Goal: Task Accomplishment & Management: Use online tool/utility

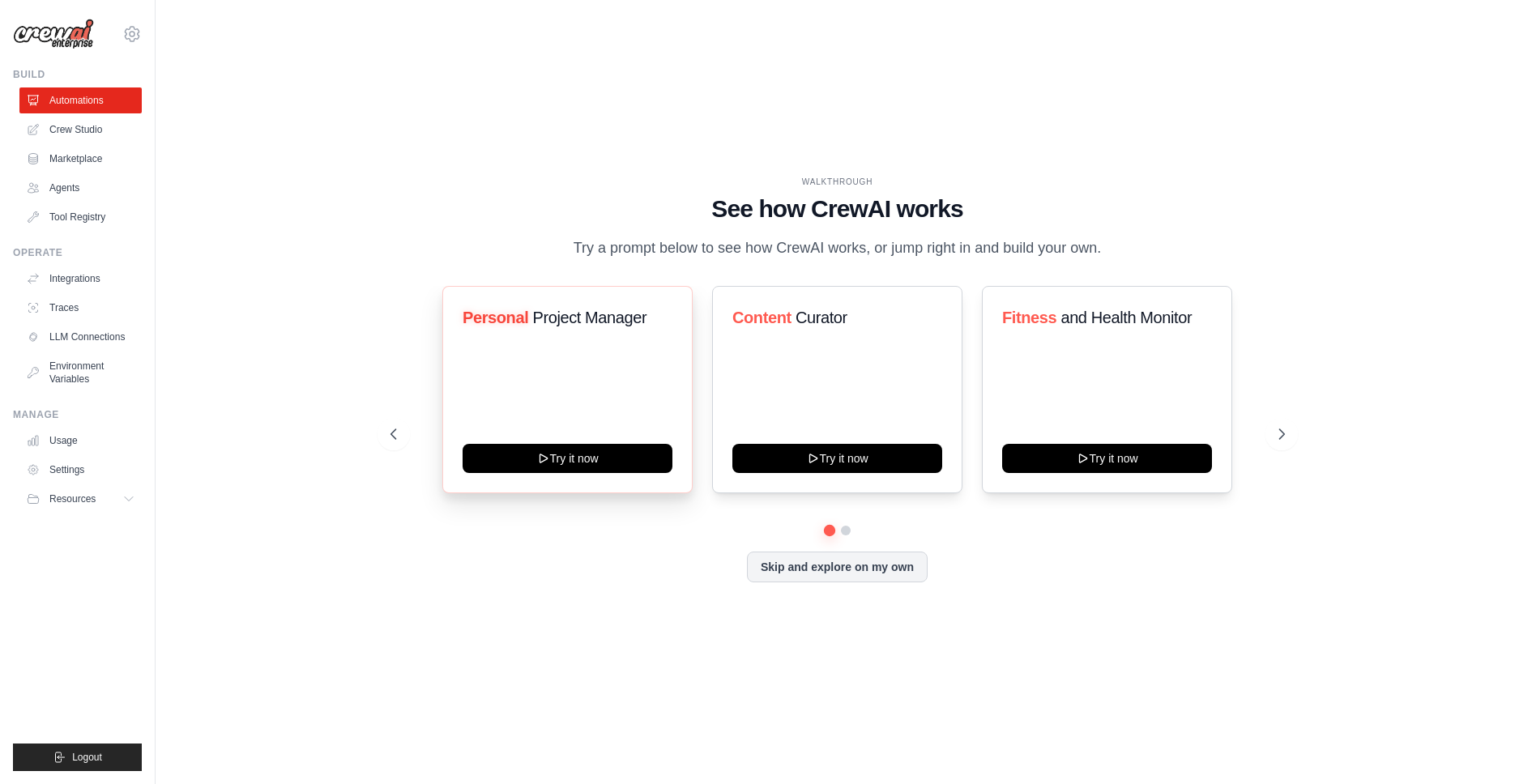
click at [570, 356] on div "Personal Project Manager Try it now" at bounding box center [568, 389] width 251 height 207
click at [663, 206] on h1 "See how CrewAI works" at bounding box center [837, 209] width 894 height 29
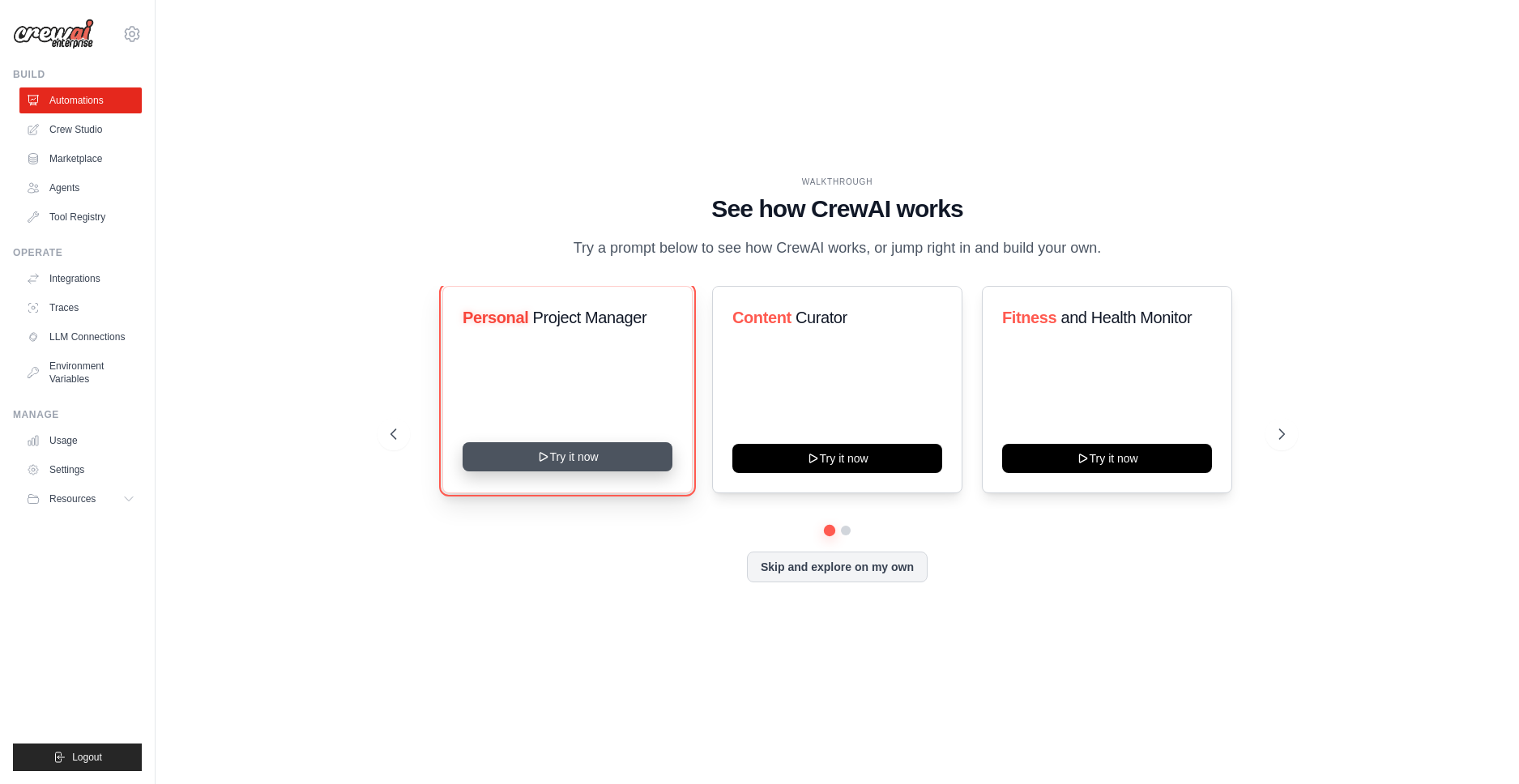
click at [562, 457] on button "Try it now" at bounding box center [567, 457] width 210 height 29
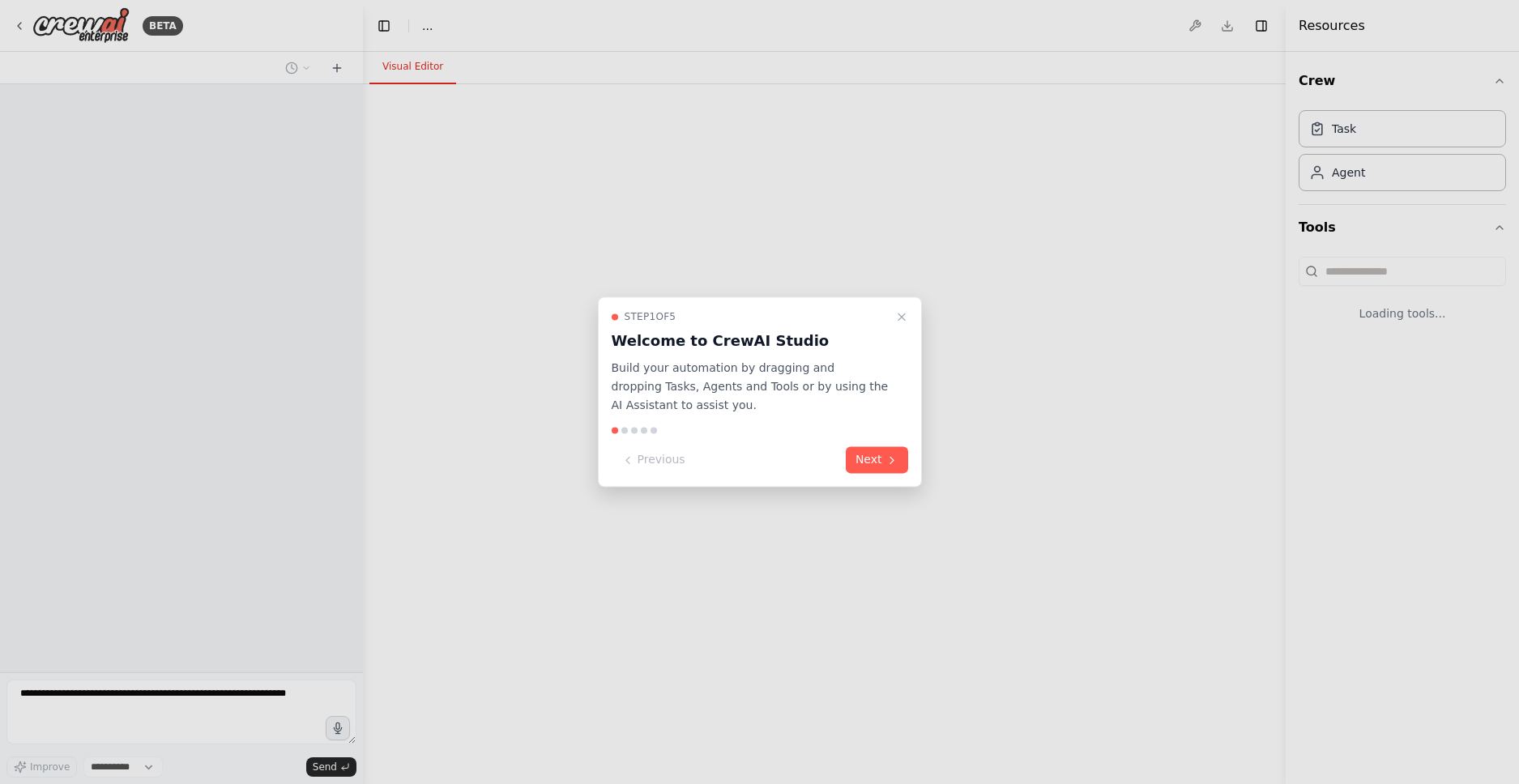
select select "****"
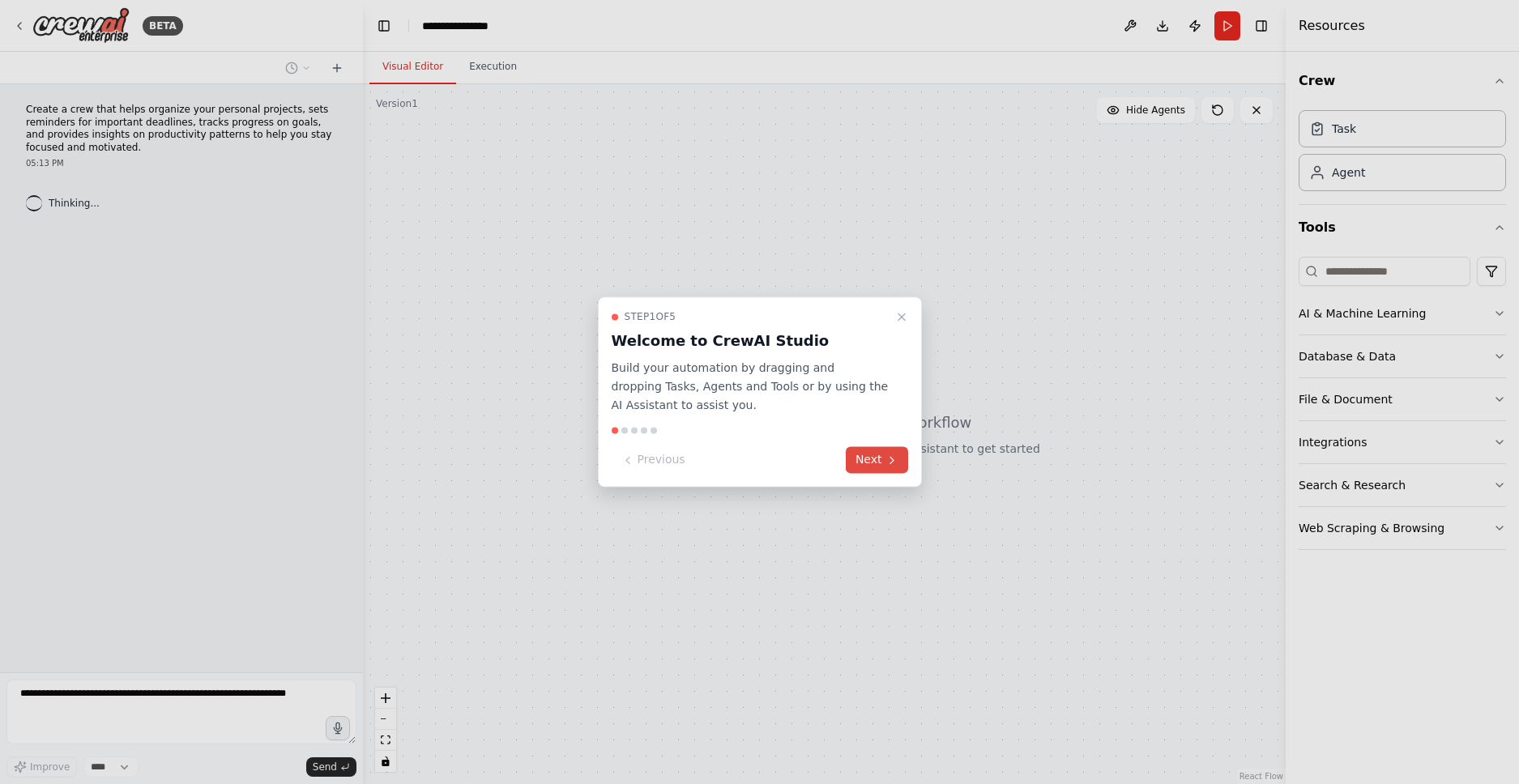
click at [878, 463] on button "Next" at bounding box center [877, 460] width 63 height 27
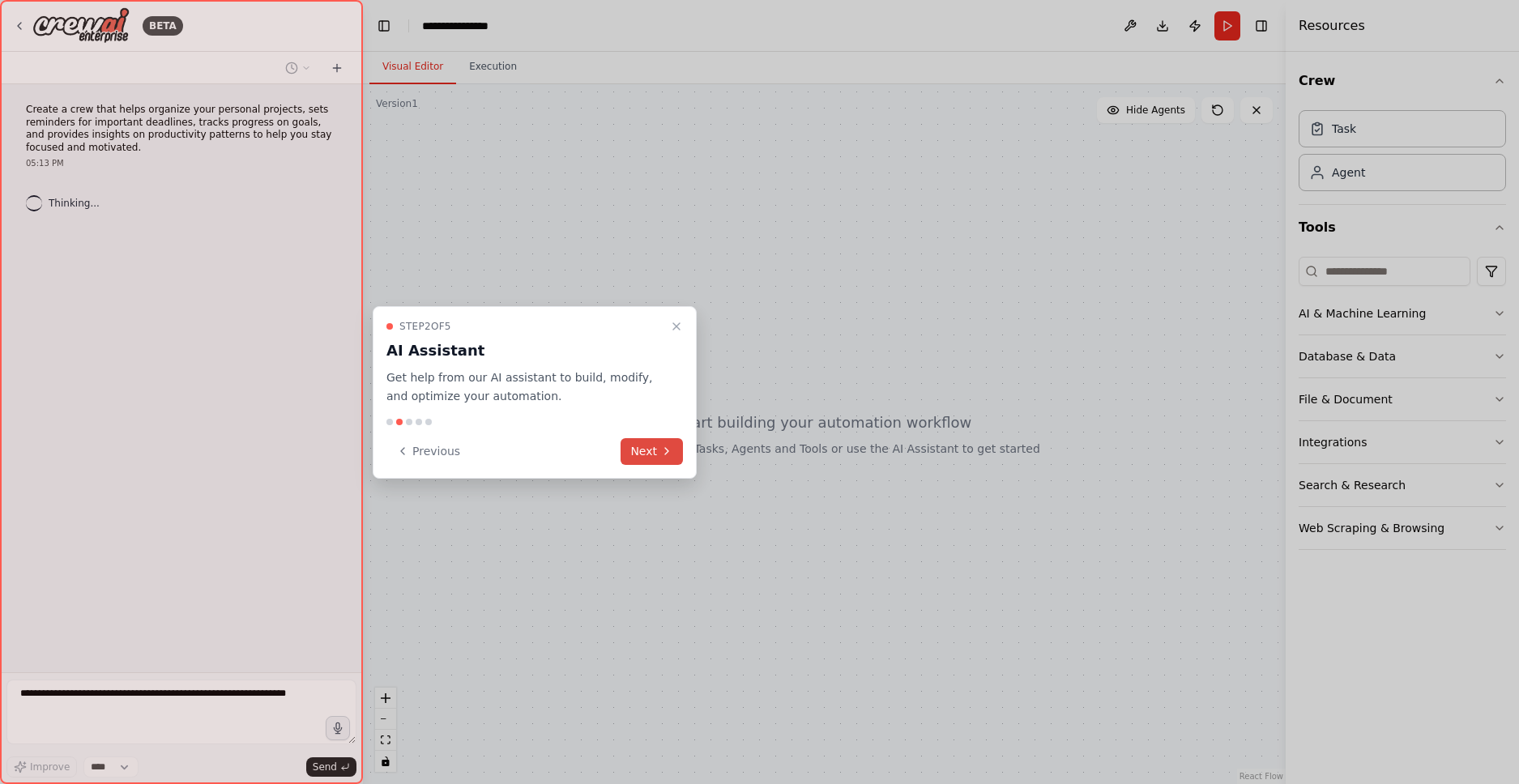
click at [653, 449] on button "Next" at bounding box center [652, 452] width 63 height 27
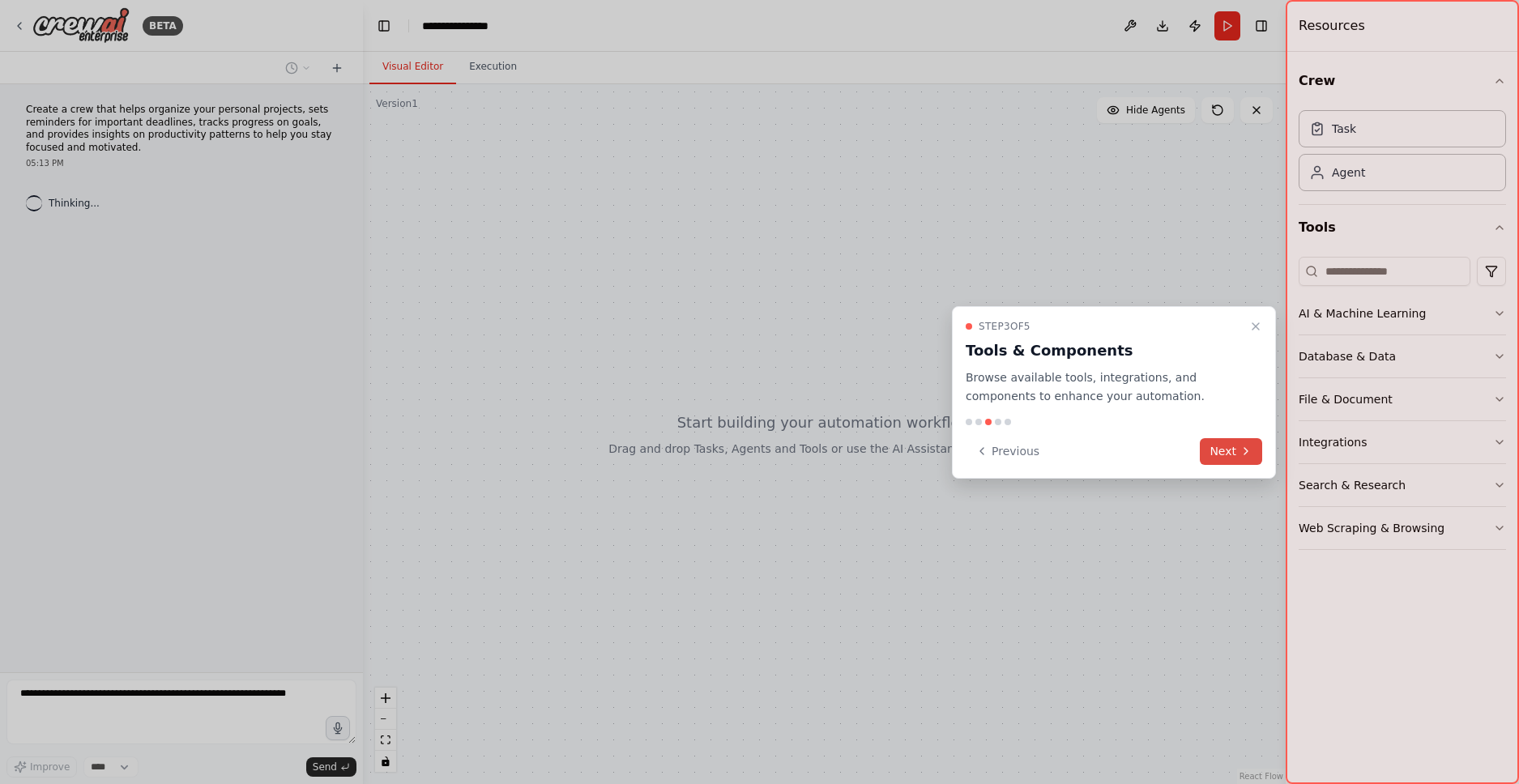
click at [1221, 455] on button "Next" at bounding box center [1231, 452] width 63 height 27
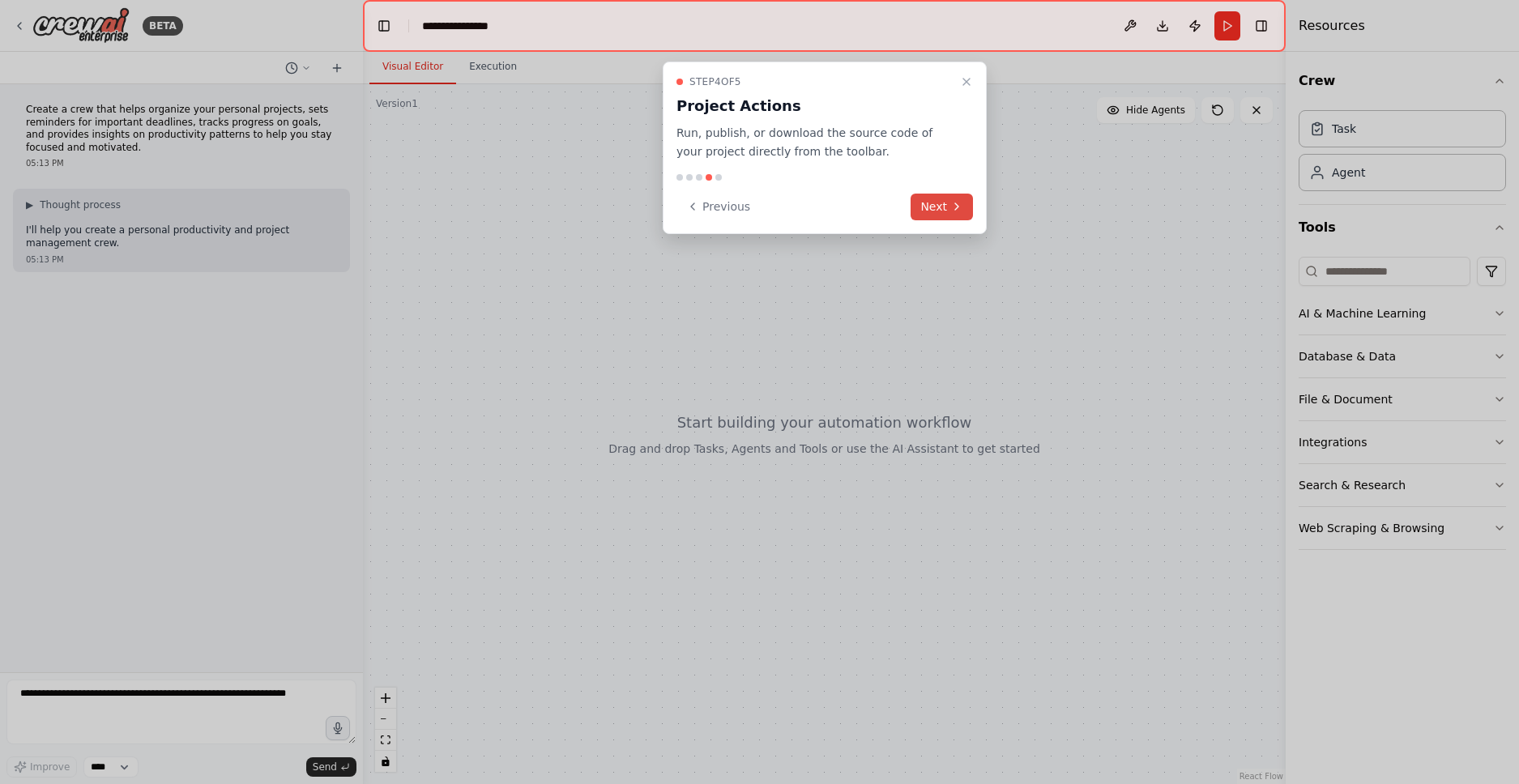
click at [933, 205] on button "Next" at bounding box center [942, 207] width 63 height 27
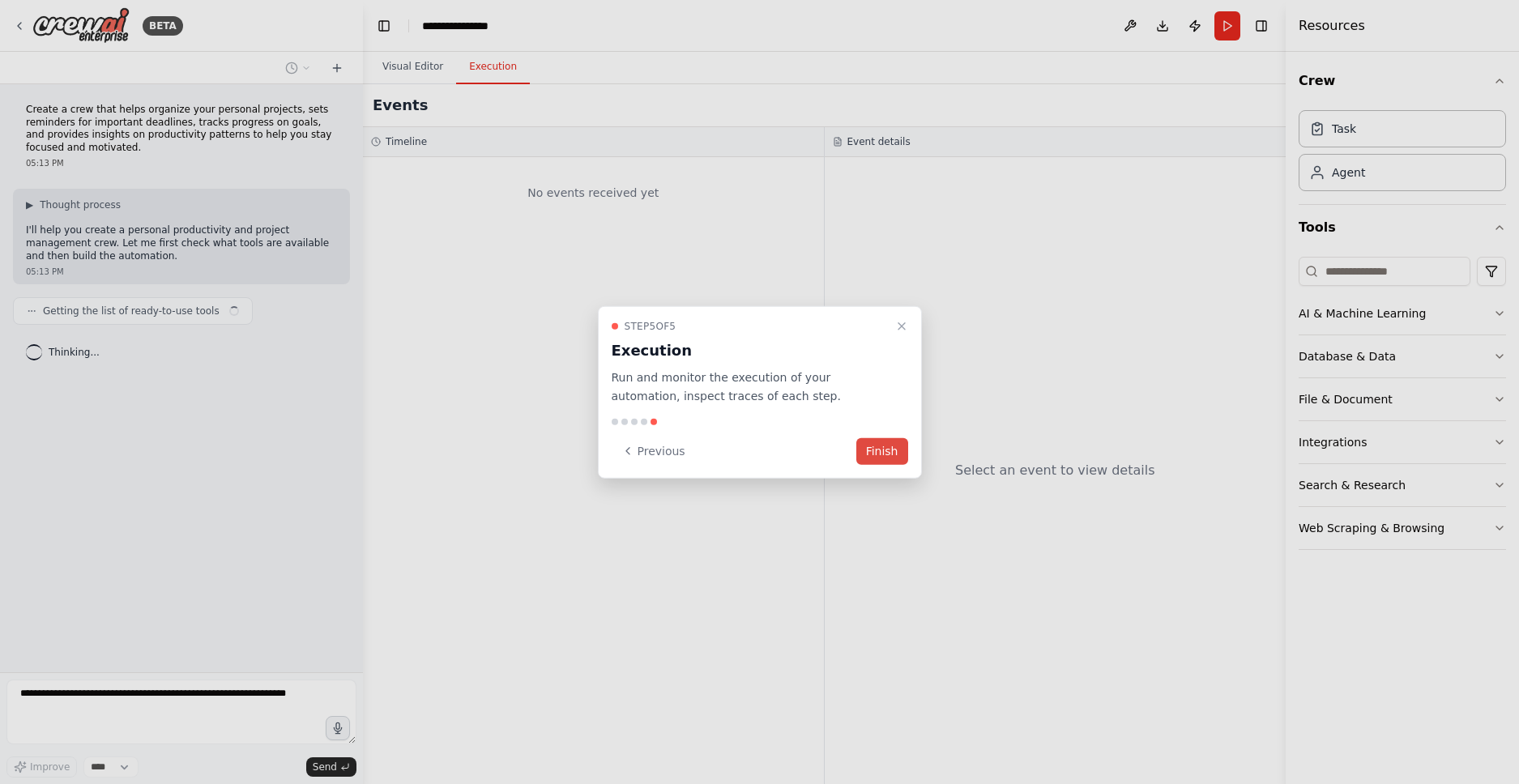
click at [863, 450] on button "Finish" at bounding box center [882, 451] width 52 height 27
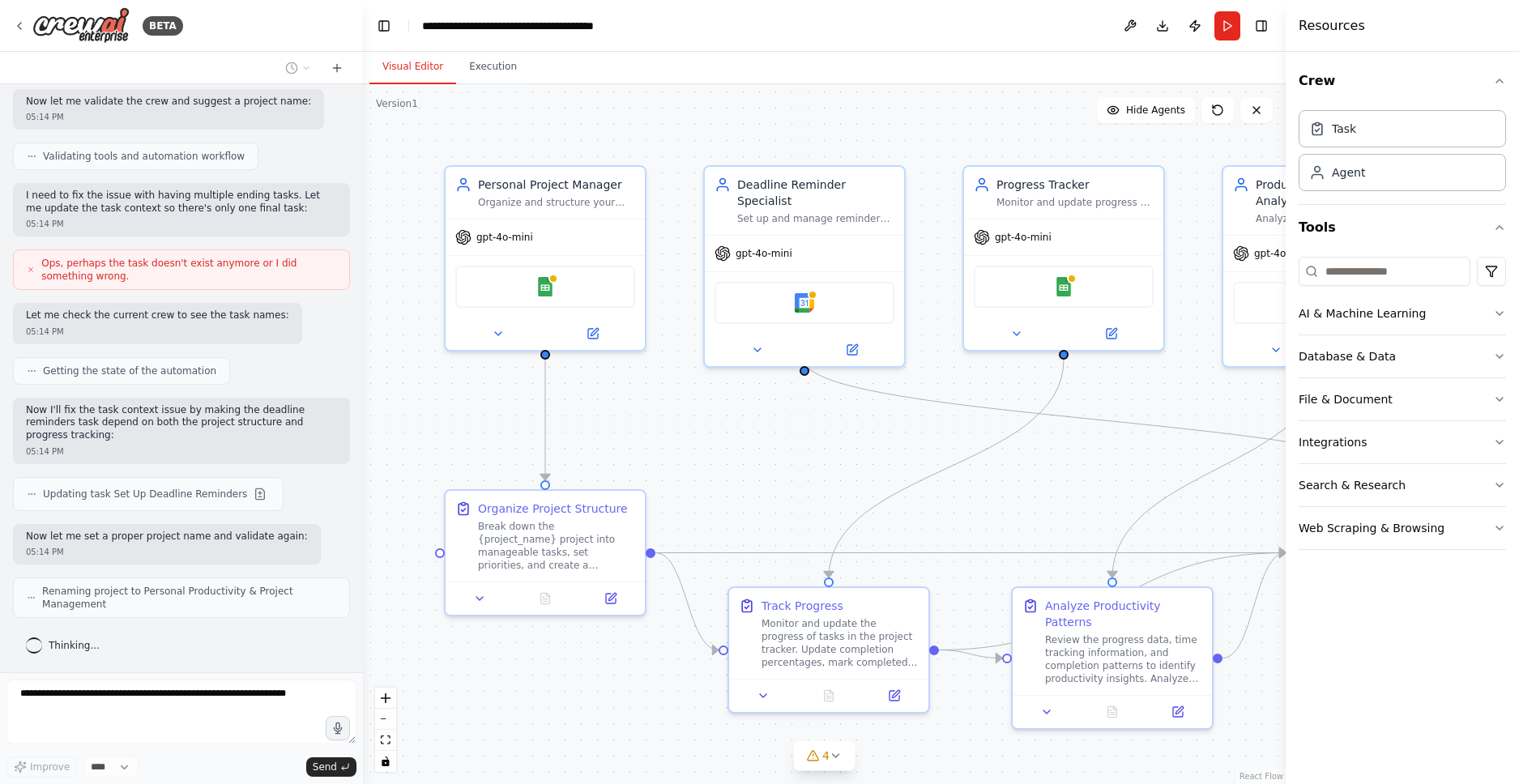
scroll to position [1175, 0]
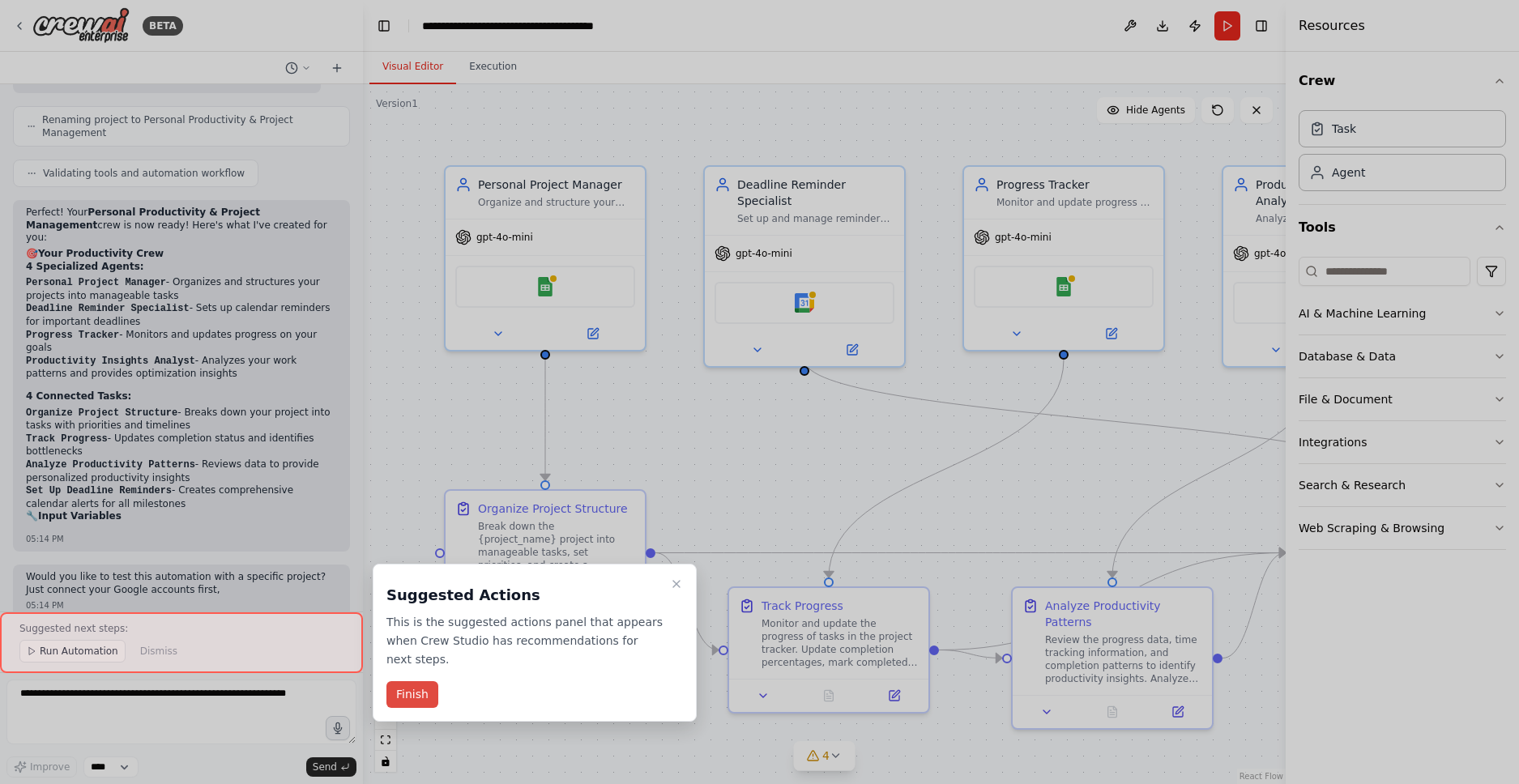
click at [408, 691] on button "Finish" at bounding box center [412, 694] width 52 height 27
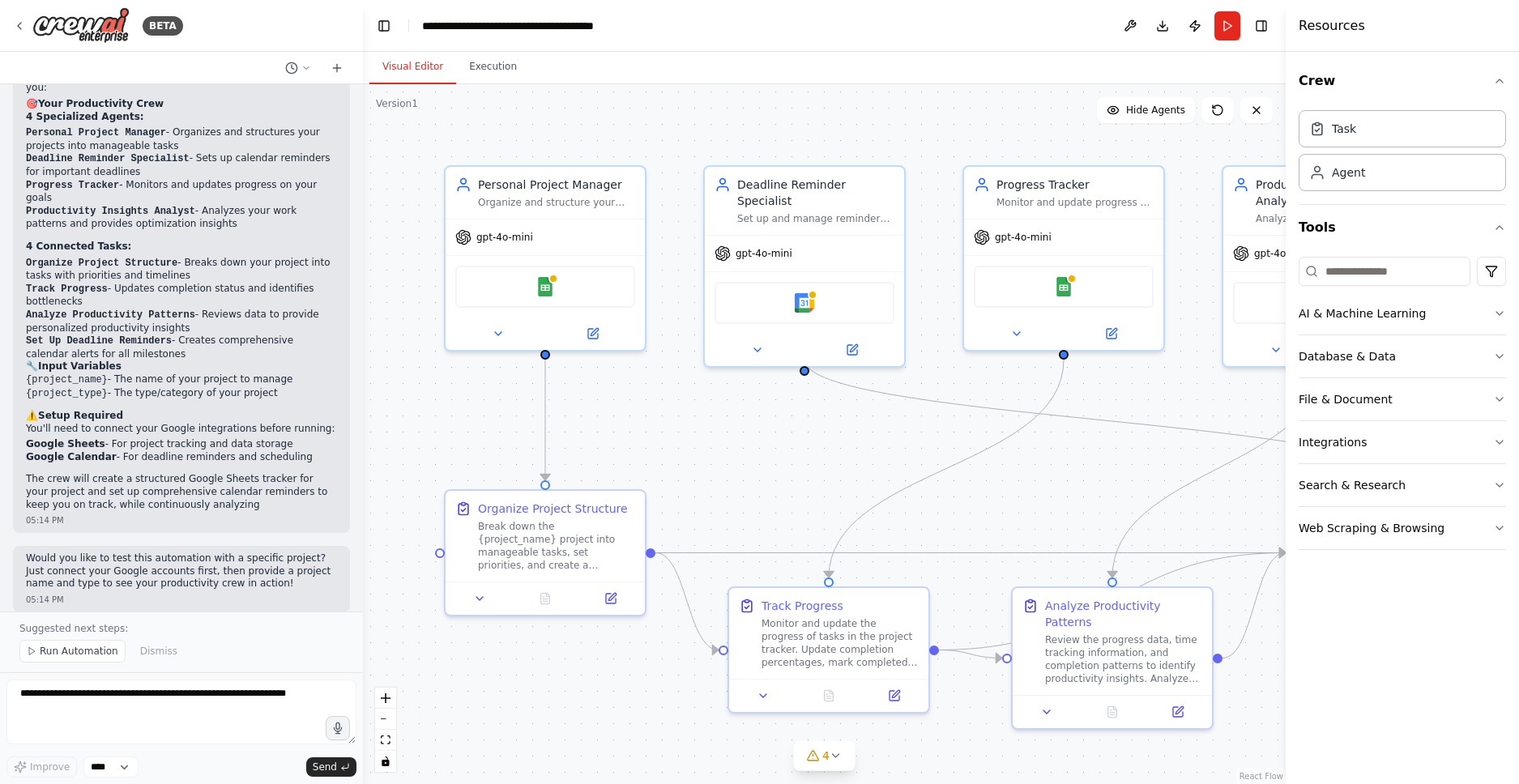
scroll to position [1768, 0]
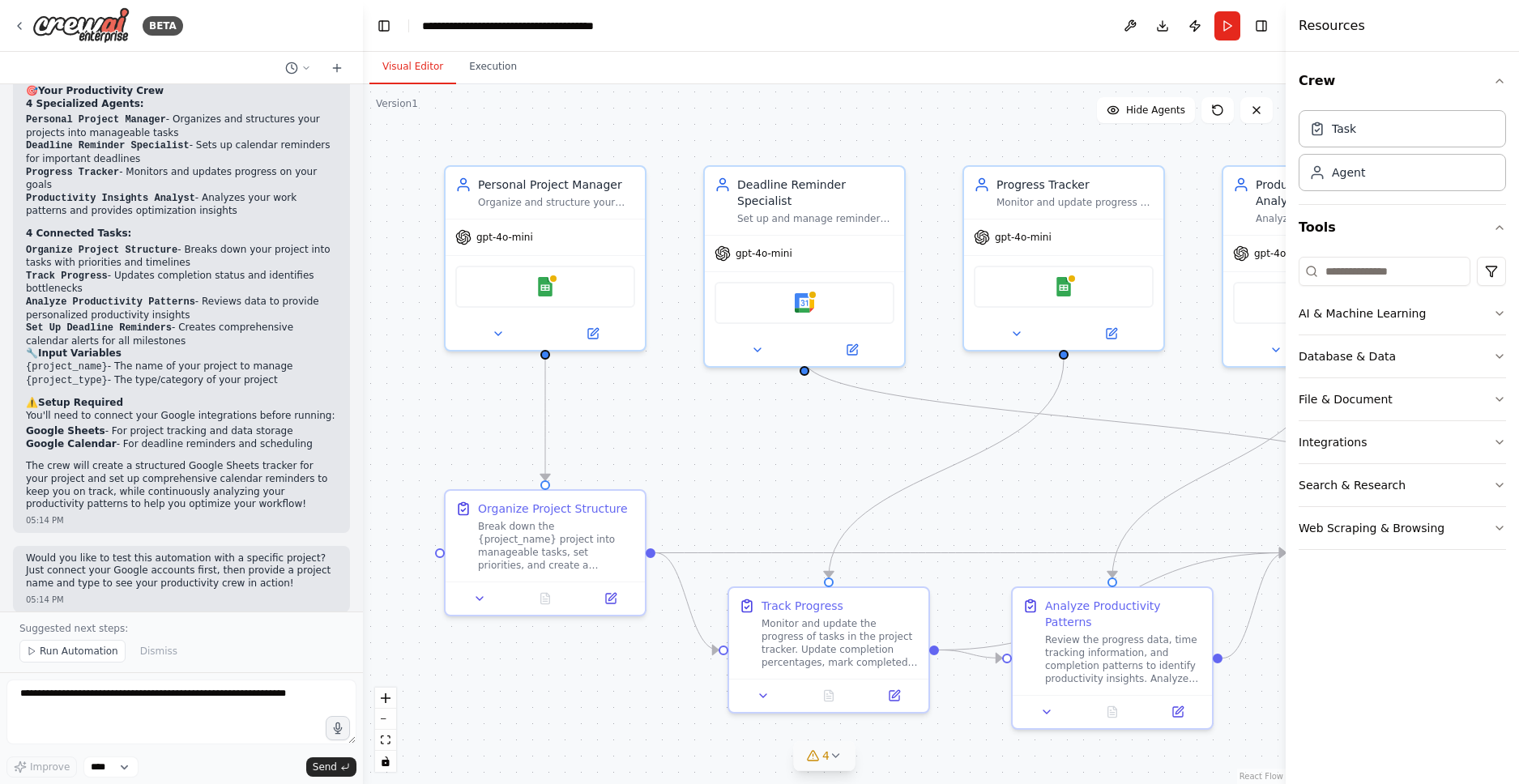
click at [838, 756] on icon at bounding box center [836, 756] width 13 height 13
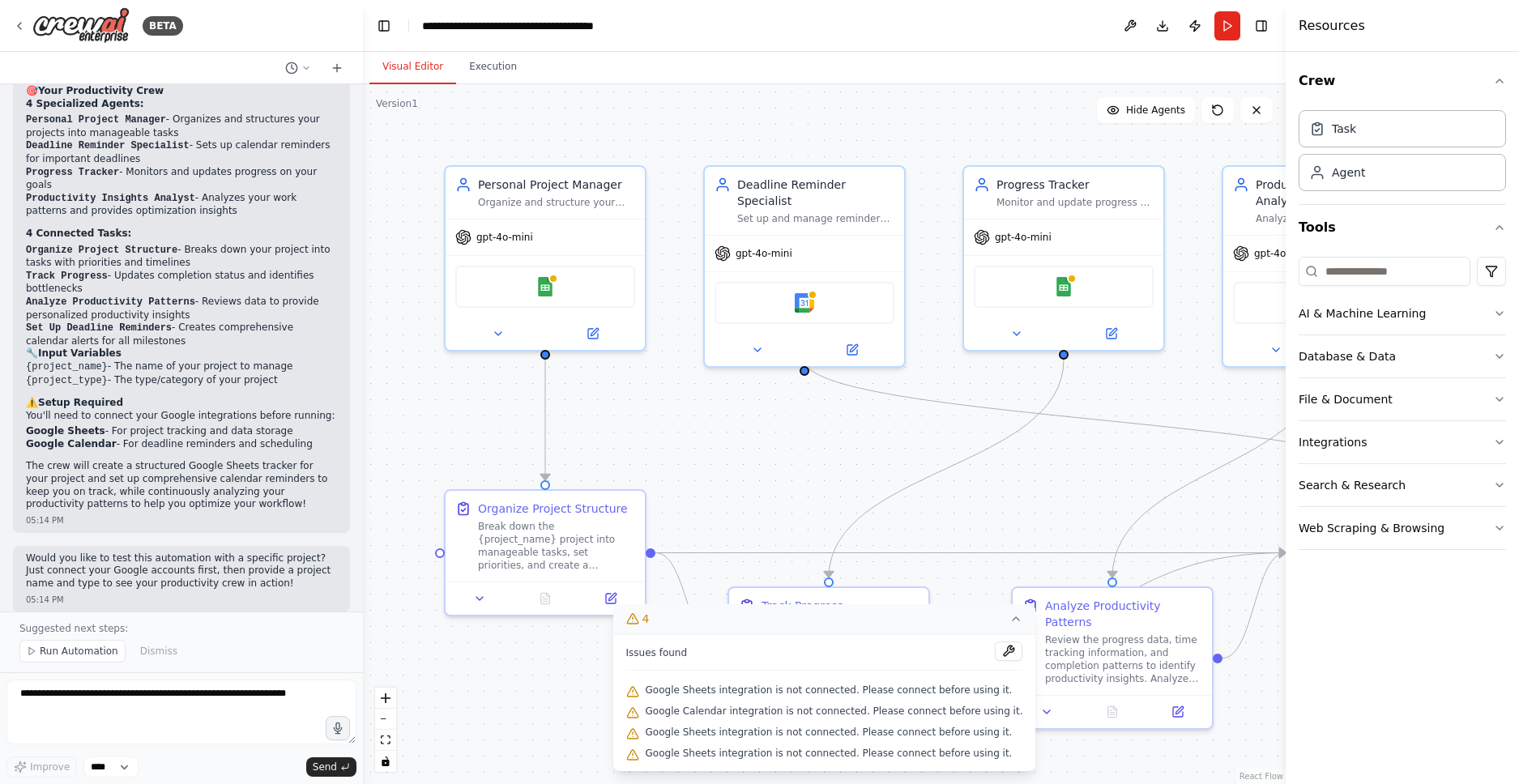
click at [792, 692] on span "Google Sheets integration is not connected. Please connect before using it." at bounding box center [829, 690] width 366 height 13
click at [462, 692] on div ".deletable-edge-delete-btn { width: 20px; height: 20px; border: 0px solid #ffff…" at bounding box center [824, 434] width 923 height 700
click at [869, 762] on div "Google Sheets integration is not connected. Please connect before using it." at bounding box center [824, 754] width 397 height 21
click at [1012, 621] on icon at bounding box center [1015, 618] width 7 height 3
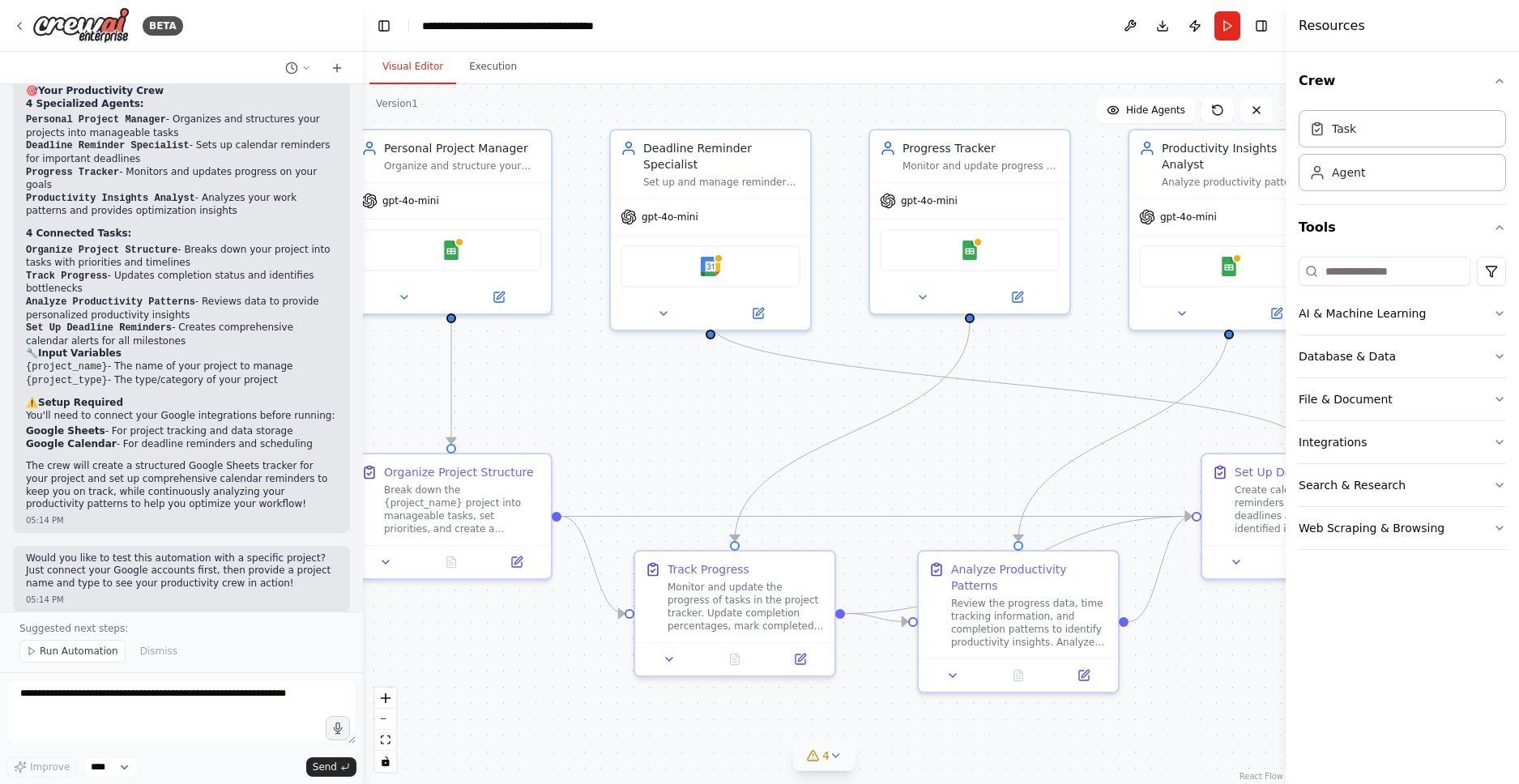
drag, startPoint x: 1144, startPoint y: 415, endPoint x: 1050, endPoint y: 379, distance: 100.7
click at [1050, 379] on div ".deletable-edge-delete-btn { width: 20px; height: 20px; border: 0px solid #ffff…" at bounding box center [824, 434] width 923 height 700
click at [481, 67] on button "Execution" at bounding box center [493, 67] width 74 height 34
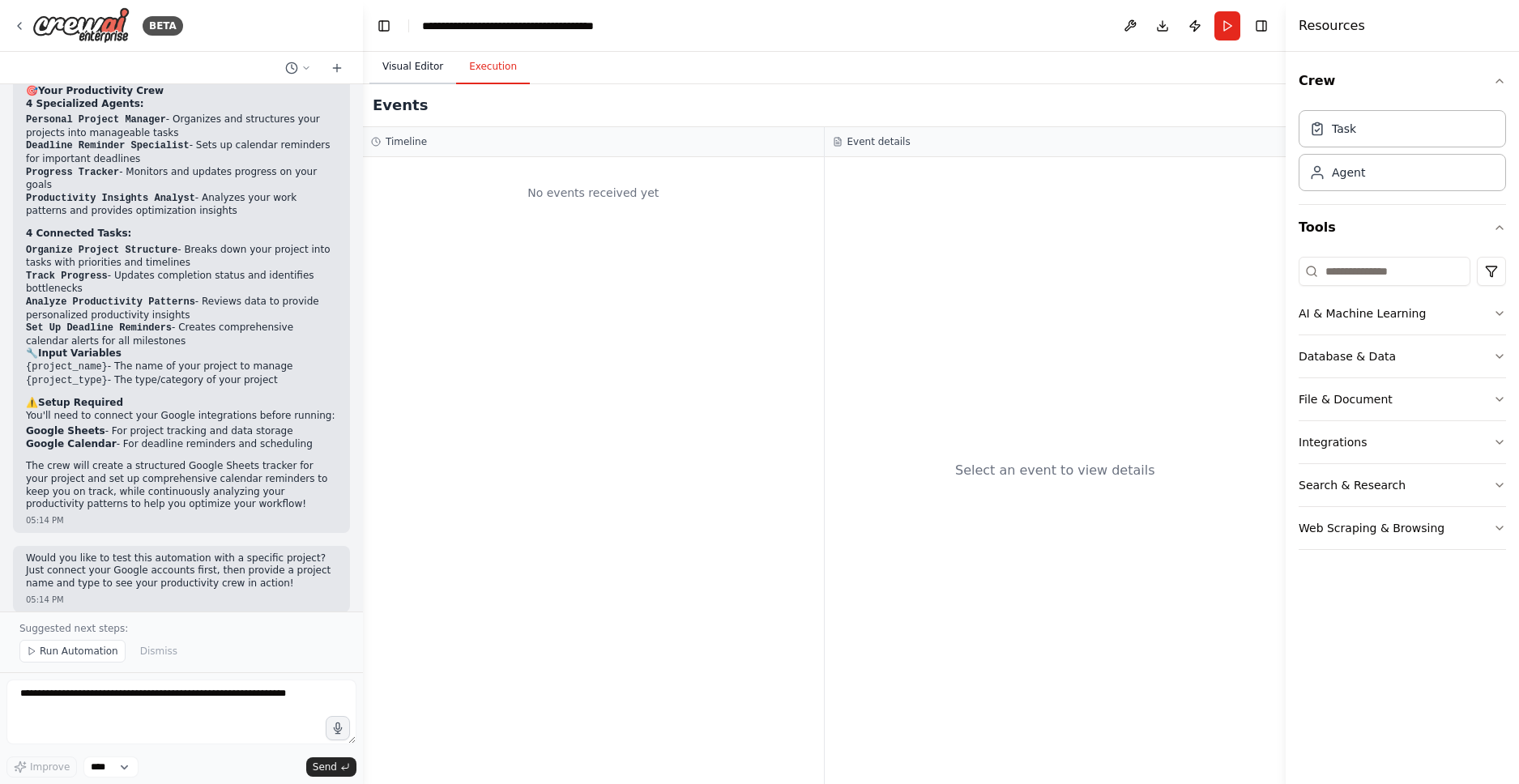
click at [395, 68] on button "Visual Editor" at bounding box center [412, 67] width 86 height 34
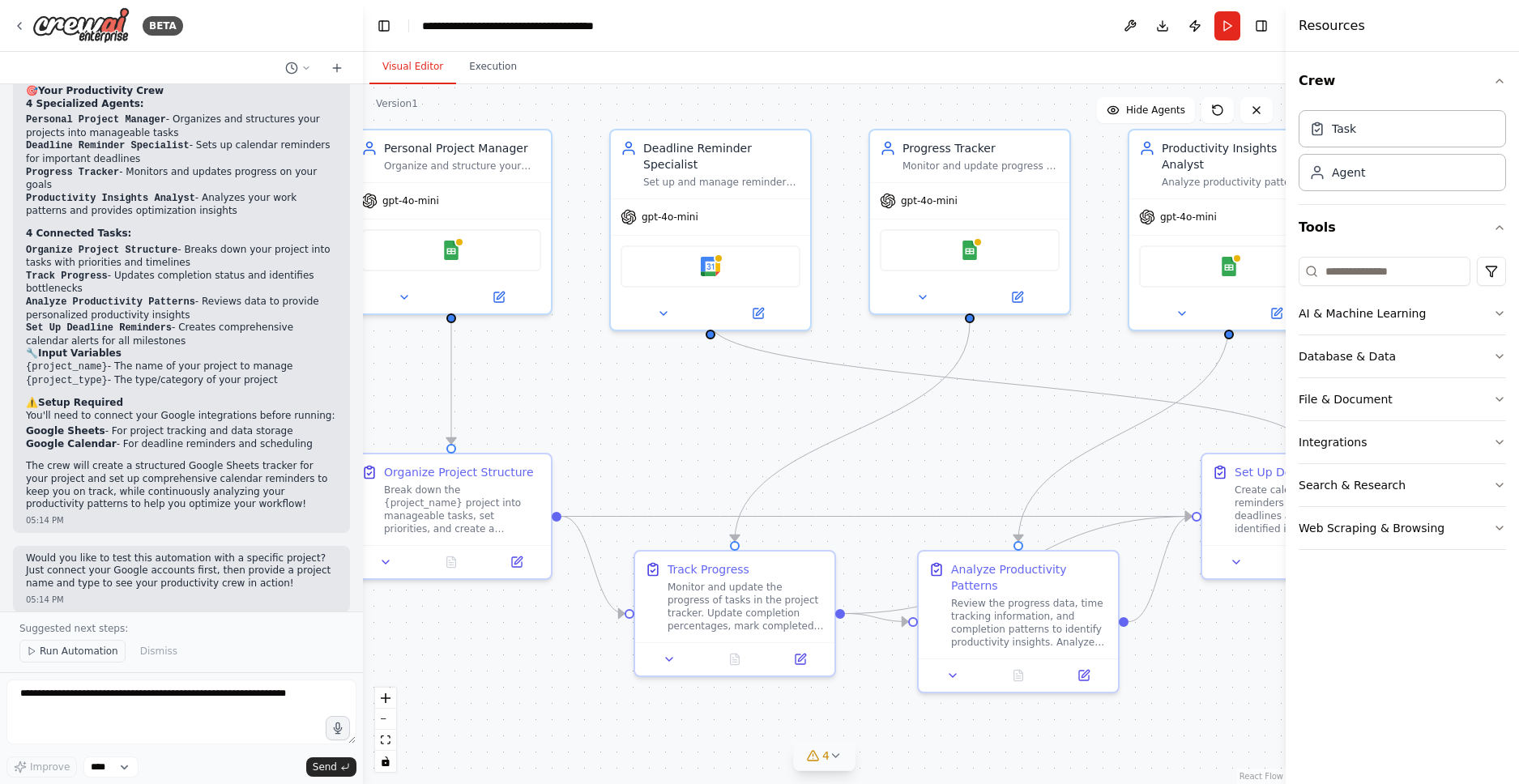
click at [80, 655] on span "Run Automation" at bounding box center [79, 651] width 79 height 13
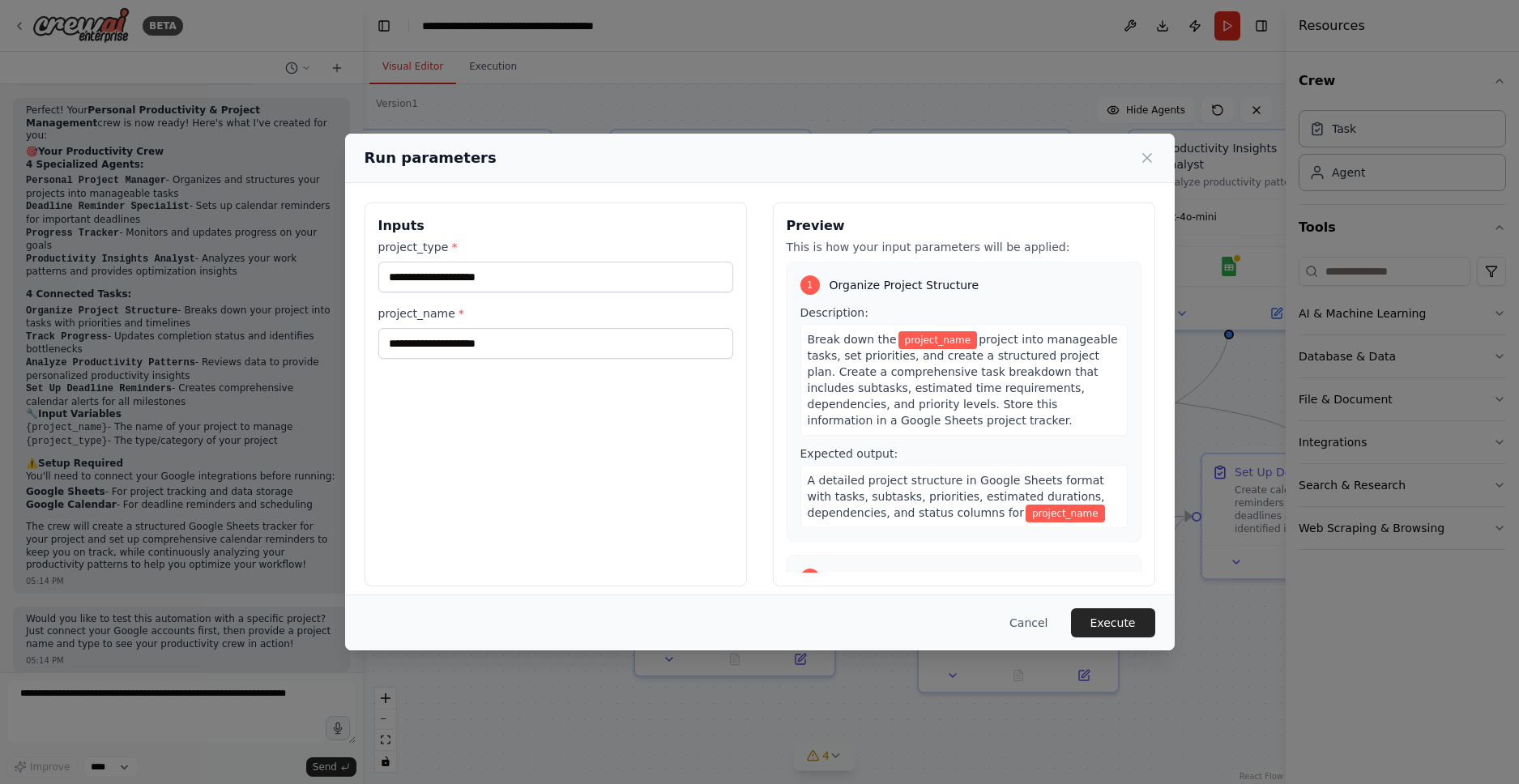
click at [532, 298] on div "project_type * project_name *" at bounding box center [555, 299] width 355 height 120
click at [534, 286] on input "project_type *" at bounding box center [555, 277] width 355 height 30
click at [505, 340] on input "project_name *" at bounding box center [555, 344] width 355 height 30
click at [1090, 624] on button "Execute" at bounding box center [1113, 623] width 84 height 29
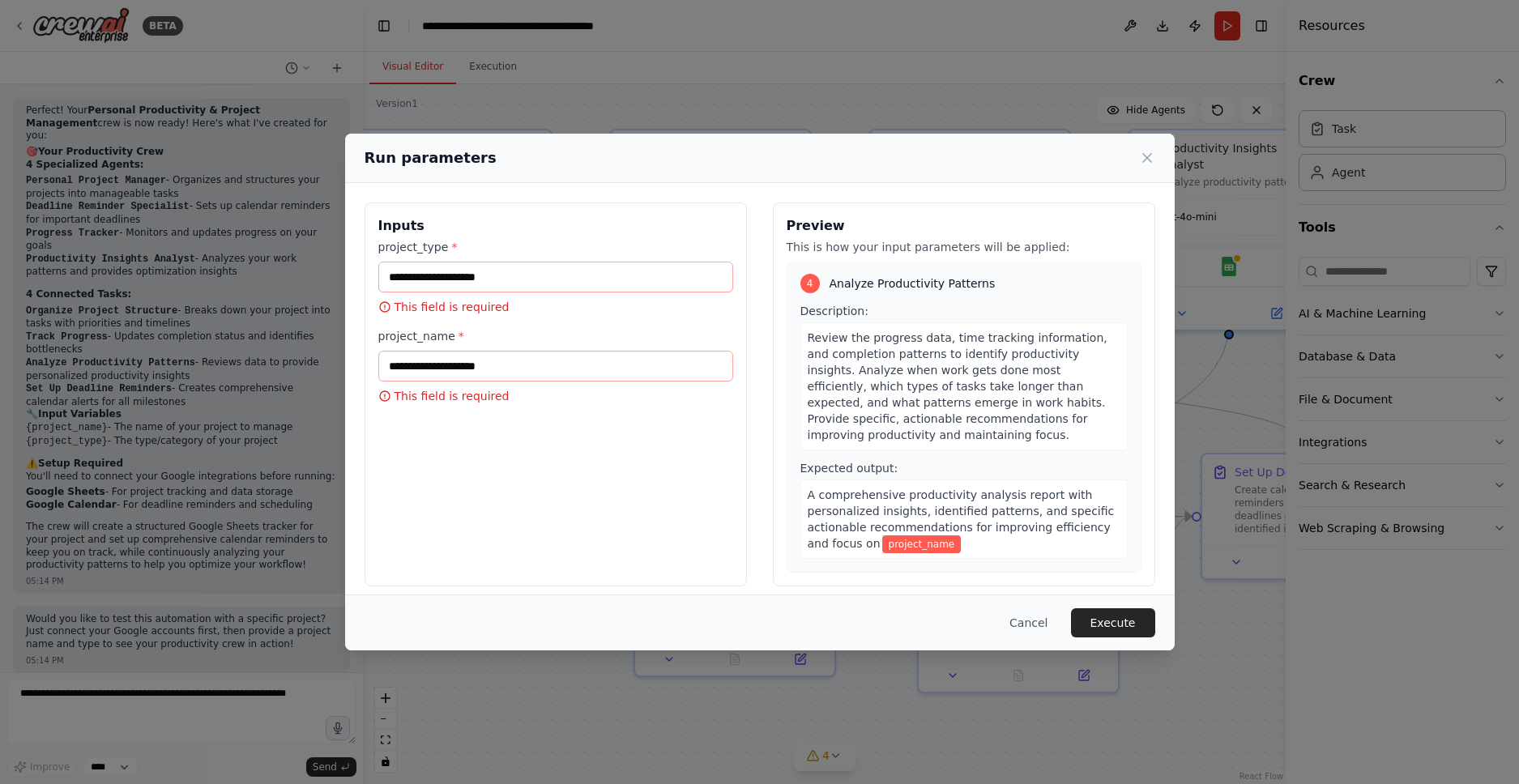
scroll to position [10, 0]
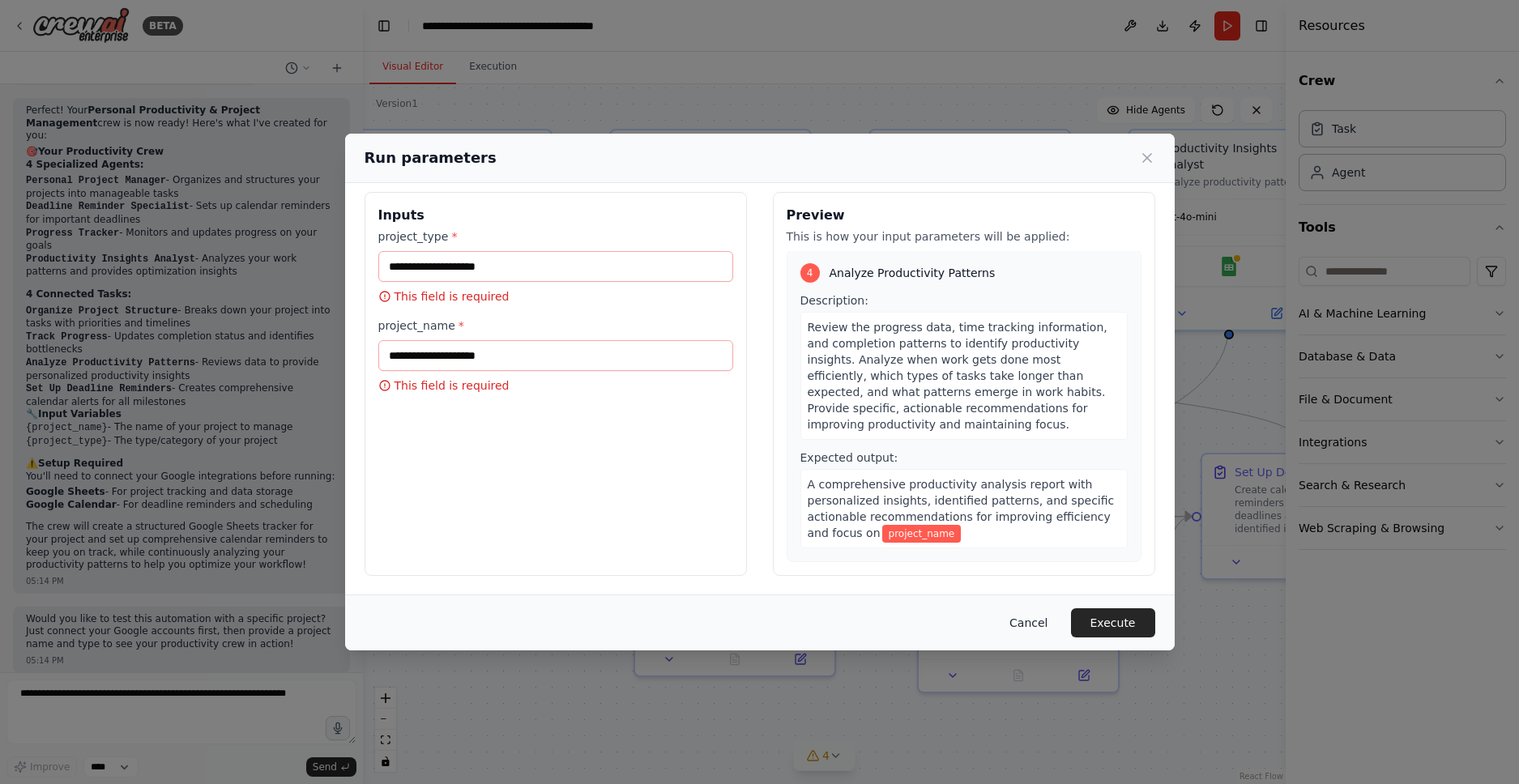
click at [1022, 625] on button "Cancel" at bounding box center [1027, 623] width 64 height 29
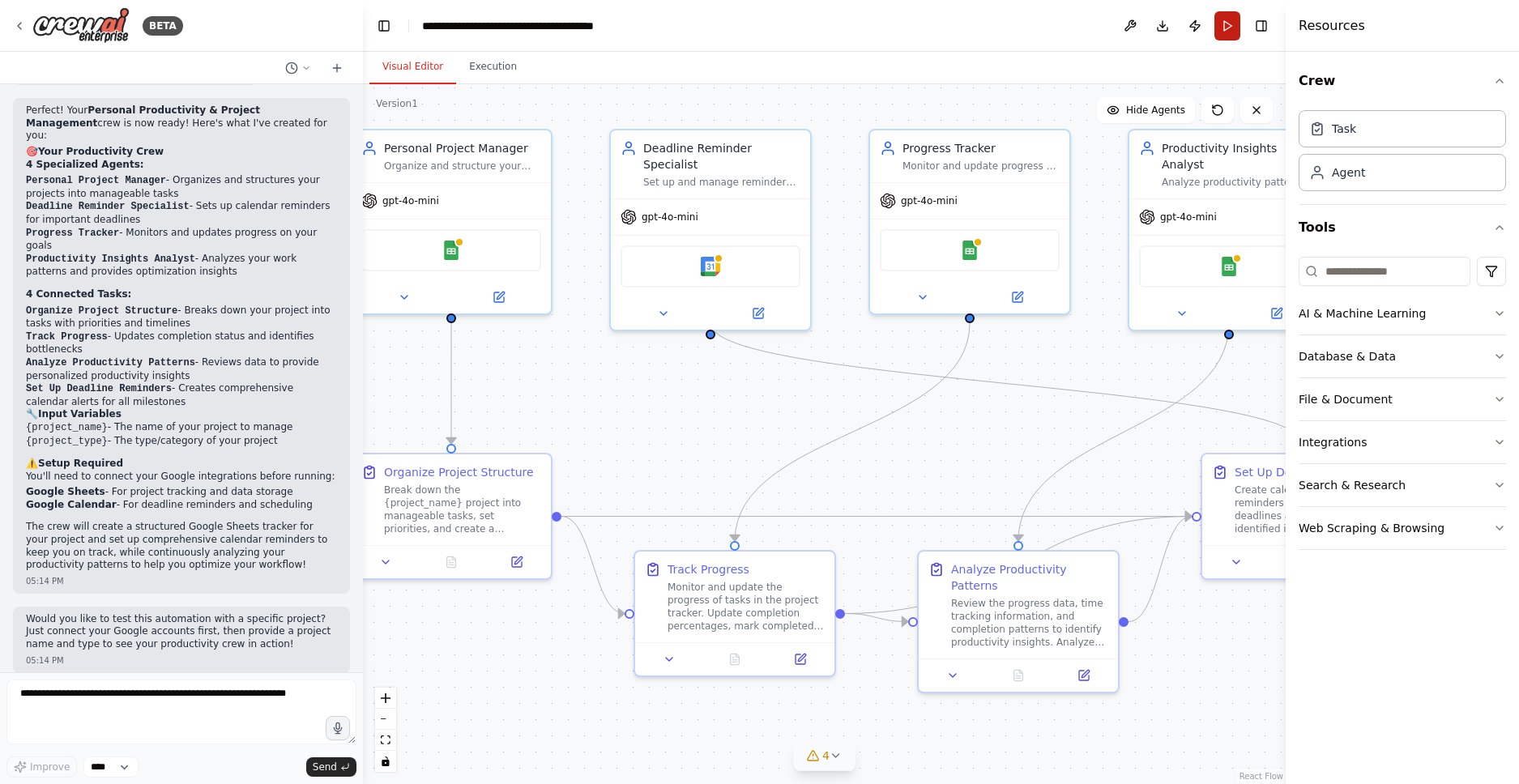
click at [1210, 34] on header "**********" at bounding box center [824, 26] width 923 height 52
click at [1217, 31] on button "Run" at bounding box center [1227, 26] width 26 height 29
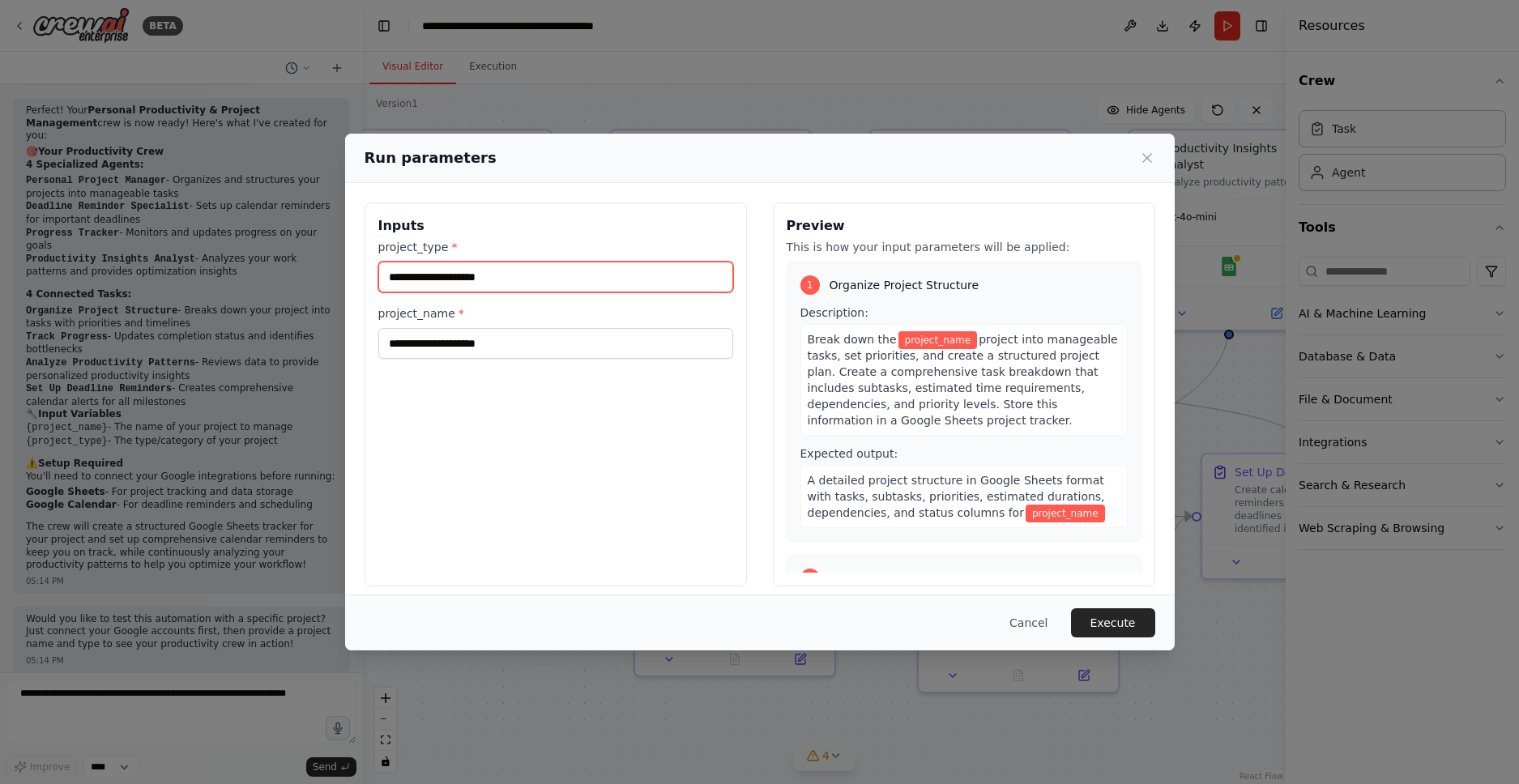
click at [425, 280] on input "project_type *" at bounding box center [555, 277] width 355 height 30
type input "*****"
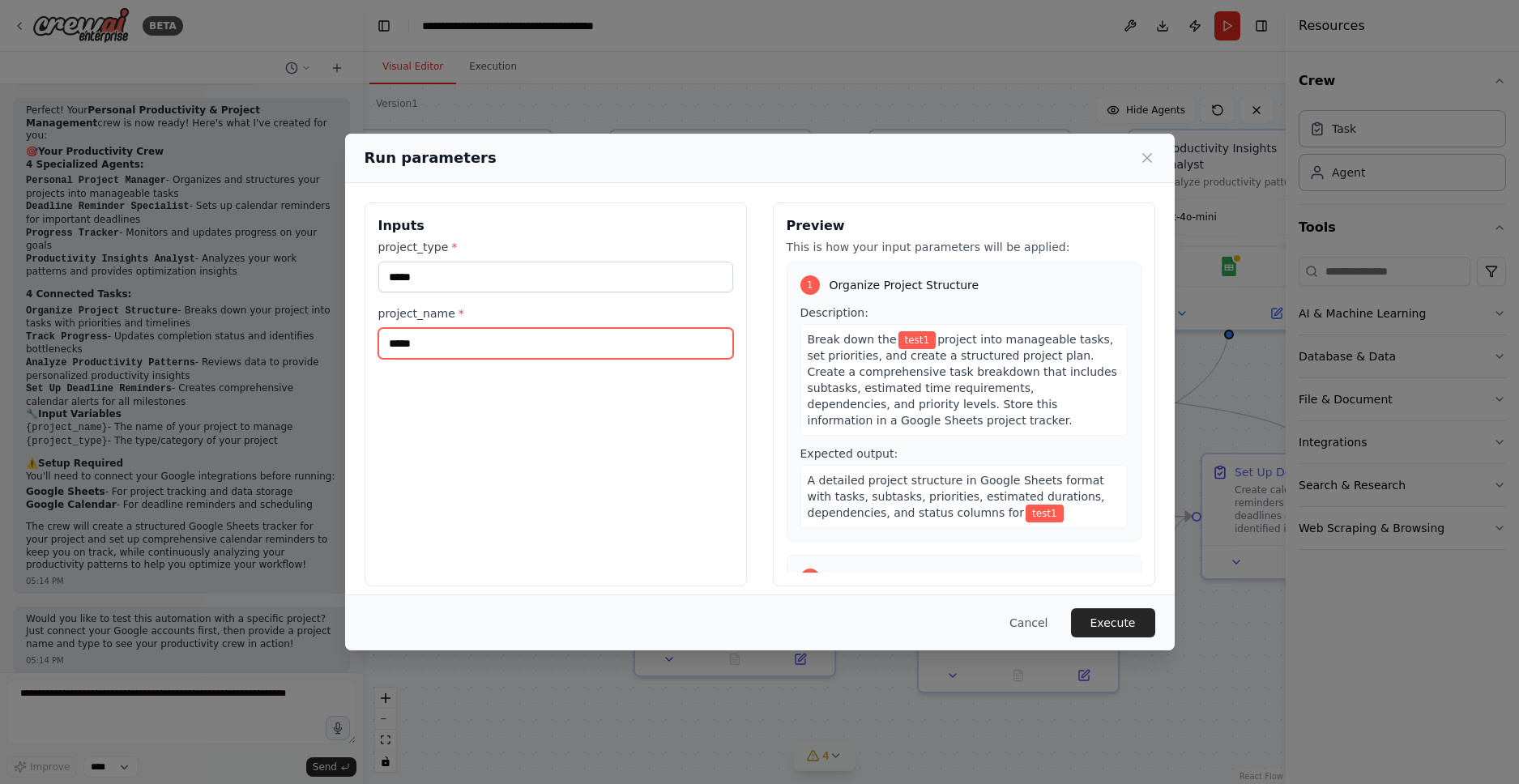
type input "*****"
click at [1127, 625] on button "Execute" at bounding box center [1113, 623] width 84 height 29
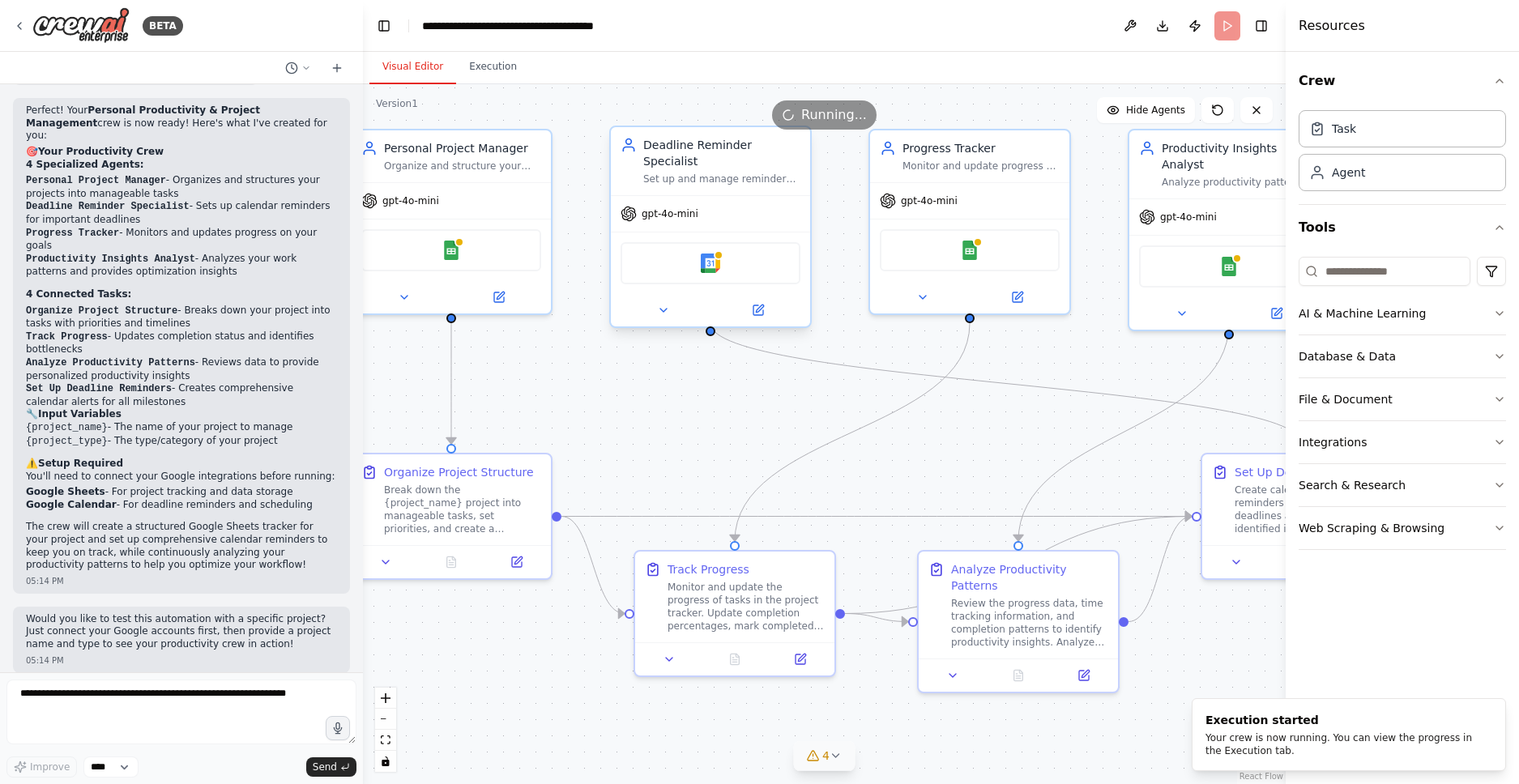
click at [699, 196] on div "gpt-4o-mini" at bounding box center [710, 214] width 199 height 36
click at [492, 73] on button "Execution" at bounding box center [493, 67] width 74 height 34
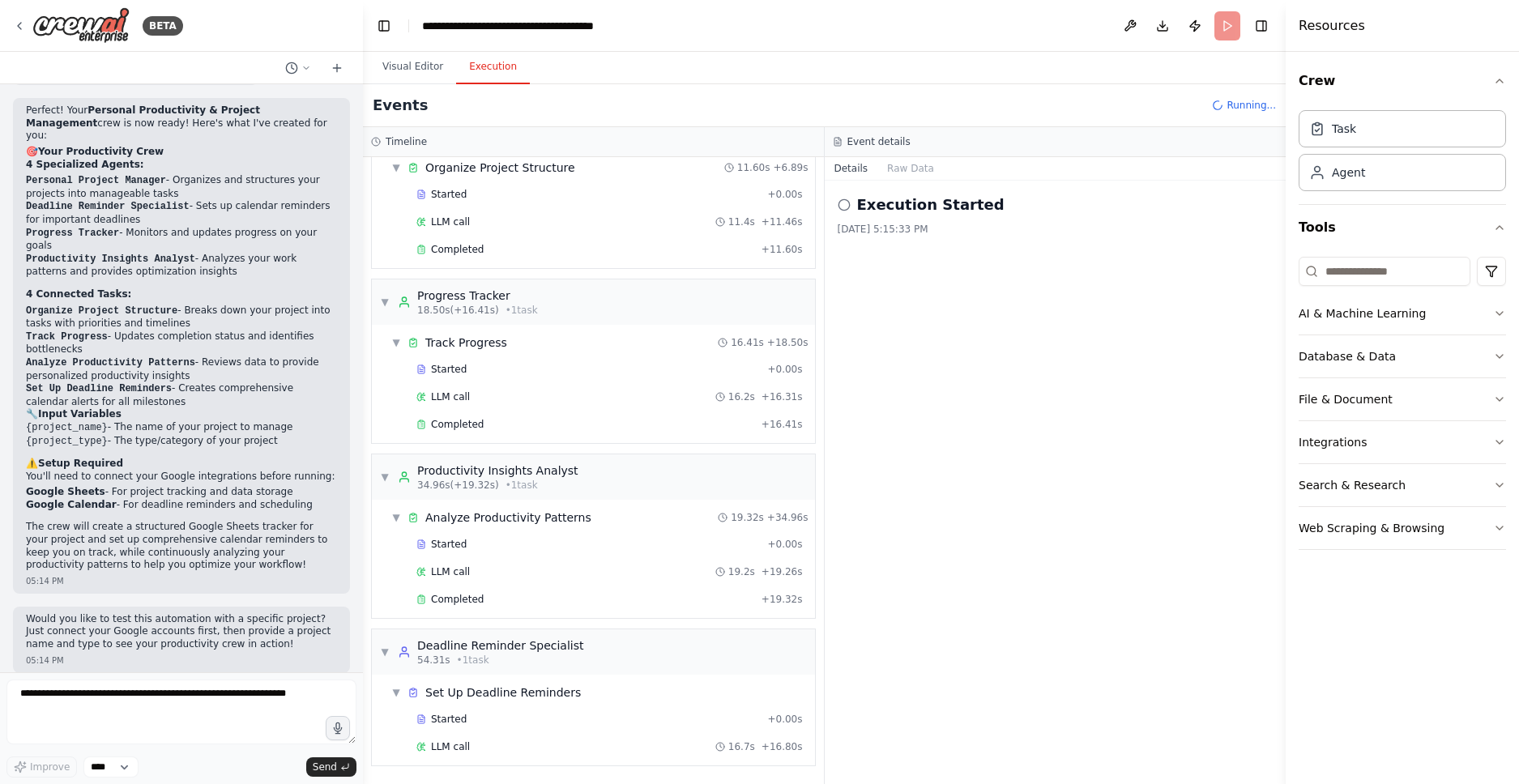
scroll to position [89, 0]
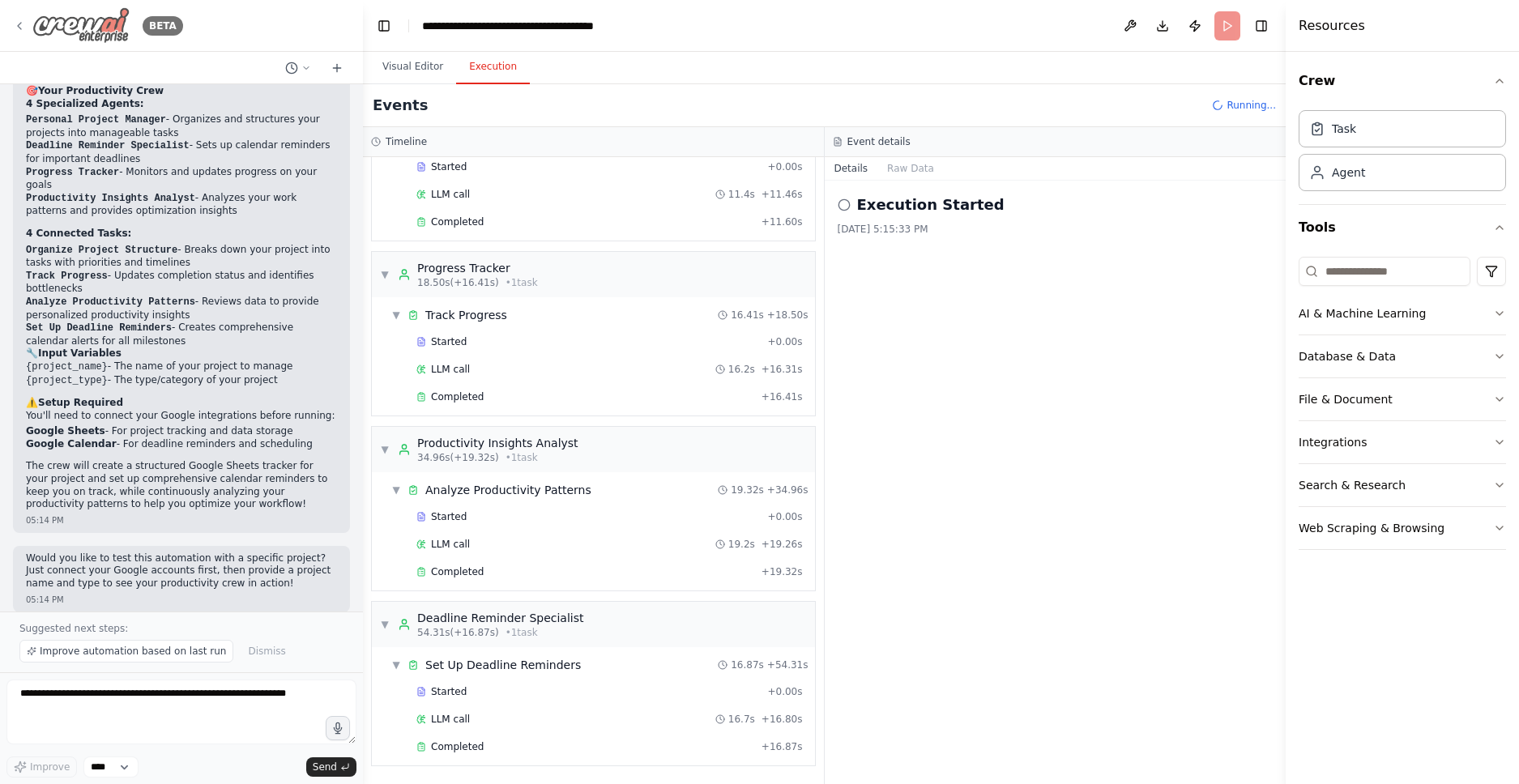
click at [77, 34] on img at bounding box center [81, 26] width 97 height 36
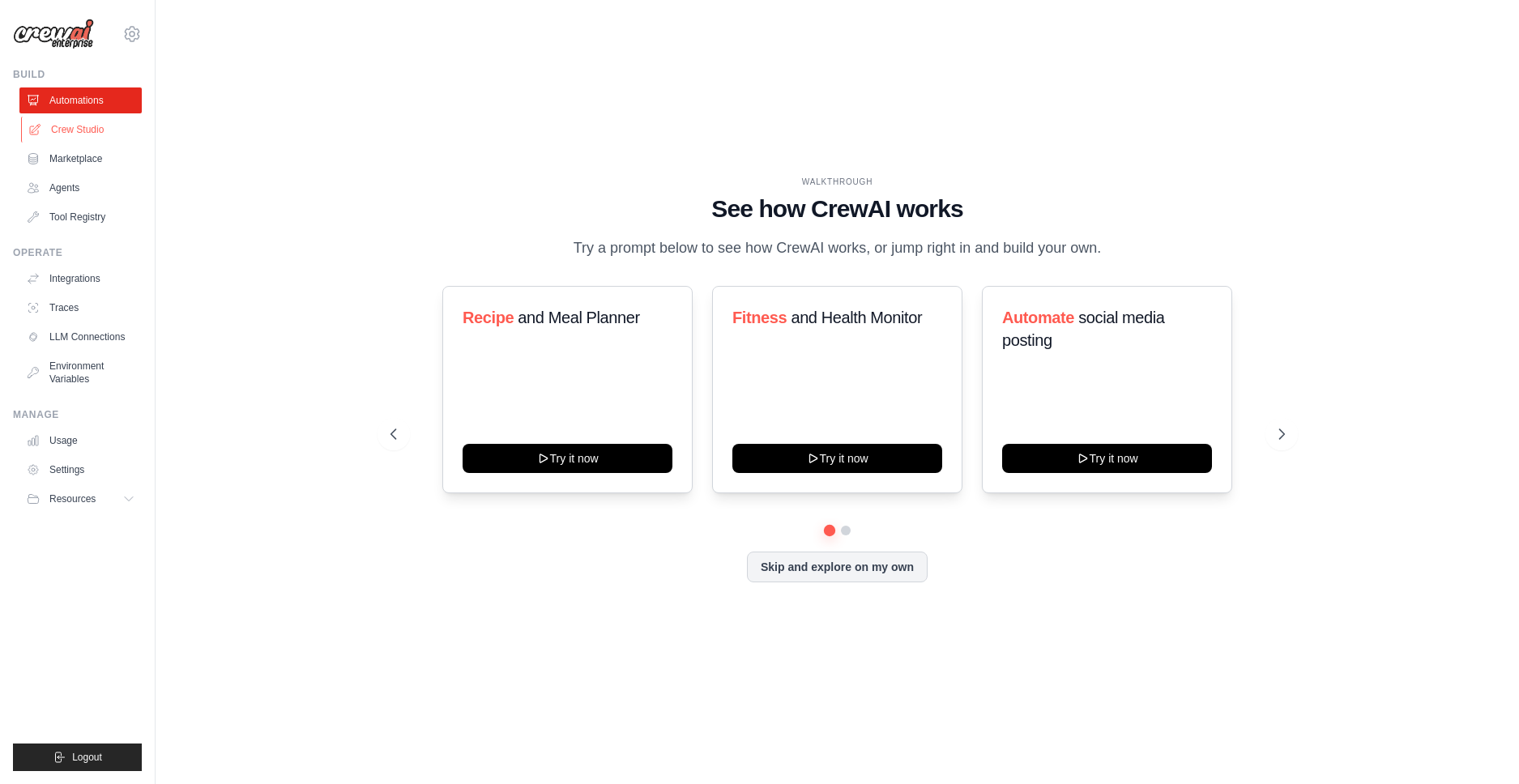
click at [76, 131] on link "Crew Studio" at bounding box center [82, 129] width 122 height 26
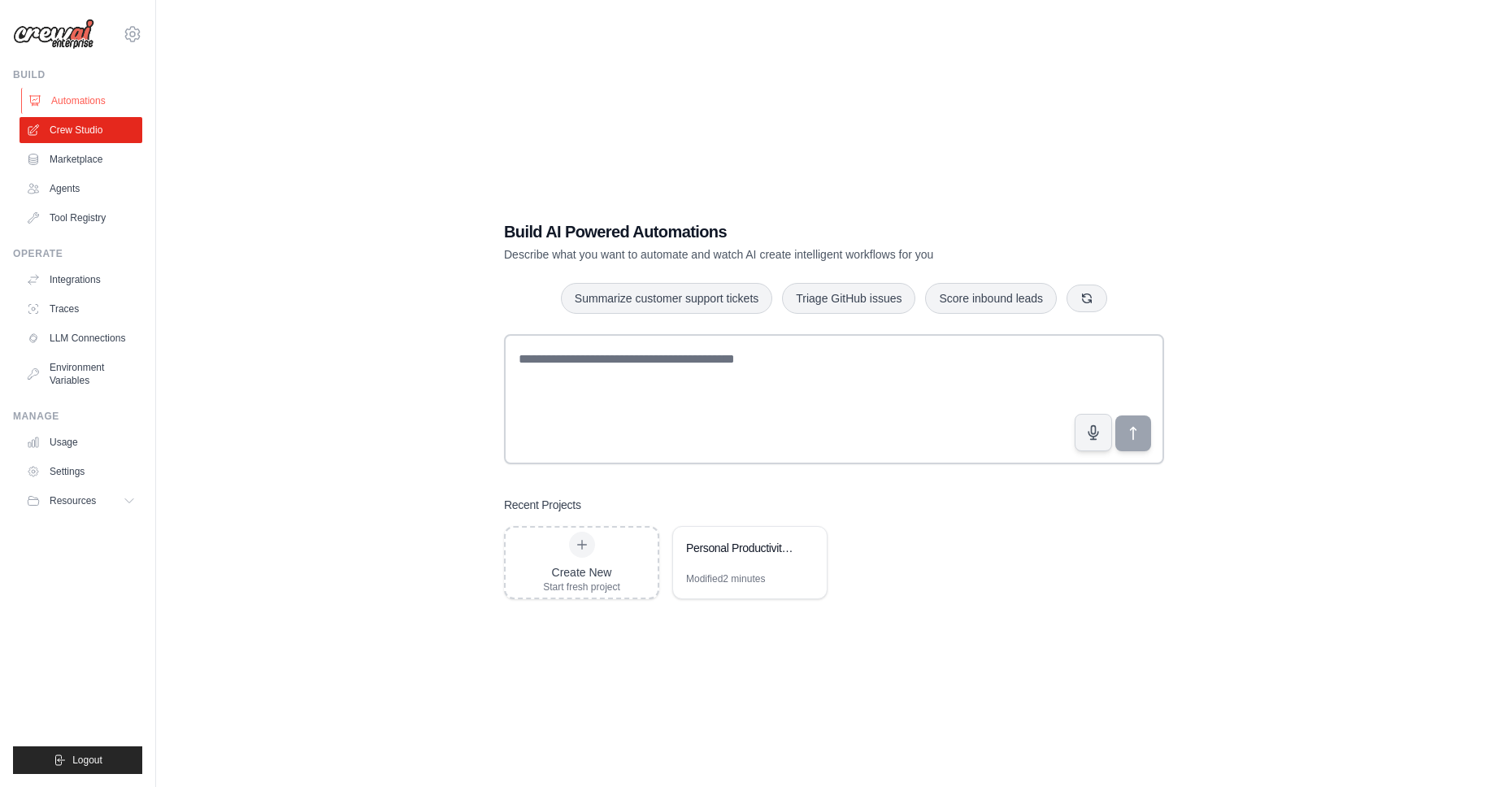
click at [79, 108] on link "Automations" at bounding box center [82, 100] width 123 height 26
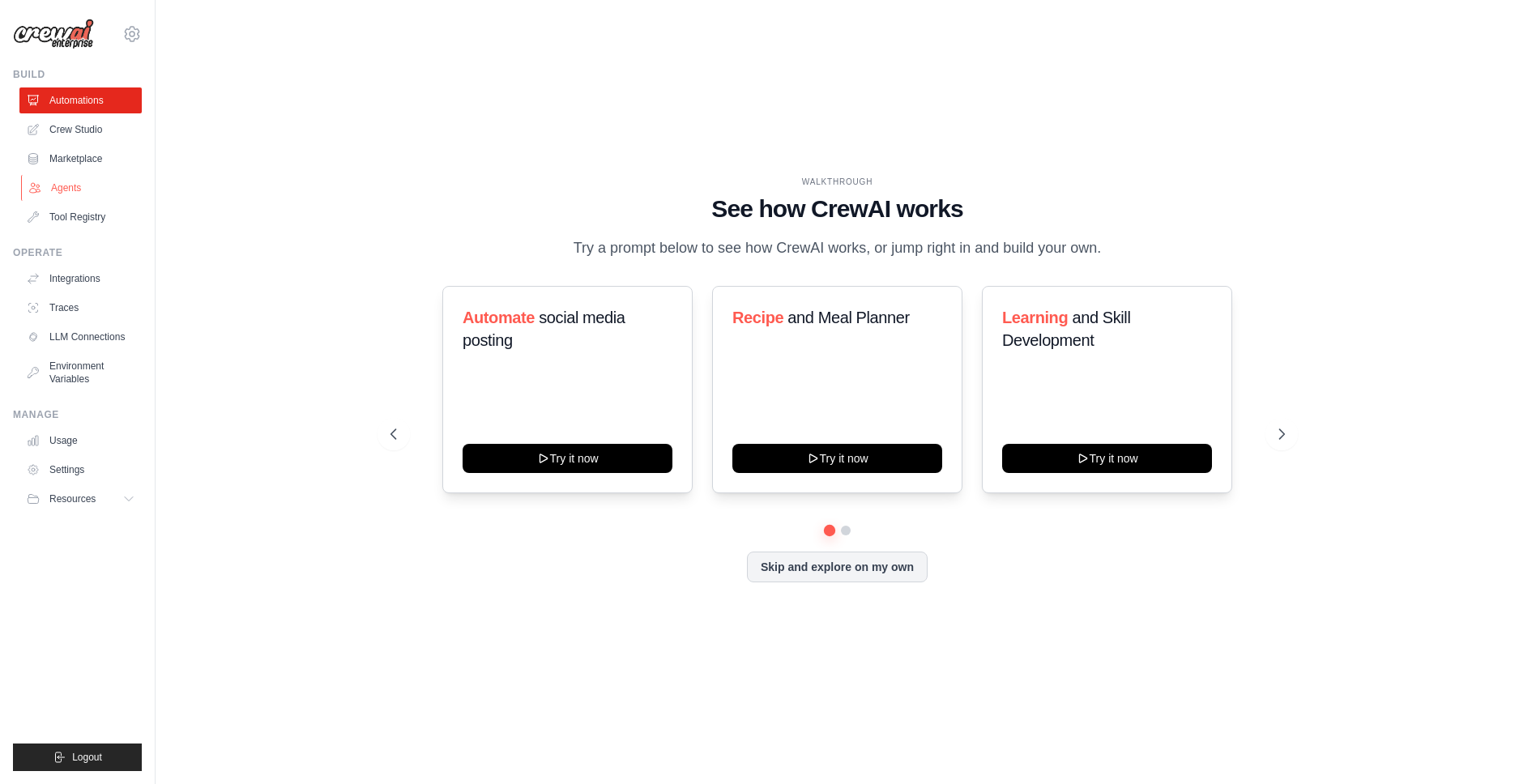
click at [66, 194] on link "Agents" at bounding box center [82, 187] width 122 height 26
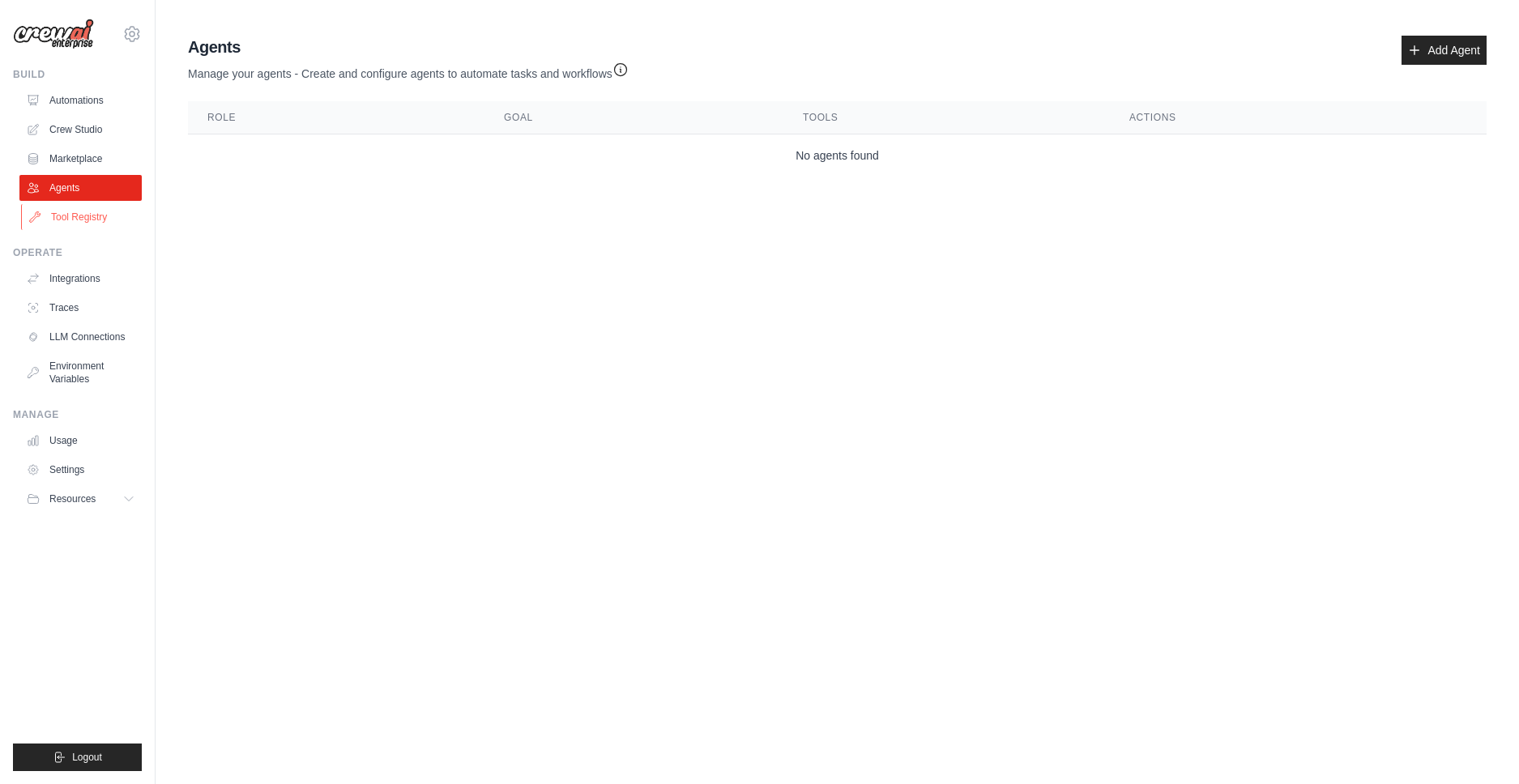
click at [74, 213] on link "Tool Registry" at bounding box center [82, 216] width 122 height 26
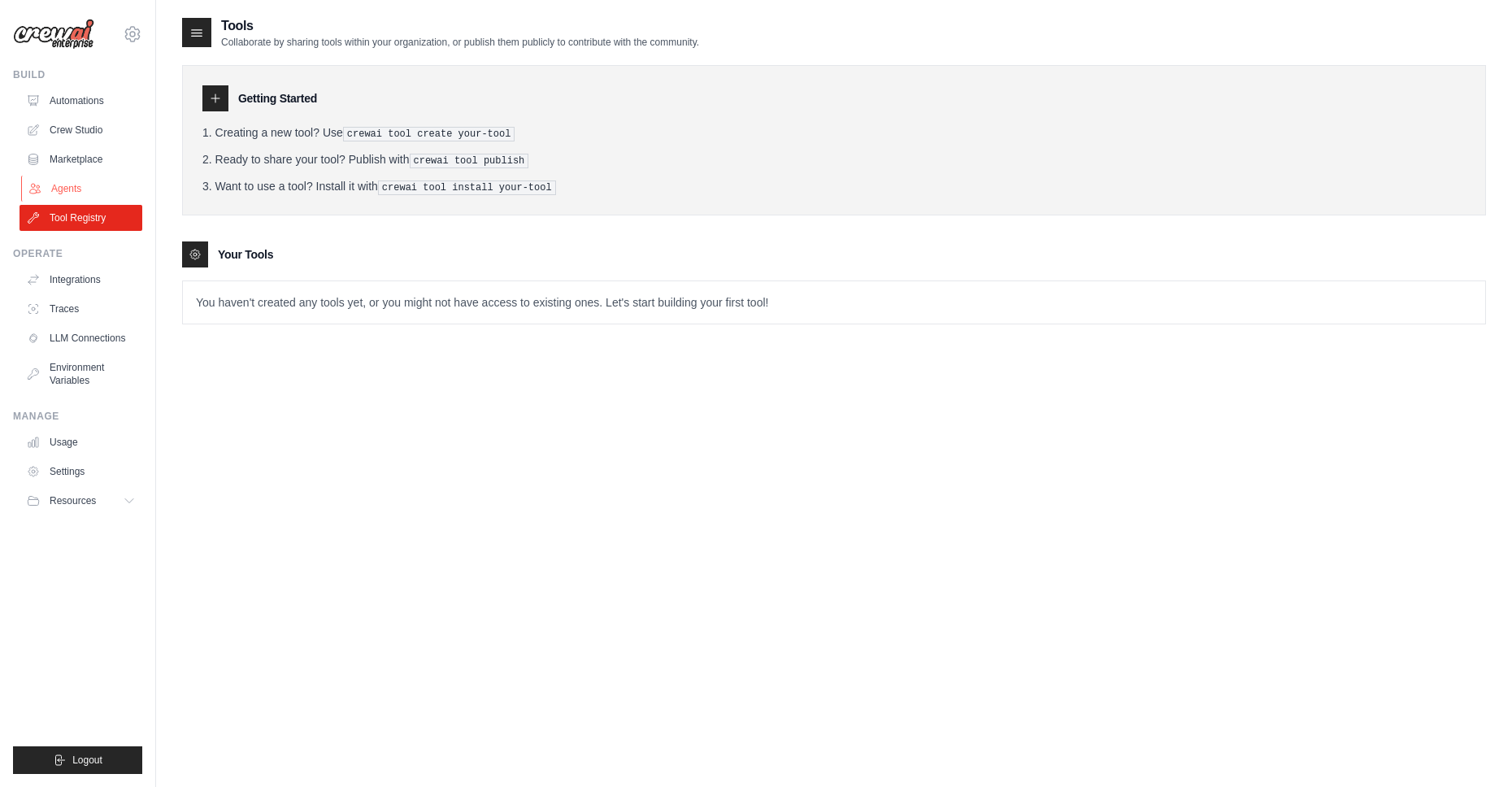
click at [81, 185] on link "Agents" at bounding box center [82, 188] width 123 height 26
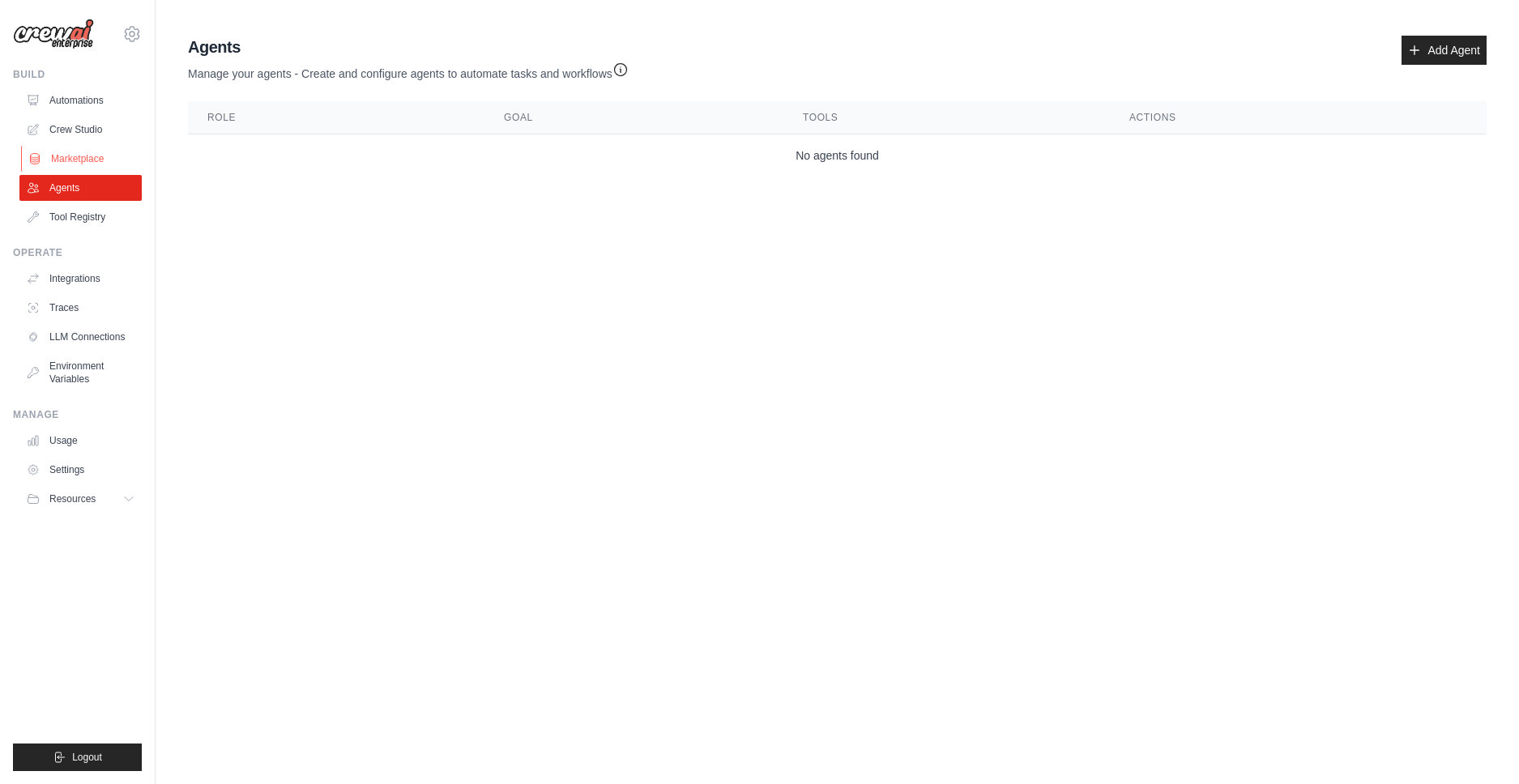
click at [85, 164] on link "Marketplace" at bounding box center [82, 159] width 122 height 26
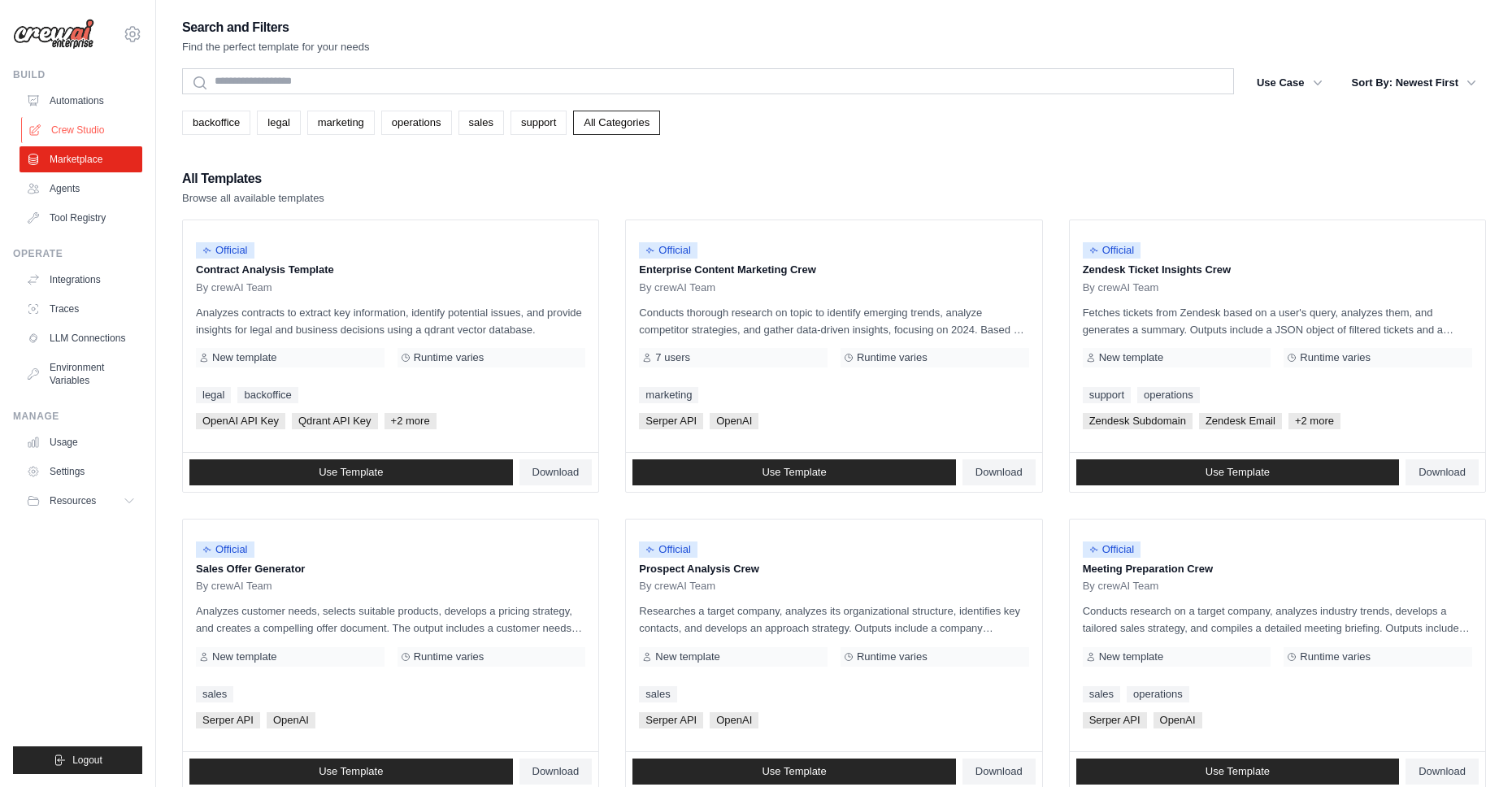
click at [66, 131] on link "Crew Studio" at bounding box center [82, 130] width 123 height 26
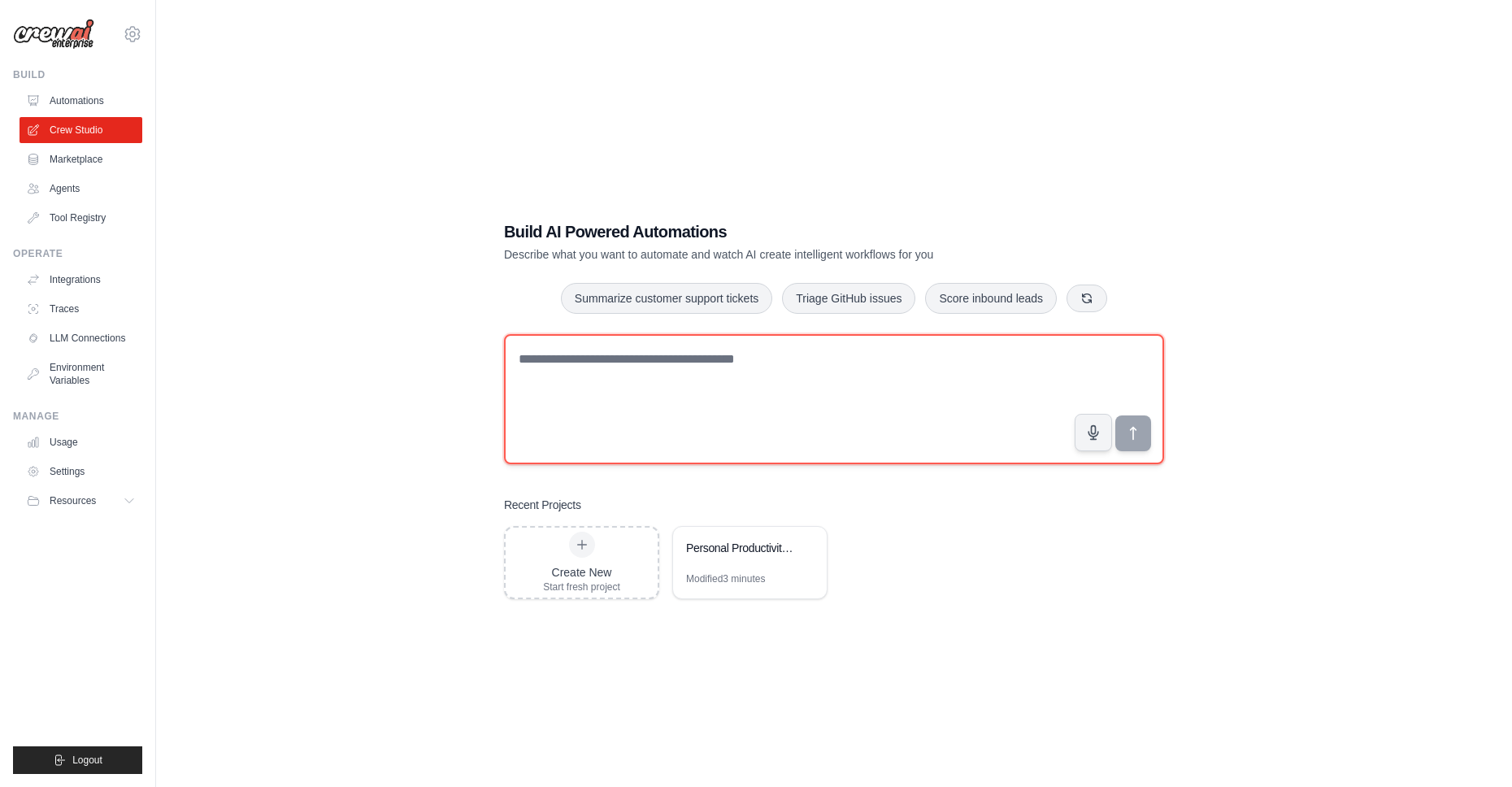
click at [628, 394] on textarea at bounding box center [834, 399] width 660 height 131
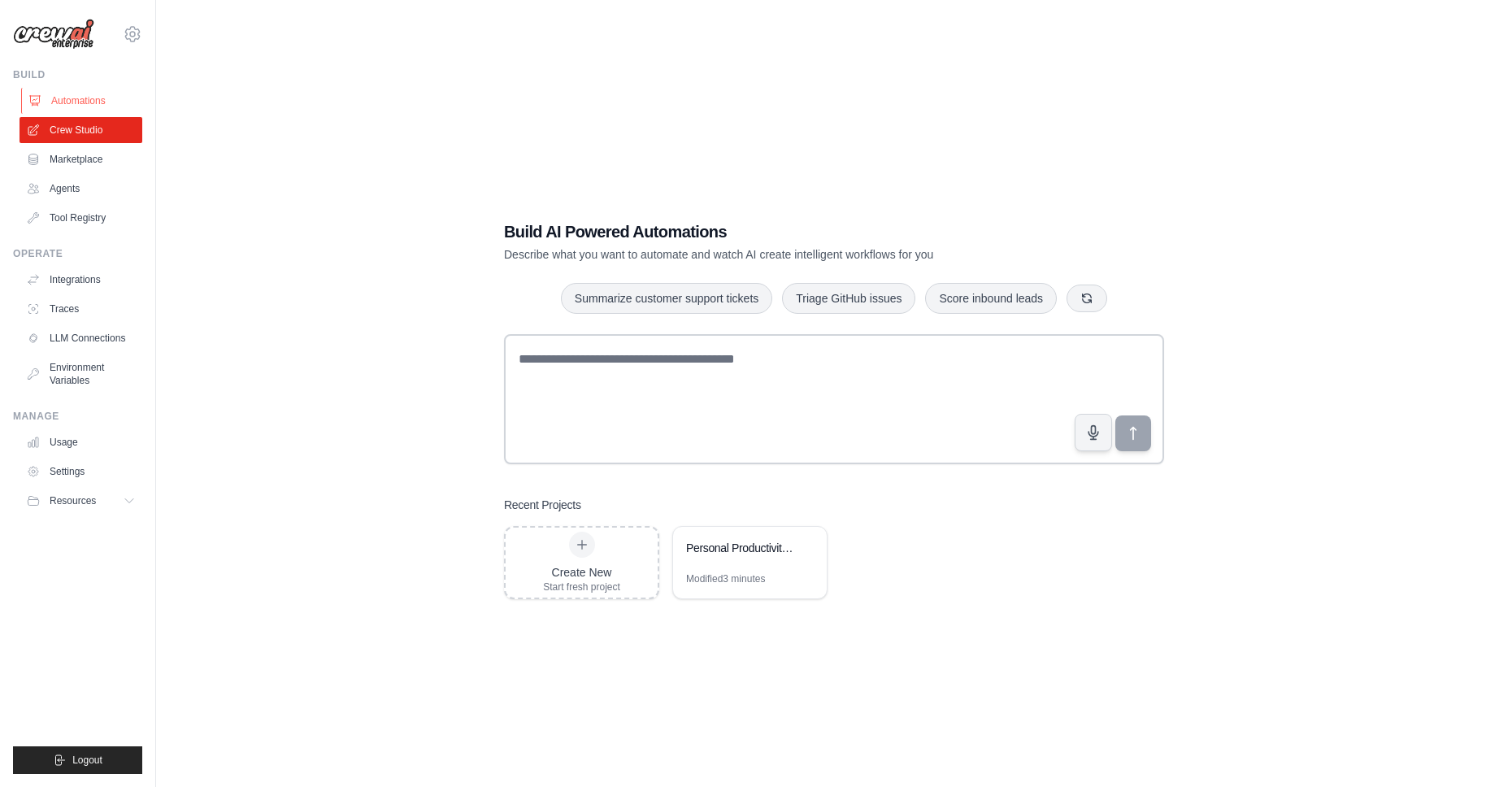
click at [95, 101] on link "Automations" at bounding box center [82, 100] width 123 height 26
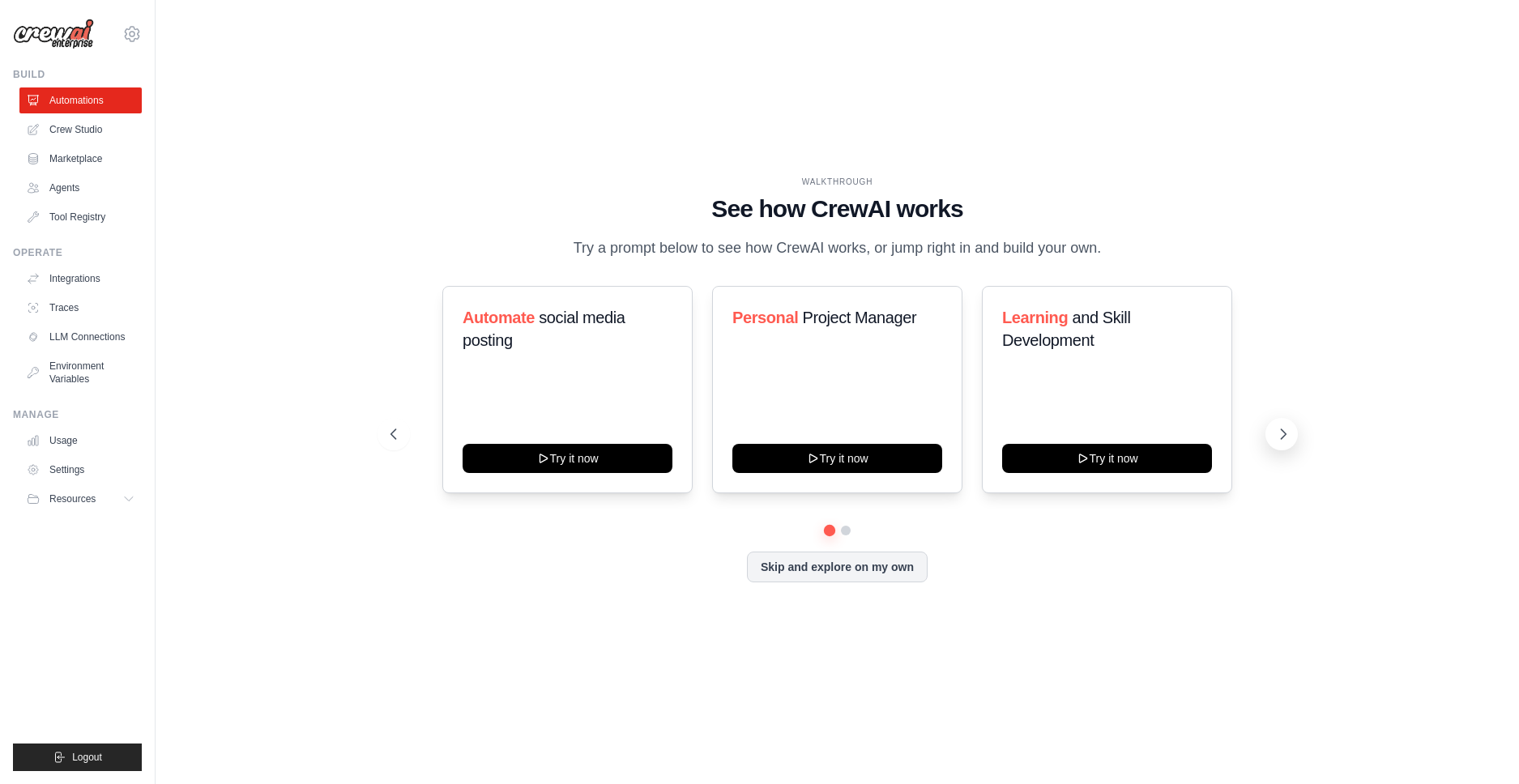
click at [1283, 430] on icon at bounding box center [1283, 434] width 16 height 16
click at [1287, 439] on icon at bounding box center [1283, 434] width 16 height 16
click at [91, 282] on link "Integrations" at bounding box center [82, 278] width 122 height 26
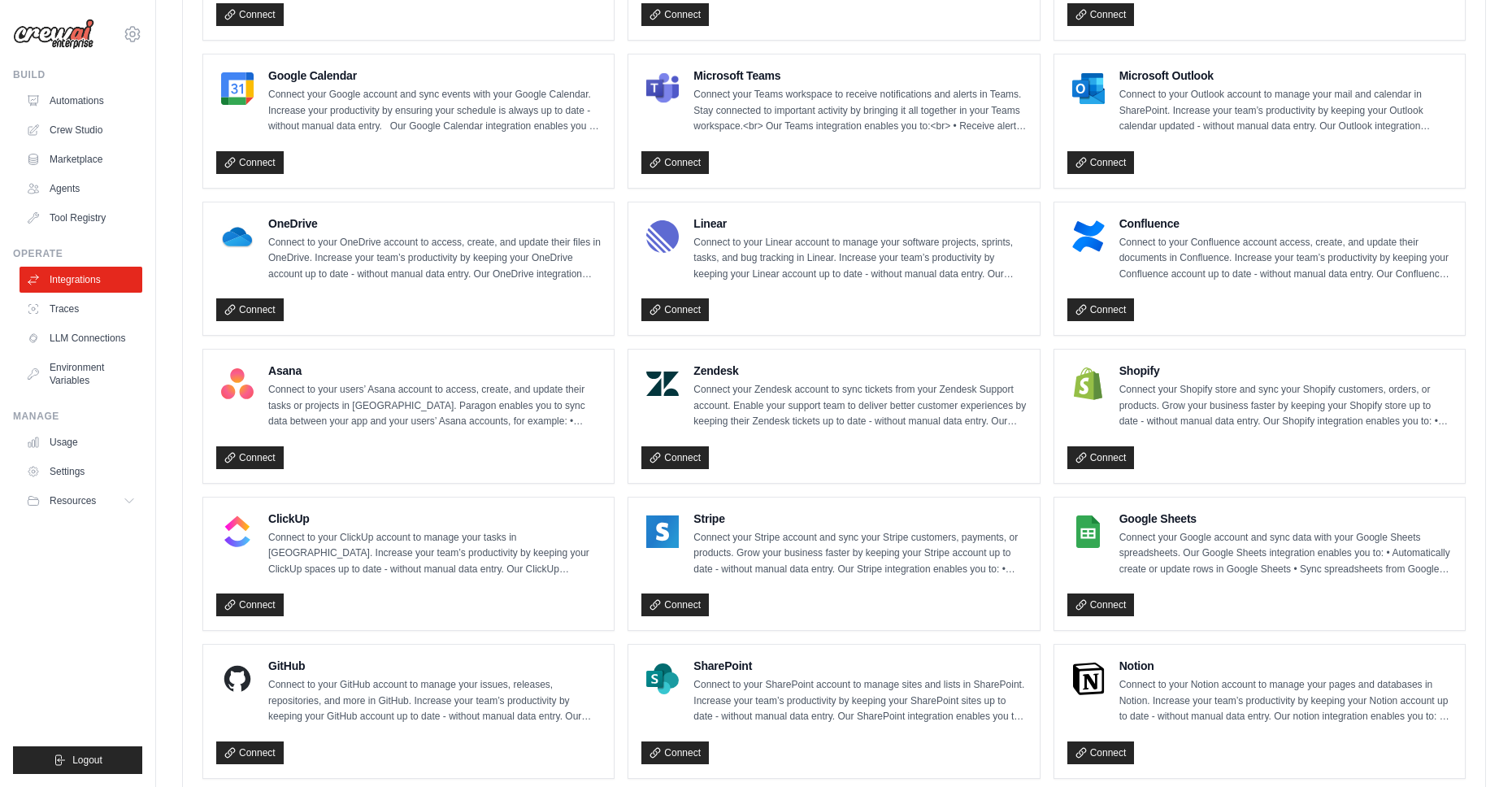
scroll to position [920, 0]
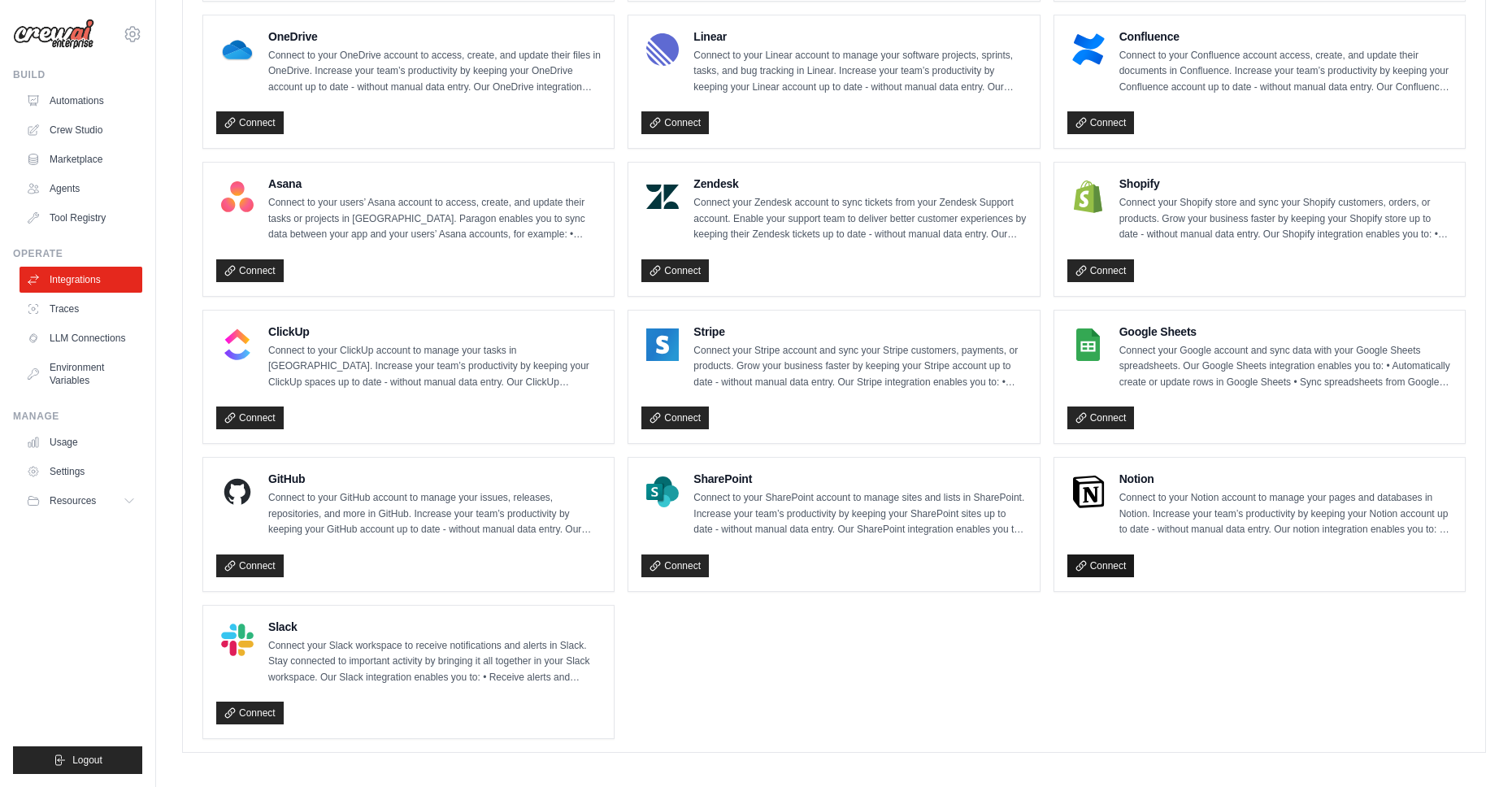
click at [1093, 563] on link "Connect" at bounding box center [1100, 566] width 68 height 23
click at [69, 314] on link "Traces" at bounding box center [82, 309] width 123 height 26
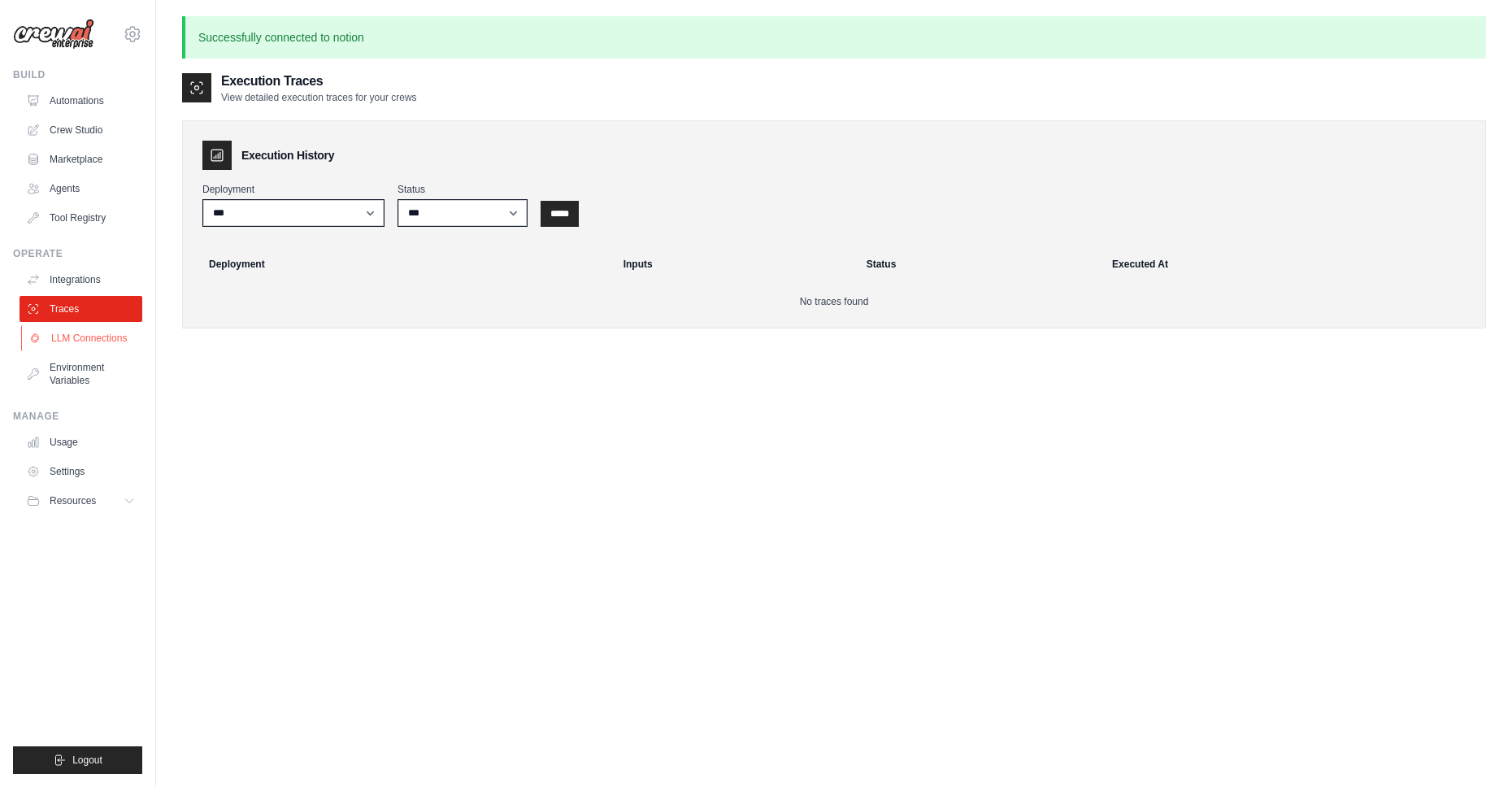
click at [70, 330] on link "LLM Connections" at bounding box center [82, 337] width 123 height 26
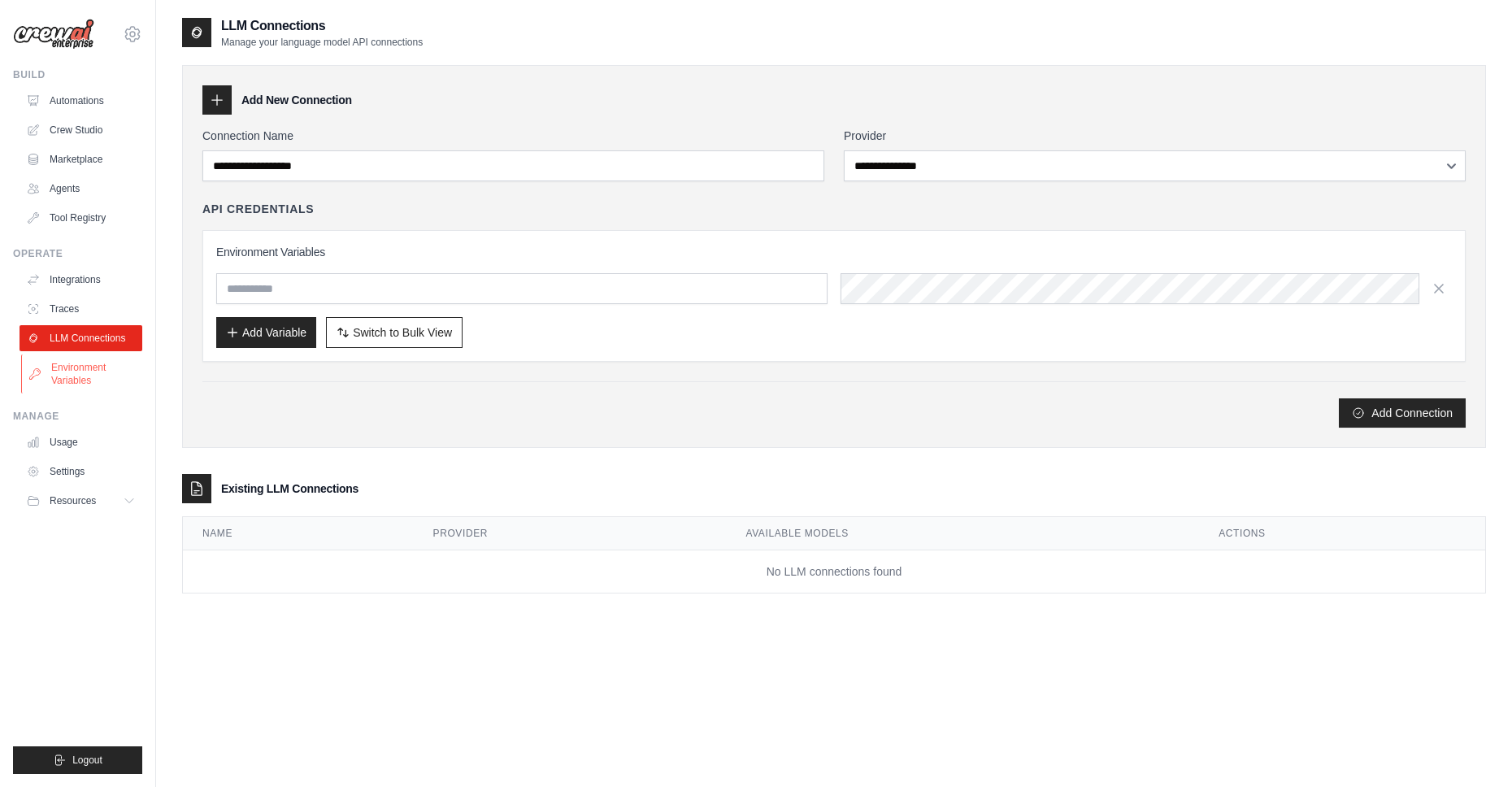
click at [95, 364] on link "Environment Variables" at bounding box center [82, 373] width 123 height 39
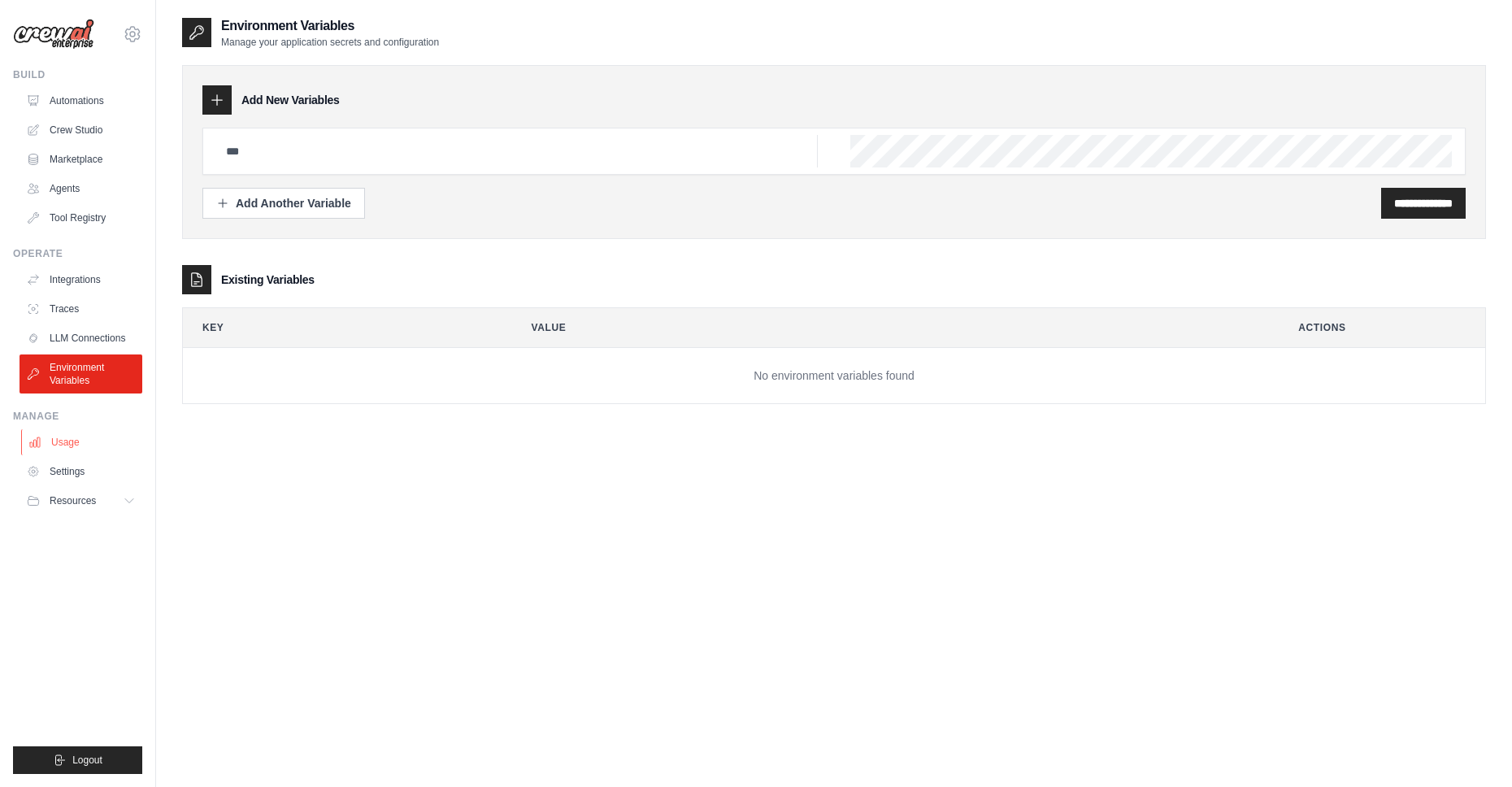
click at [79, 435] on link "Usage" at bounding box center [82, 441] width 123 height 26
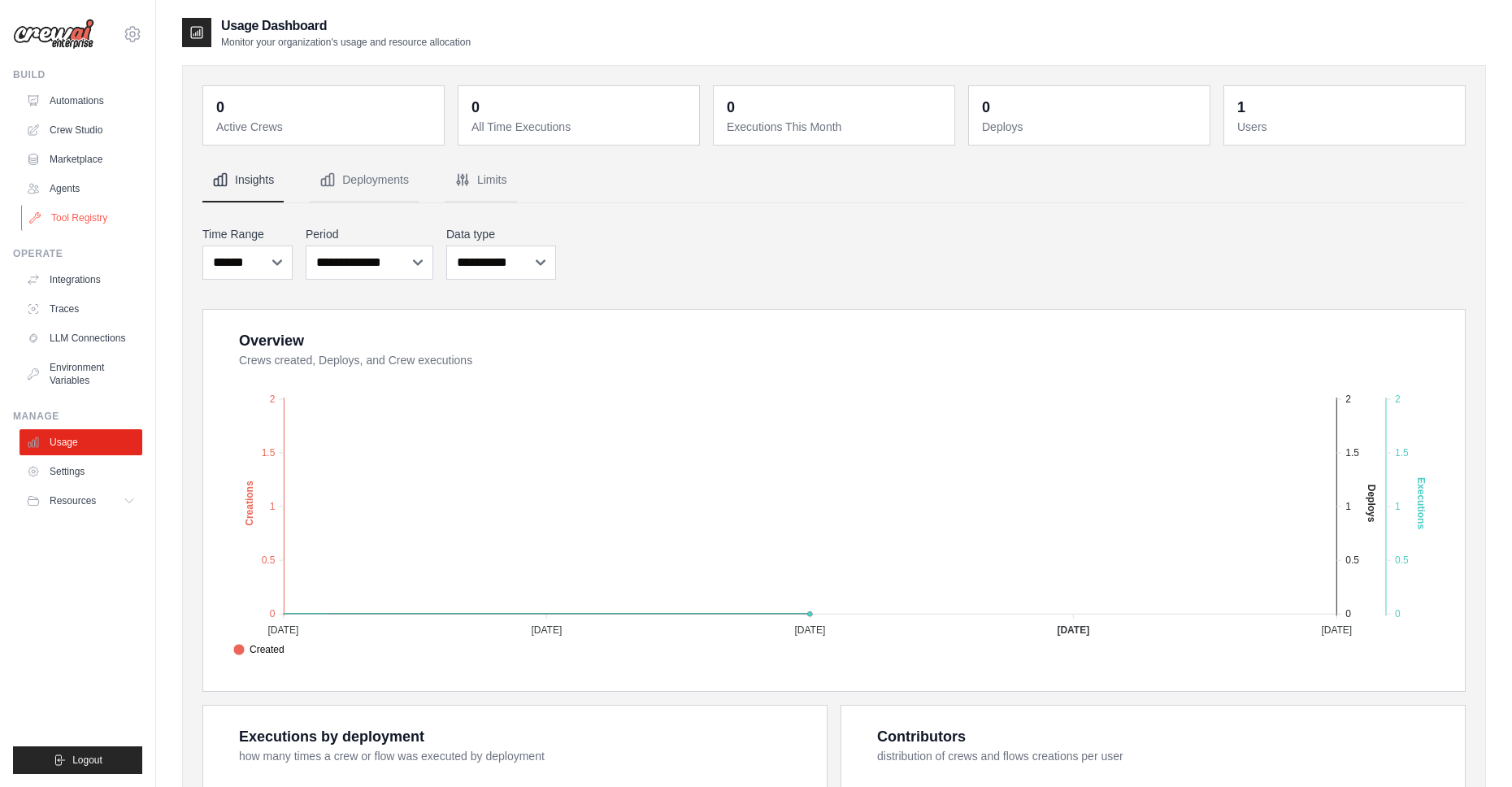
click at [83, 212] on link "Tool Registry" at bounding box center [82, 217] width 123 height 26
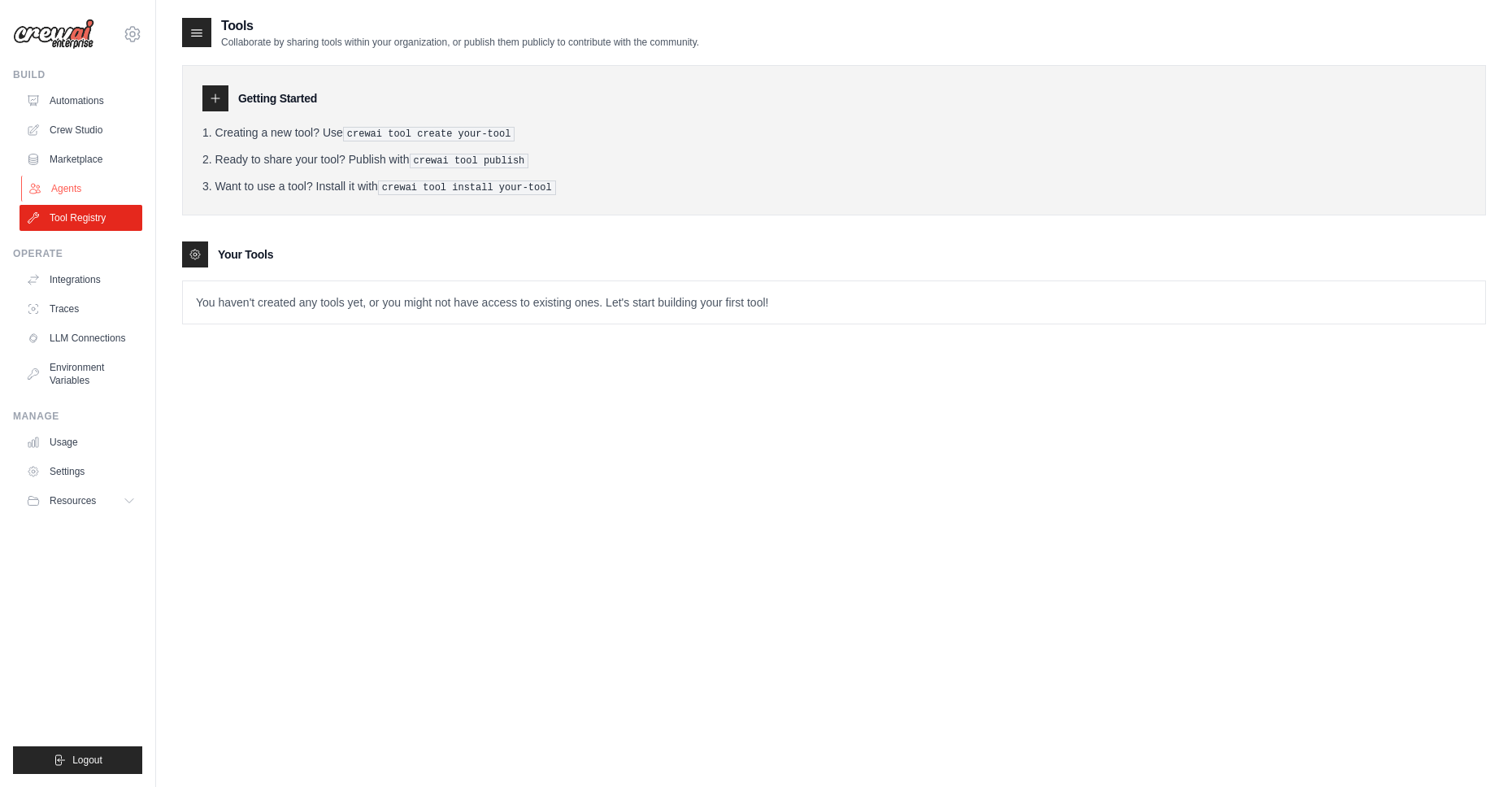
click at [34, 190] on icon at bounding box center [34, 189] width 10 height 10
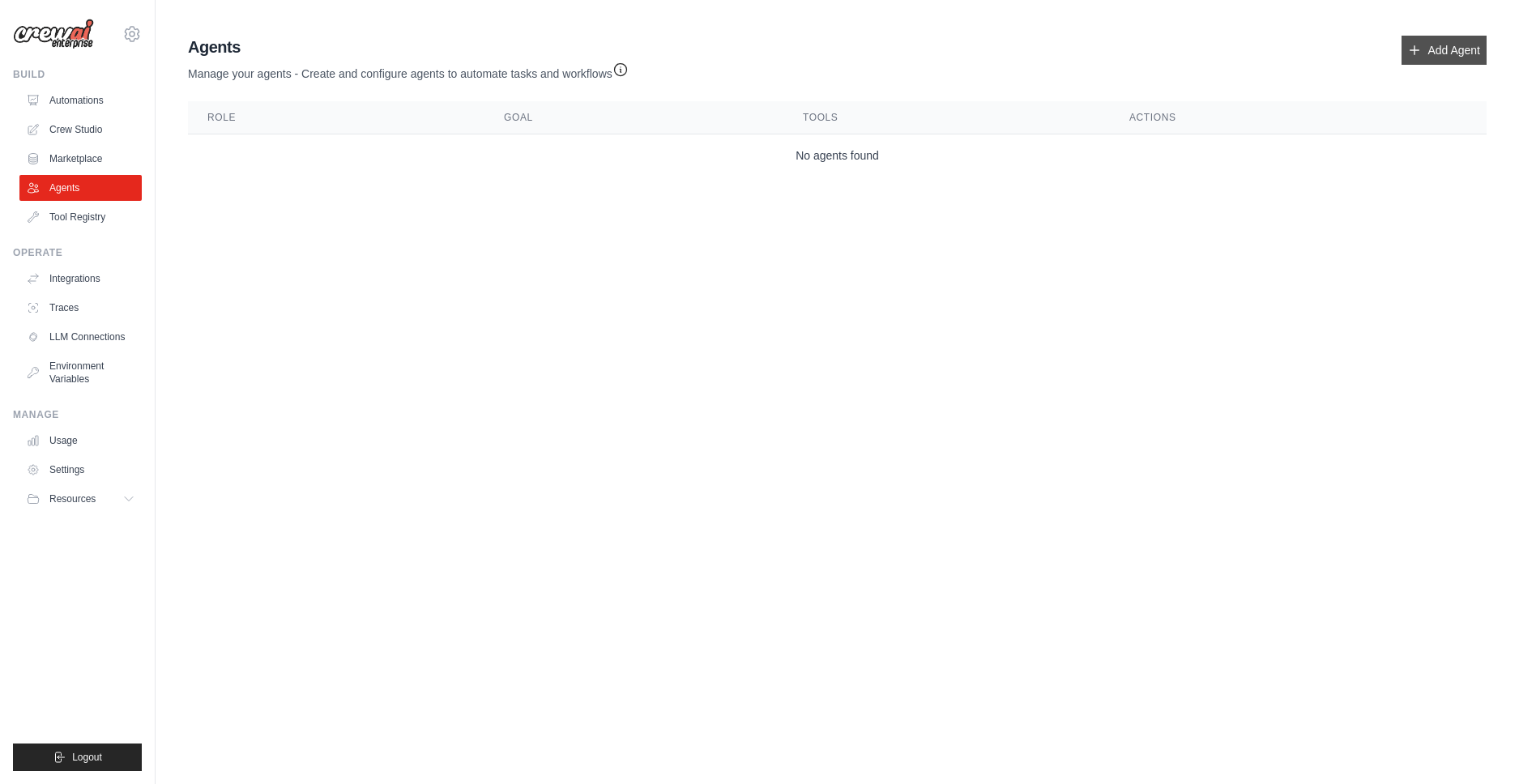
click at [1451, 47] on link "Add Agent" at bounding box center [1444, 50] width 85 height 29
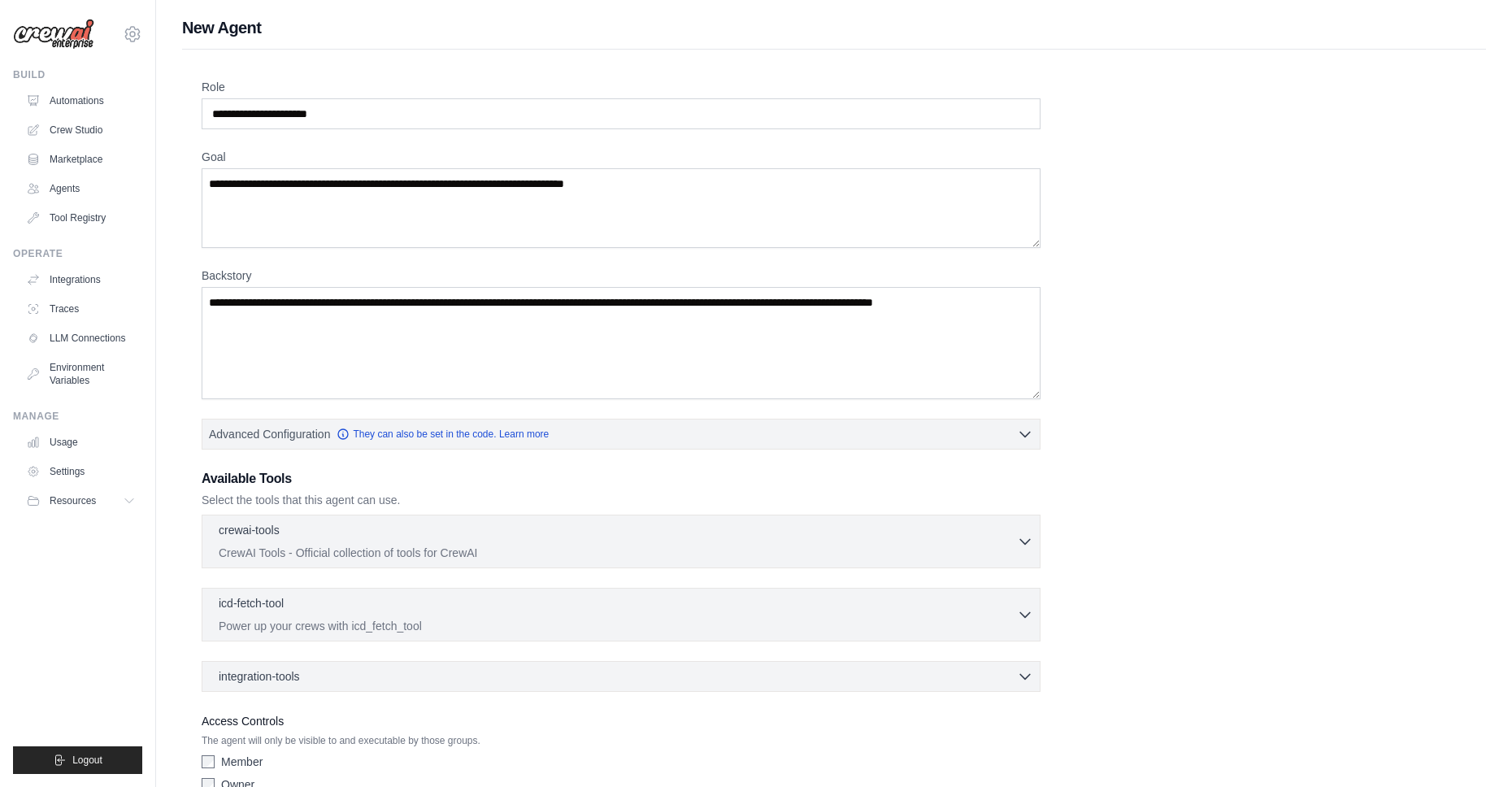
scroll to position [86, 0]
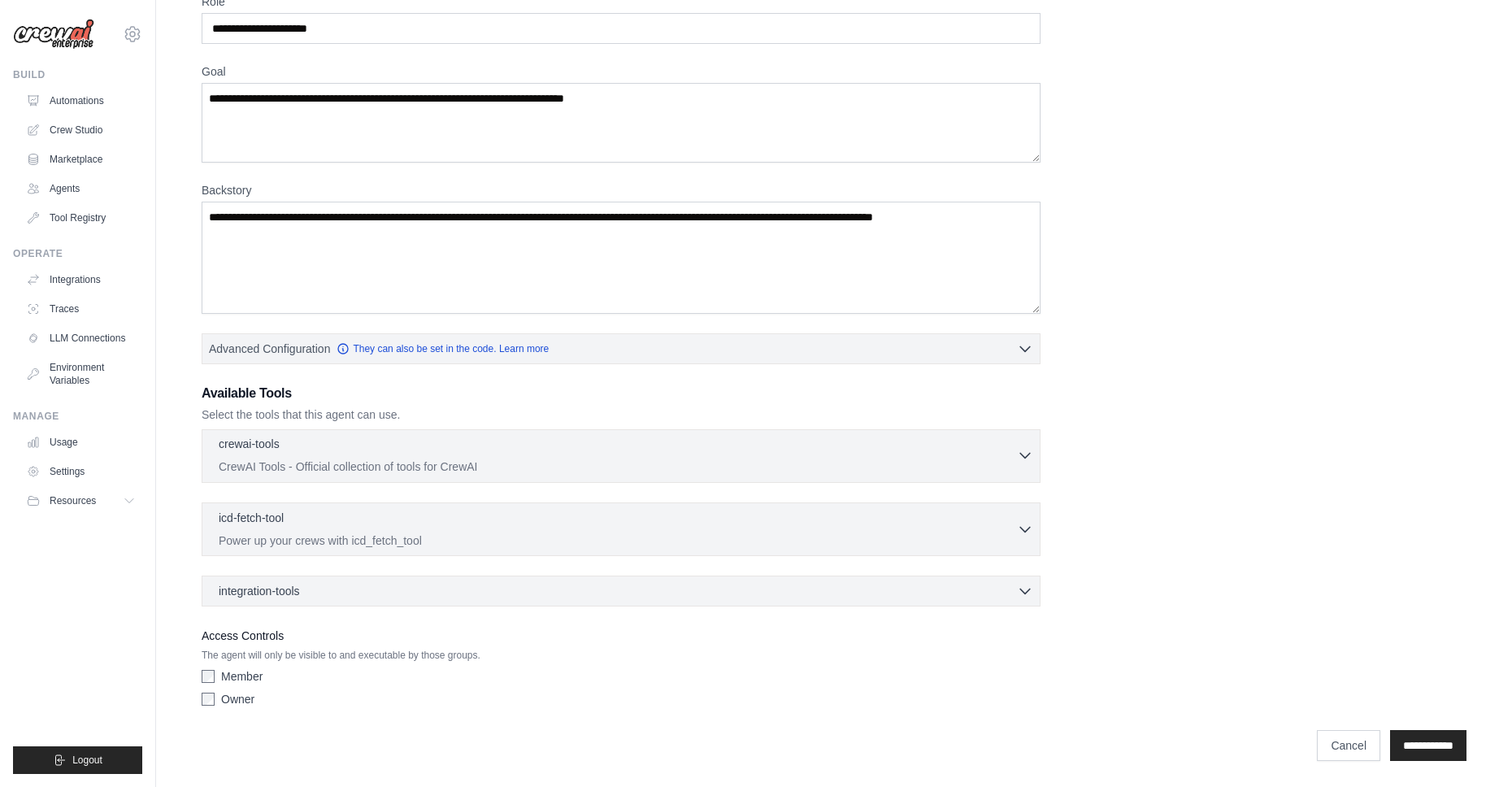
click at [1021, 461] on icon "button" at bounding box center [1024, 454] width 16 height 16
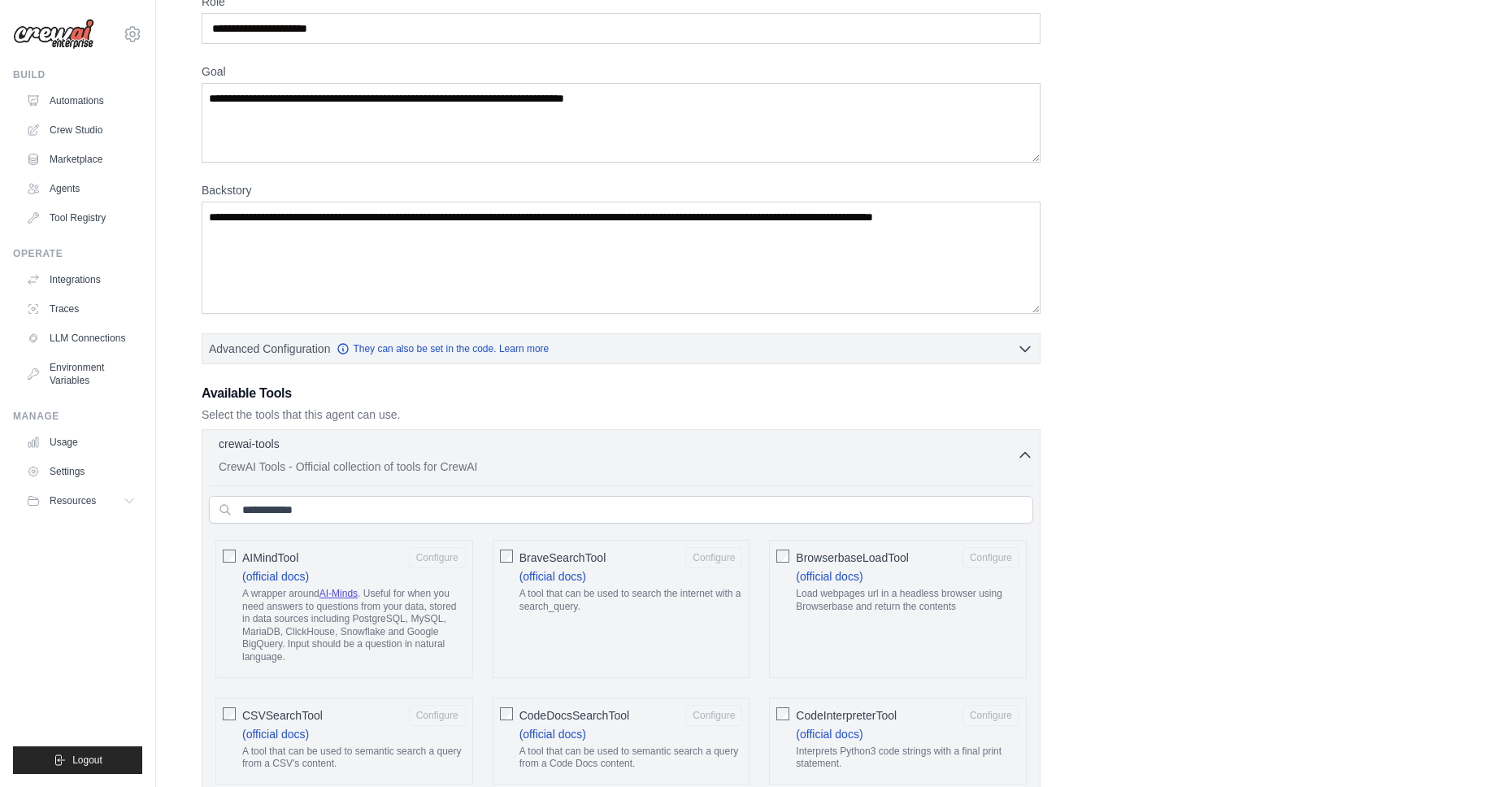
click at [1025, 455] on icon "button" at bounding box center [1024, 454] width 16 height 16
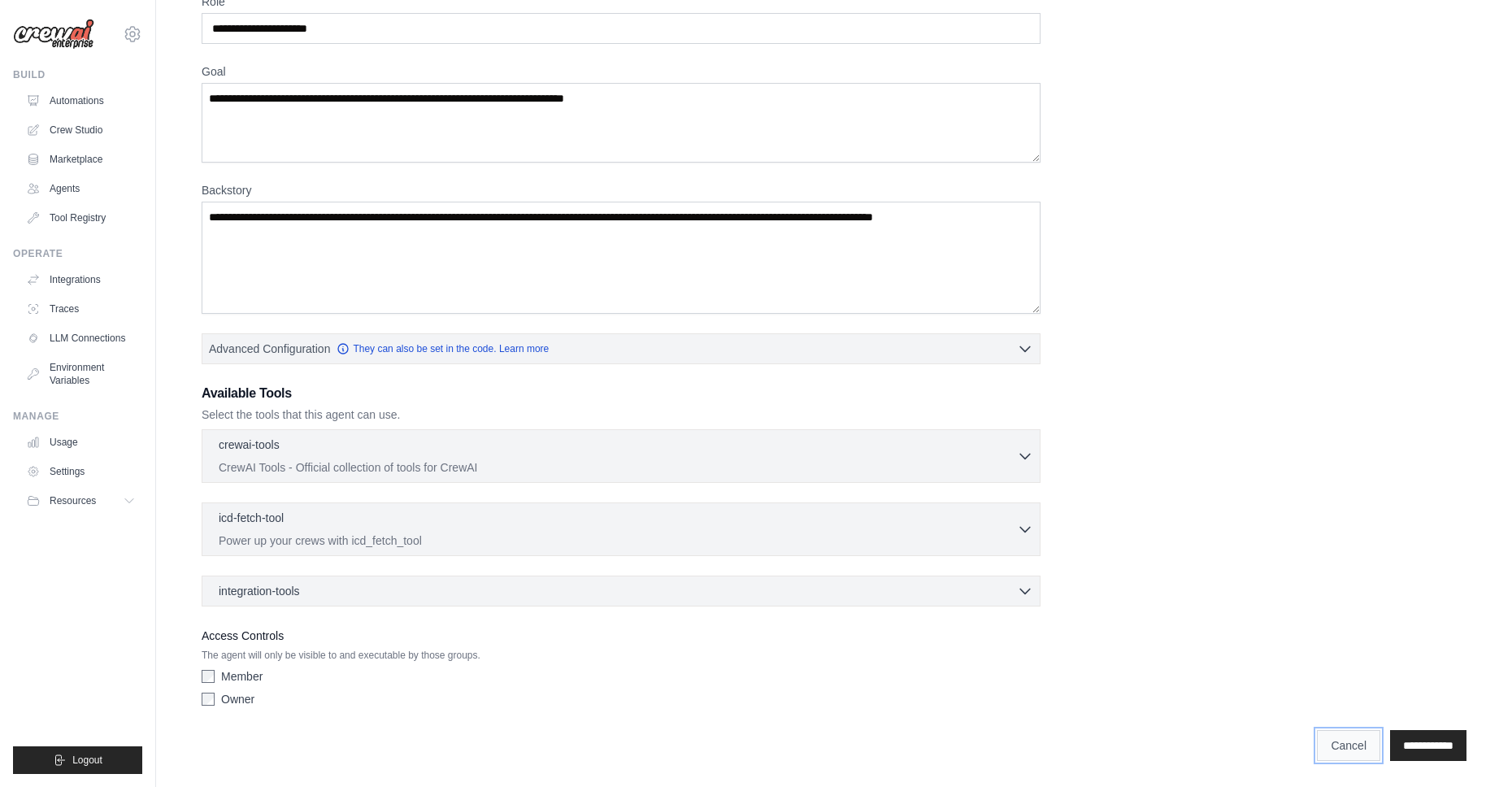
click at [1320, 748] on link "Cancel" at bounding box center [1348, 745] width 64 height 30
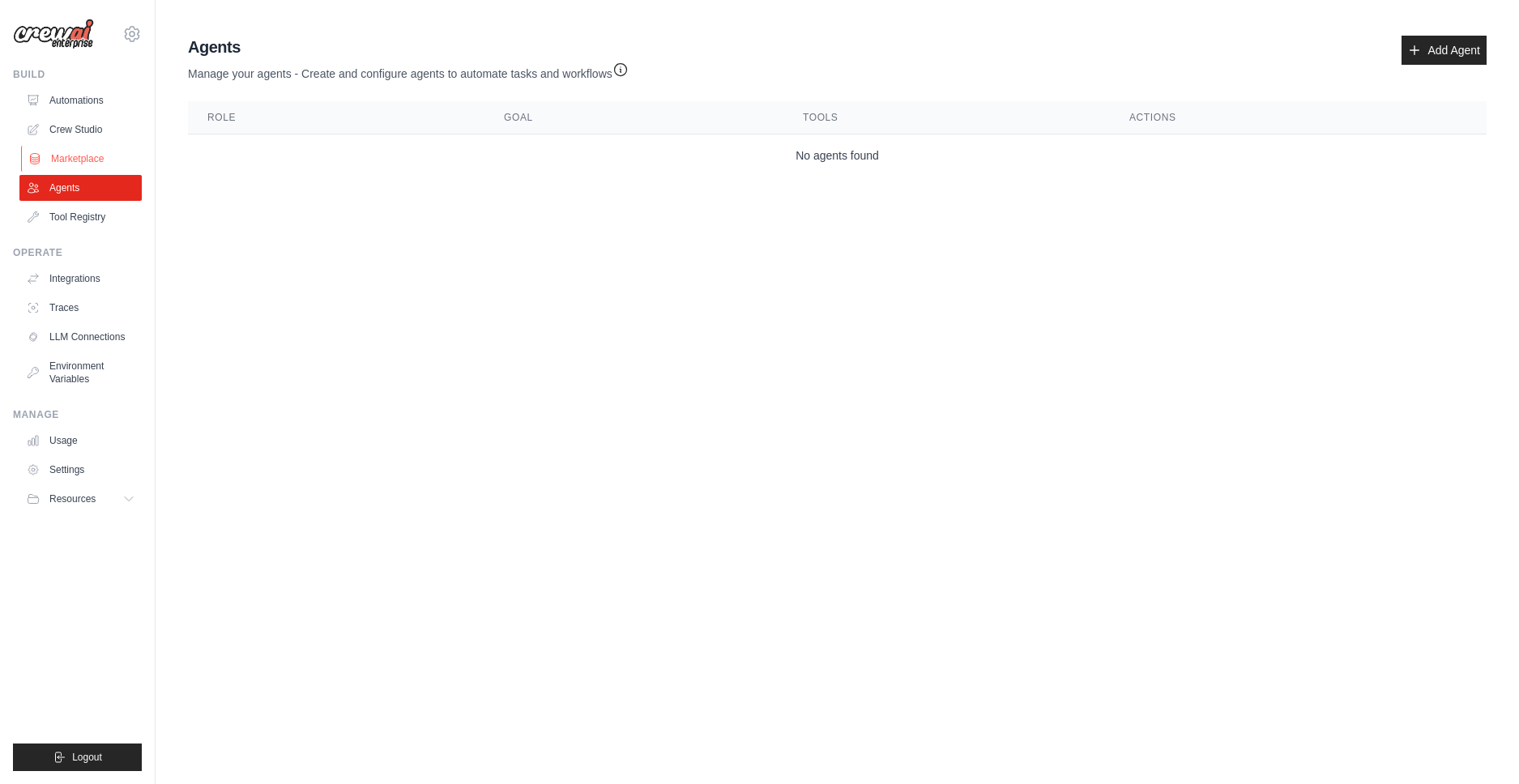
click at [104, 159] on link "Marketplace" at bounding box center [82, 159] width 122 height 26
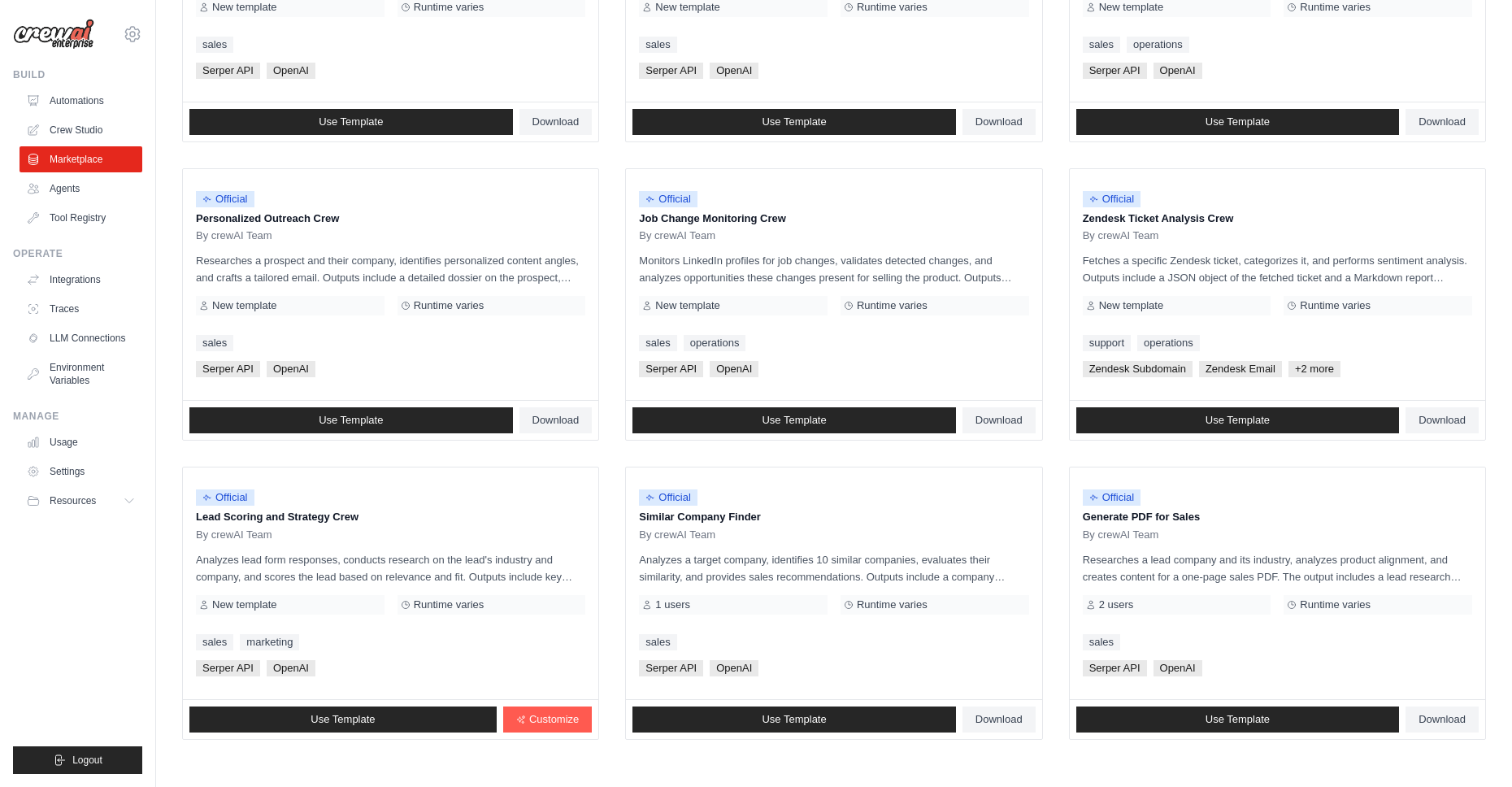
scroll to position [719, 0]
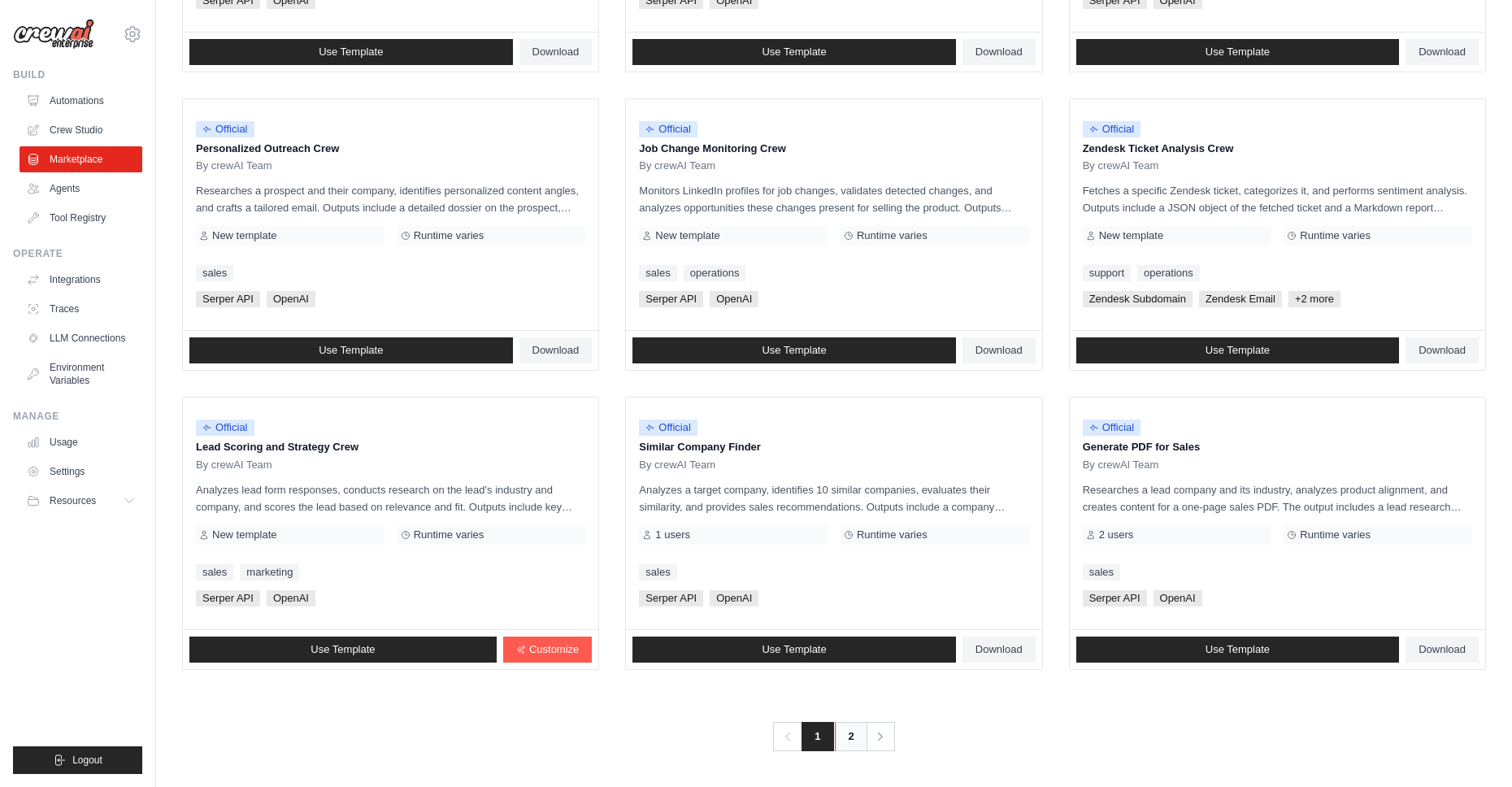
click at [854, 738] on link "2" at bounding box center [851, 737] width 32 height 30
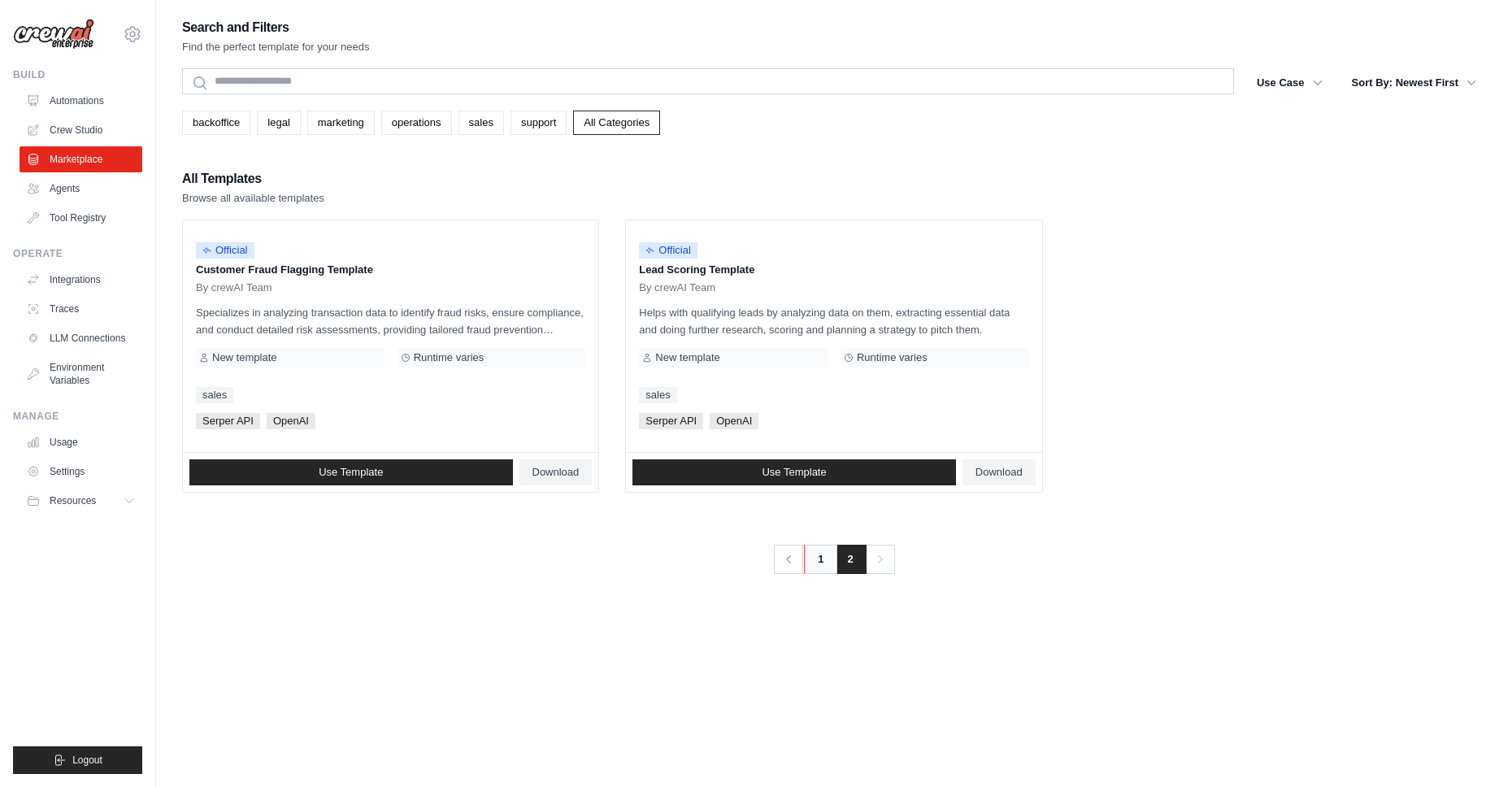
click at [821, 564] on link "1" at bounding box center [820, 559] width 32 height 30
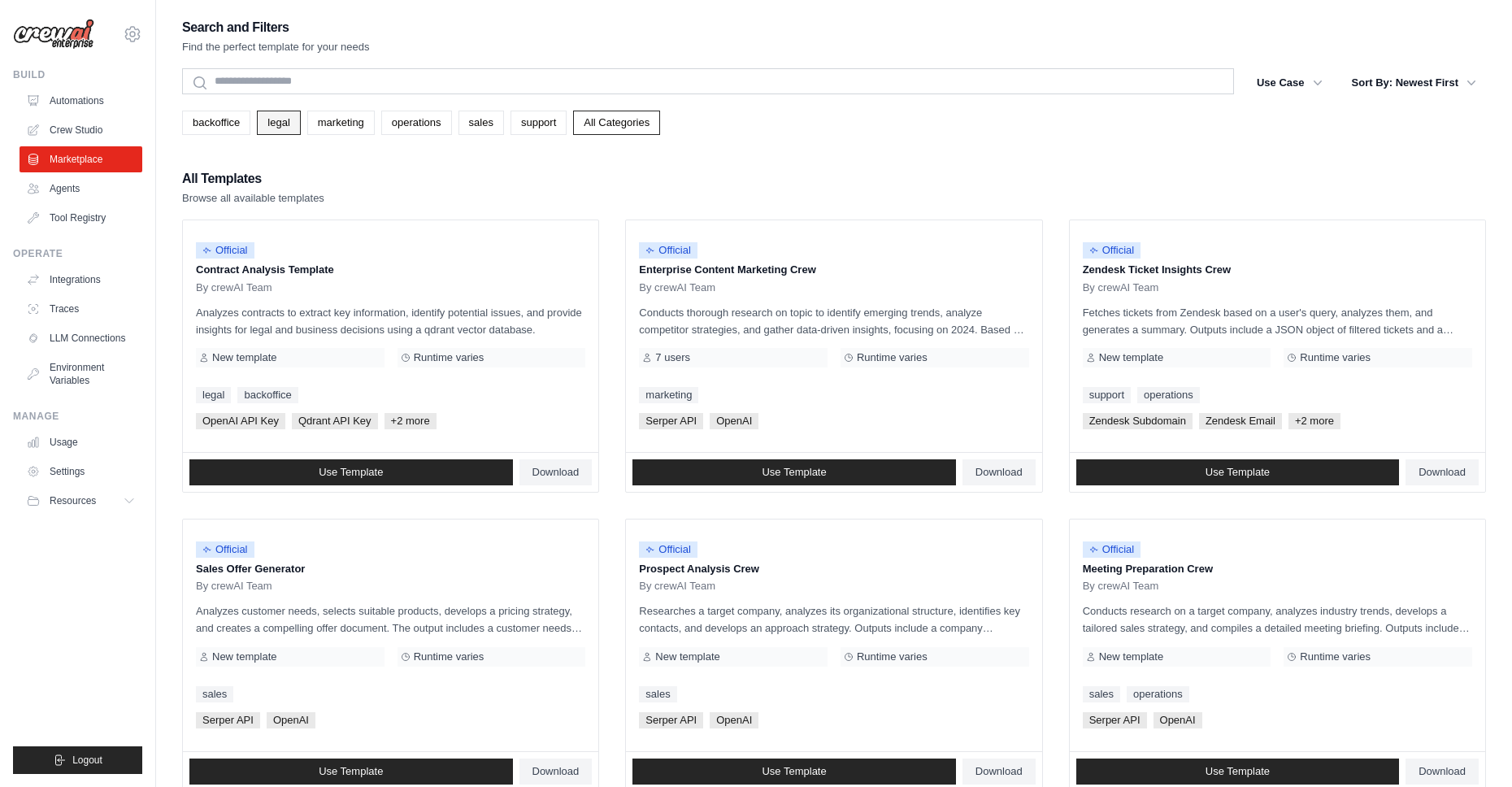
click at [282, 131] on link "legal" at bounding box center [278, 123] width 43 height 25
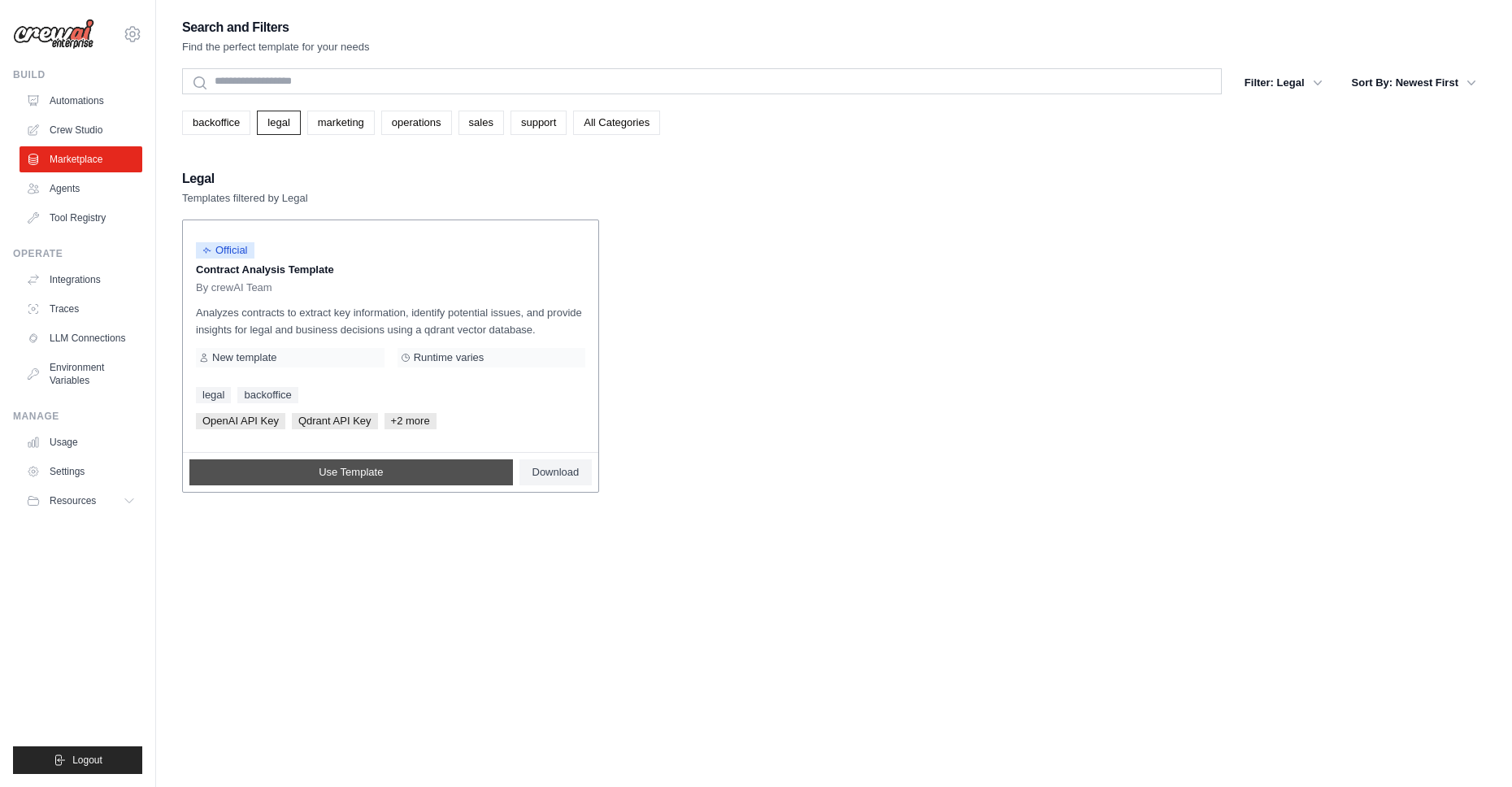
click at [377, 467] on span "Use Template" at bounding box center [350, 473] width 64 height 13
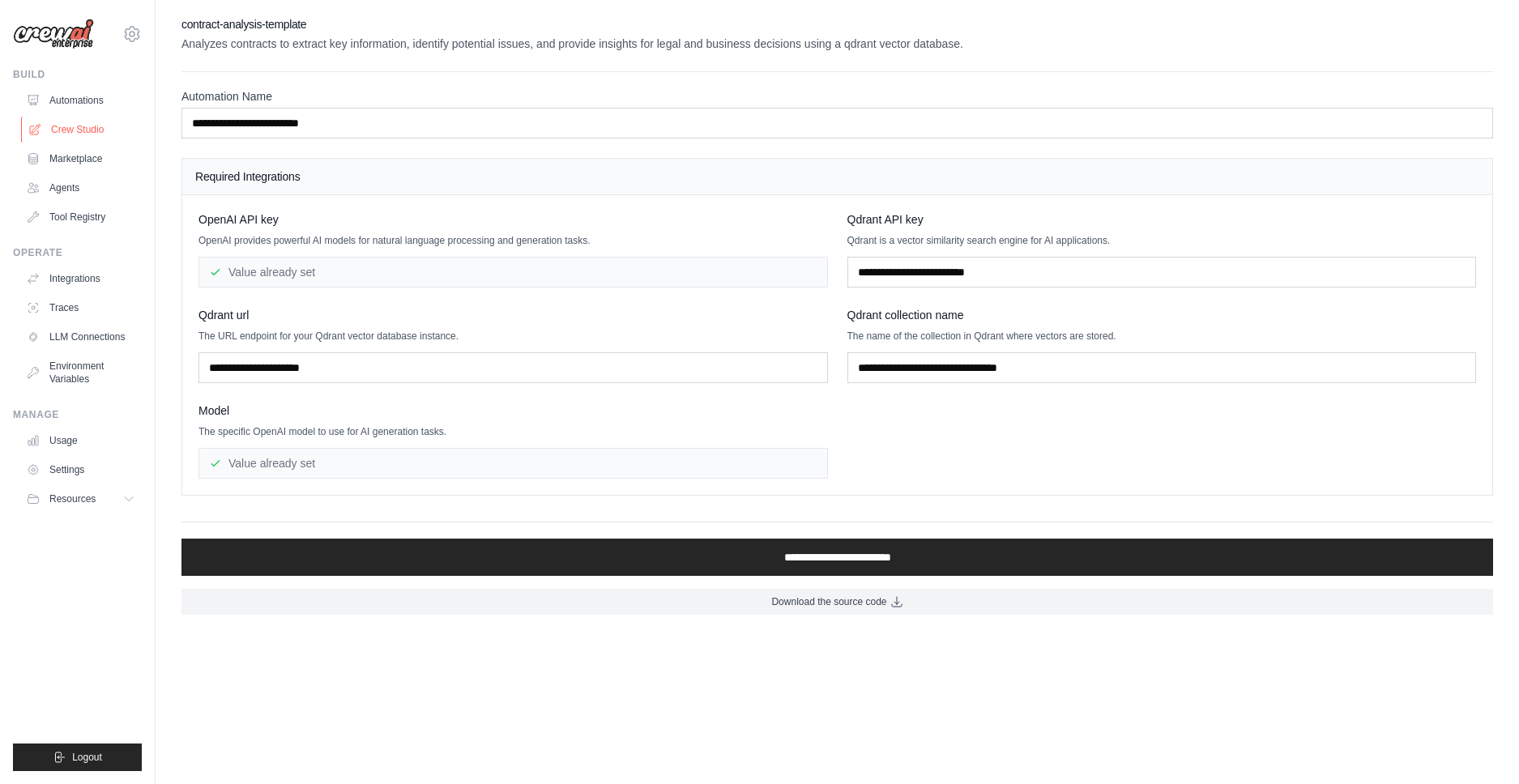
click at [76, 135] on link "Crew Studio" at bounding box center [82, 129] width 122 height 26
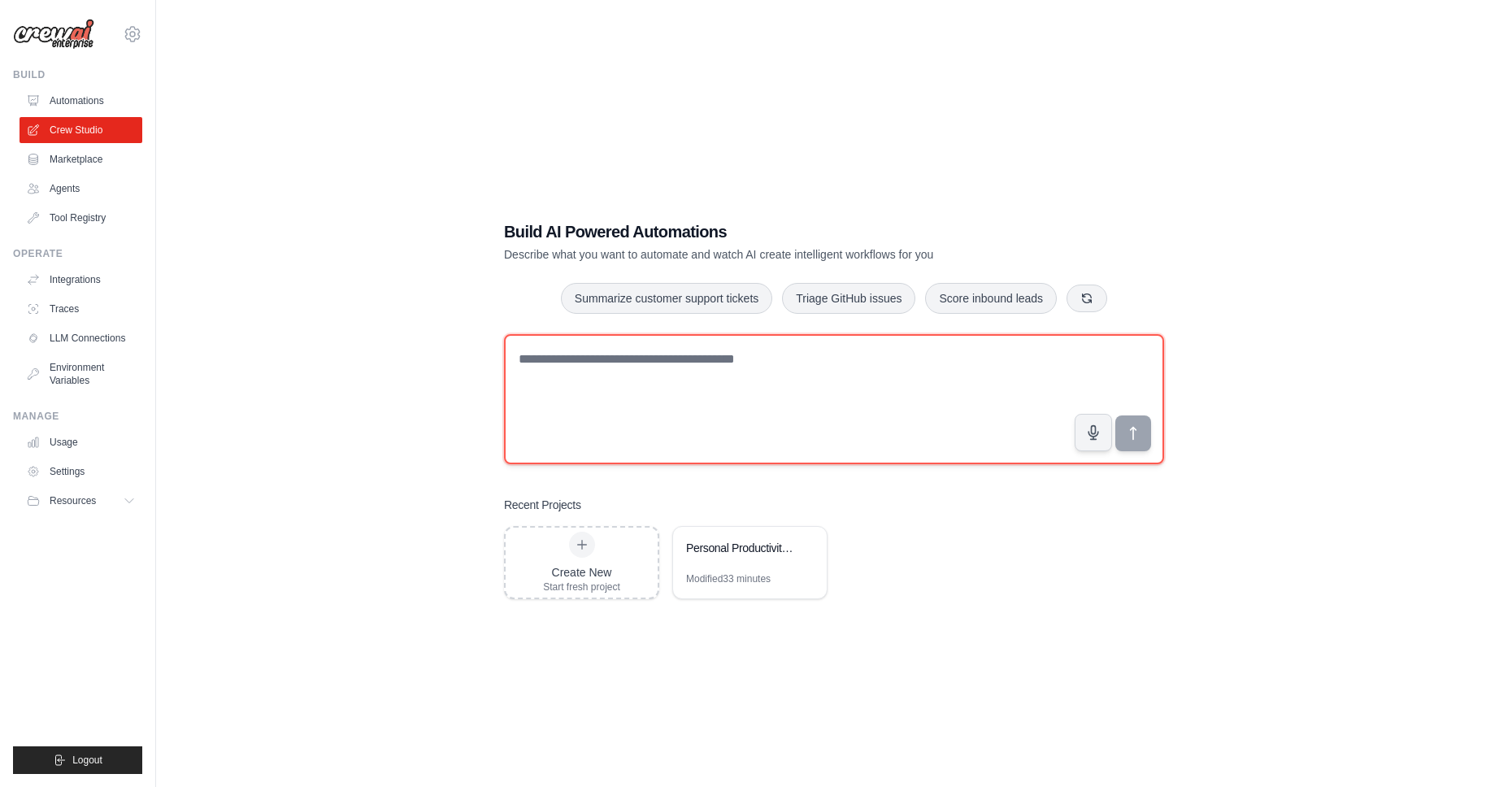
click at [813, 352] on textarea at bounding box center [834, 399] width 660 height 131
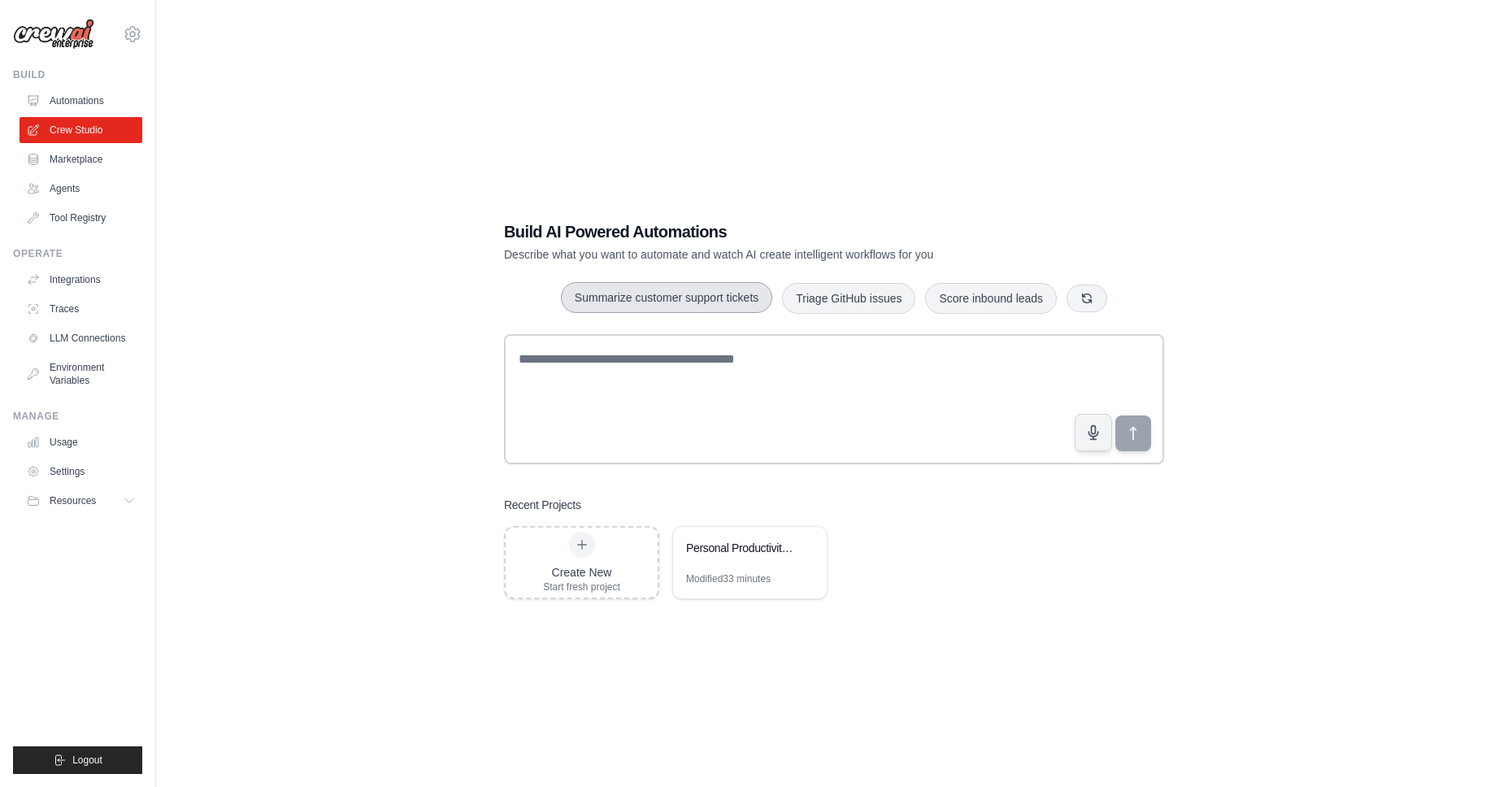
click at [716, 307] on button "Summarize customer support tickets" at bounding box center [667, 297] width 212 height 30
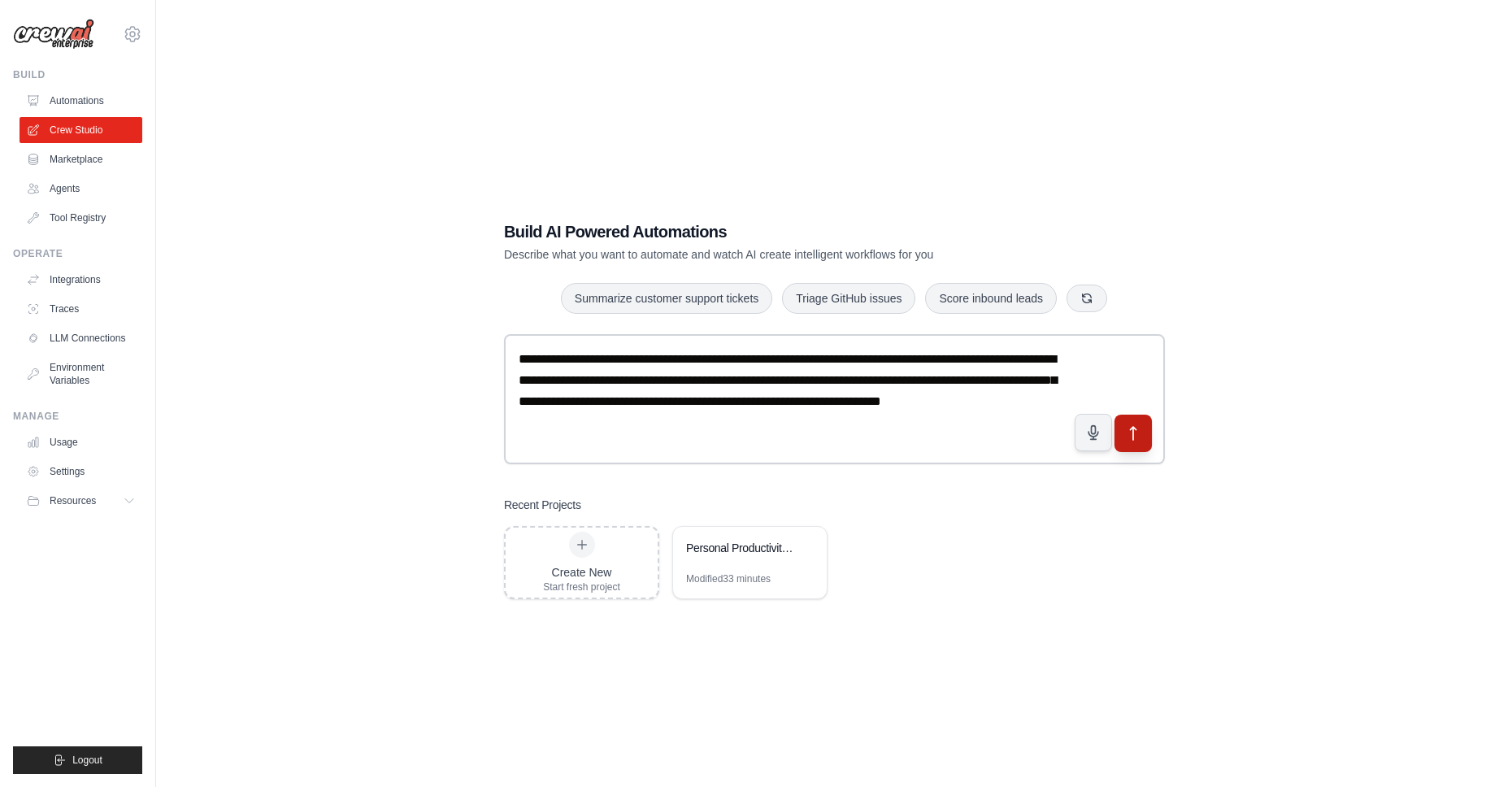
click at [1130, 436] on icon "submit" at bounding box center [1134, 434] width 17 height 17
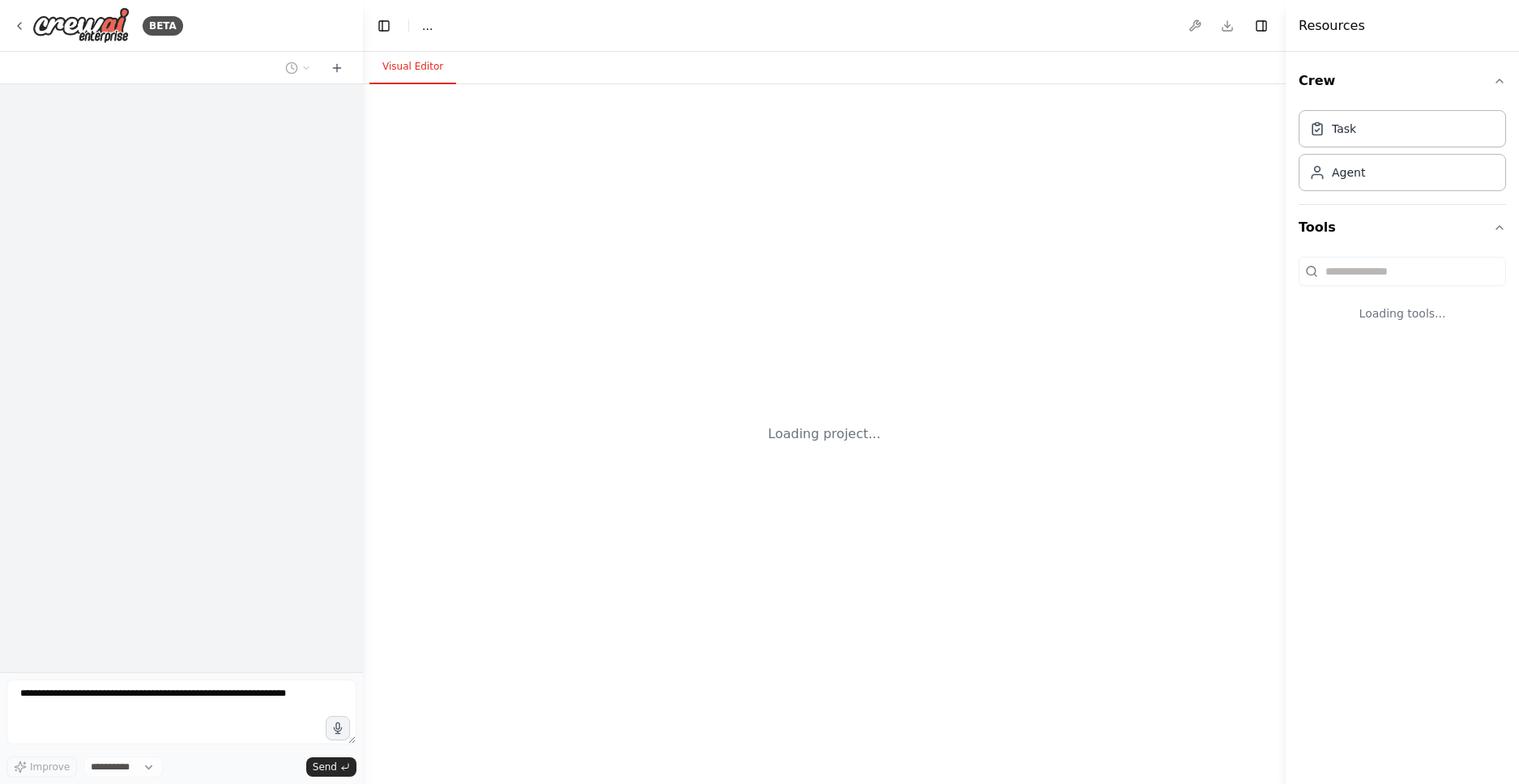
select select "****"
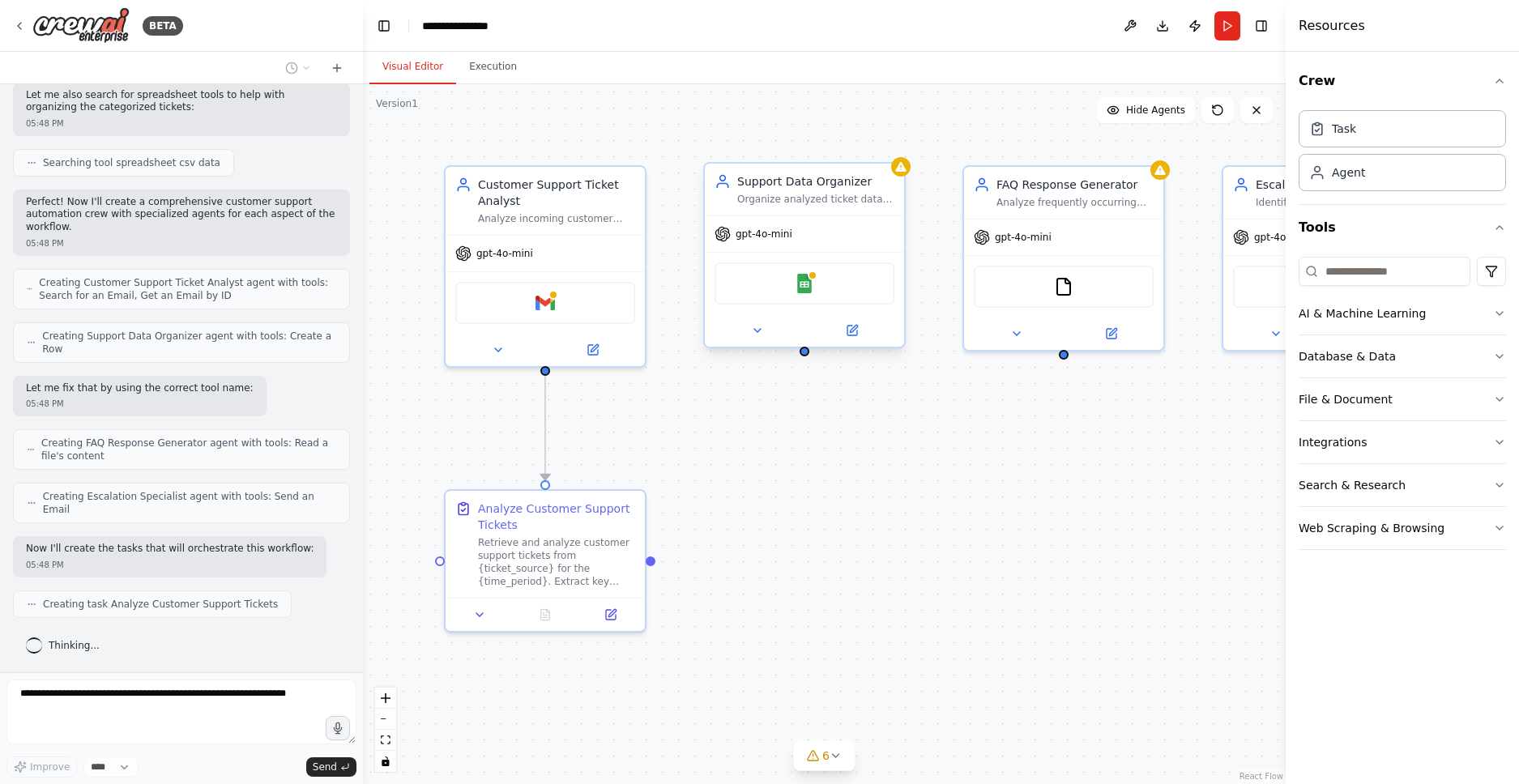
scroll to position [469, 0]
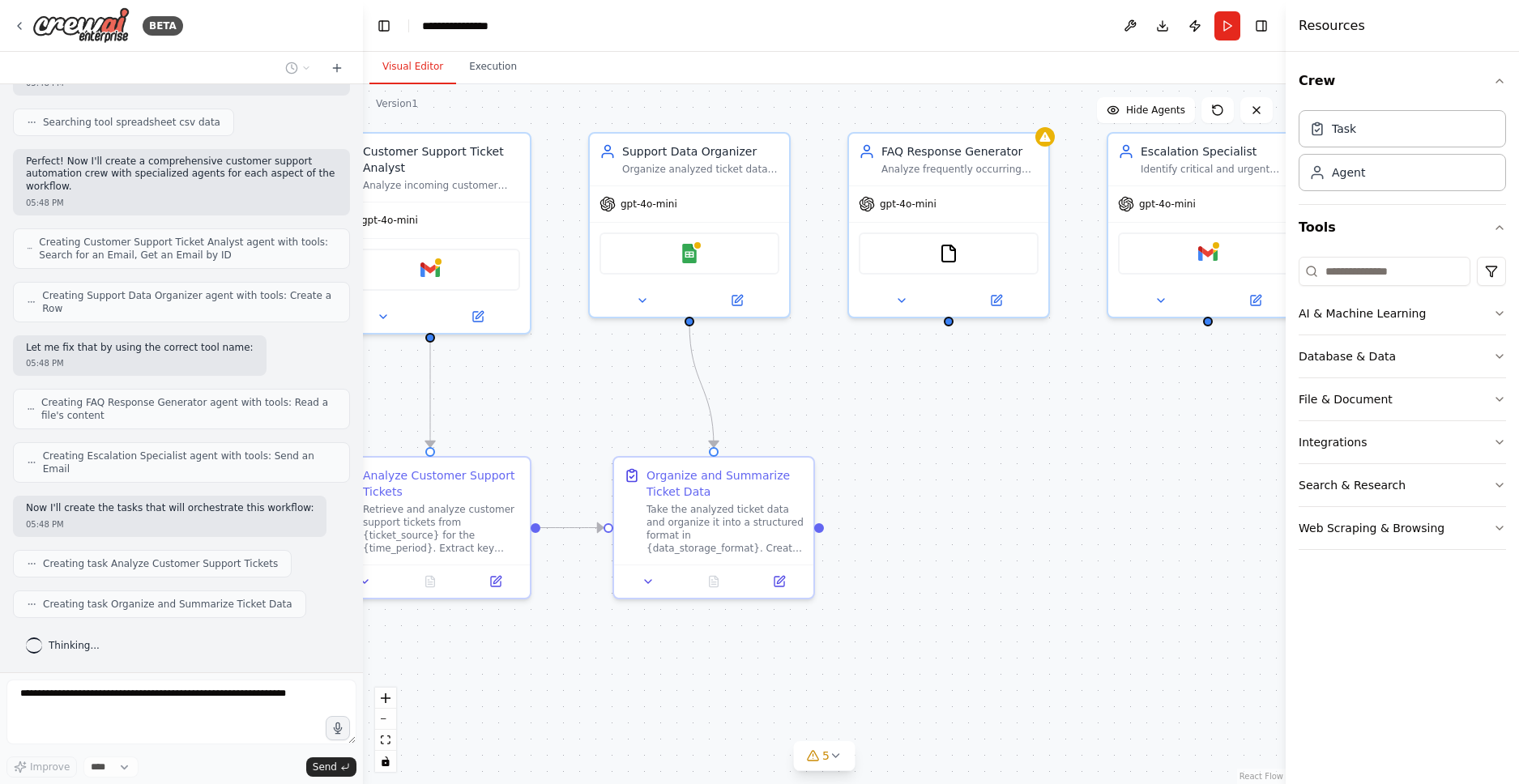
drag, startPoint x: 1120, startPoint y: 459, endPoint x: 1006, endPoint y: 426, distance: 118.7
click at [1006, 426] on div ".deletable-edge-delete-btn { width: 20px; height: 20px; border: 0px solid #ffff…" at bounding box center [824, 434] width 923 height 700
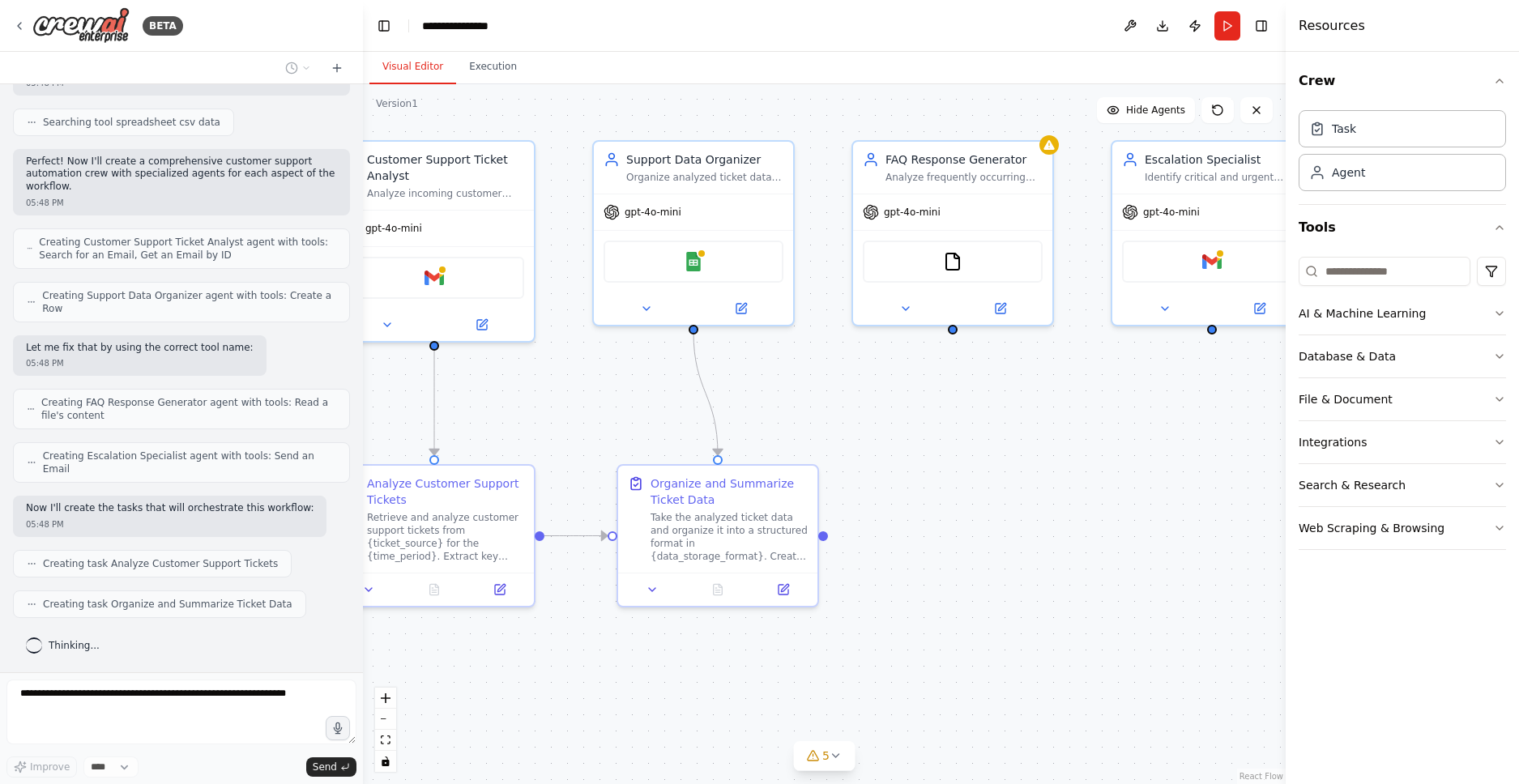
drag, startPoint x: 790, startPoint y: 368, endPoint x: 920, endPoint y: 462, distance: 160.4
click at [920, 462] on div ".deletable-edge-delete-btn { width: 20px; height: 20px; border: 0px solid #ffff…" at bounding box center [824, 434] width 923 height 700
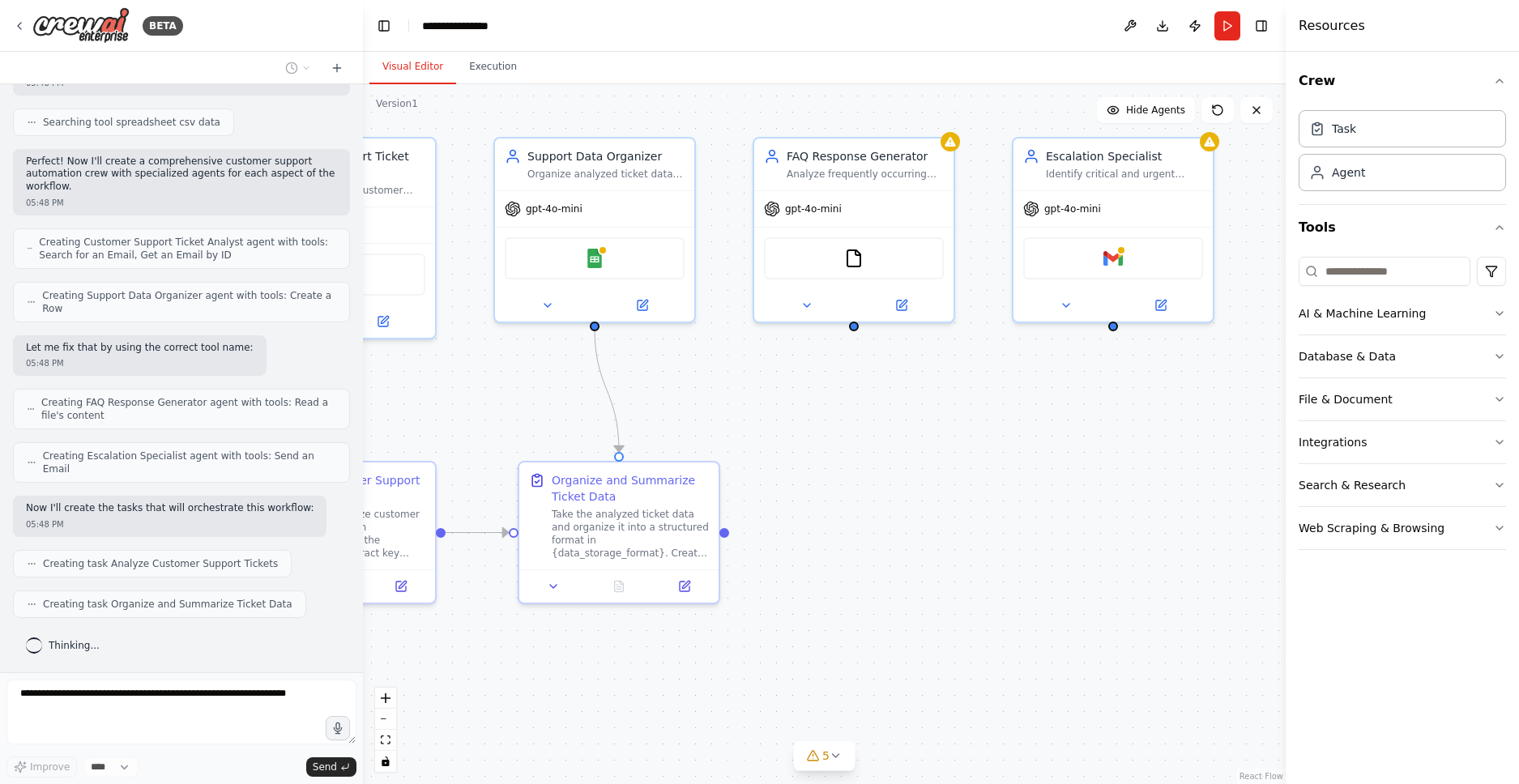
drag, startPoint x: 977, startPoint y: 480, endPoint x: 847, endPoint y: 426, distance: 140.8
click at [847, 426] on div ".deletable-edge-delete-btn { width: 20px; height: 20px; border: 0px solid #ffff…" at bounding box center [824, 434] width 923 height 700
click at [1495, 482] on icon "button" at bounding box center [1499, 485] width 13 height 13
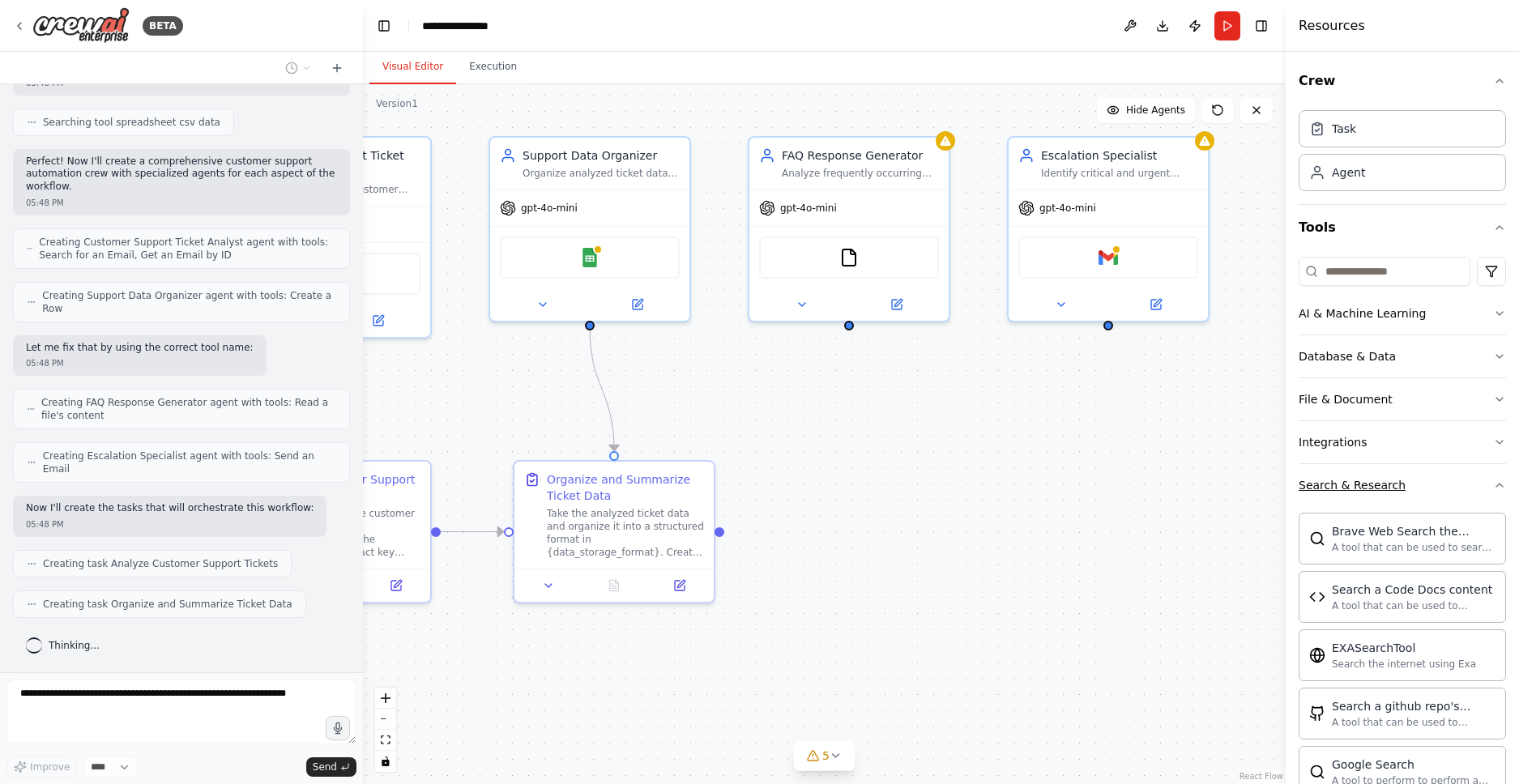
click at [1496, 485] on icon "button" at bounding box center [1499, 484] width 7 height 3
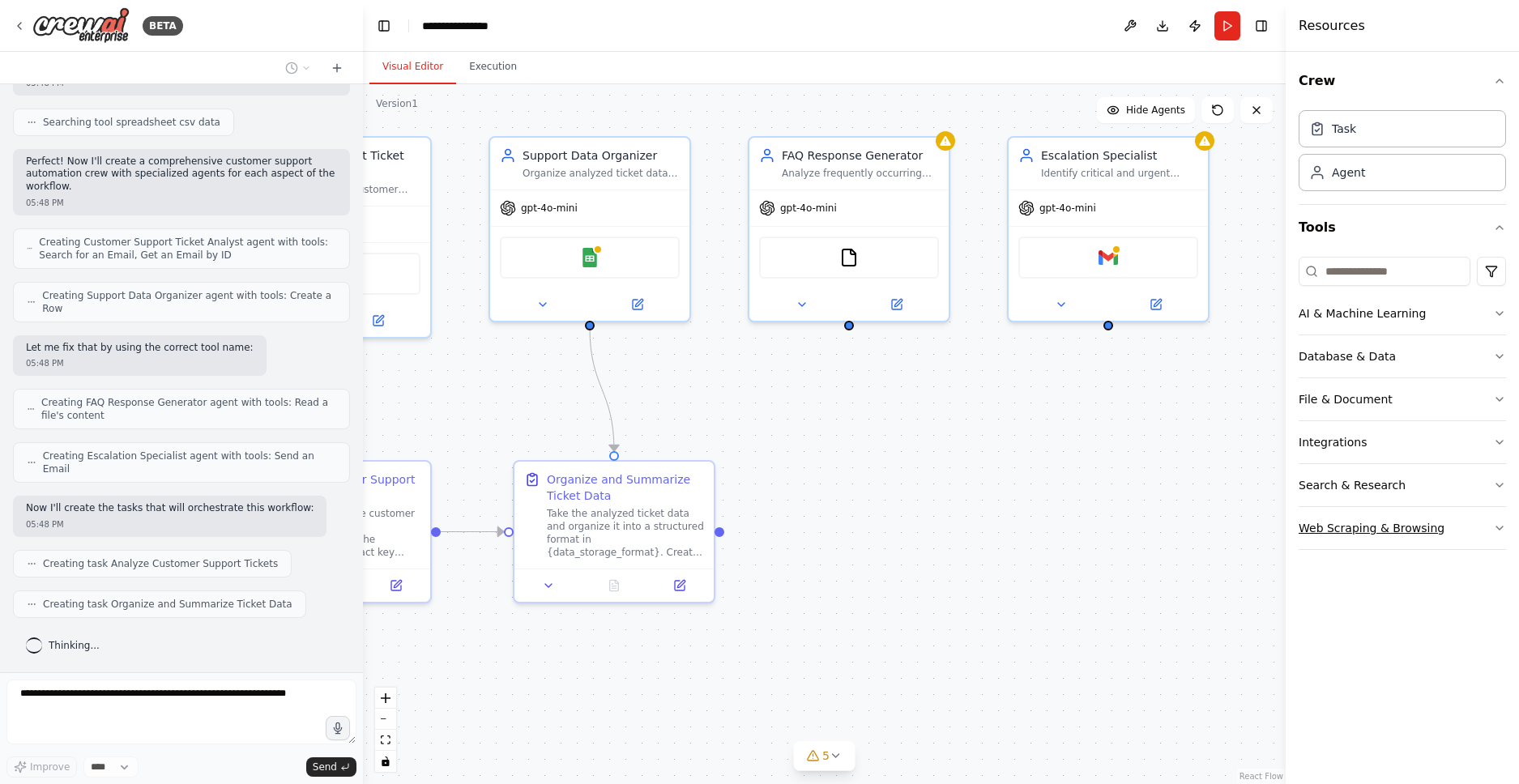
click at [1497, 527] on icon "button" at bounding box center [1499, 528] width 7 height 3
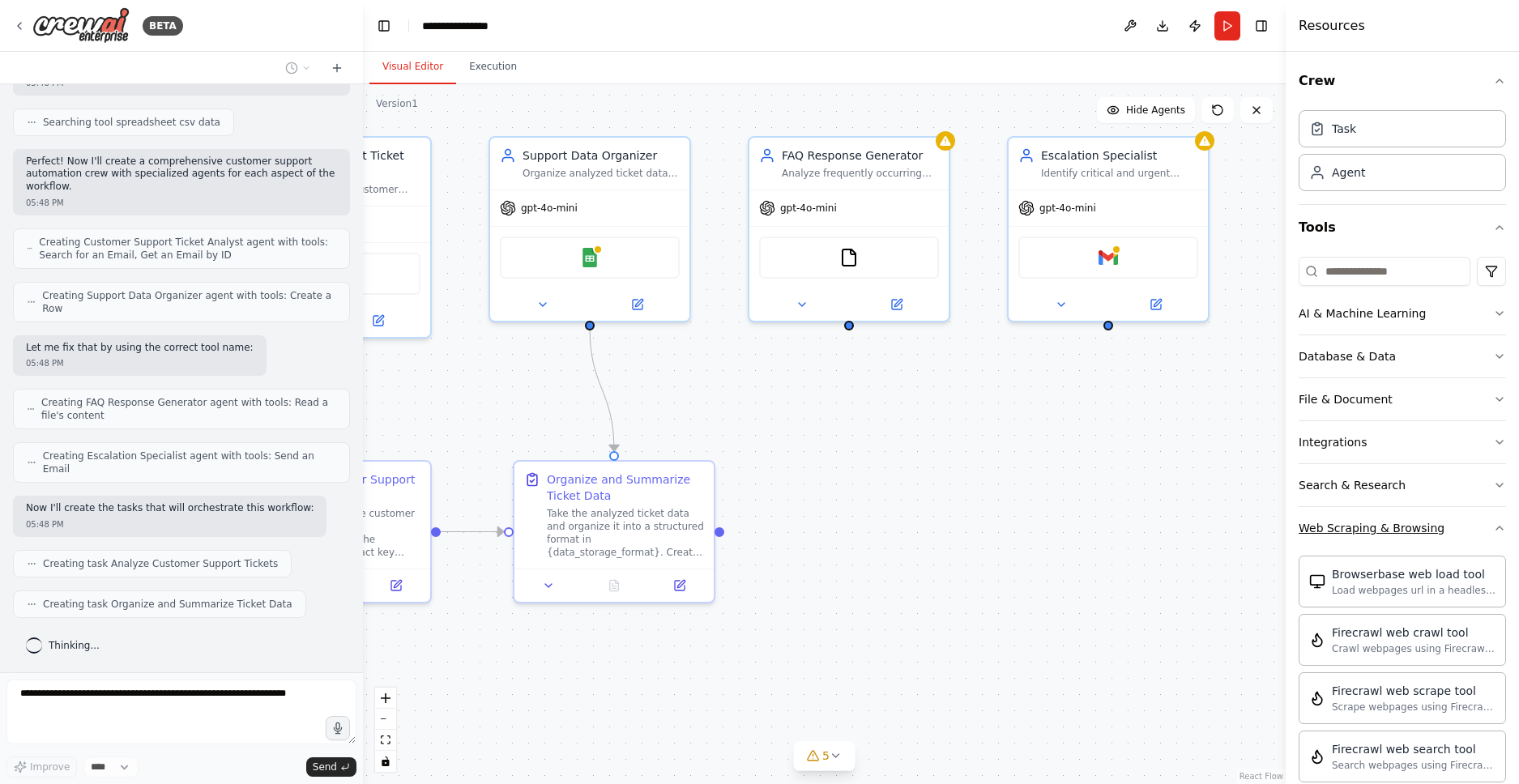
click at [1492, 525] on icon "button" at bounding box center [1499, 528] width 13 height 13
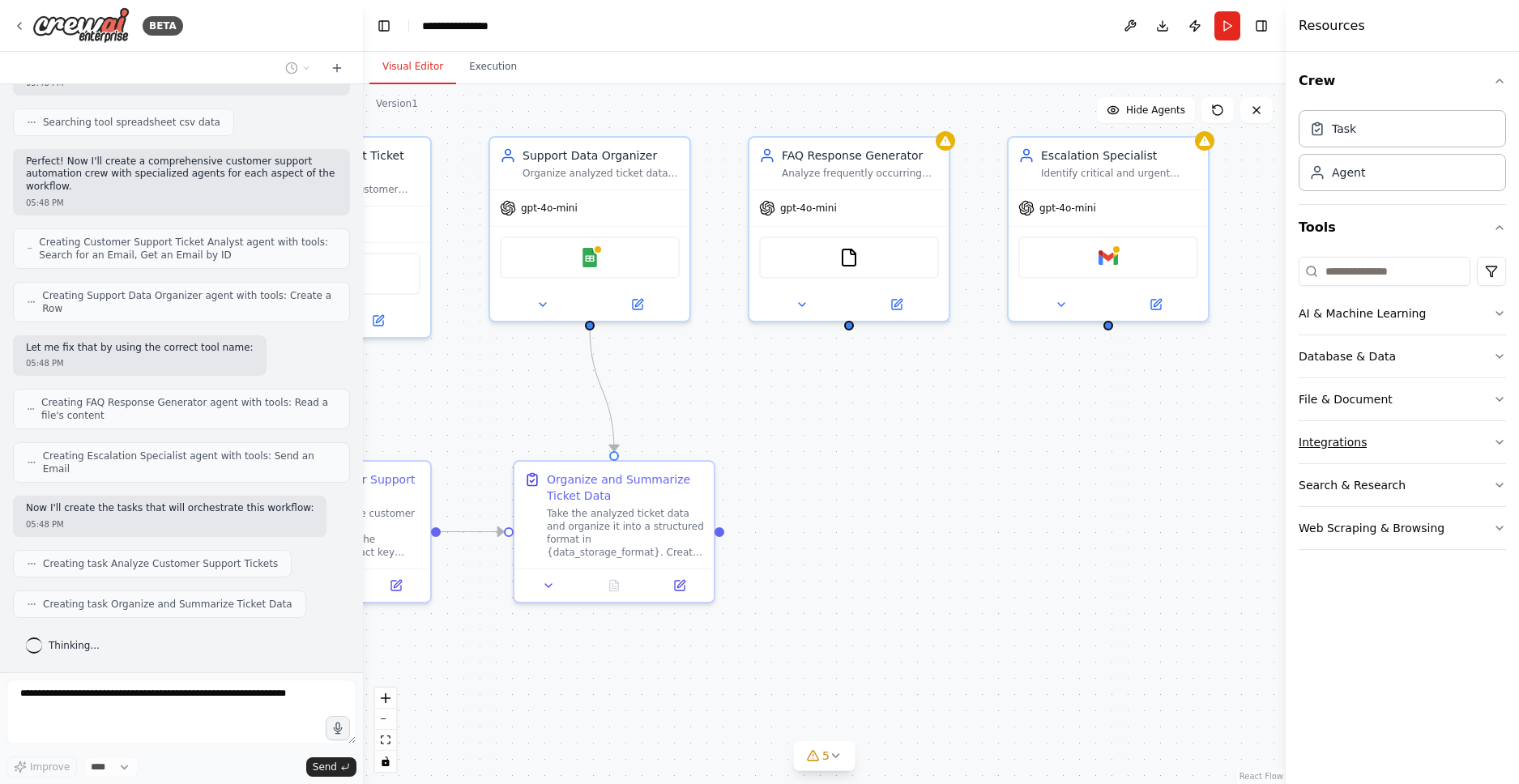
click at [1496, 443] on icon "button" at bounding box center [1499, 442] width 13 height 13
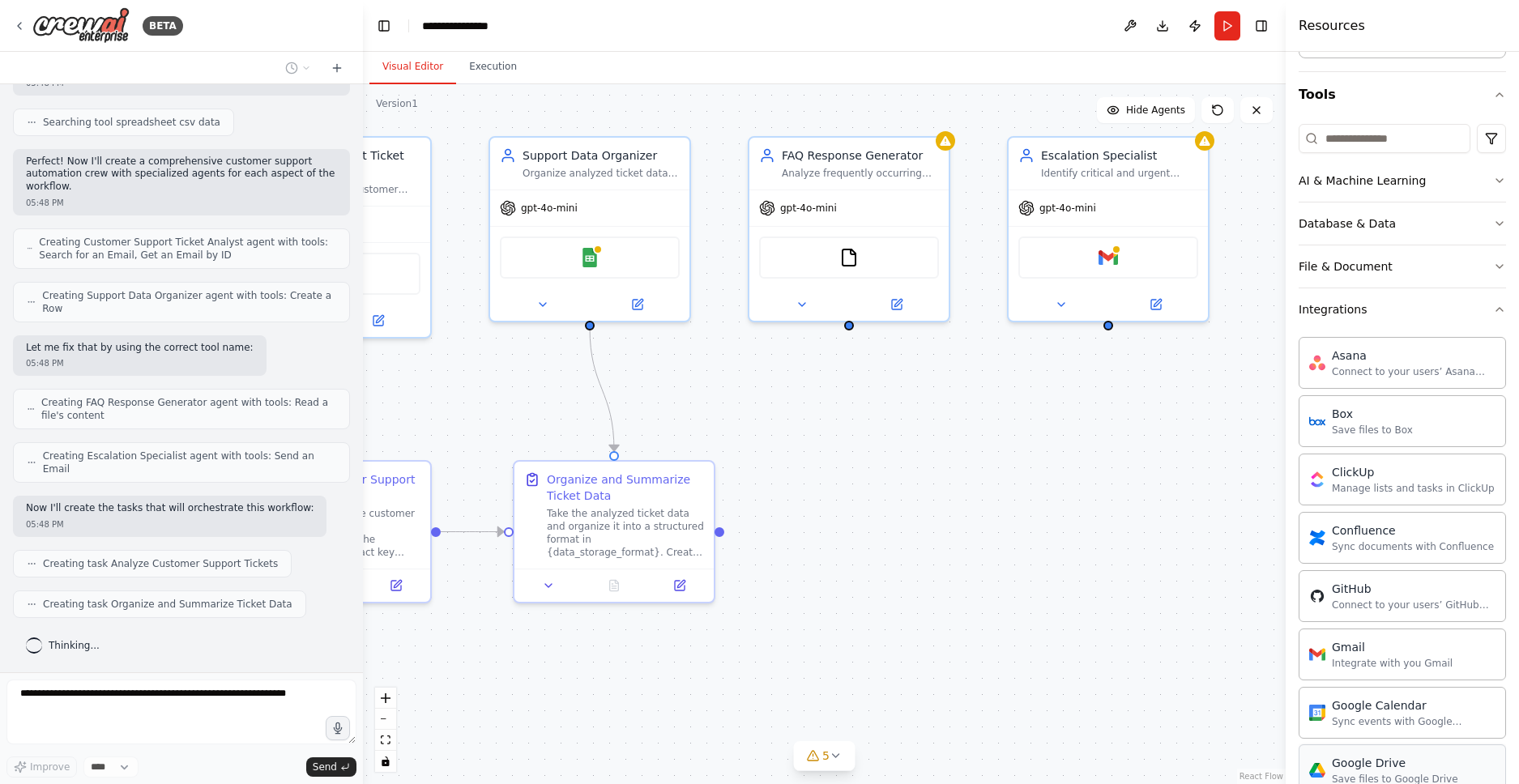
scroll to position [28, 0]
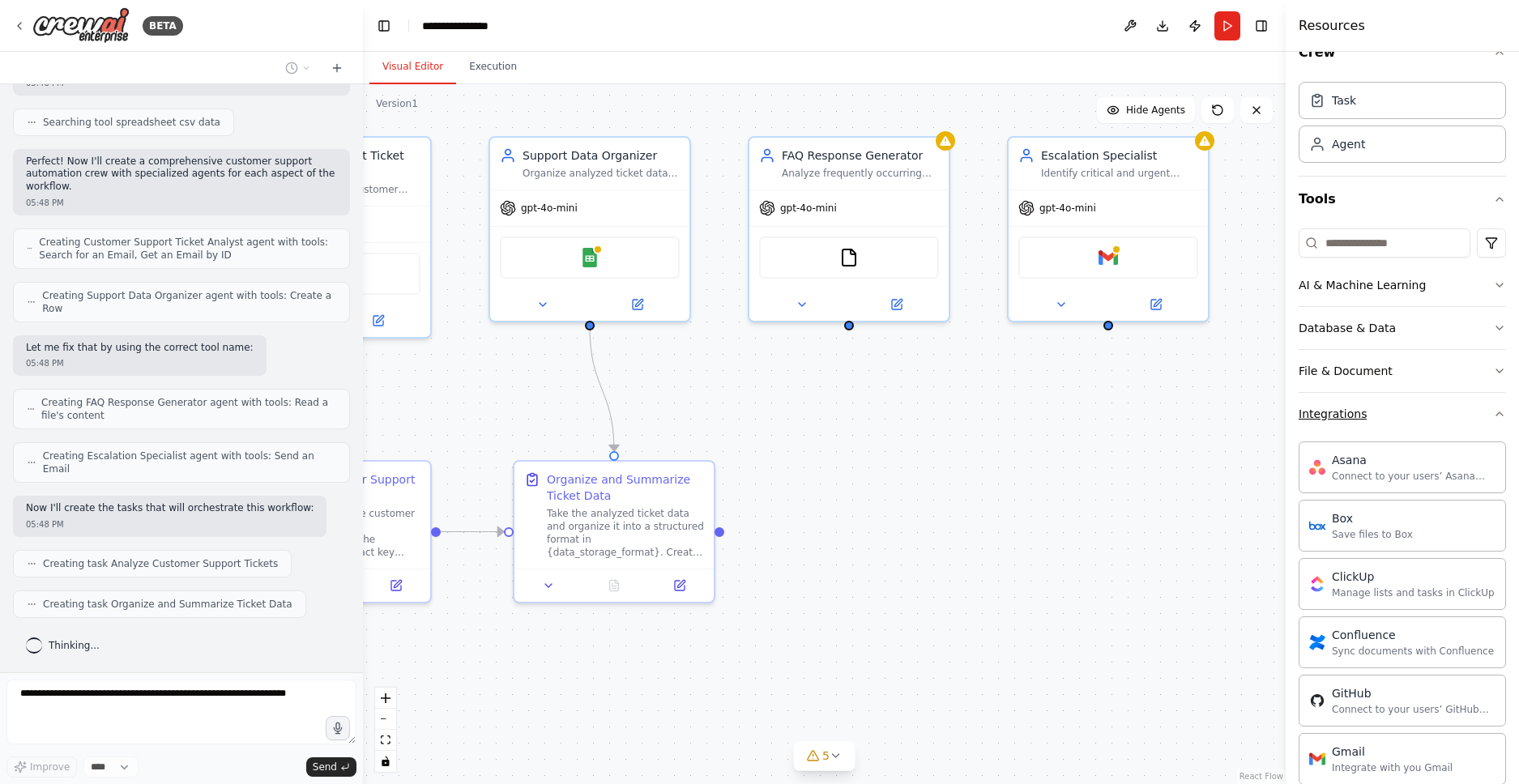
click at [1492, 416] on icon "button" at bounding box center [1499, 414] width 13 height 13
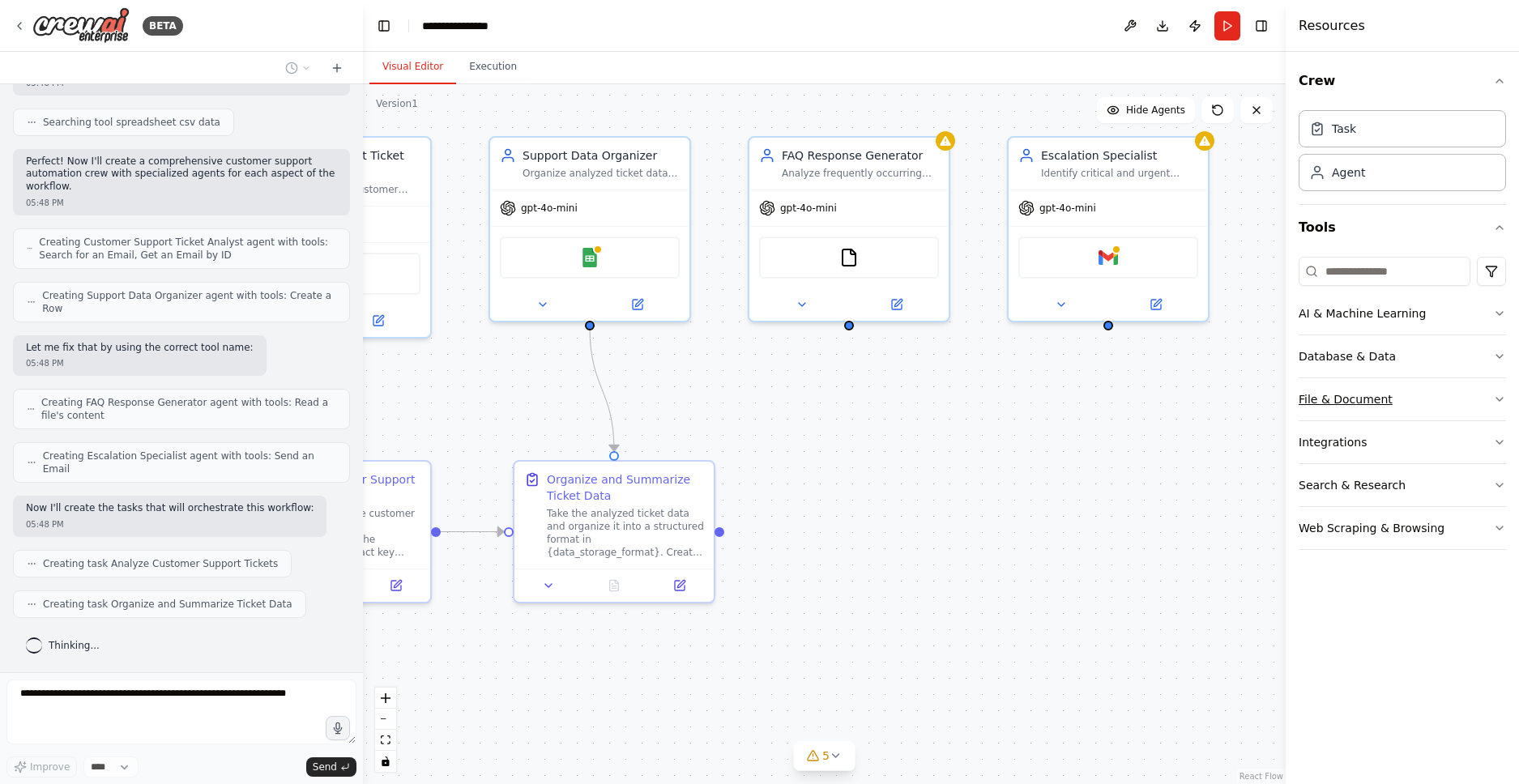
click at [1499, 398] on icon "button" at bounding box center [1499, 400] width 13 height 13
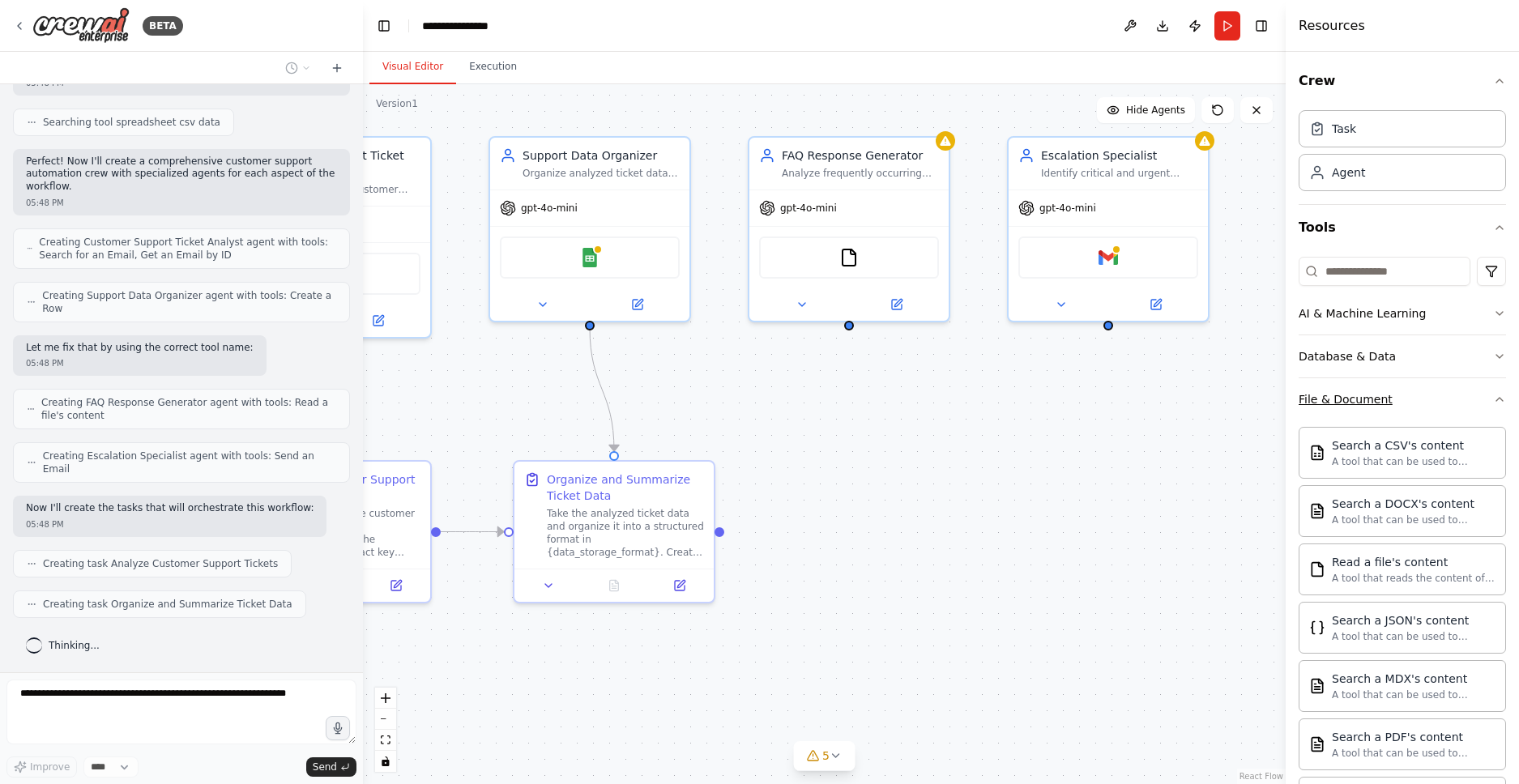
click at [1492, 398] on icon "button" at bounding box center [1499, 400] width 13 height 13
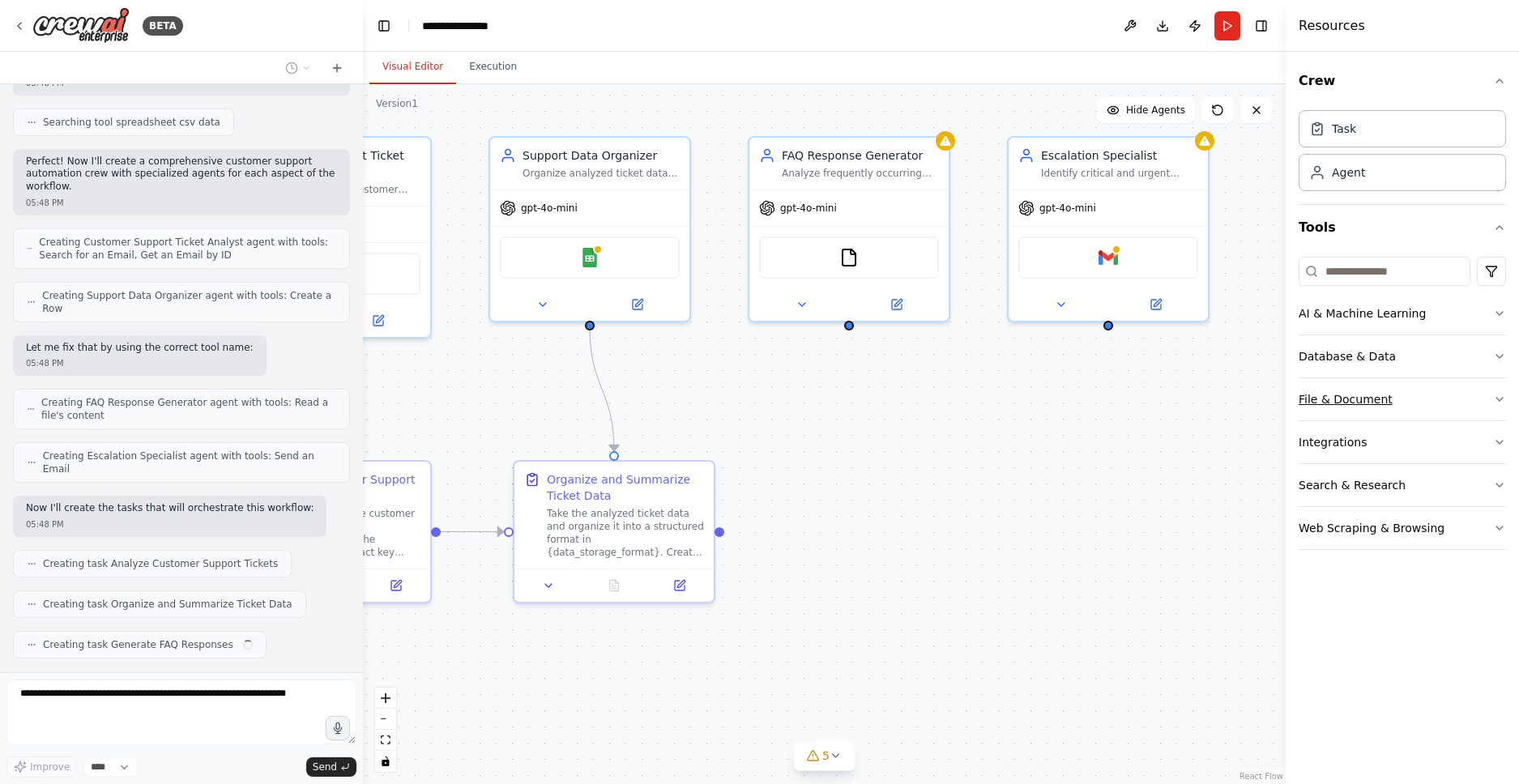
scroll to position [510, 0]
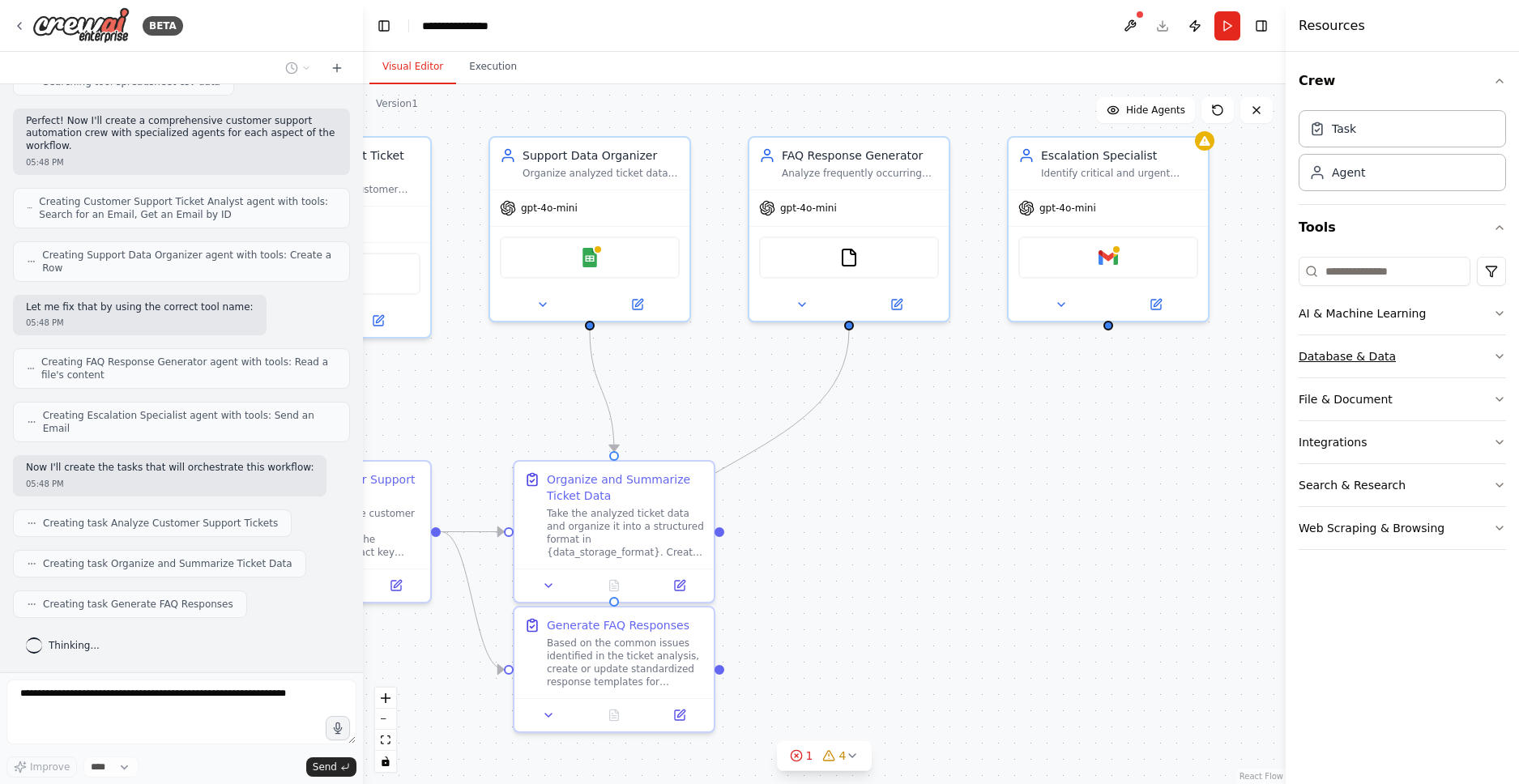
click at [1496, 353] on icon "button" at bounding box center [1499, 357] width 13 height 13
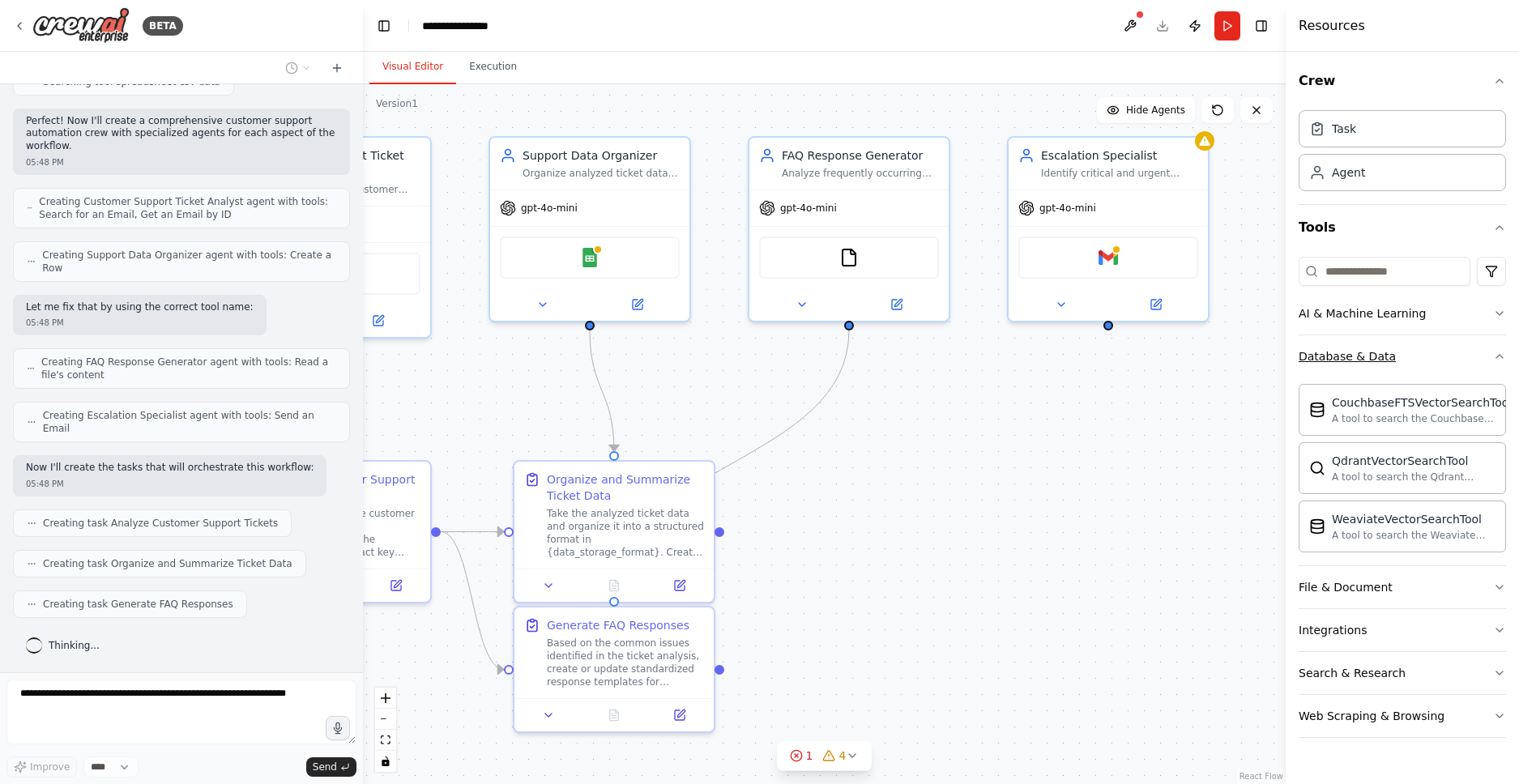
click at [1503, 358] on icon "button" at bounding box center [1499, 357] width 13 height 13
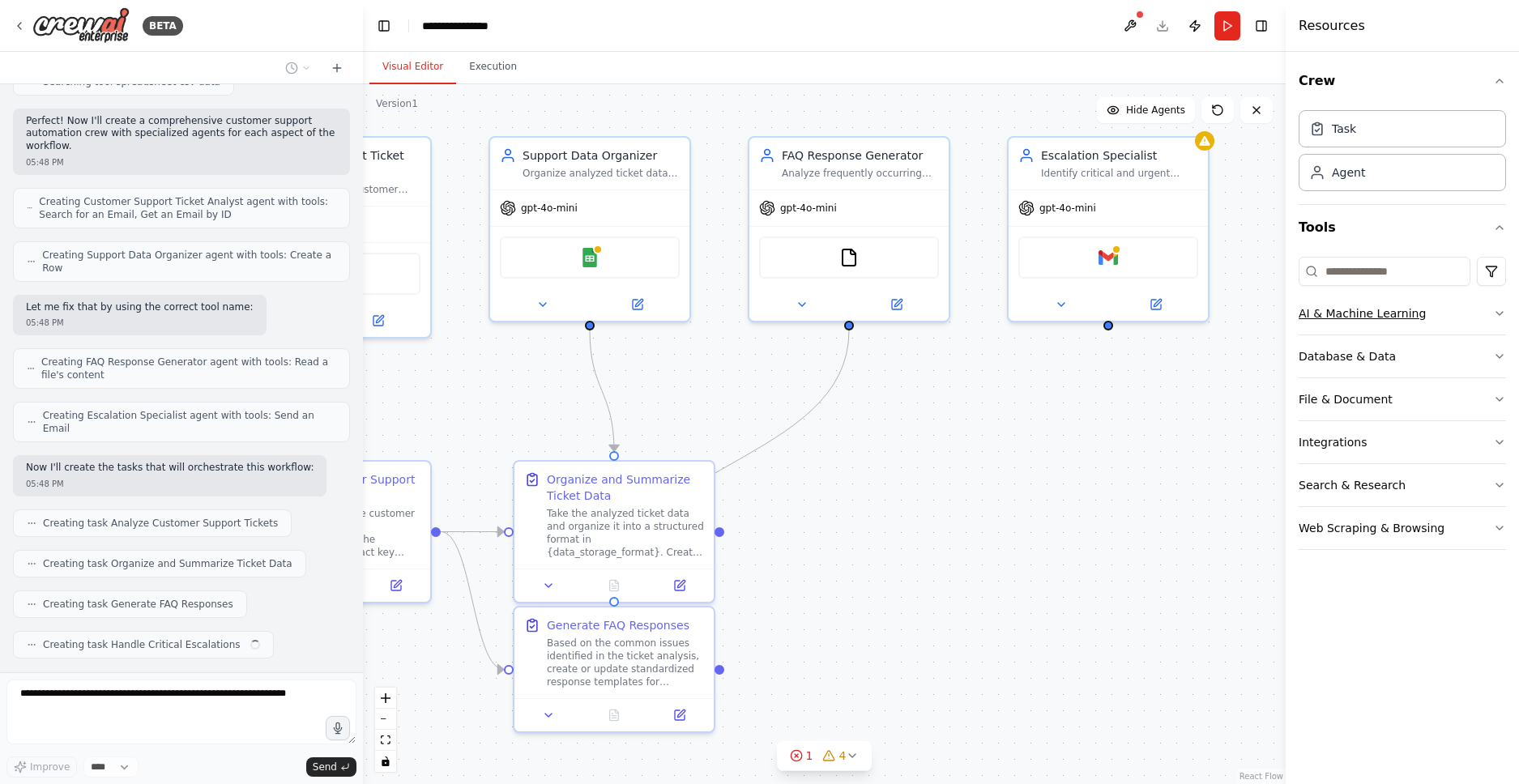
scroll to position [550, 0]
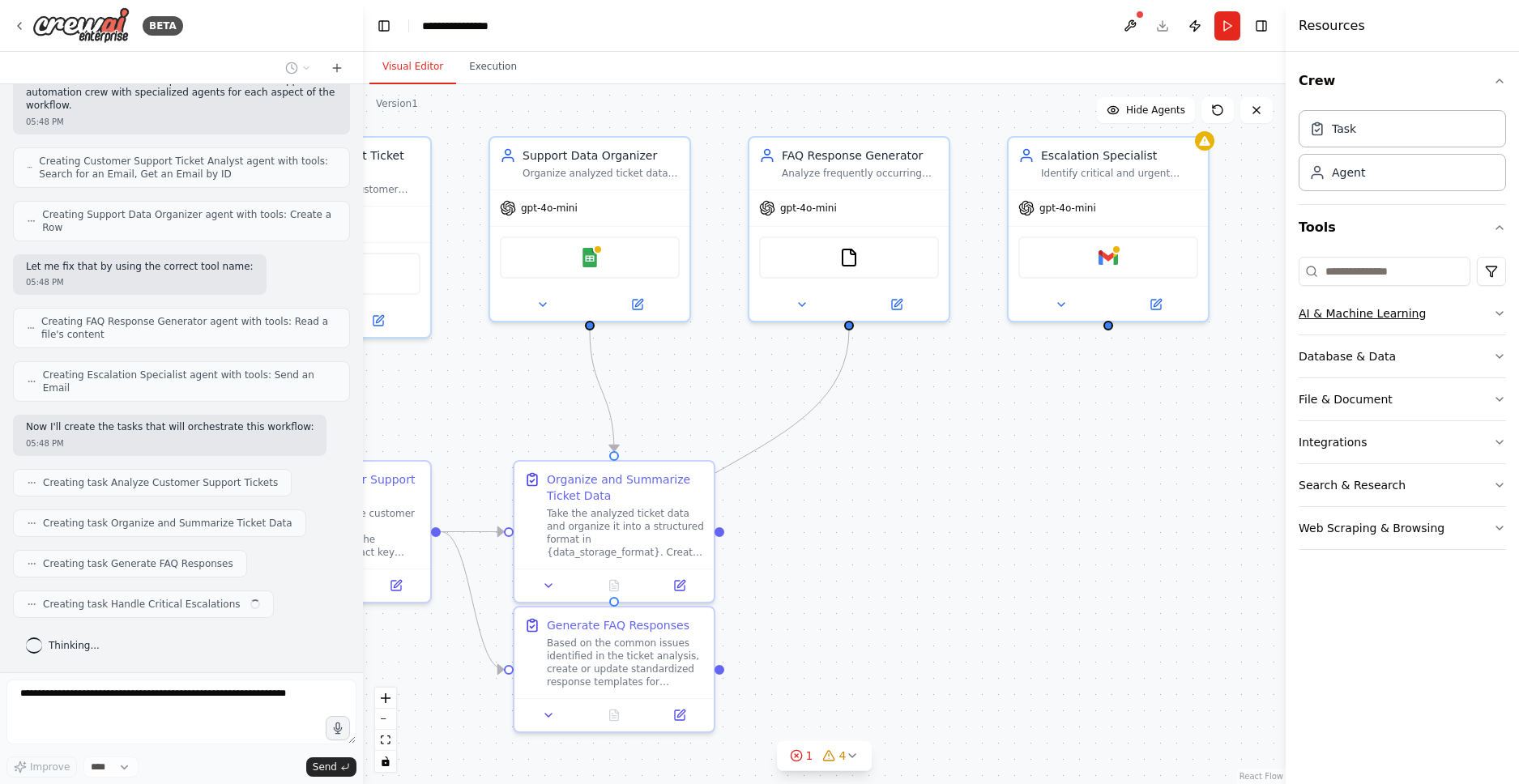
click at [1497, 313] on icon "button" at bounding box center [1499, 312] width 7 height 3
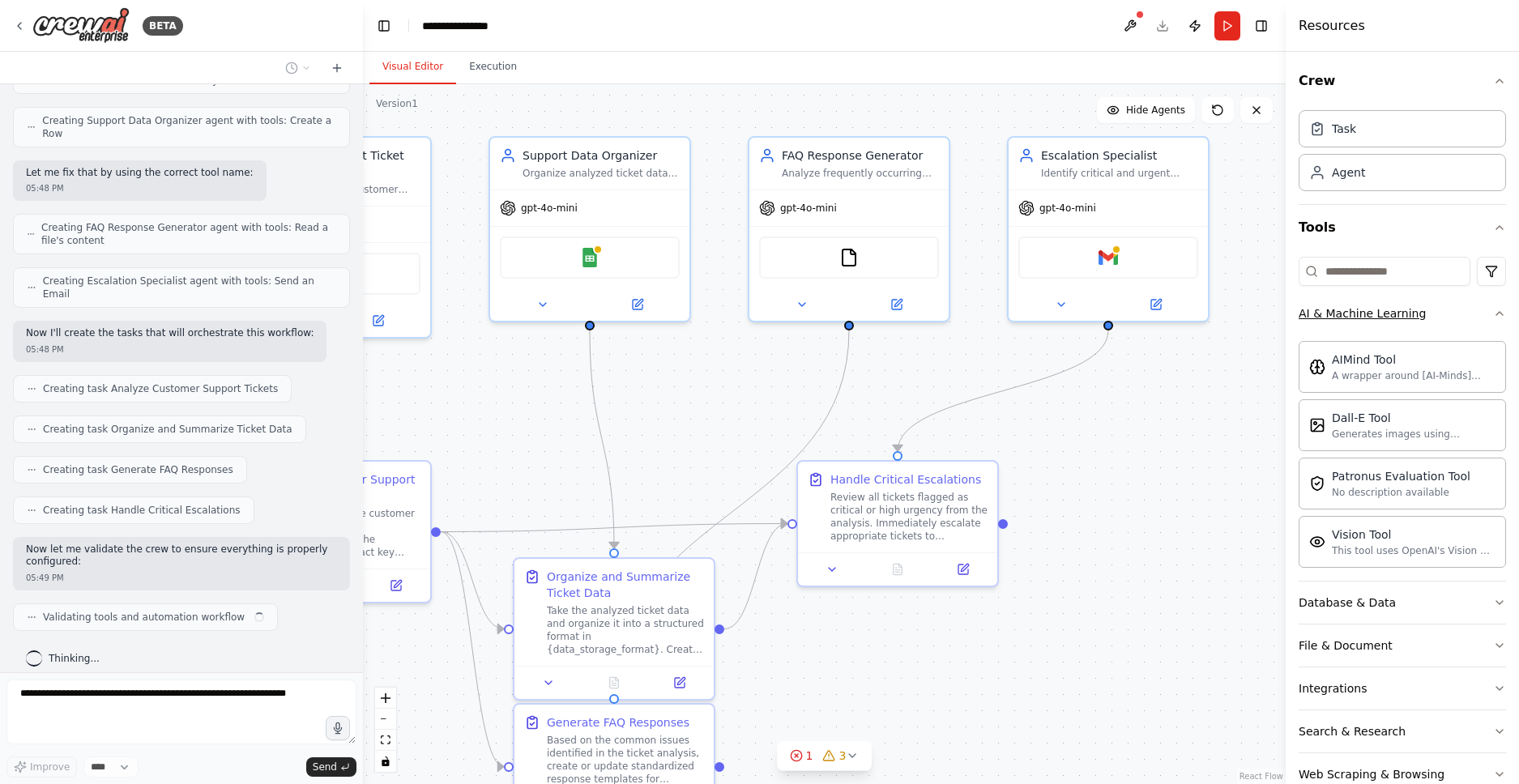
scroll to position [657, 0]
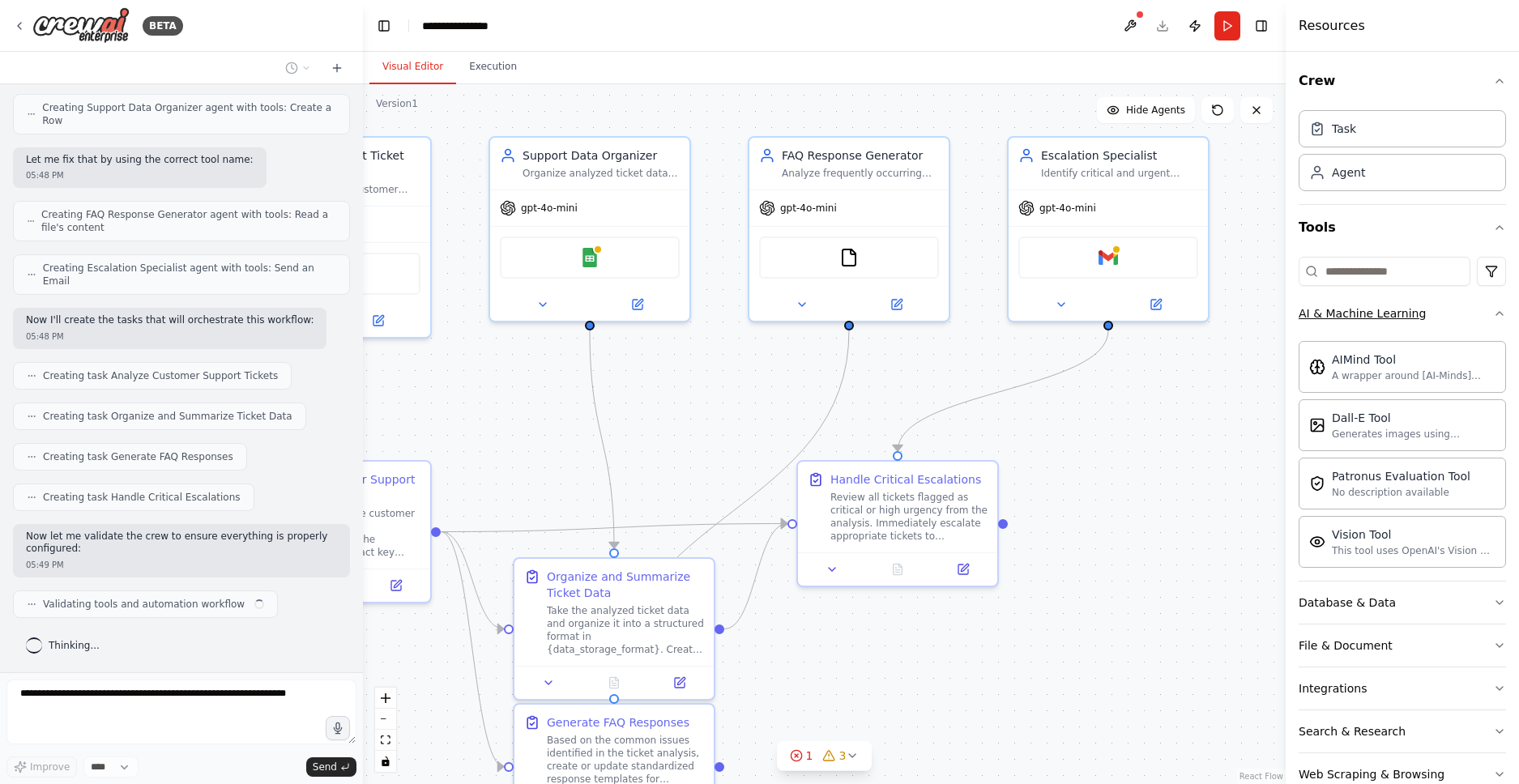
click at [1492, 312] on icon "button" at bounding box center [1499, 313] width 13 height 13
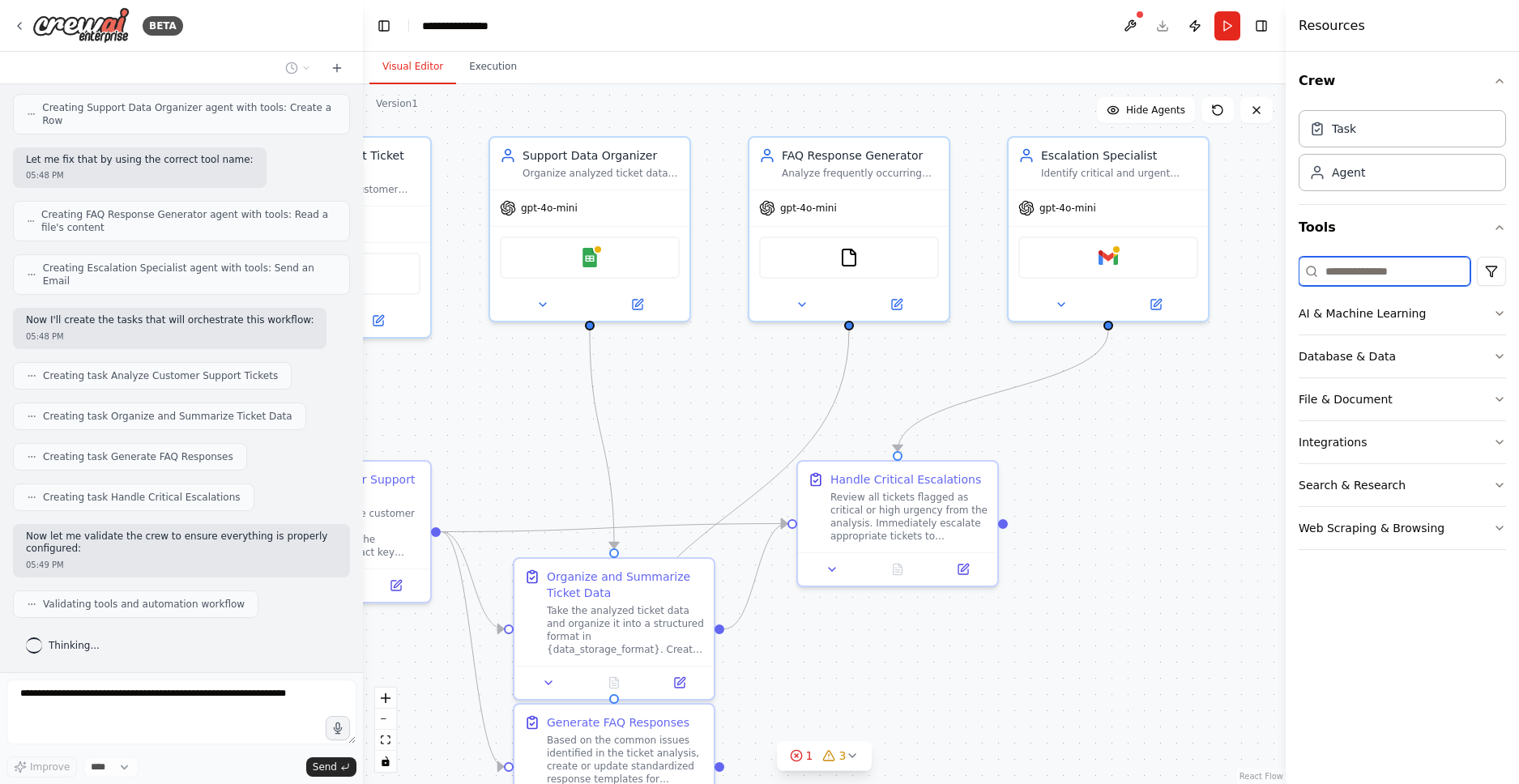
click at [1420, 278] on input at bounding box center [1384, 271] width 172 height 29
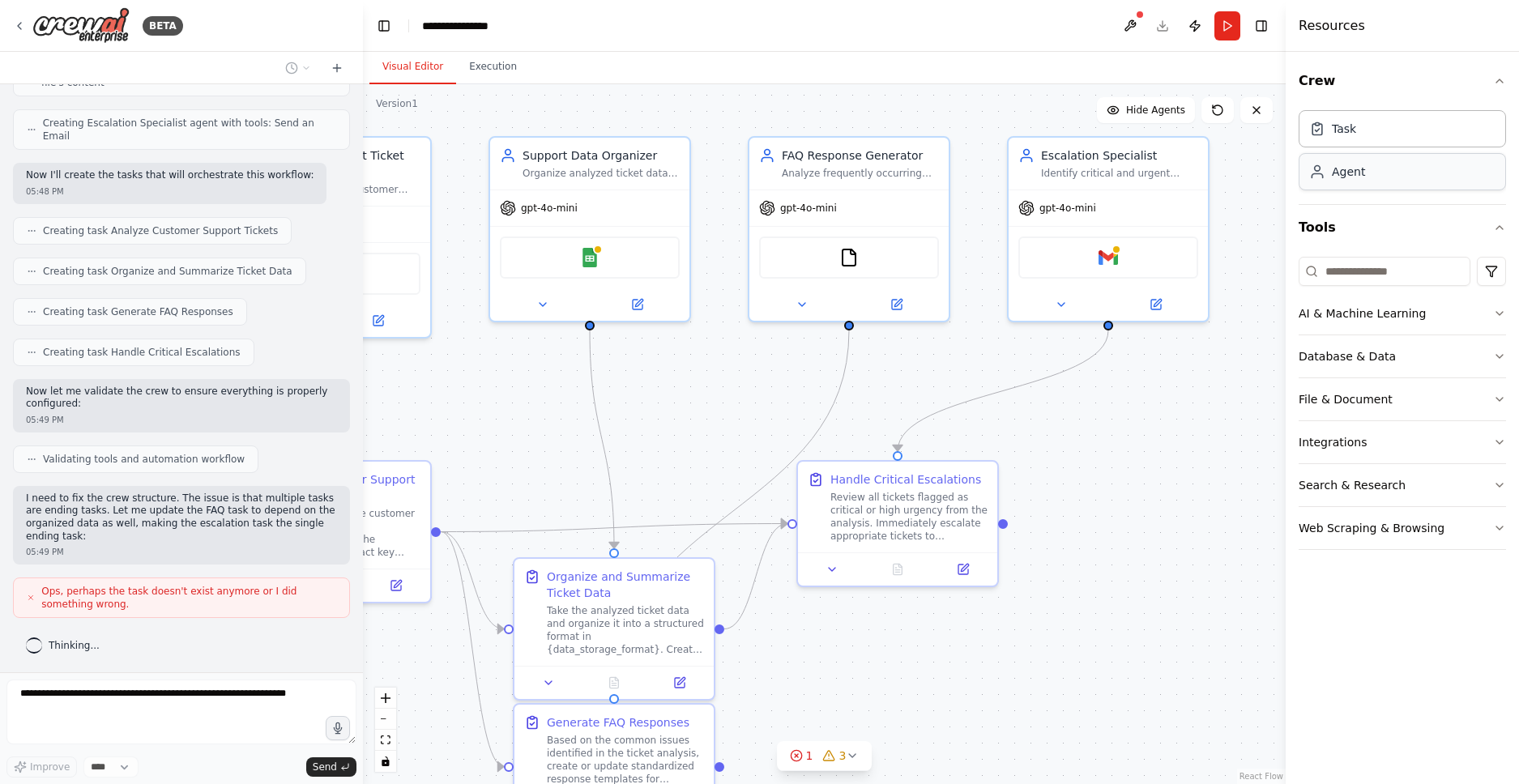
scroll to position [896, 0]
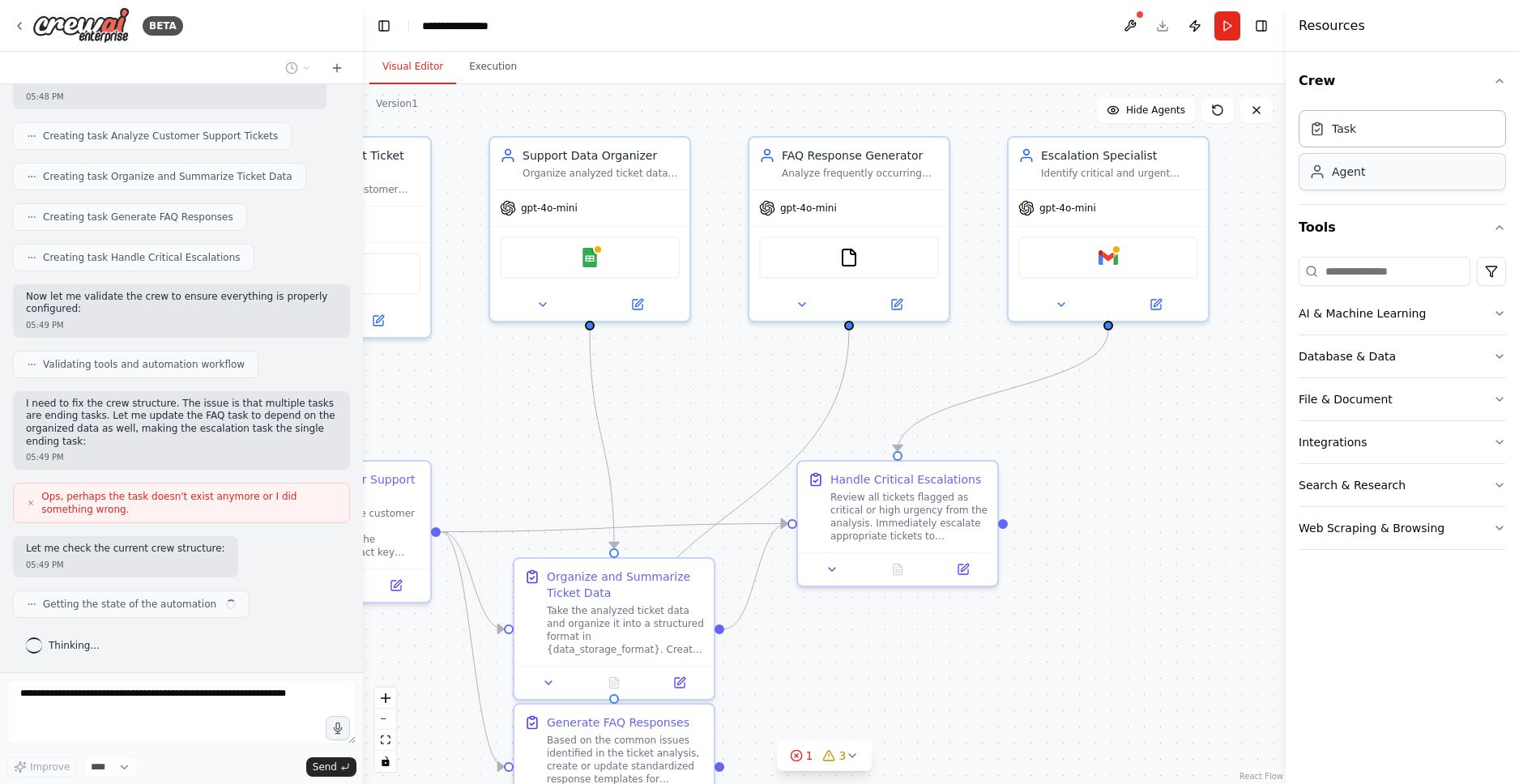
click at [1381, 176] on div "Agent" at bounding box center [1402, 171] width 207 height 37
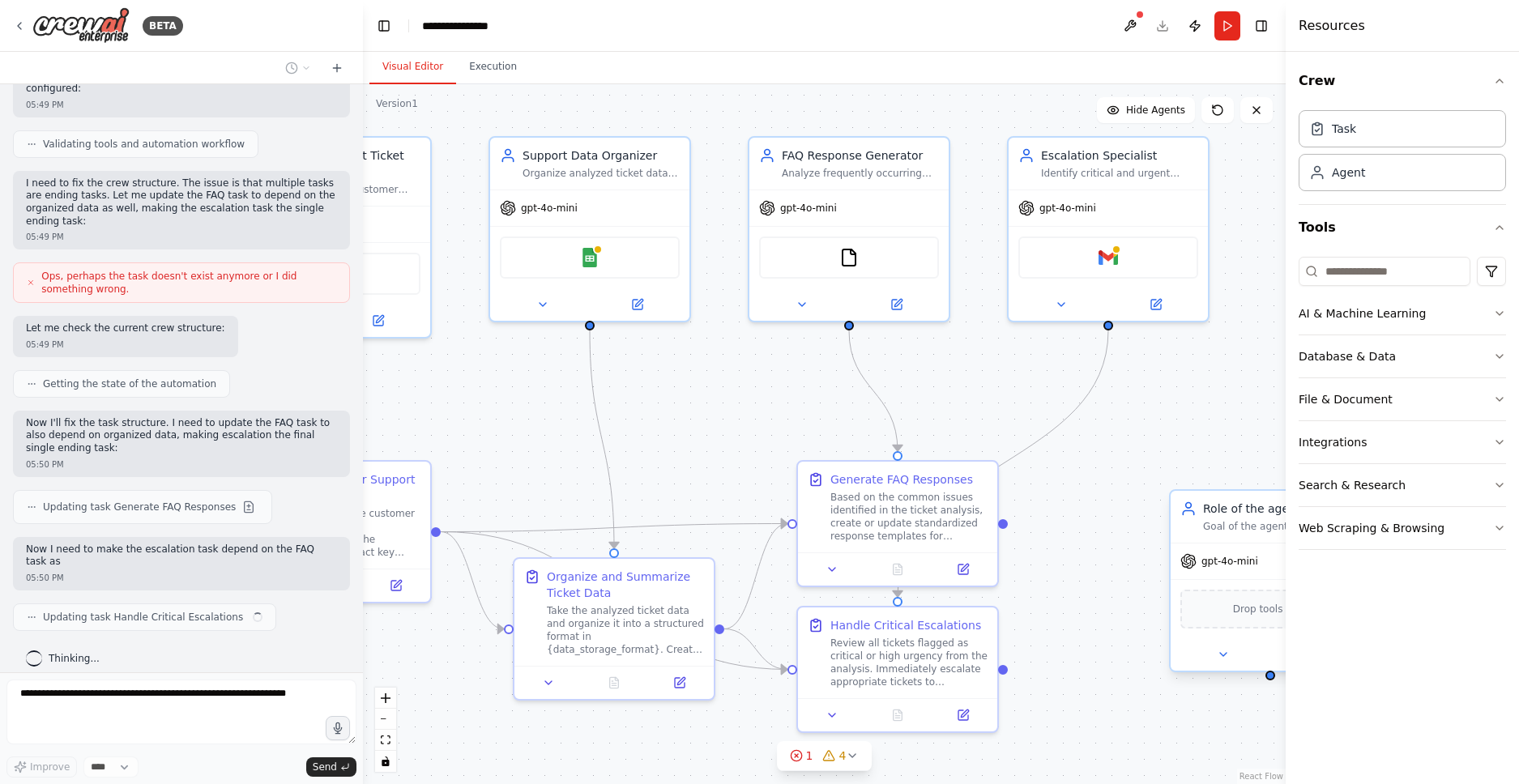
scroll to position [1129, 0]
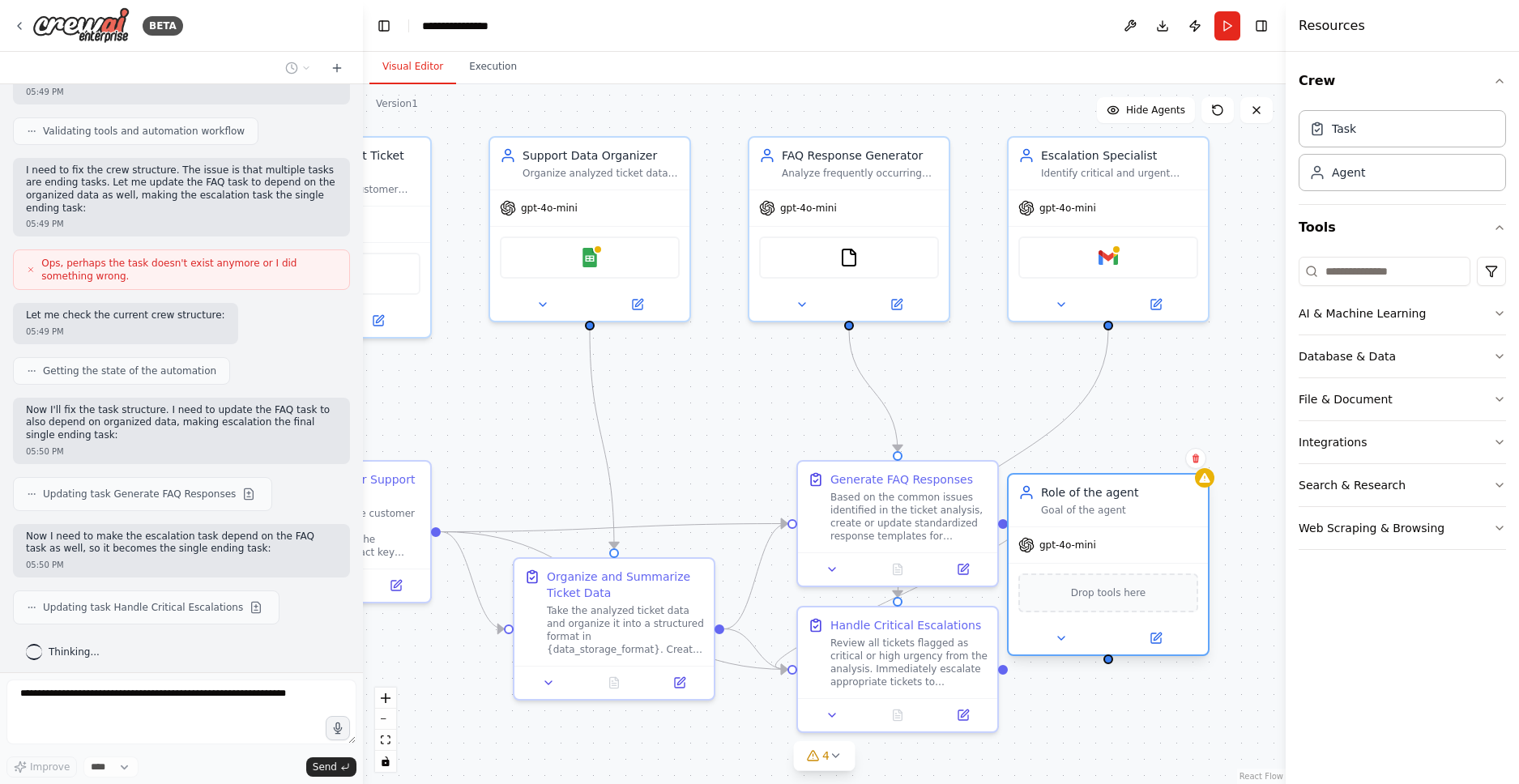
drag, startPoint x: 1224, startPoint y: 552, endPoint x: 1064, endPoint y: 537, distance: 160.7
click at [1064, 537] on div "gpt-4o-mini" at bounding box center [1057, 545] width 78 height 16
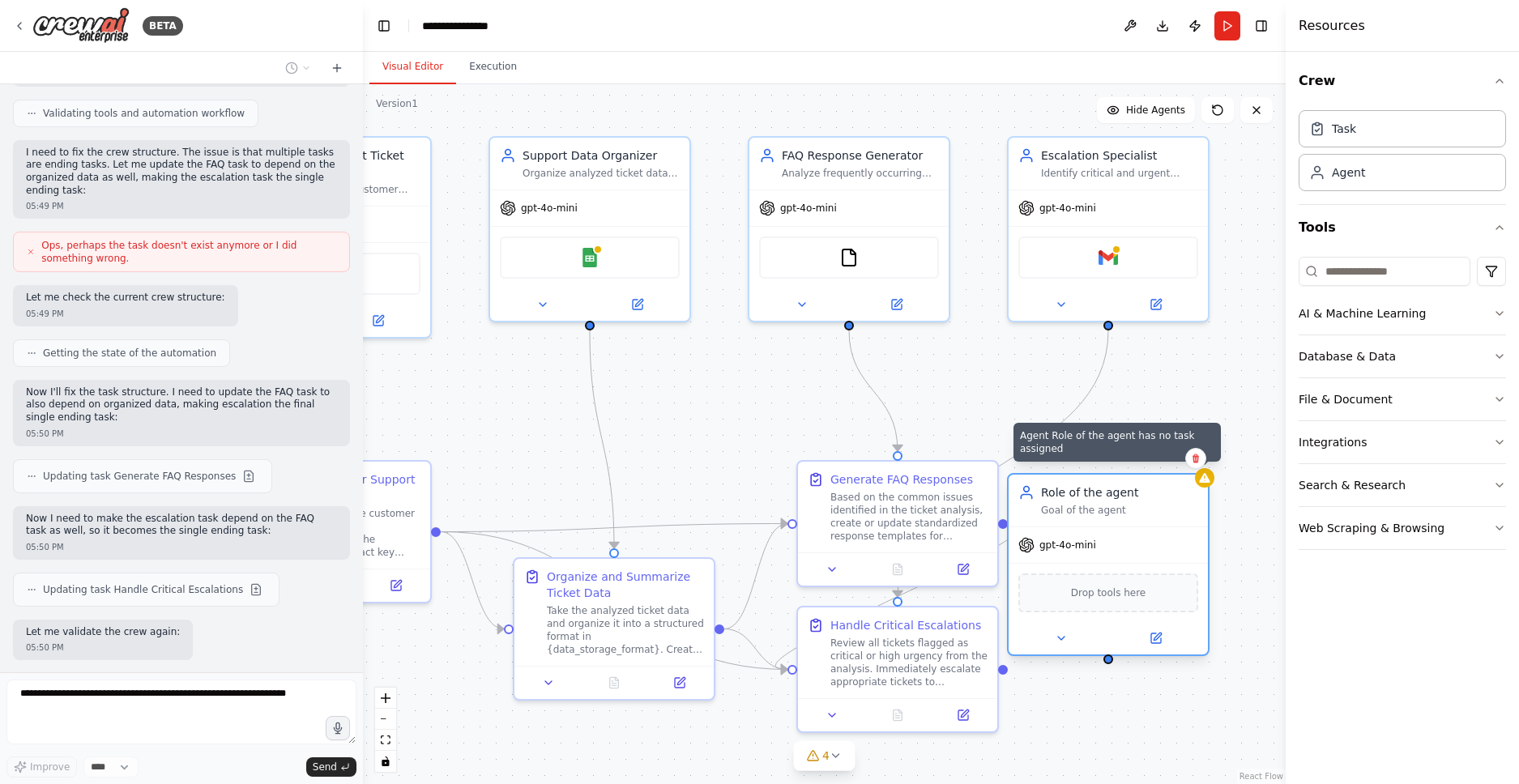
scroll to position [1230, 0]
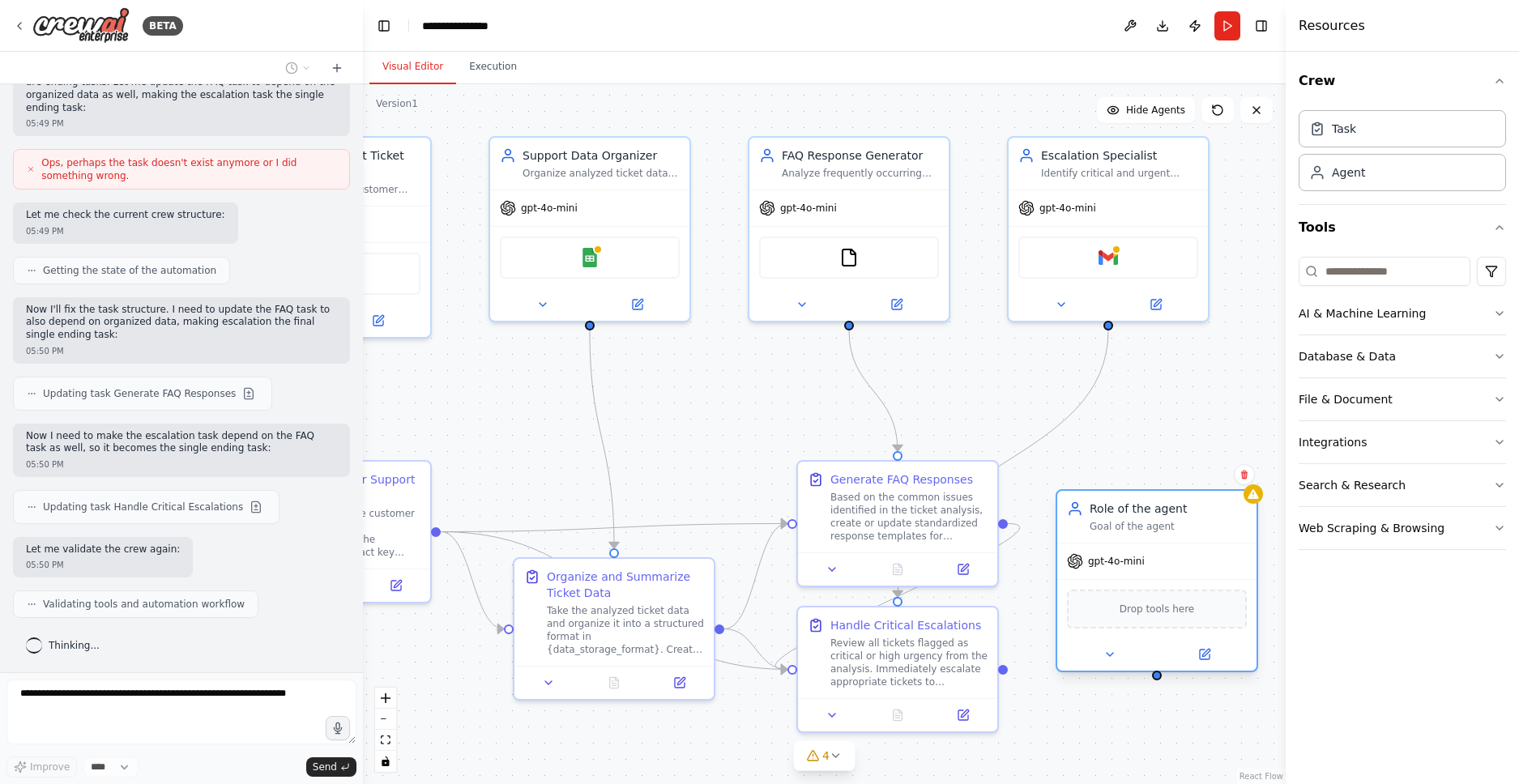
drag, startPoint x: 1115, startPoint y: 533, endPoint x: 1079, endPoint y: 532, distance: 36.0
click at [1079, 532] on div "Role of the agent Goal of the agent" at bounding box center [1156, 516] width 199 height 52
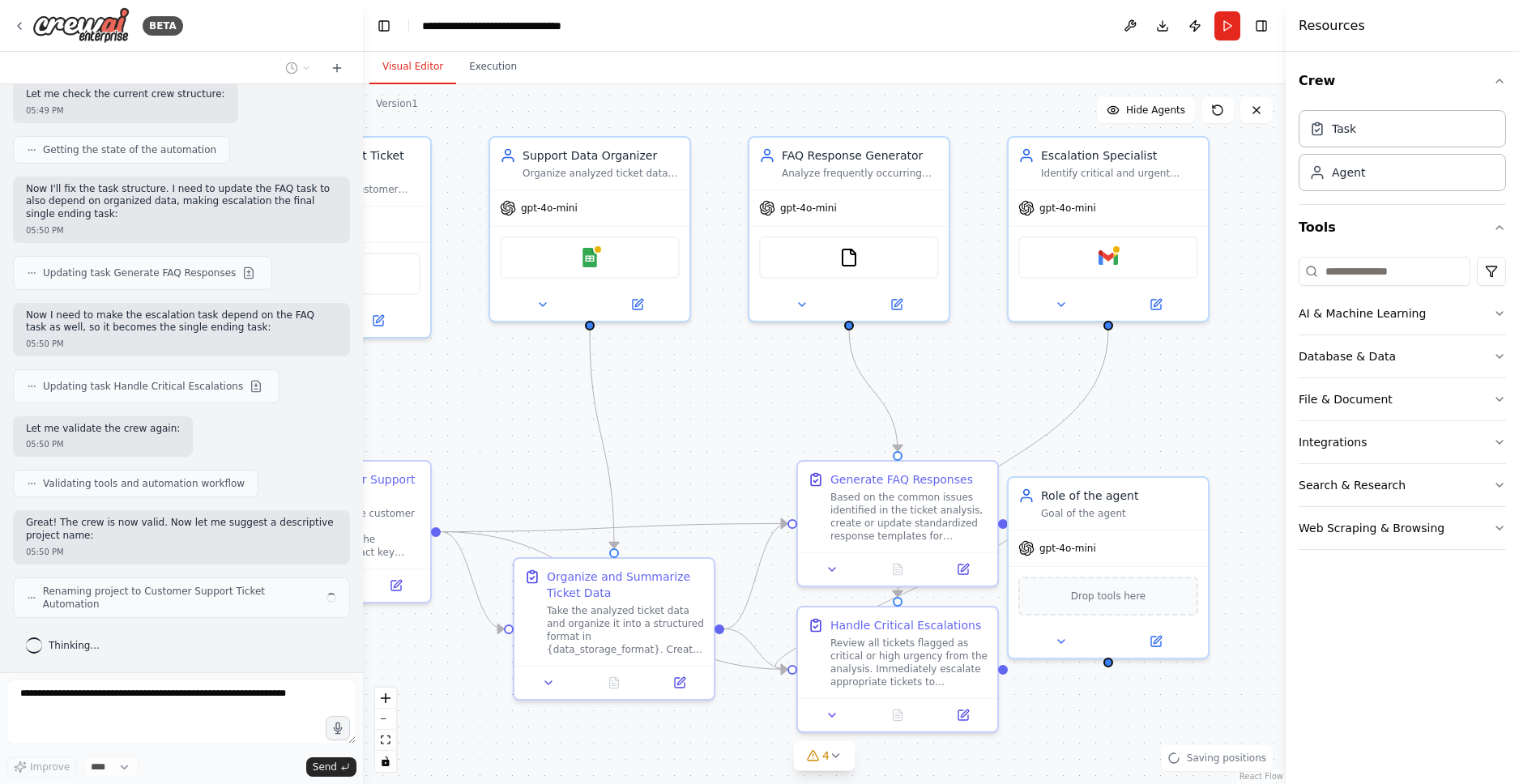
click at [1249, 473] on div ".deletable-edge-delete-btn { width: 20px; height: 20px; border: 0px solid #ffff…" at bounding box center [824, 434] width 923 height 700
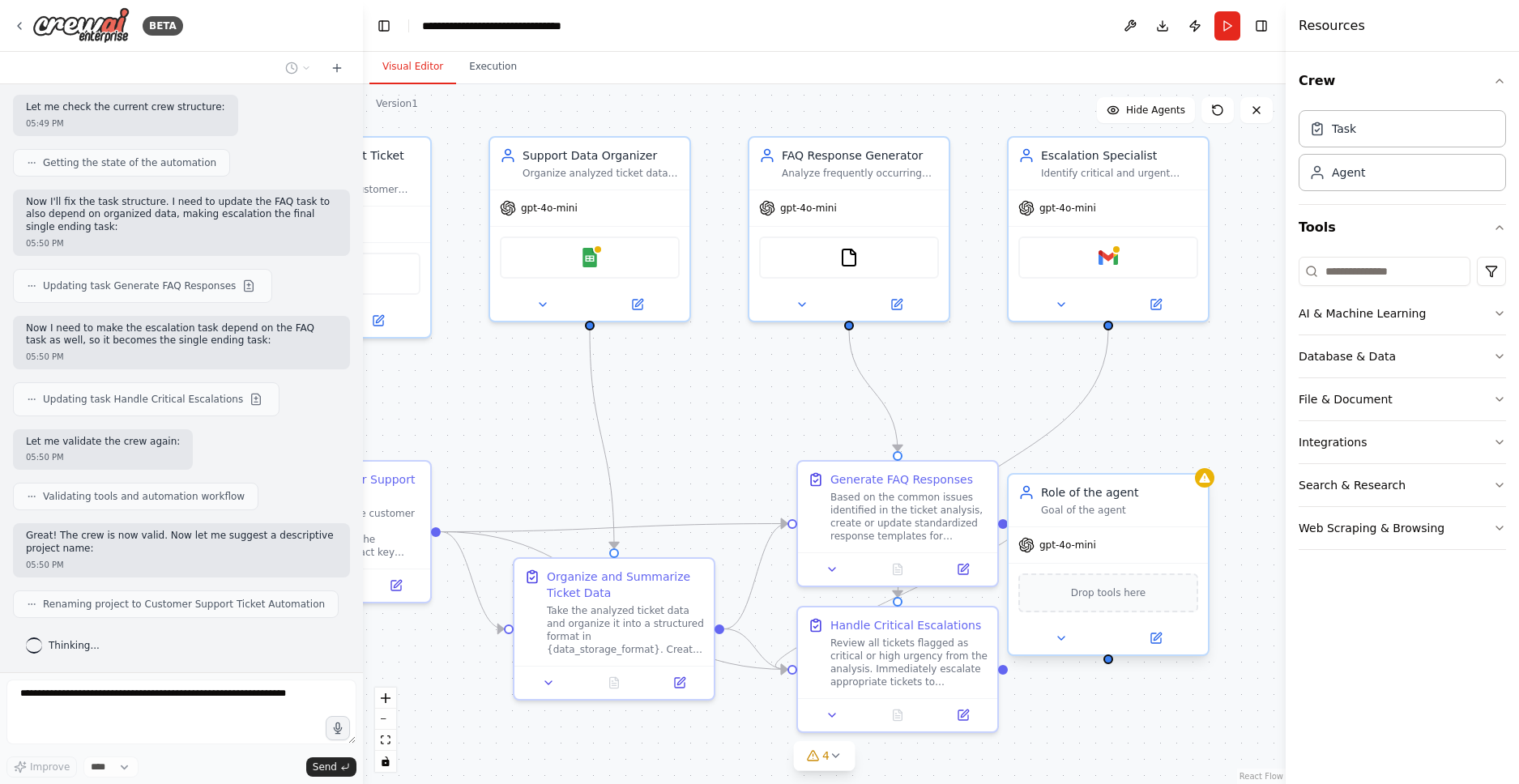
click at [1161, 505] on div "Goal of the agent" at bounding box center [1119, 511] width 158 height 13
click at [1196, 457] on icon at bounding box center [1195, 458] width 9 height 9
click at [1161, 456] on button "Confirm" at bounding box center [1150, 458] width 58 height 19
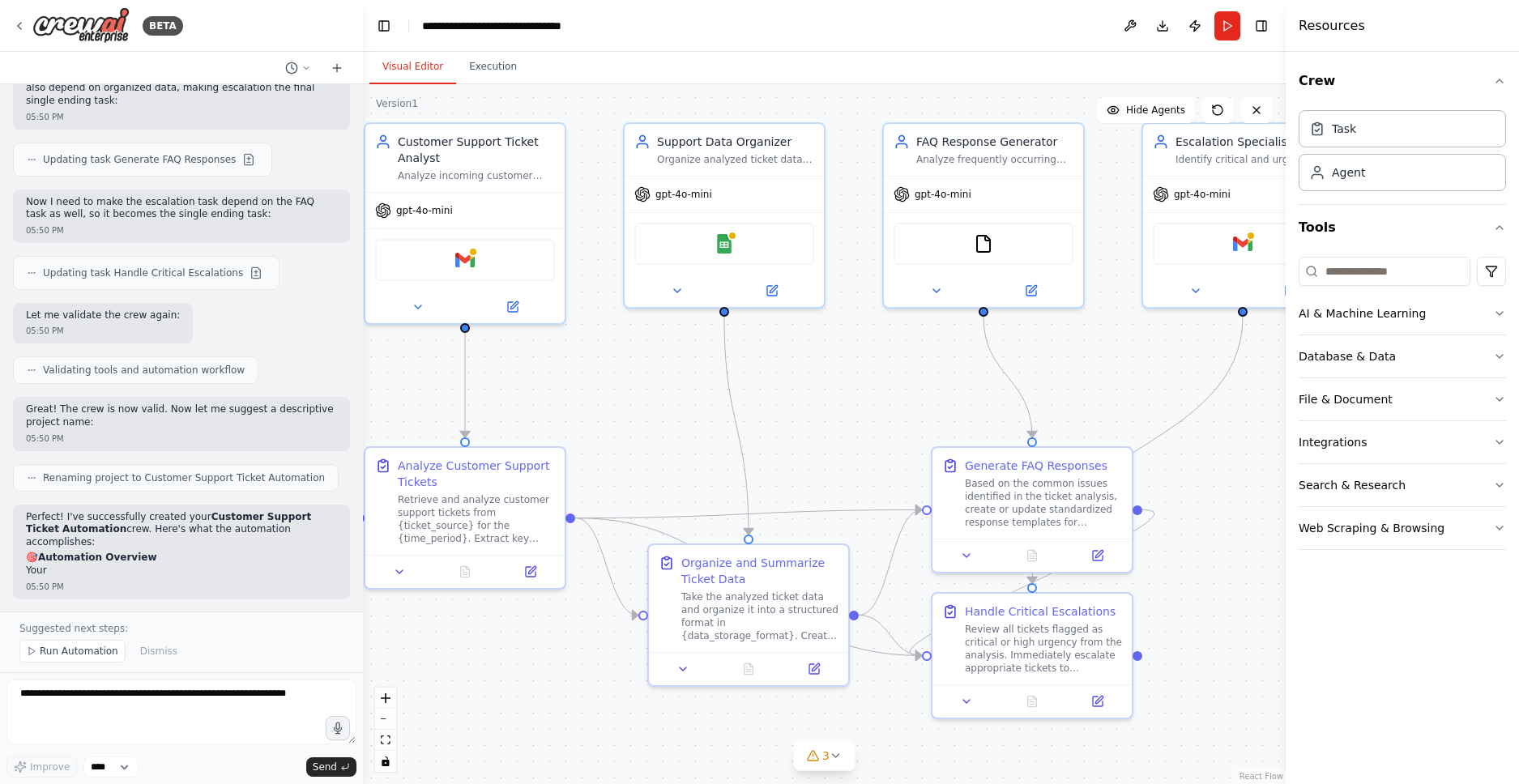
drag, startPoint x: 1042, startPoint y: 513, endPoint x: 1177, endPoint y: 499, distance: 135.7
click at [1177, 499] on div ".deletable-edge-delete-btn { width: 20px; height: 20px; border: 0px solid #ffff…" at bounding box center [824, 434] width 923 height 700
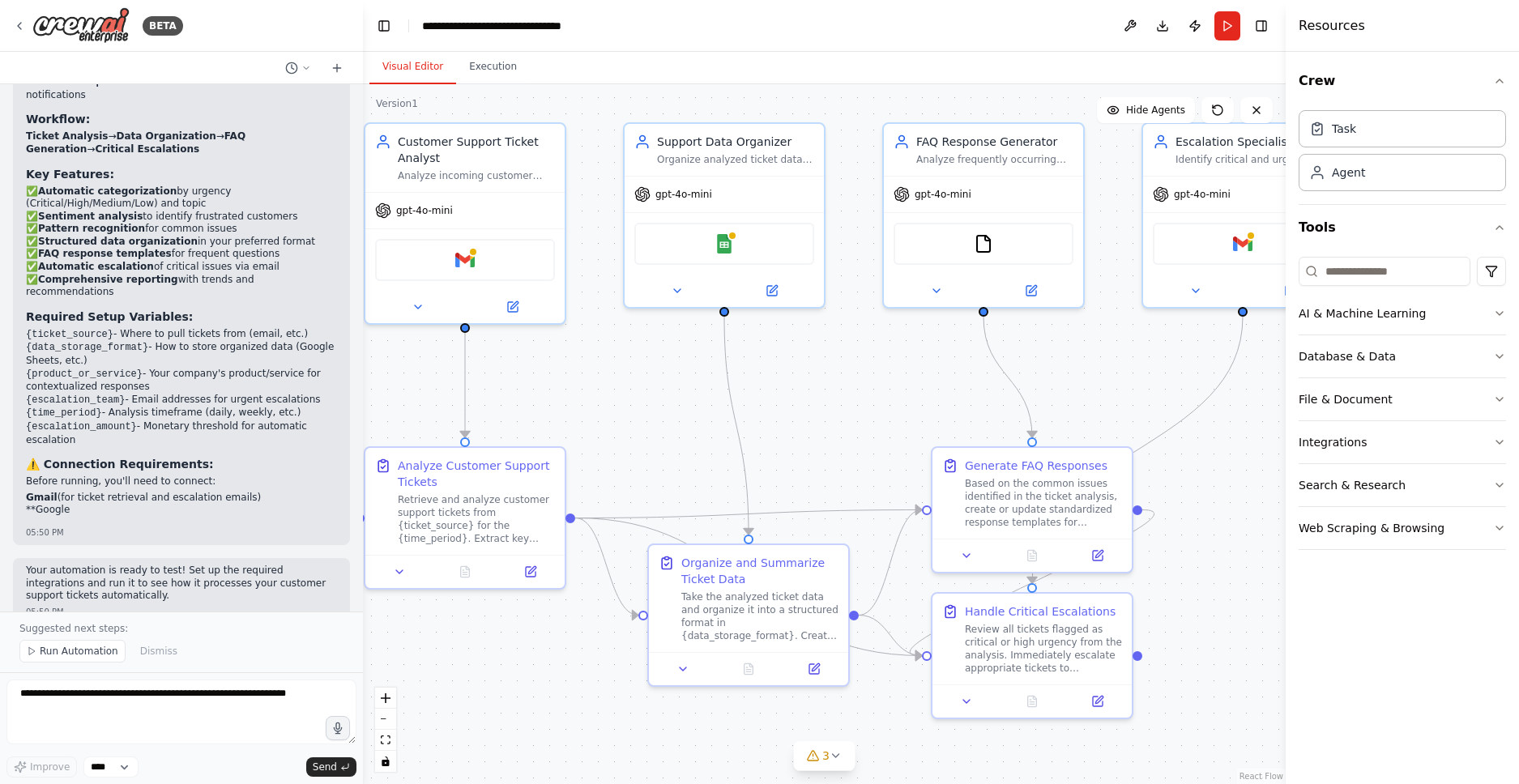
scroll to position [2085, 0]
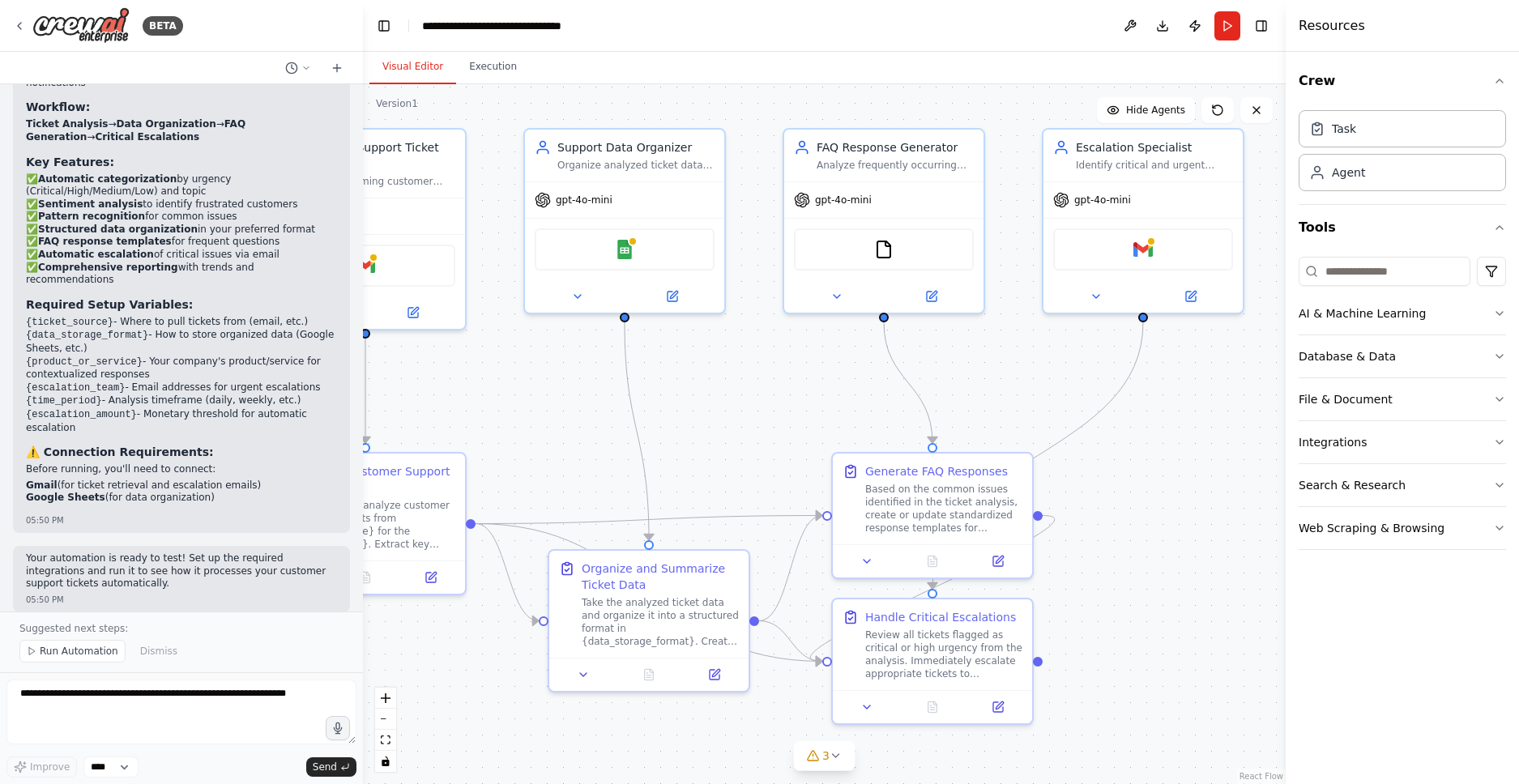
drag, startPoint x: 872, startPoint y: 353, endPoint x: 777, endPoint y: 358, distance: 95.1
click at [777, 358] on div ".deletable-edge-delete-btn { width: 20px; height: 20px; border: 0px solid #ffff…" at bounding box center [824, 434] width 923 height 700
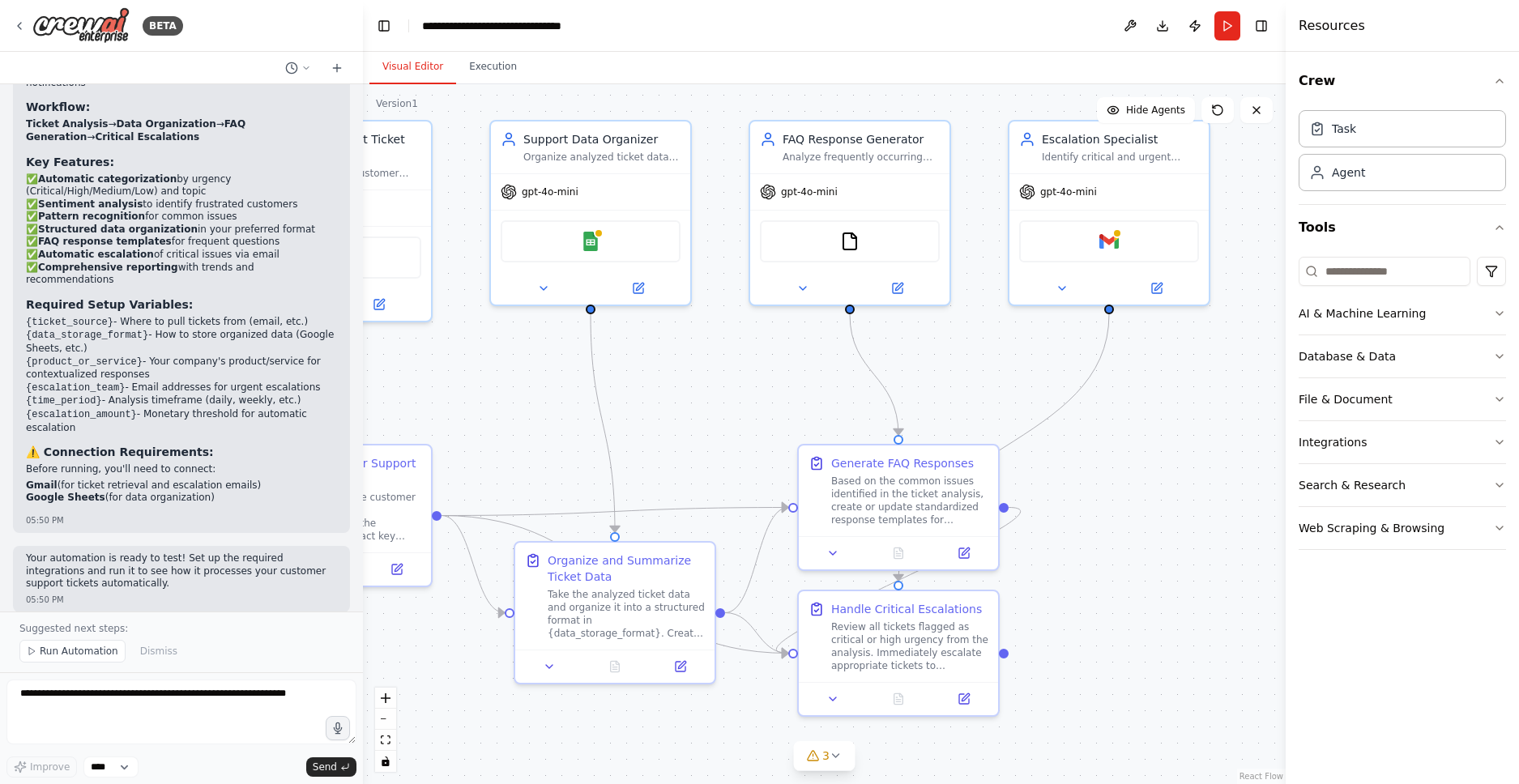
drag, startPoint x: 1155, startPoint y: 439, endPoint x: 1083, endPoint y: 436, distance: 72.1
click at [1116, 432] on div ".deletable-edge-delete-btn { width: 20px; height: 20px; border: 0px solid #ffff…" at bounding box center [824, 434] width 923 height 700
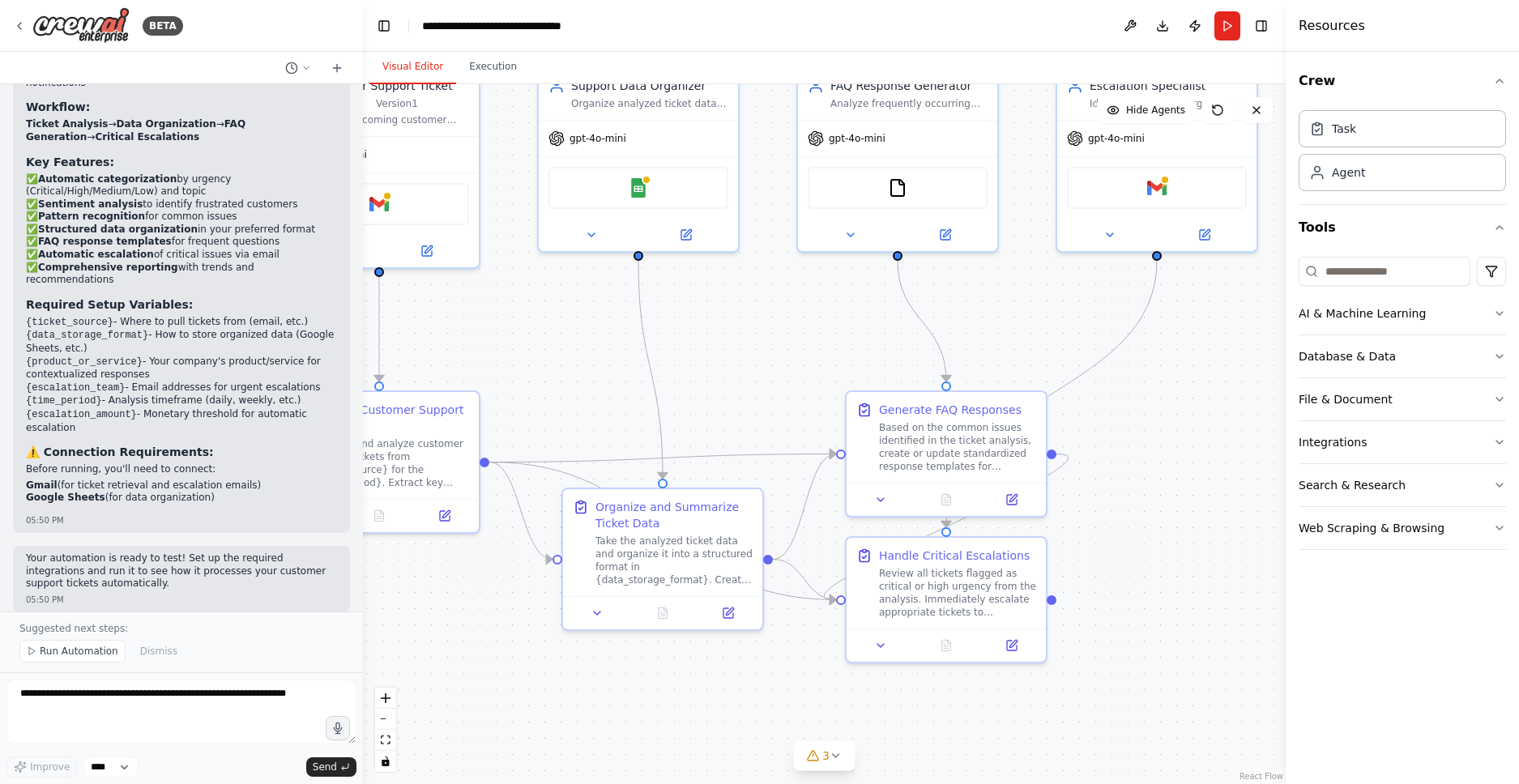
drag, startPoint x: 1093, startPoint y: 513, endPoint x: 1185, endPoint y: 420, distance: 130.8
click at [1185, 420] on div ".deletable-edge-delete-btn { width: 20px; height: 20px; border: 0px solid #ffff…" at bounding box center [824, 434] width 923 height 700
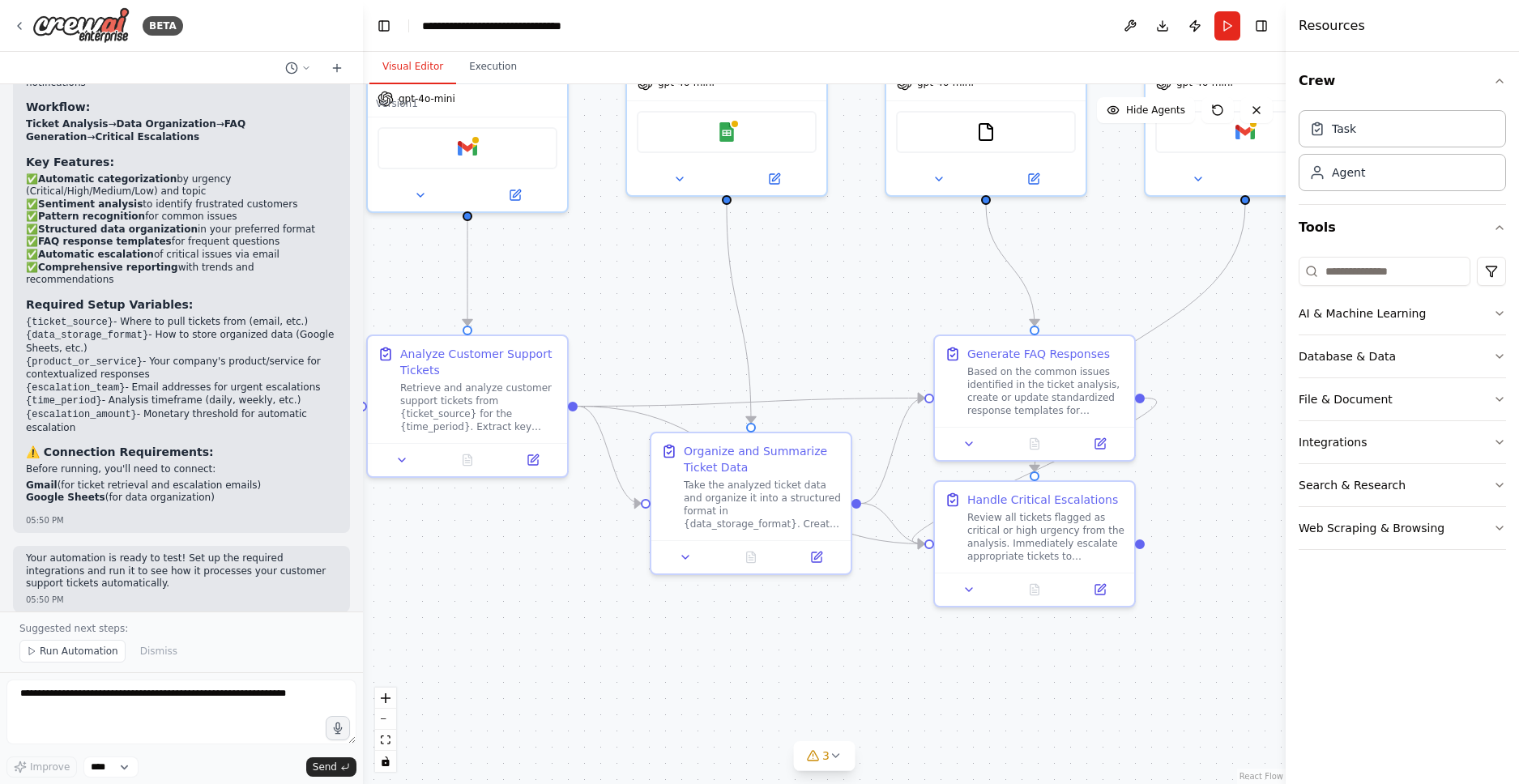
drag, startPoint x: 780, startPoint y: 672, endPoint x: 831, endPoint y: 656, distance: 53.5
click at [831, 656] on div ".deletable-edge-delete-btn { width: 20px; height: 20px; border: 0px solid #ffff…" at bounding box center [824, 434] width 923 height 700
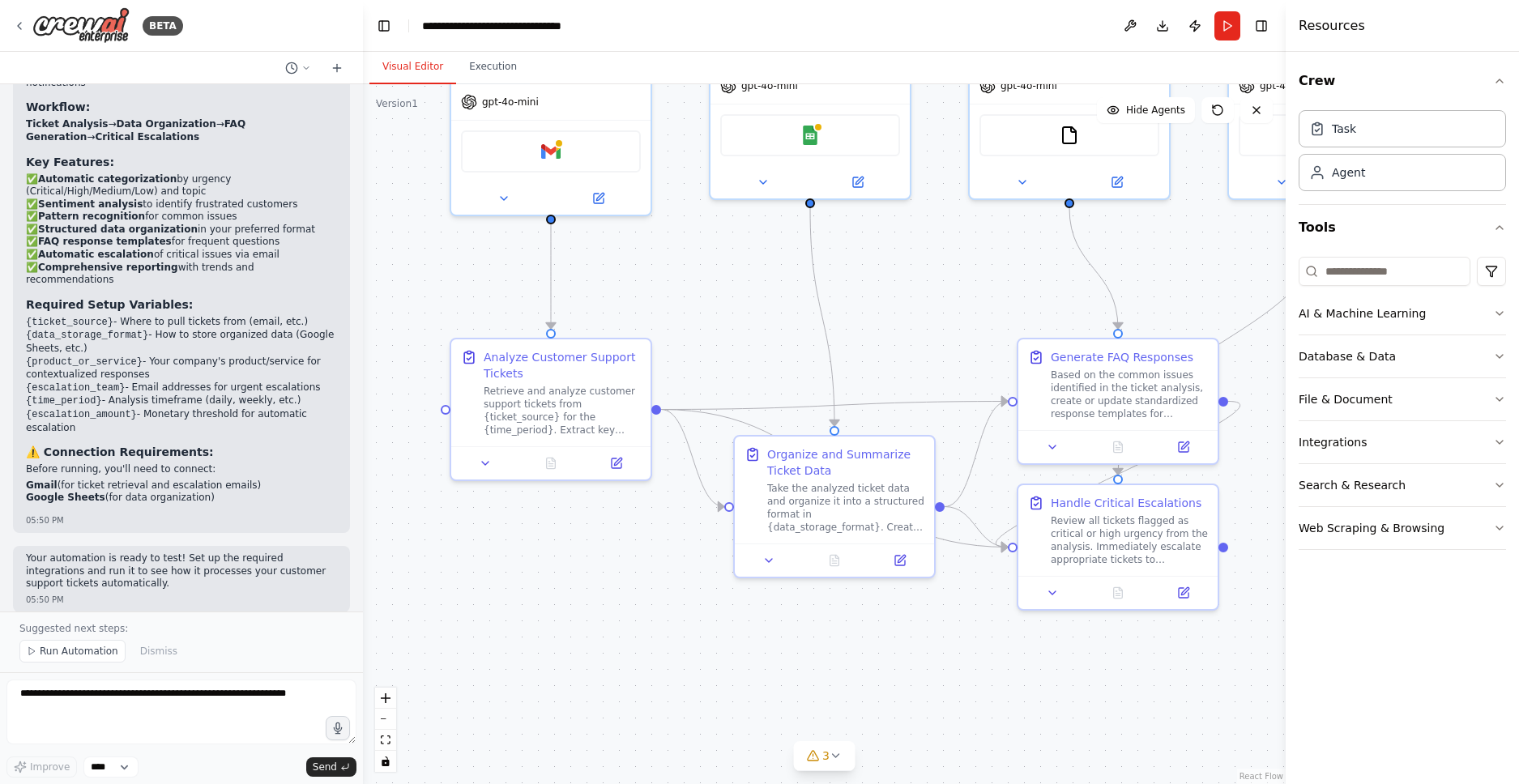
drag, startPoint x: 705, startPoint y: 612, endPoint x: 783, endPoint y: 618, distance: 78.2
click at [783, 618] on div ".deletable-edge-delete-btn { width: 20px; height: 20px; border: 0px solid #ffff…" at bounding box center [824, 434] width 923 height 700
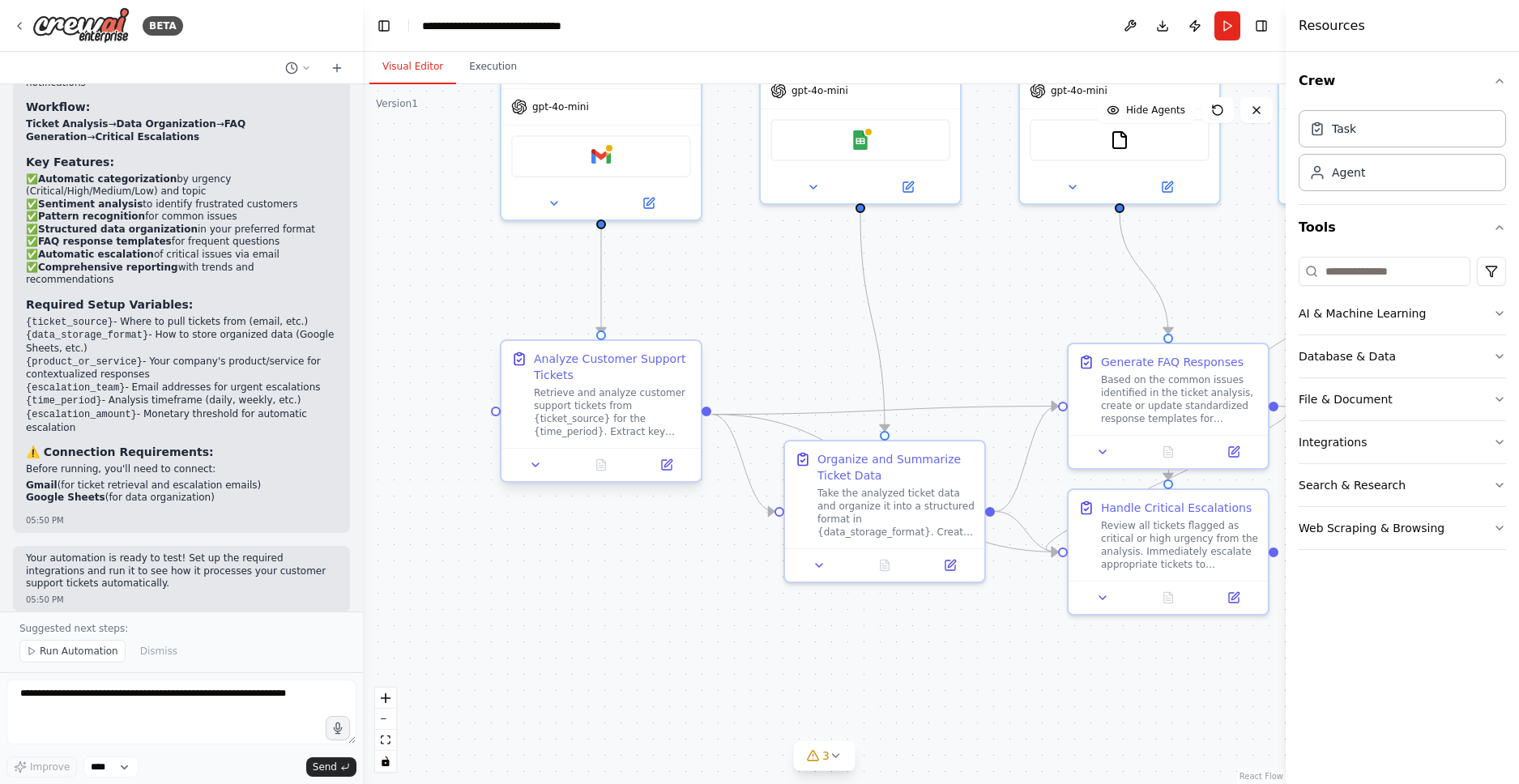
click at [610, 393] on div "Retrieve and analyze customer support tickets from {ticket_source} for the {tim…" at bounding box center [612, 412] width 158 height 52
click at [534, 472] on button at bounding box center [535, 464] width 56 height 19
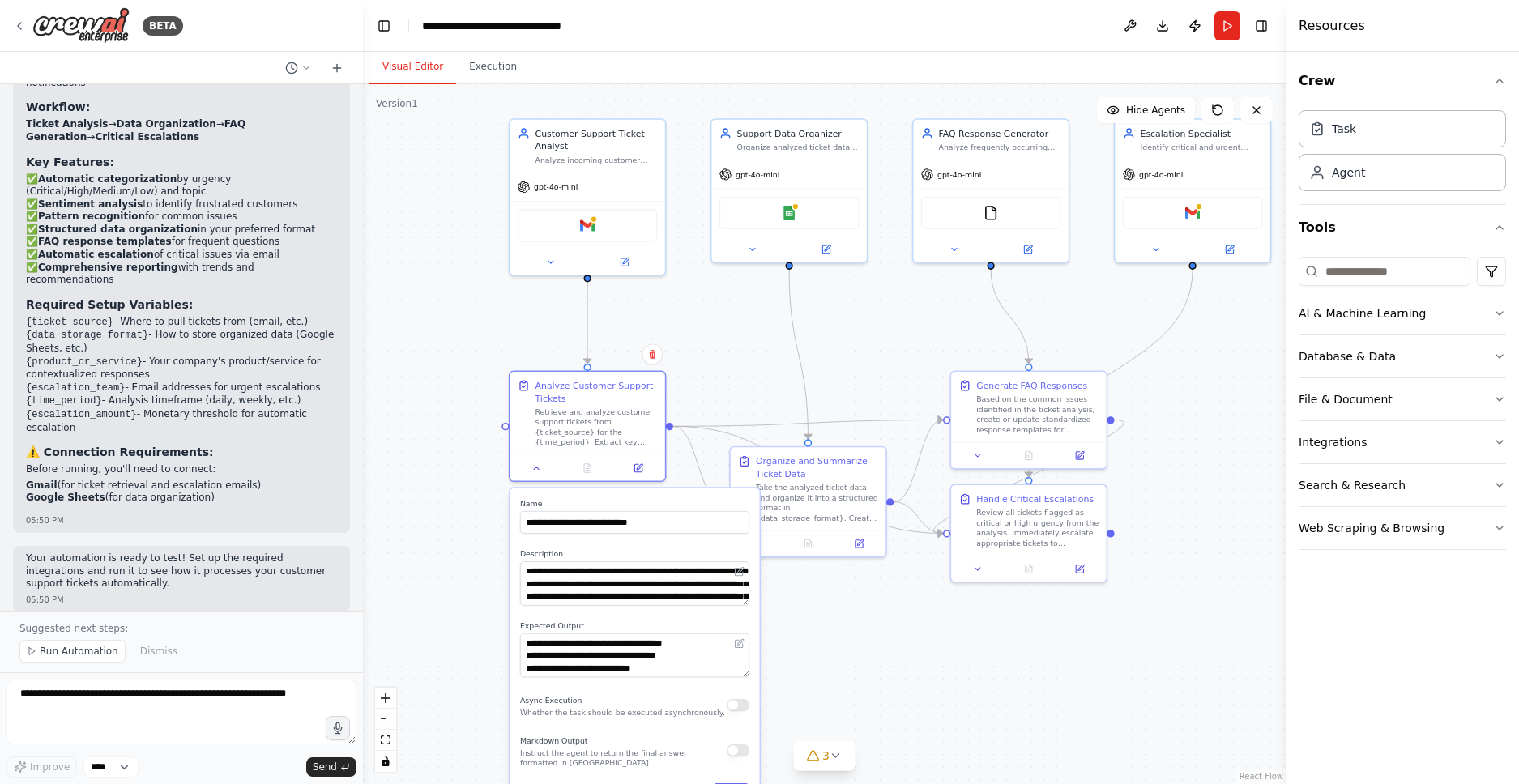
click at [472, 494] on div ".deletable-edge-delete-btn { width: 20px; height: 20px; border: 0px solid #ffff…" at bounding box center [824, 434] width 923 height 700
click at [538, 474] on div at bounding box center [587, 465] width 155 height 26
click at [537, 470] on icon at bounding box center [536, 465] width 9 height 9
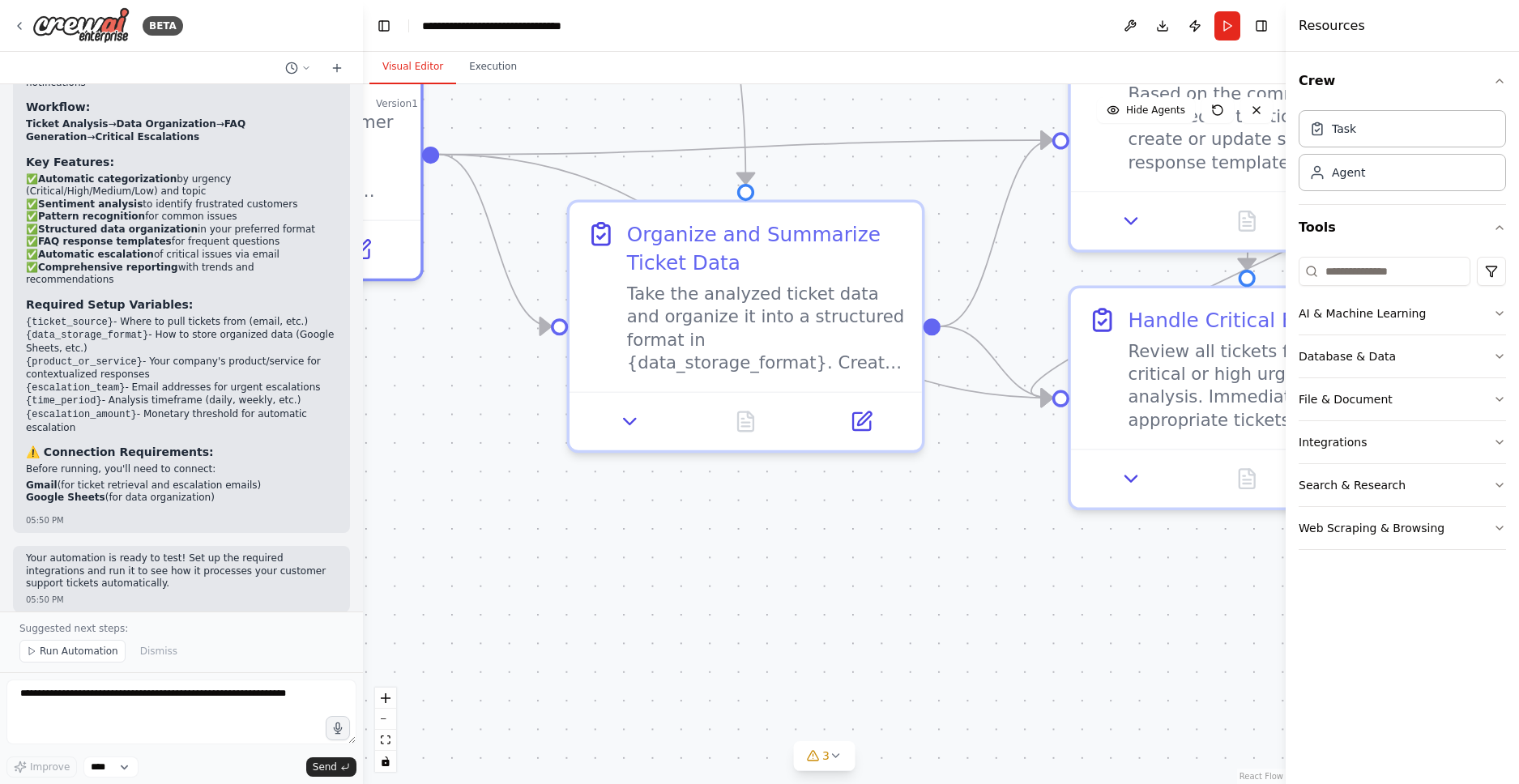
drag, startPoint x: 924, startPoint y: 285, endPoint x: 867, endPoint y: 103, distance: 190.7
click at [867, 103] on div ".deletable-edge-delete-btn { width: 20px; height: 20px; border: 0px solid #ffff…" at bounding box center [824, 434] width 923 height 700
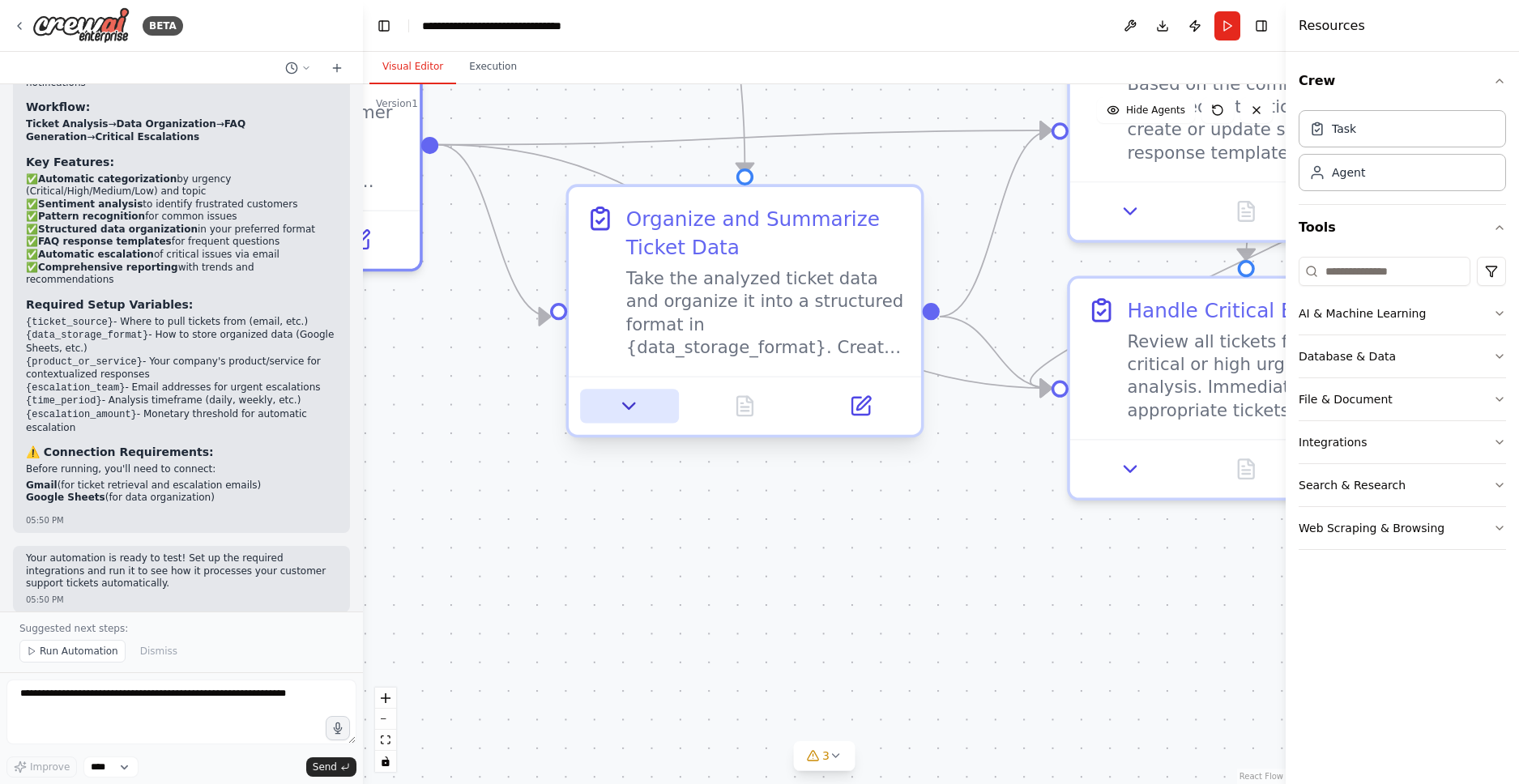
click at [630, 412] on icon at bounding box center [629, 405] width 23 height 23
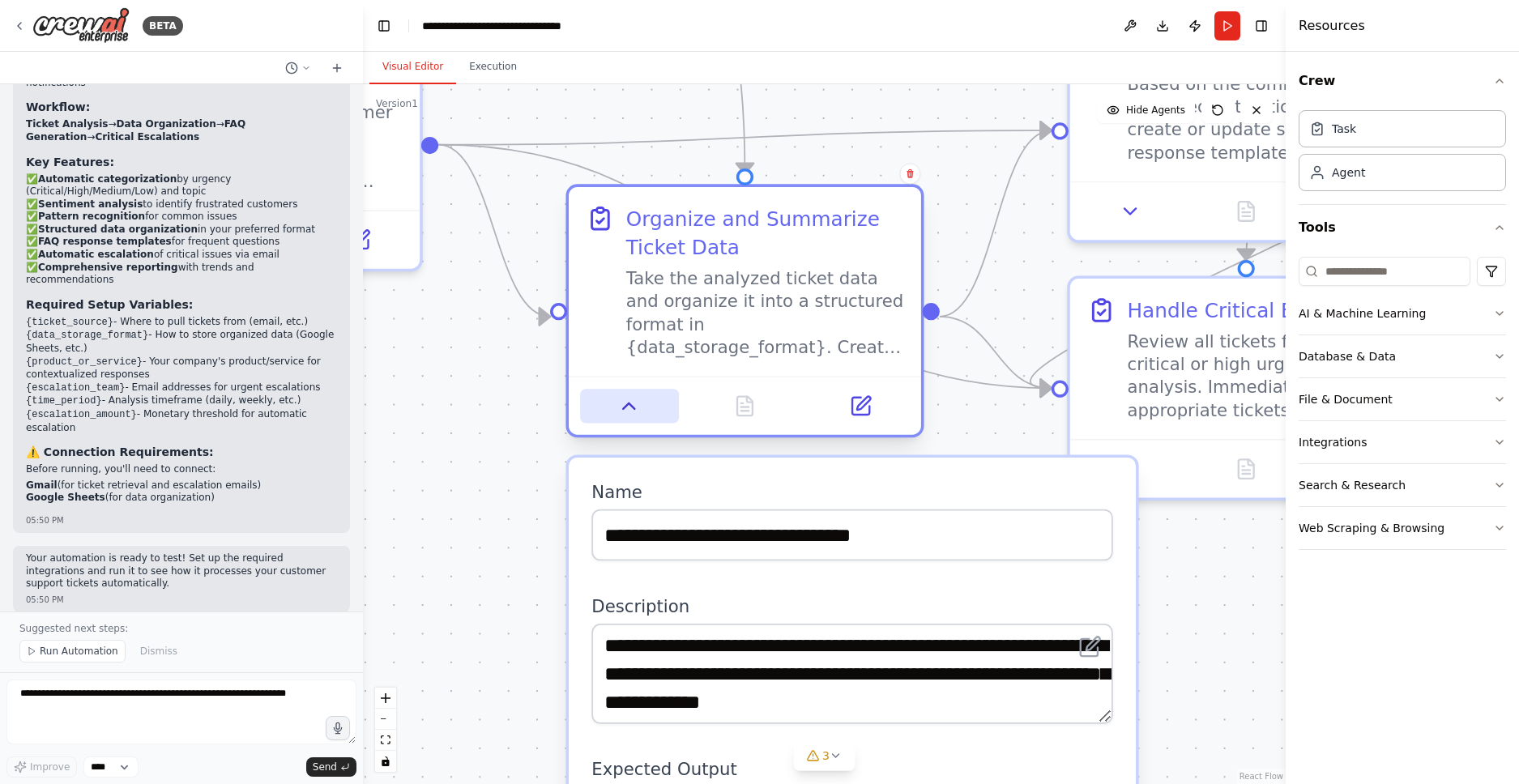
click at [630, 412] on icon at bounding box center [629, 405] width 23 height 23
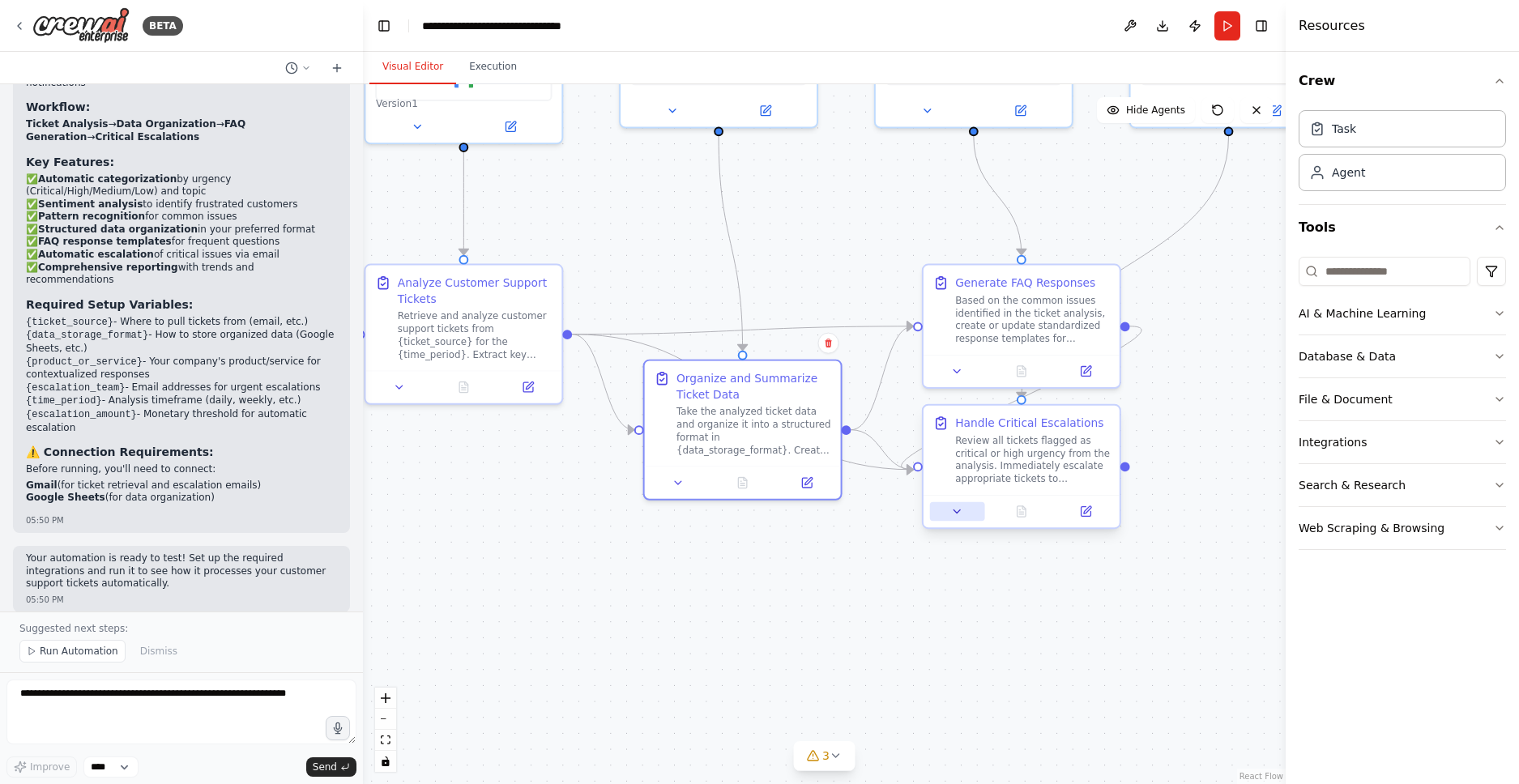
click at [951, 512] on icon at bounding box center [958, 512] width 13 height 13
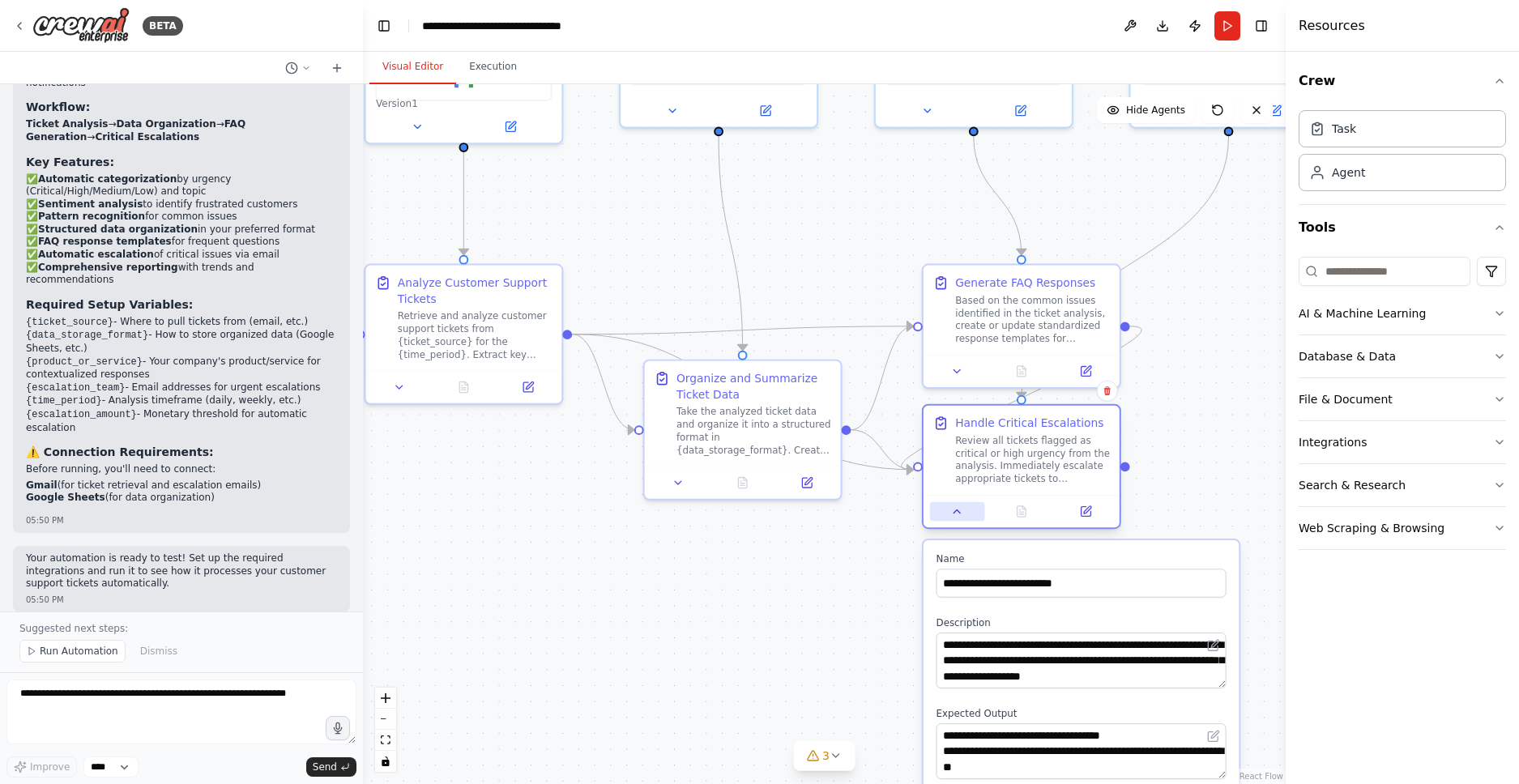
click at [951, 512] on icon at bounding box center [958, 512] width 13 height 13
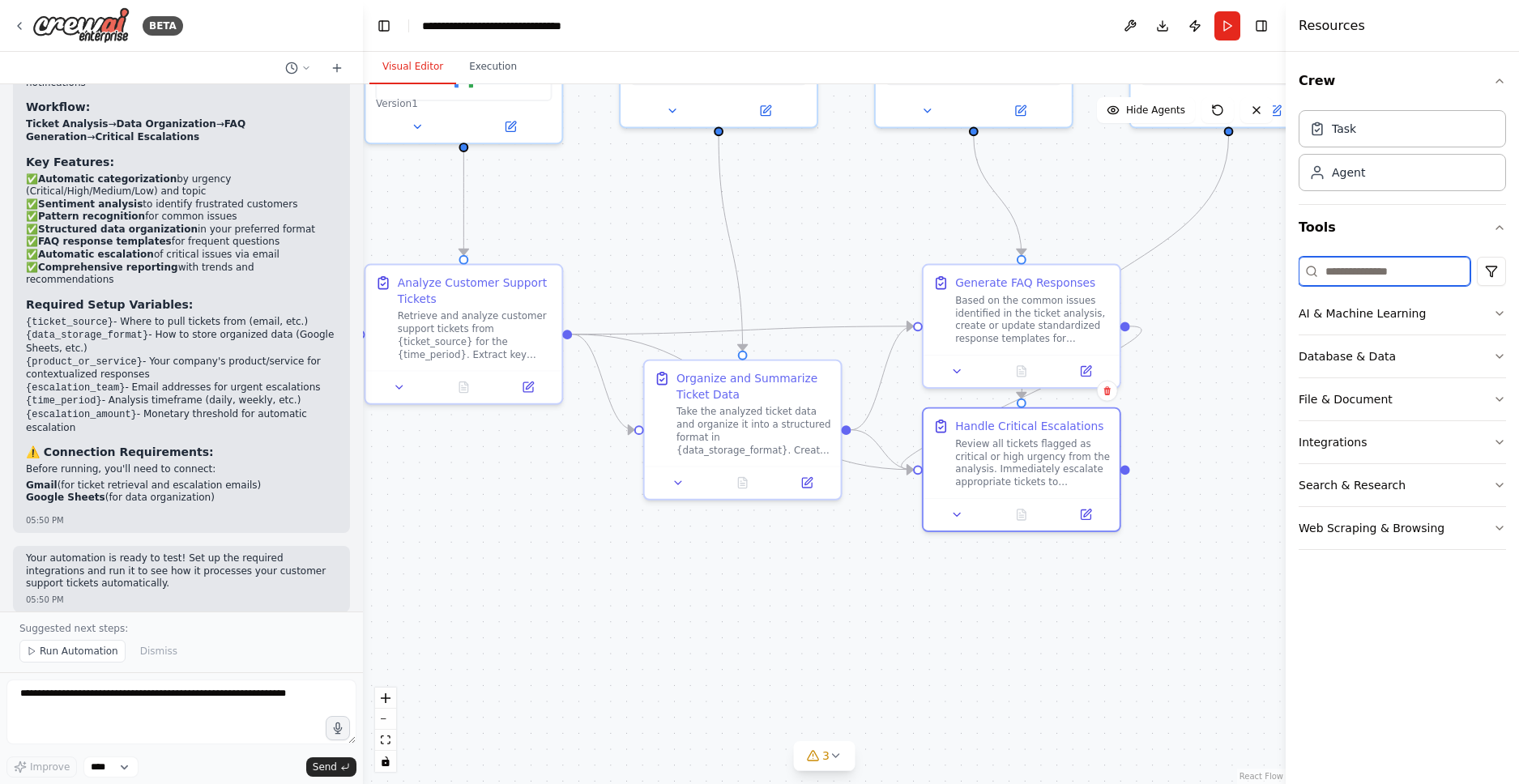
click at [1361, 278] on input at bounding box center [1384, 271] width 172 height 29
click at [1491, 266] on html "BETA Create a crew that automatically reads through customer support tickets, c…" at bounding box center [760, 392] width 1519 height 784
click at [1316, 268] on html "BETA Create a crew that automatically reads through customer support tickets, c…" at bounding box center [760, 392] width 1519 height 784
click at [1331, 269] on input at bounding box center [1384, 271] width 172 height 29
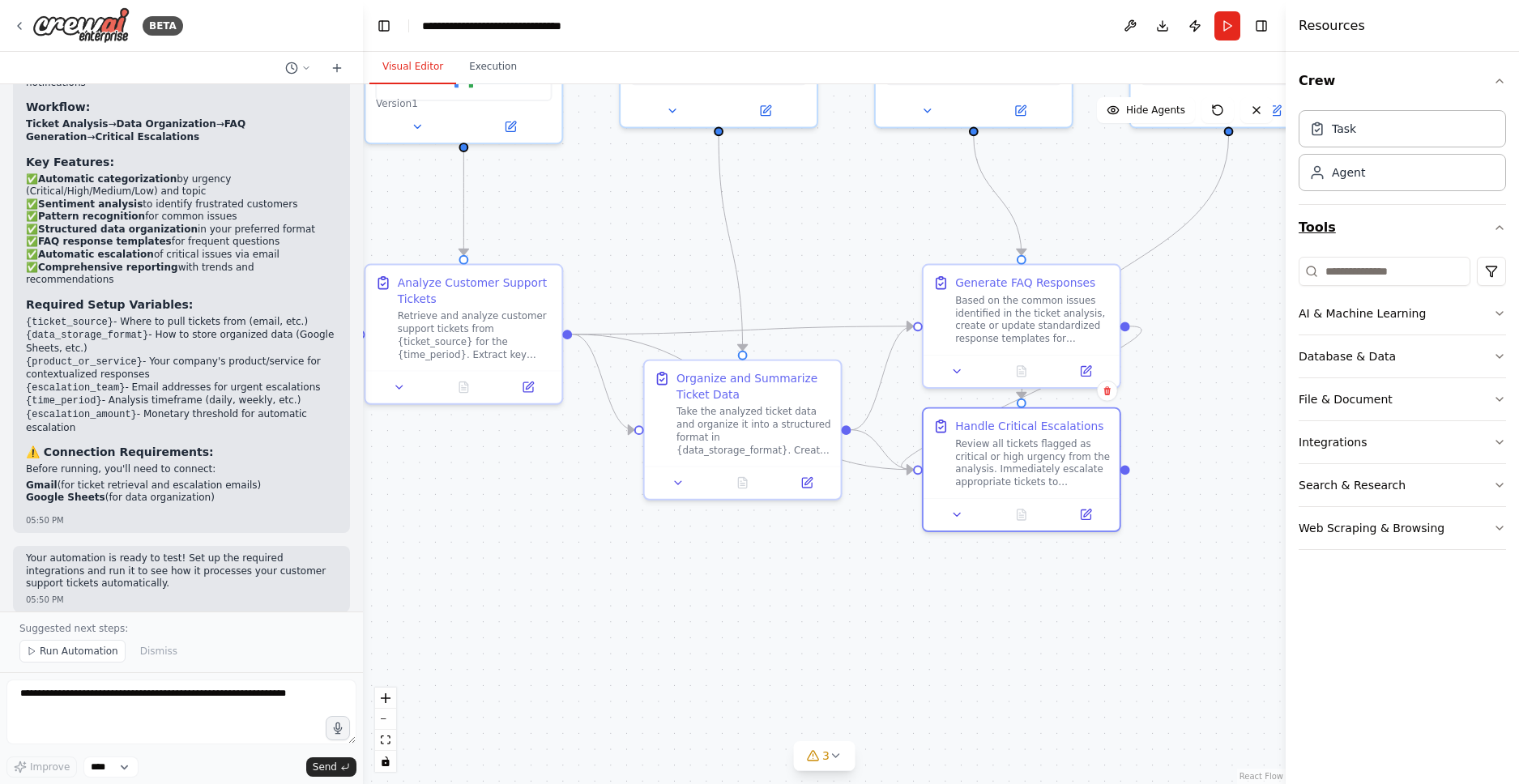
click at [1324, 229] on button "Tools" at bounding box center [1402, 228] width 207 height 46
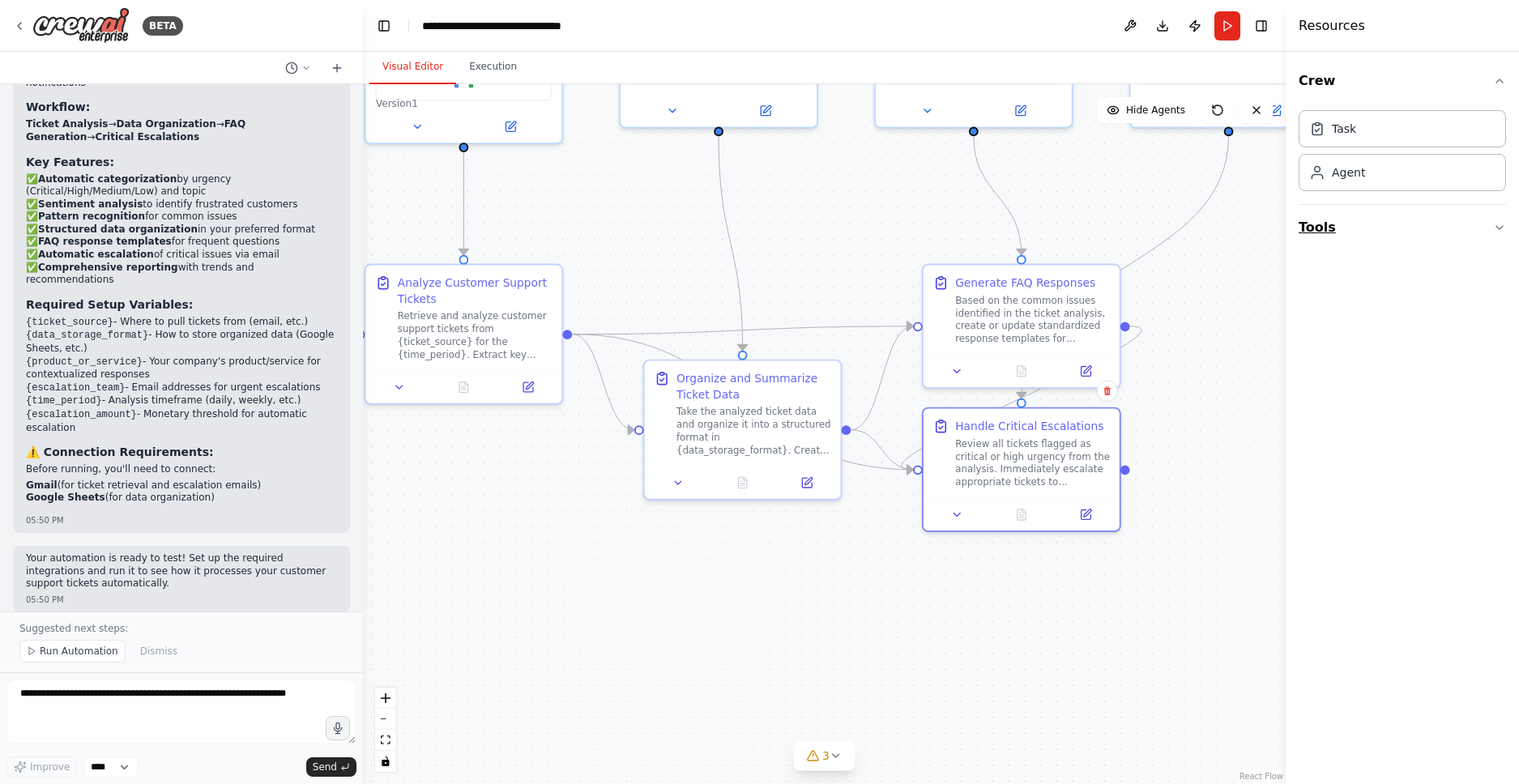
click at [1322, 229] on button "Tools" at bounding box center [1402, 228] width 207 height 46
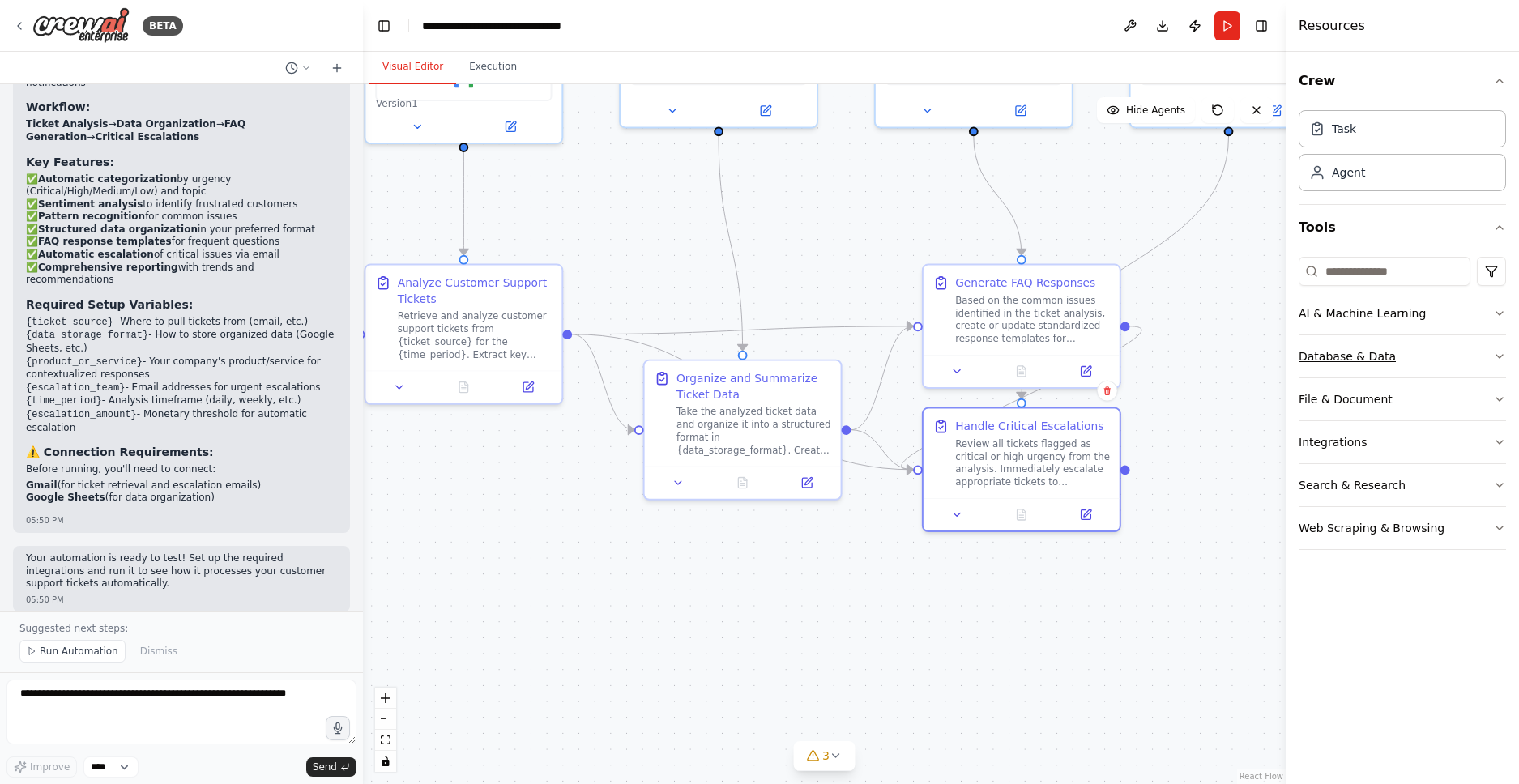
click at [1386, 361] on div "Database & Data" at bounding box center [1347, 356] width 97 height 16
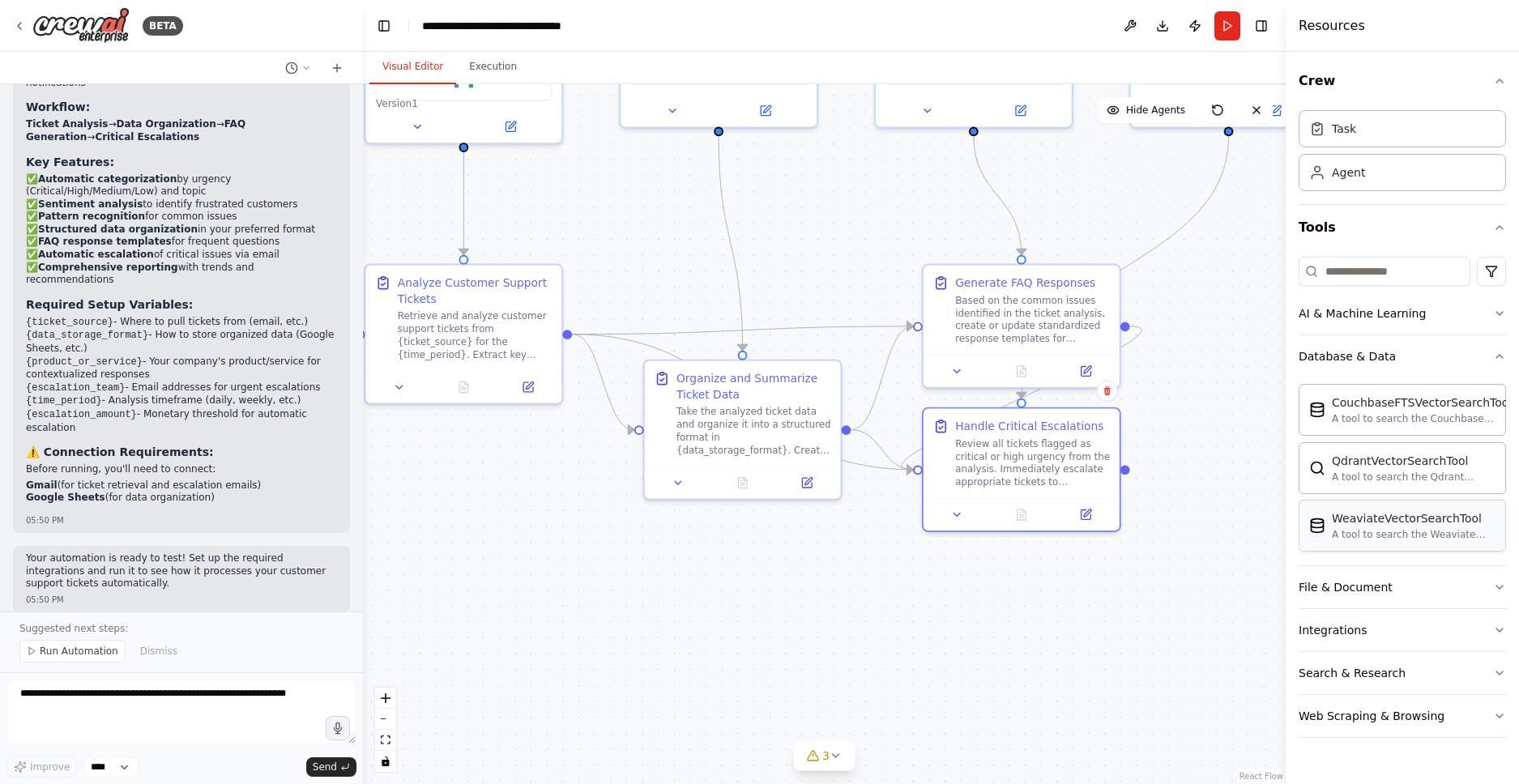
click at [1346, 526] on div "WeaviateVectorSearchTool" at bounding box center [1414, 517] width 163 height 16
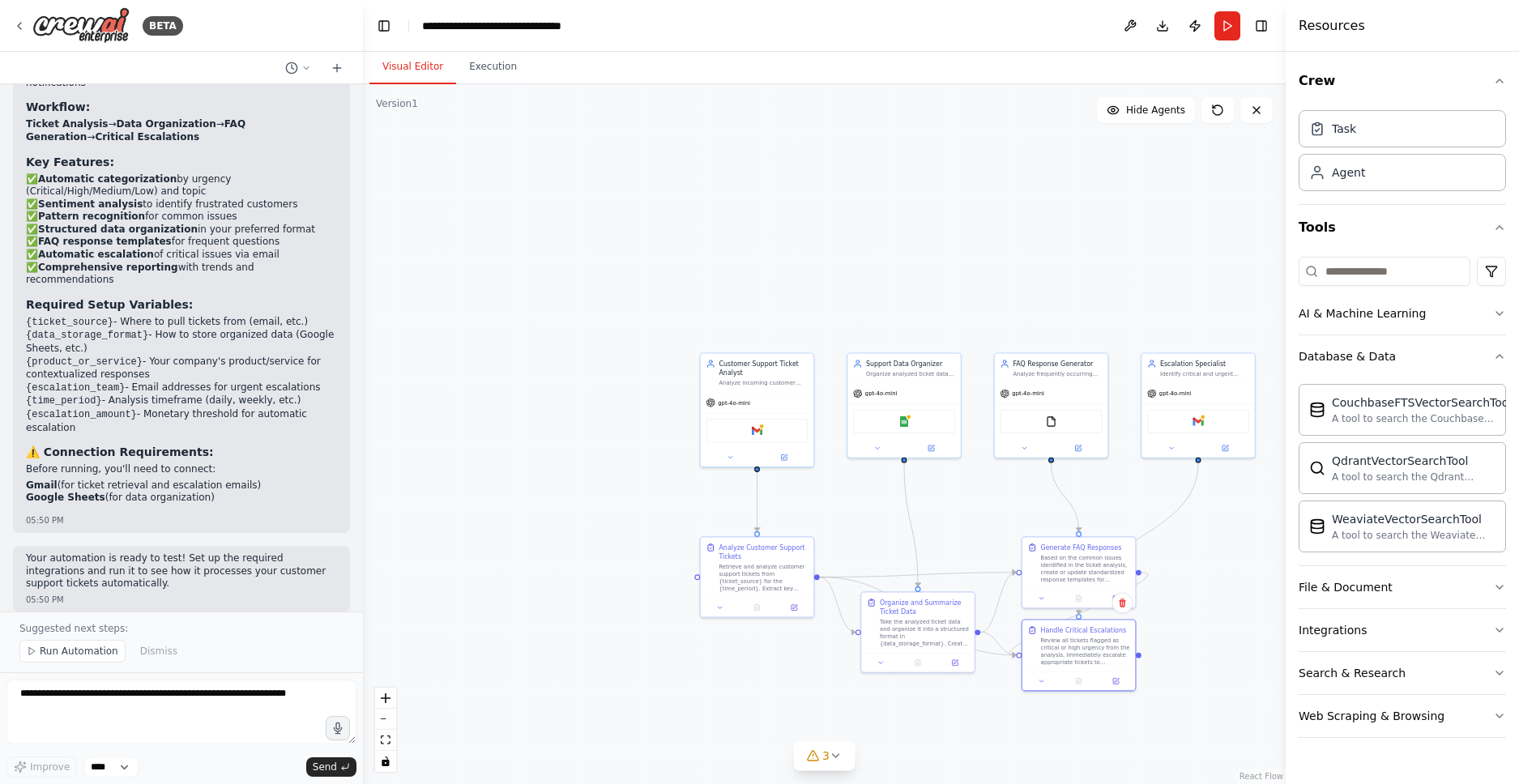
drag, startPoint x: 907, startPoint y: 398, endPoint x: 973, endPoint y: 541, distance: 157.5
click at [973, 541] on div ".deletable-edge-delete-btn { width: 20px; height: 20px; border: 0px solid #ffff…" at bounding box center [824, 434] width 923 height 700
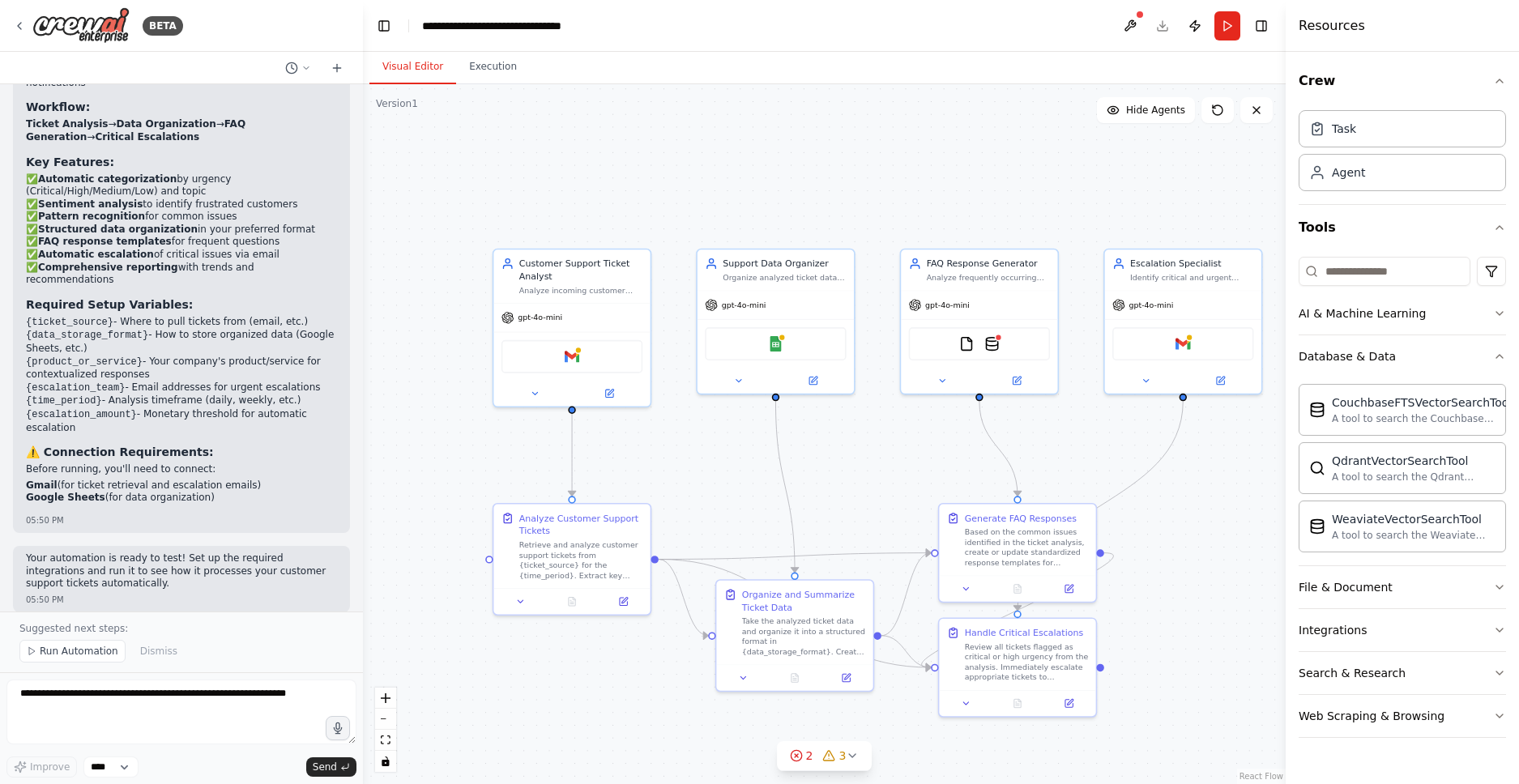
drag, startPoint x: 953, startPoint y: 513, endPoint x: 869, endPoint y: 475, distance: 92.2
click at [868, 476] on div ".deletable-edge-delete-btn { width: 20px; height: 20px; border: 0px solid #ffff…" at bounding box center [824, 434] width 923 height 700
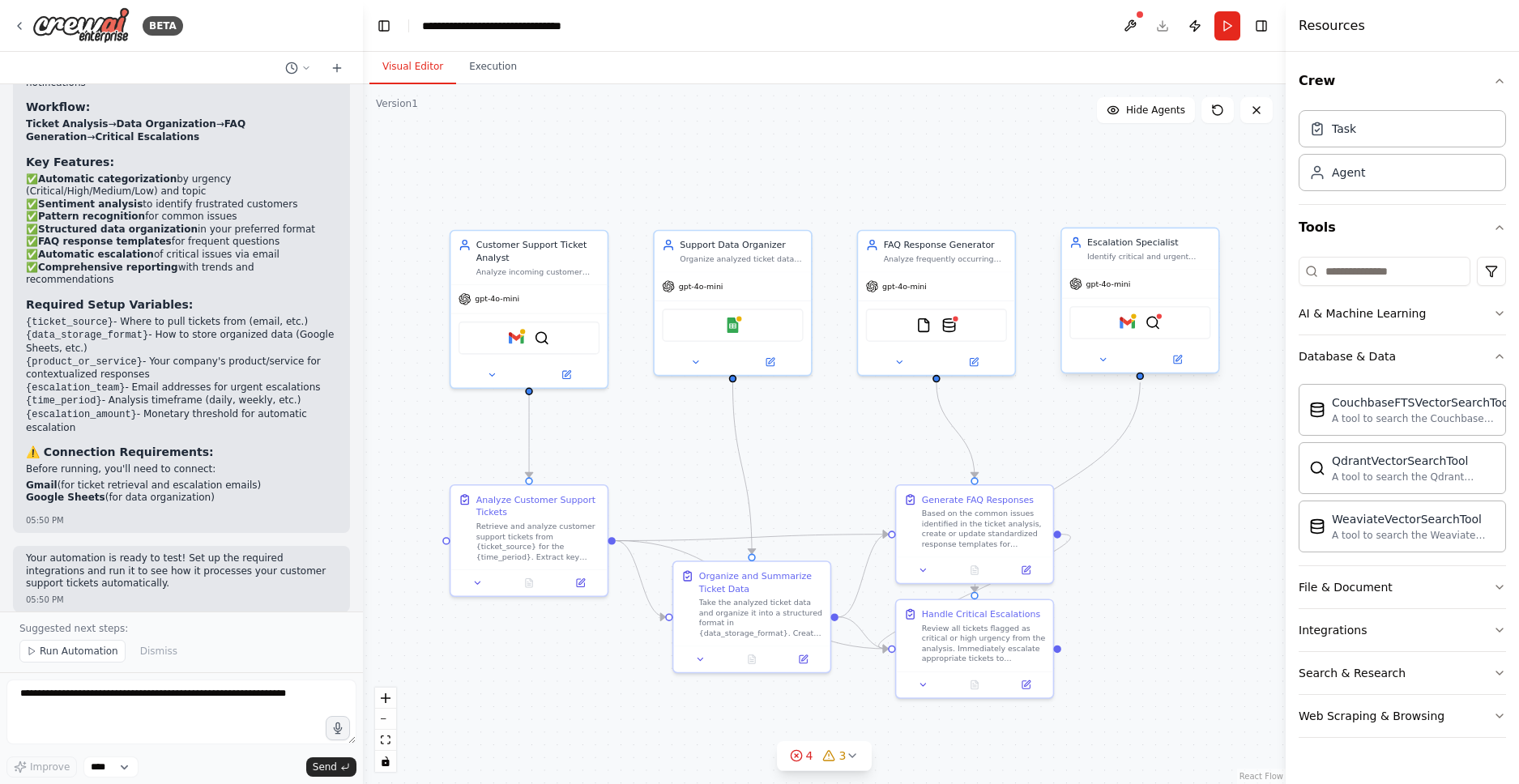
click at [1146, 332] on div "Gmail QdrantVectorSearchTool" at bounding box center [1139, 322] width 141 height 33
click at [1122, 328] on img at bounding box center [1127, 323] width 15 height 15
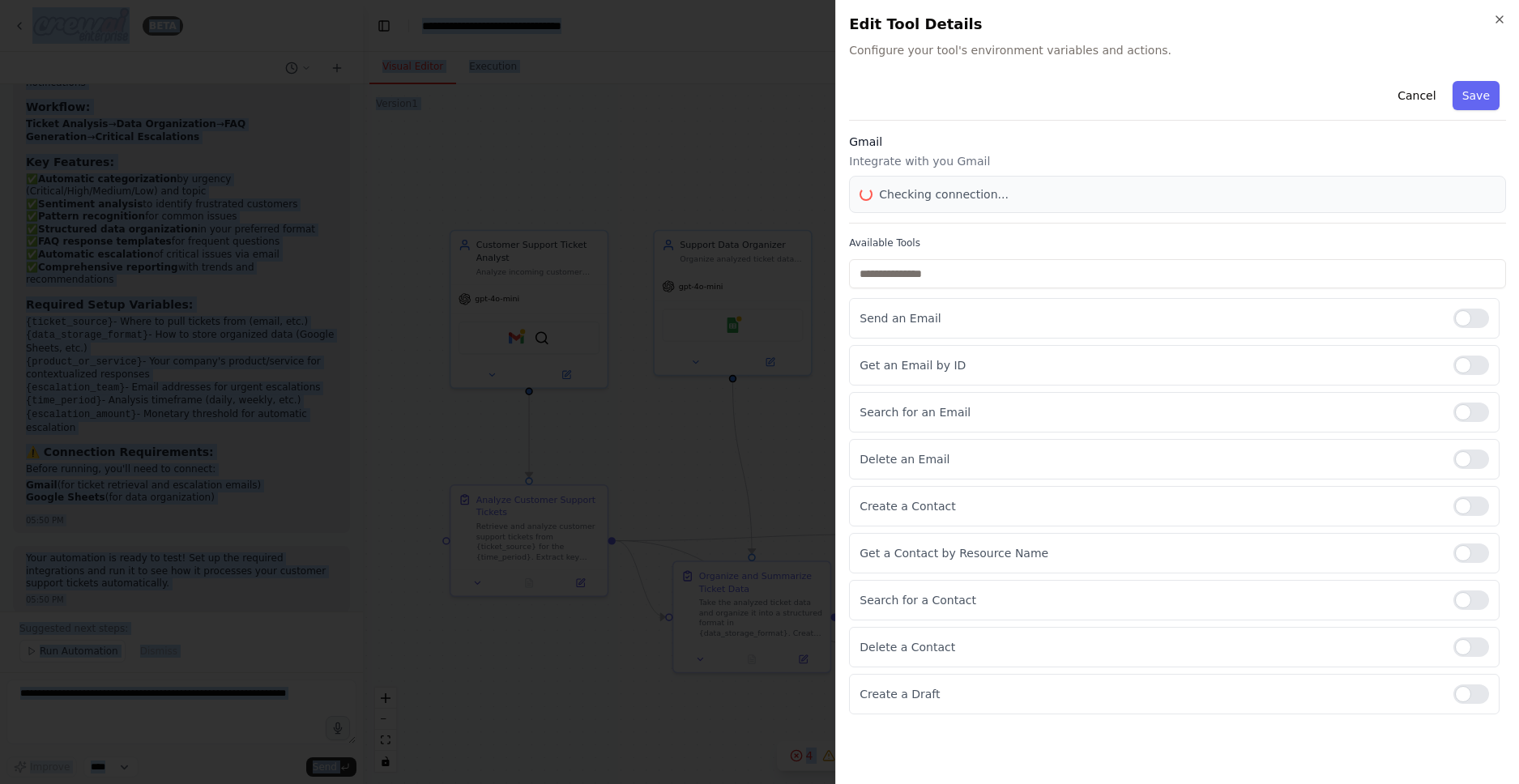
click at [1122, 328] on body "BETA Create a crew that automatically reads through customer support tickets, c…" at bounding box center [760, 392] width 1519 height 784
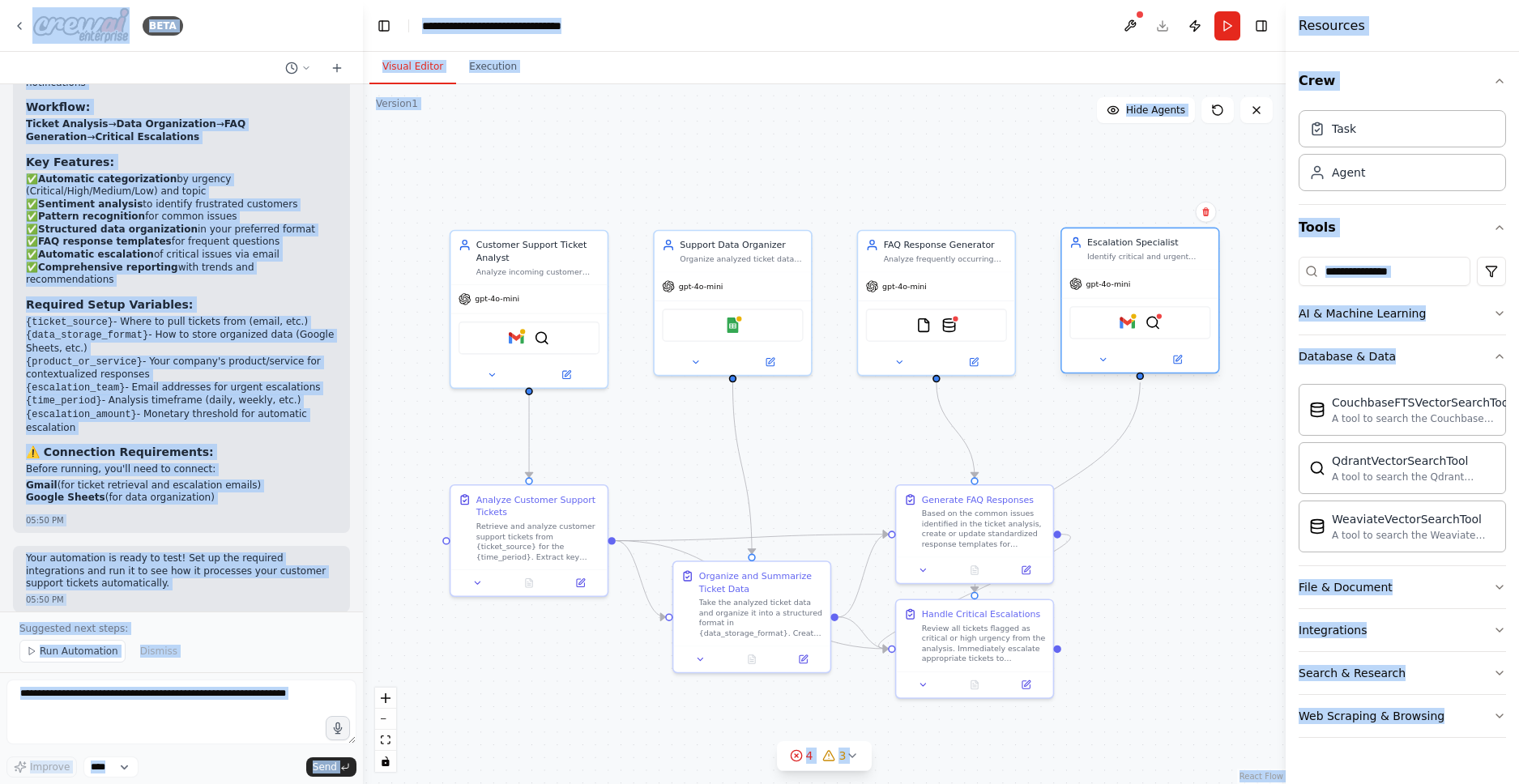
click at [1110, 326] on div "Gmail QdrantVectorSearchTool" at bounding box center [1139, 322] width 141 height 33
click at [1153, 326] on img at bounding box center [1153, 323] width 15 height 15
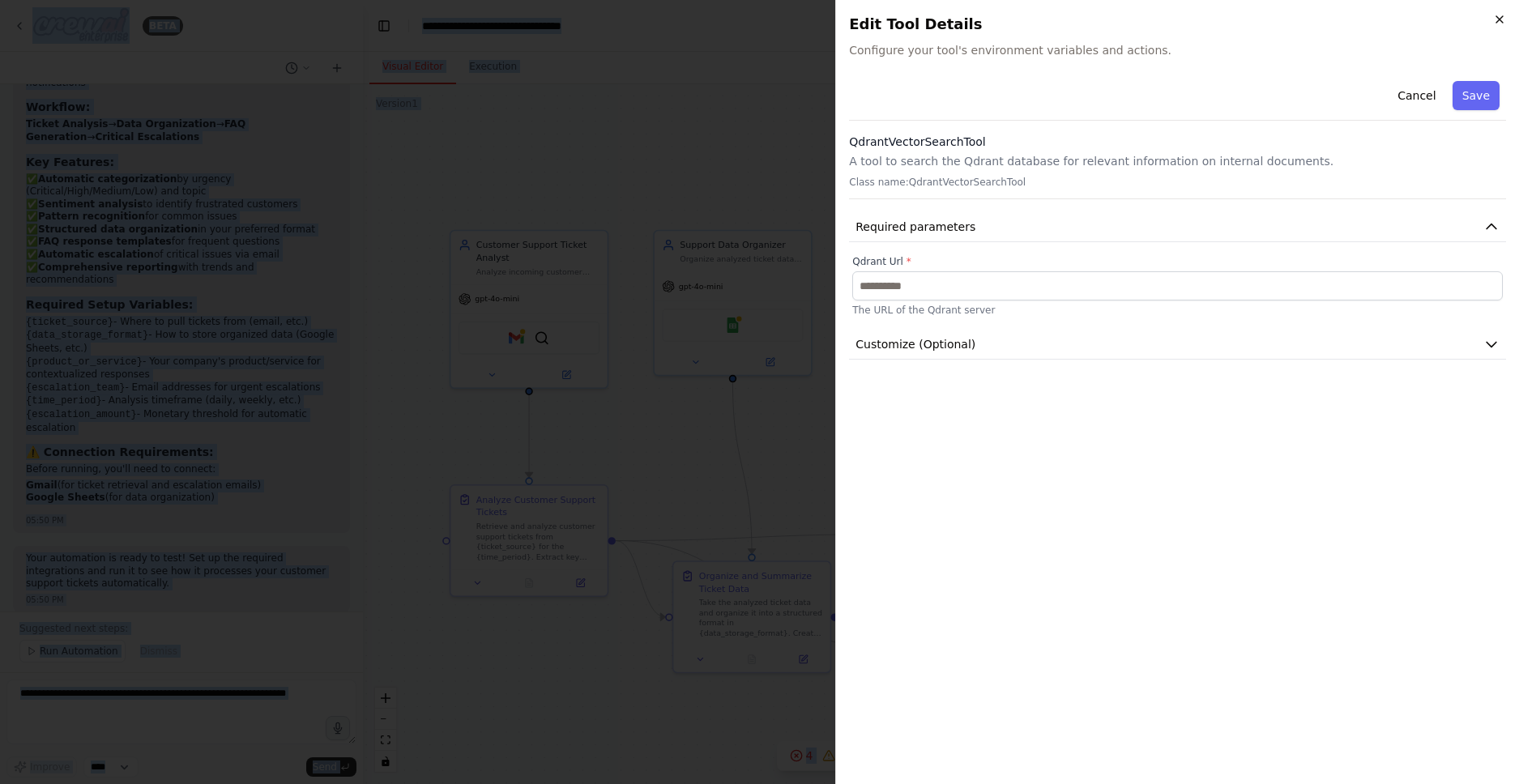
click at [1503, 19] on icon "button" at bounding box center [1499, 20] width 13 height 13
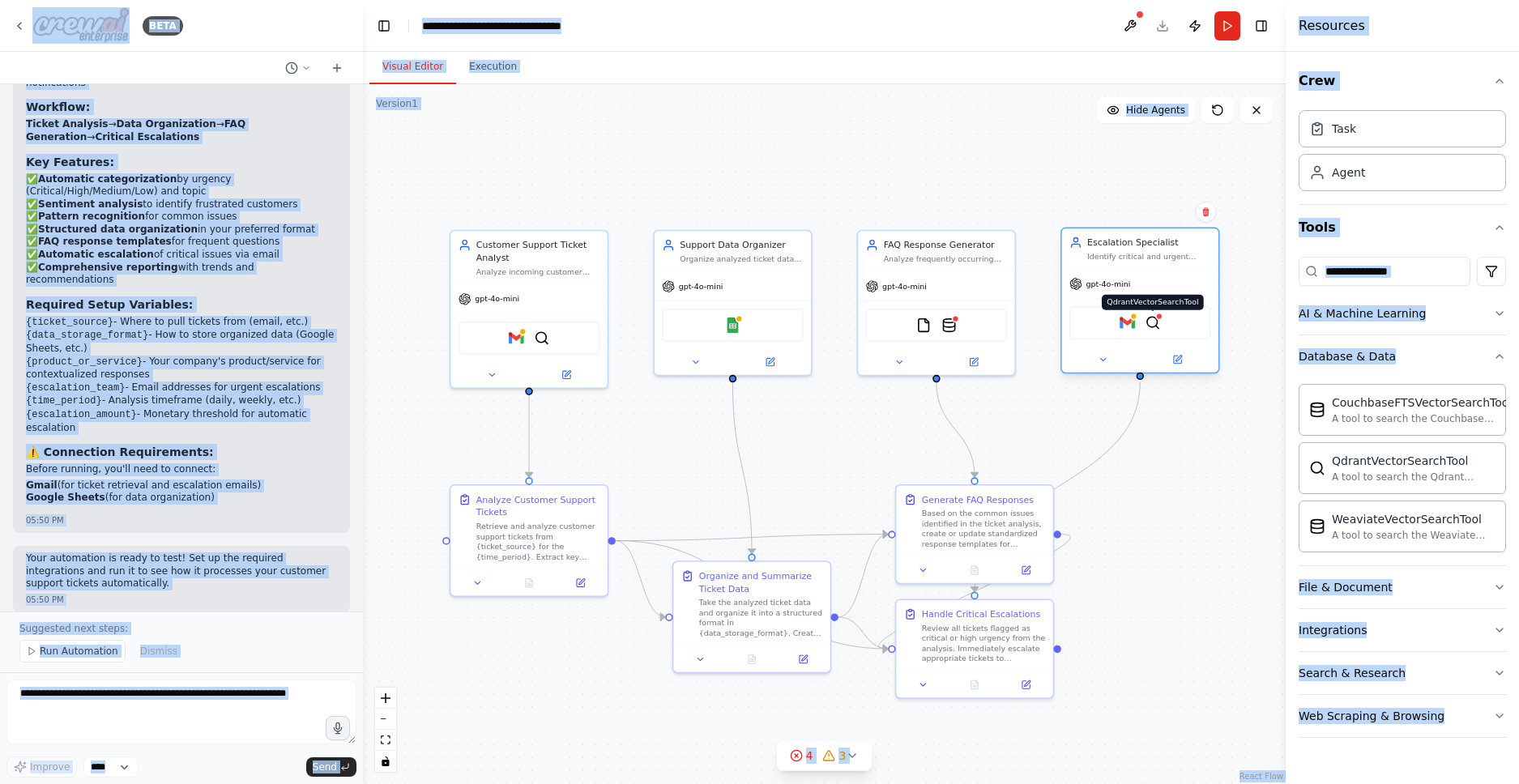
click at [1155, 326] on img at bounding box center [1153, 323] width 15 height 15
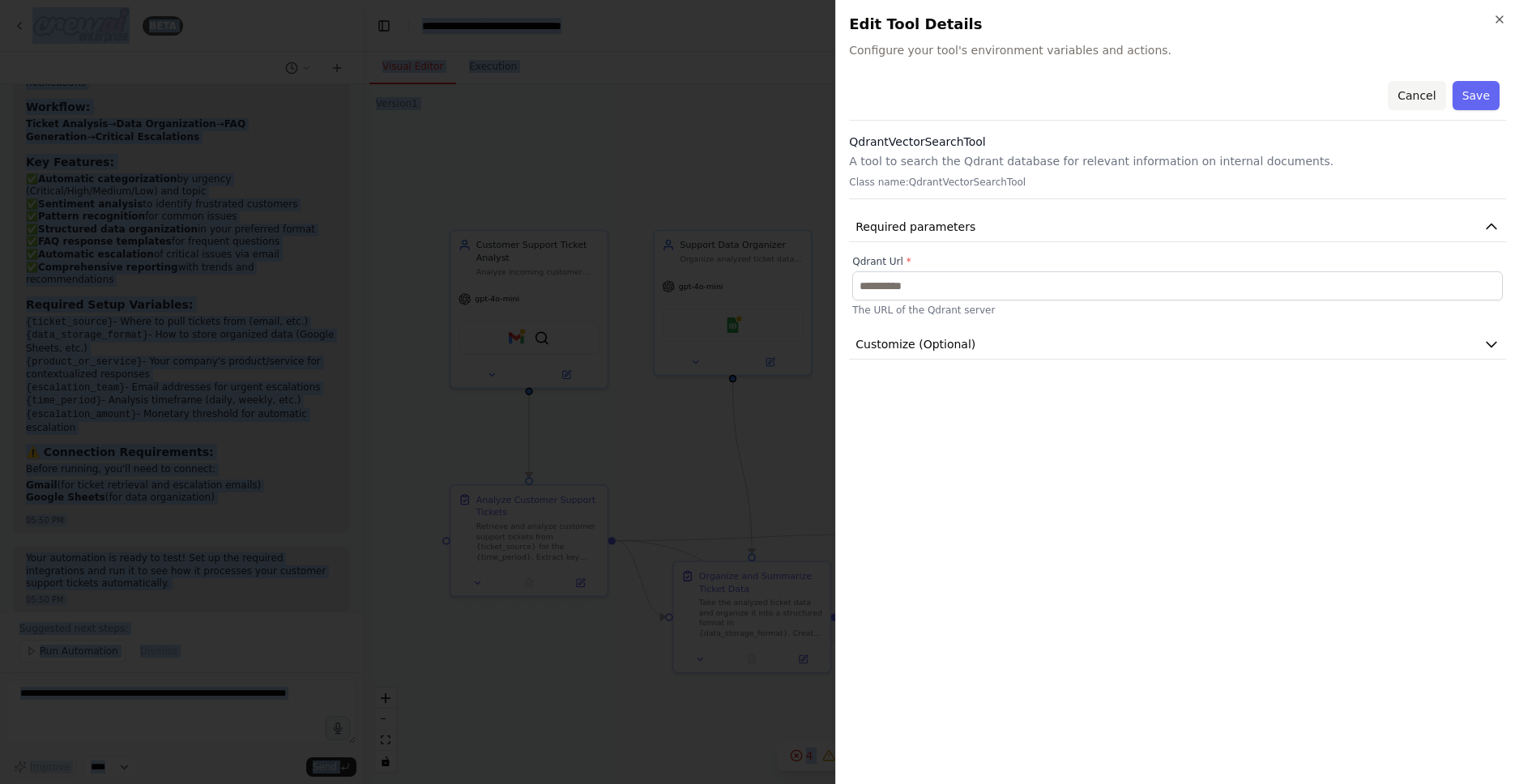
click at [1428, 94] on button "Cancel" at bounding box center [1416, 95] width 58 height 29
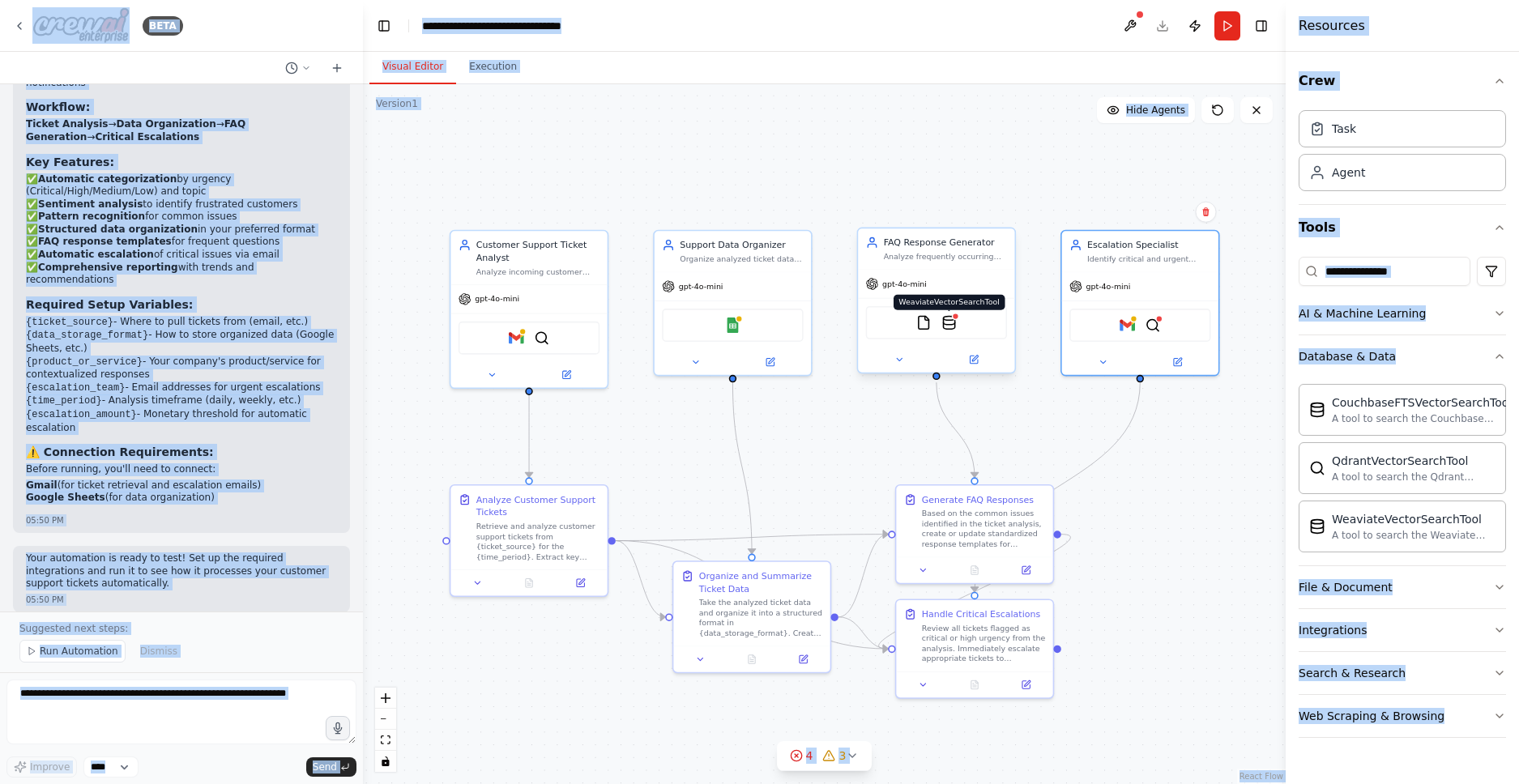
click at [953, 323] on img at bounding box center [948, 323] width 15 height 15
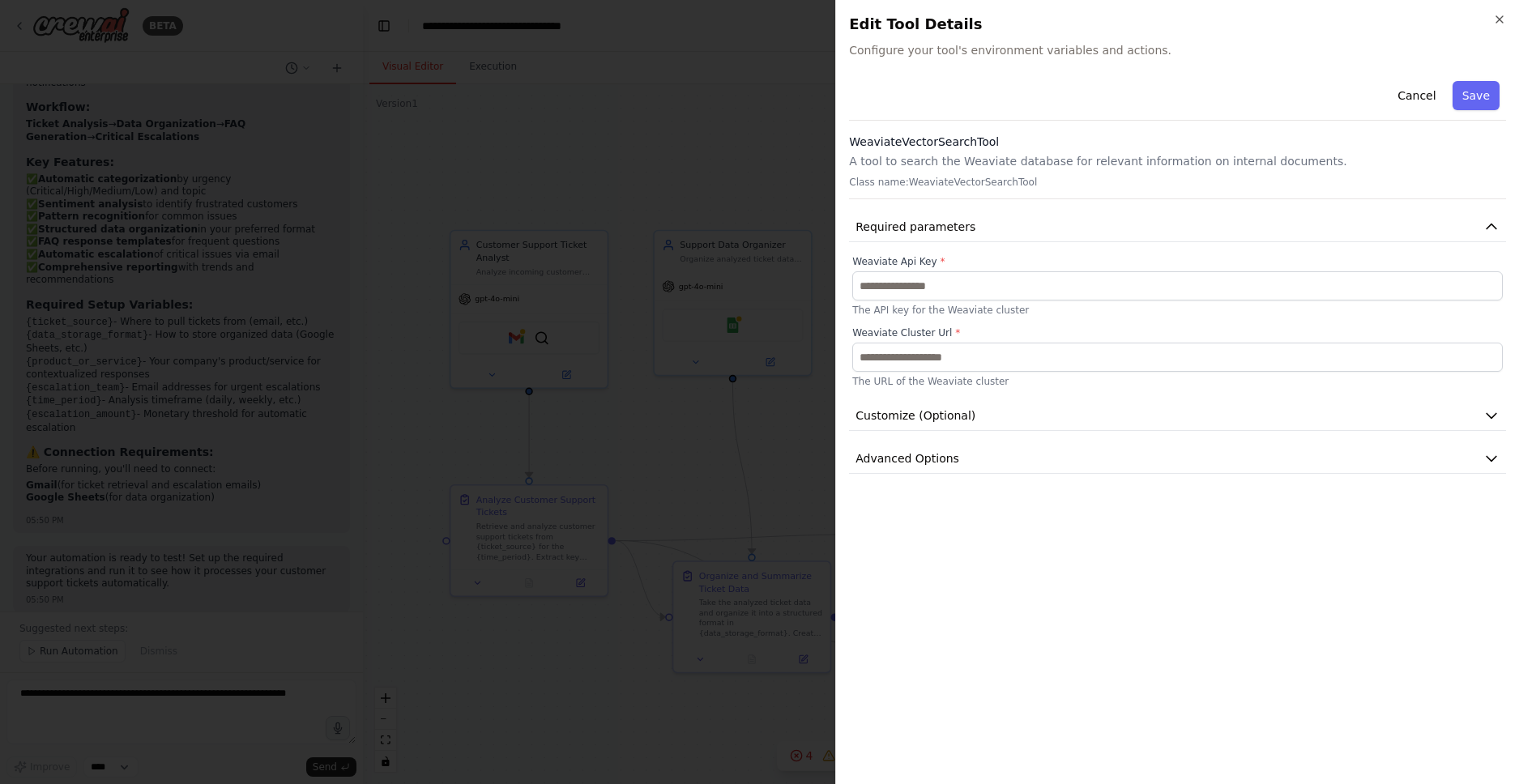
click at [1494, 9] on div "Close Edit Tool Details Configure your tool's environment variables and actions…" at bounding box center [1177, 392] width 684 height 784
click at [1497, 16] on icon "button" at bounding box center [1499, 20] width 13 height 13
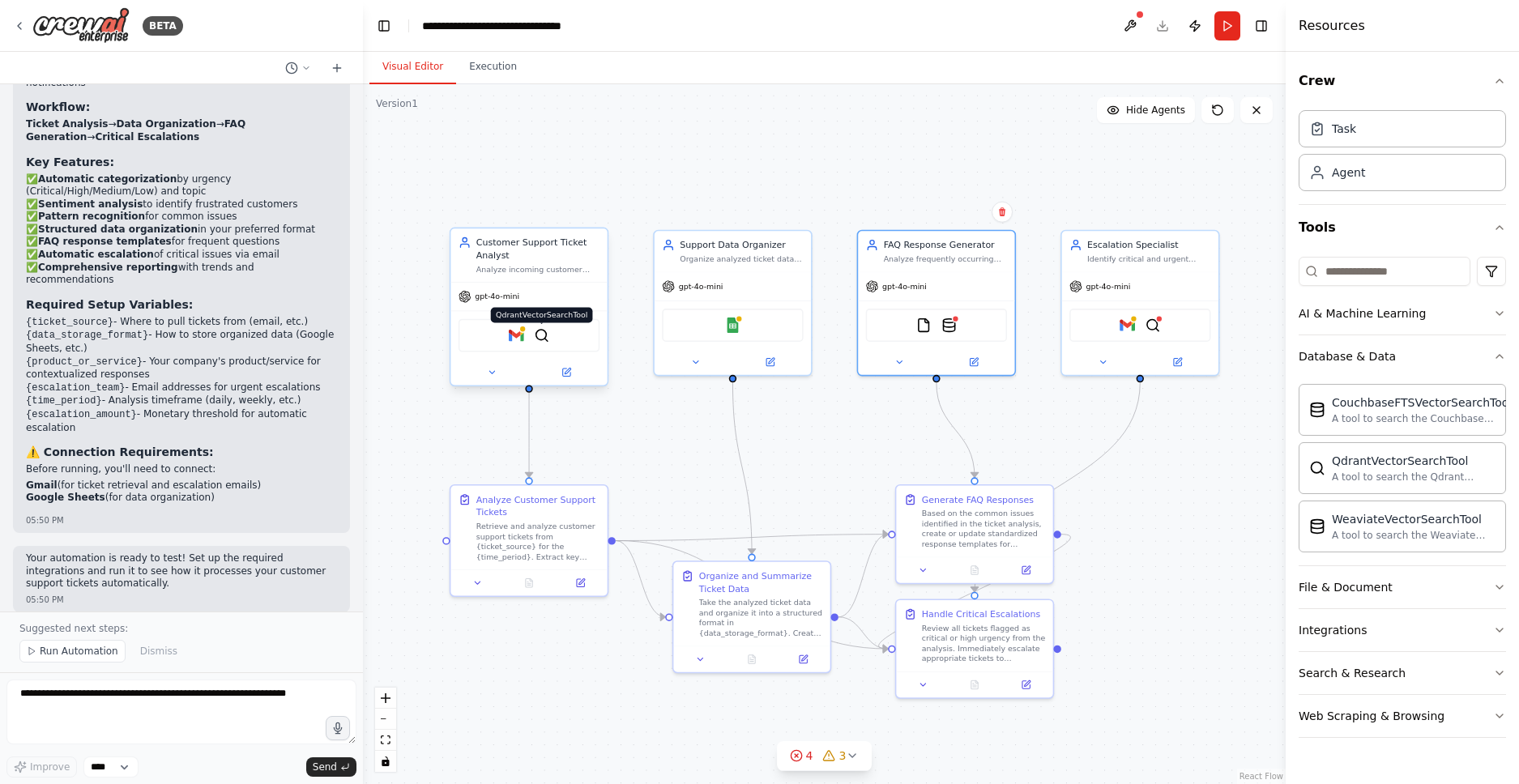
click at [545, 337] on img at bounding box center [541, 336] width 15 height 15
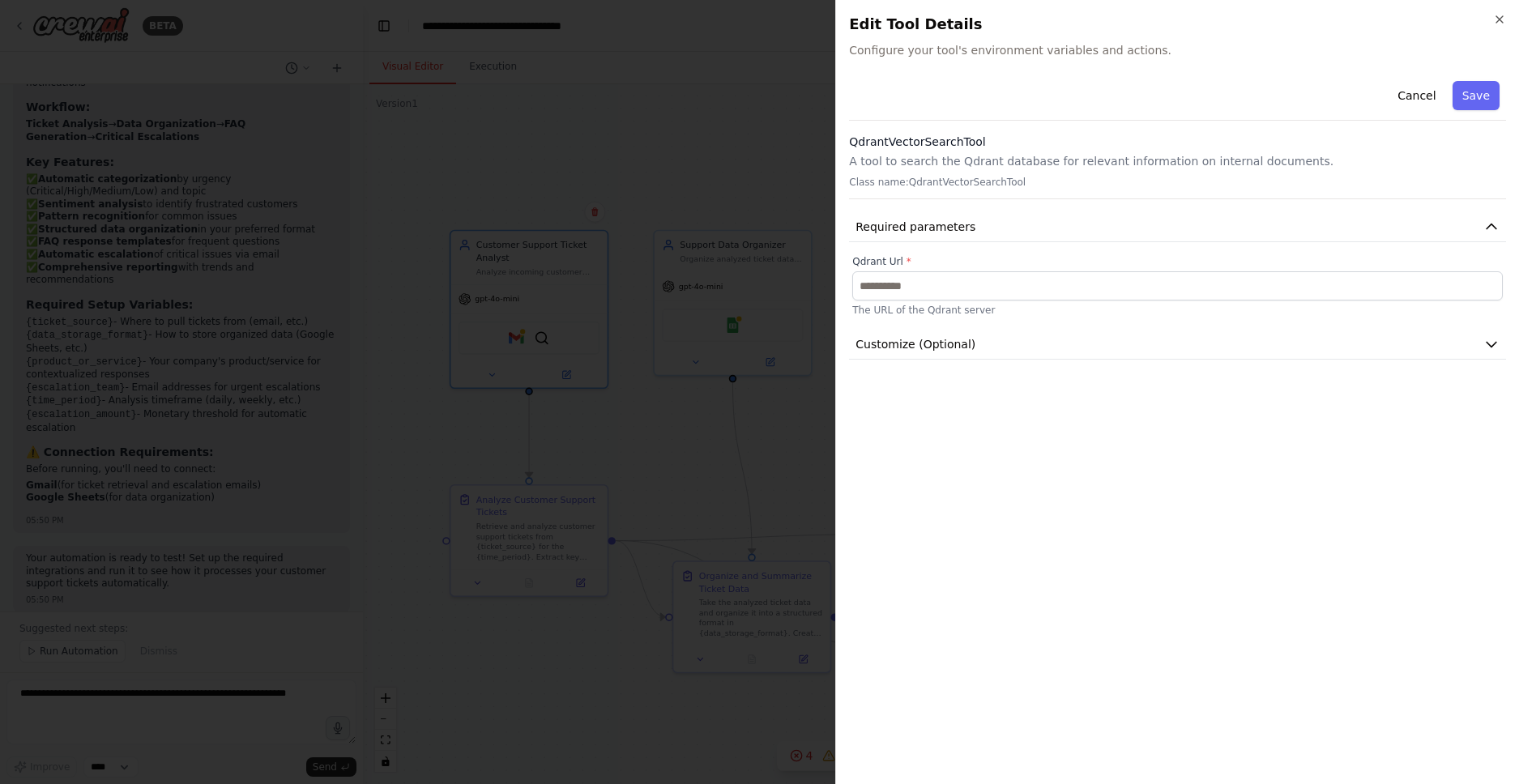
click at [1506, 13] on div "Close Edit Tool Details Configure your tool's environment variables and actions…" at bounding box center [1177, 392] width 684 height 784
click at [1497, 19] on icon "button" at bounding box center [1499, 20] width 13 height 13
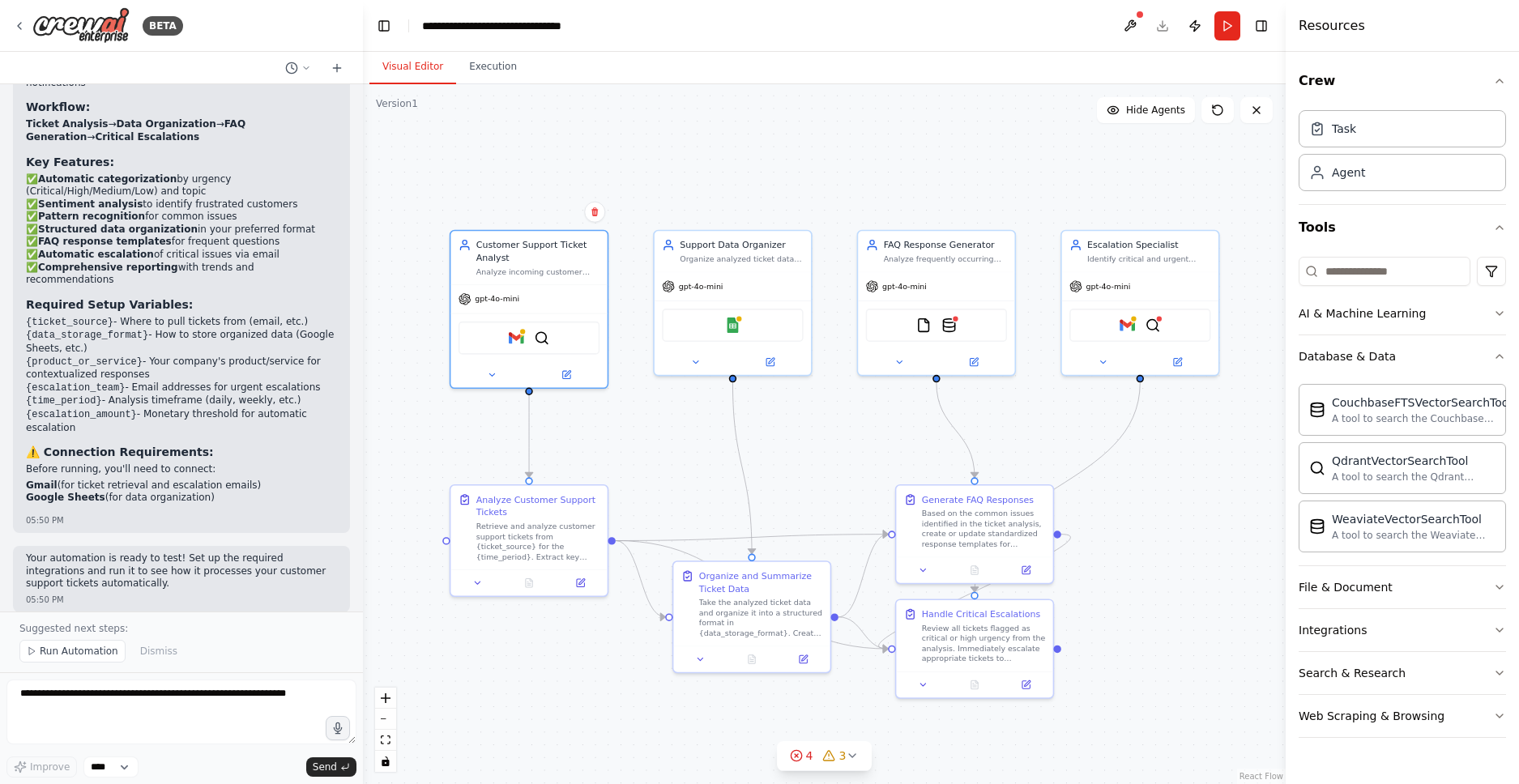
click at [855, 442] on div ".deletable-edge-delete-btn { width: 20px; height: 20px; border: 0px solid #ffff…" at bounding box center [824, 434] width 923 height 700
click at [1131, 20] on button at bounding box center [1129, 26] width 26 height 29
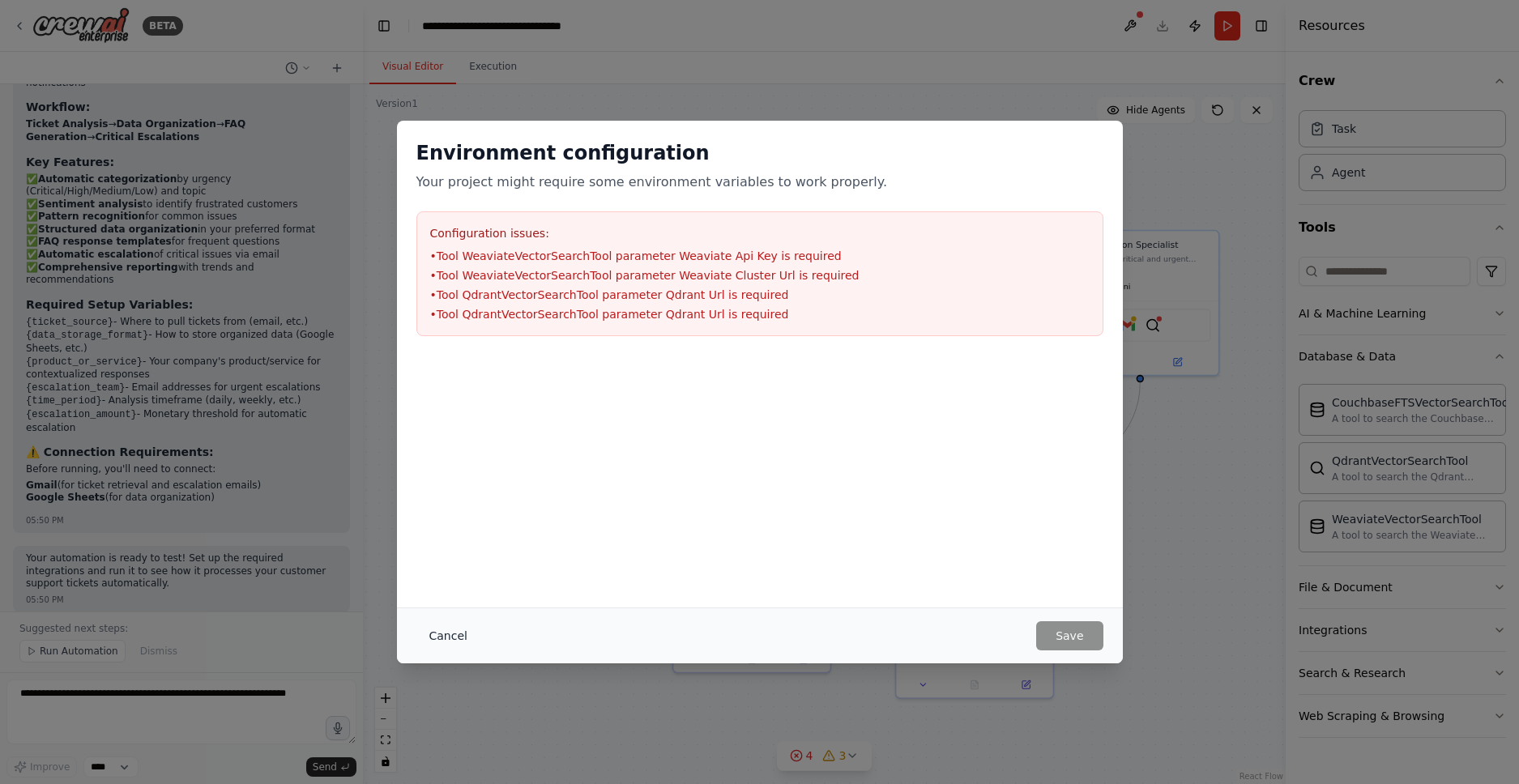
click at [441, 641] on button "Cancel" at bounding box center [448, 635] width 64 height 29
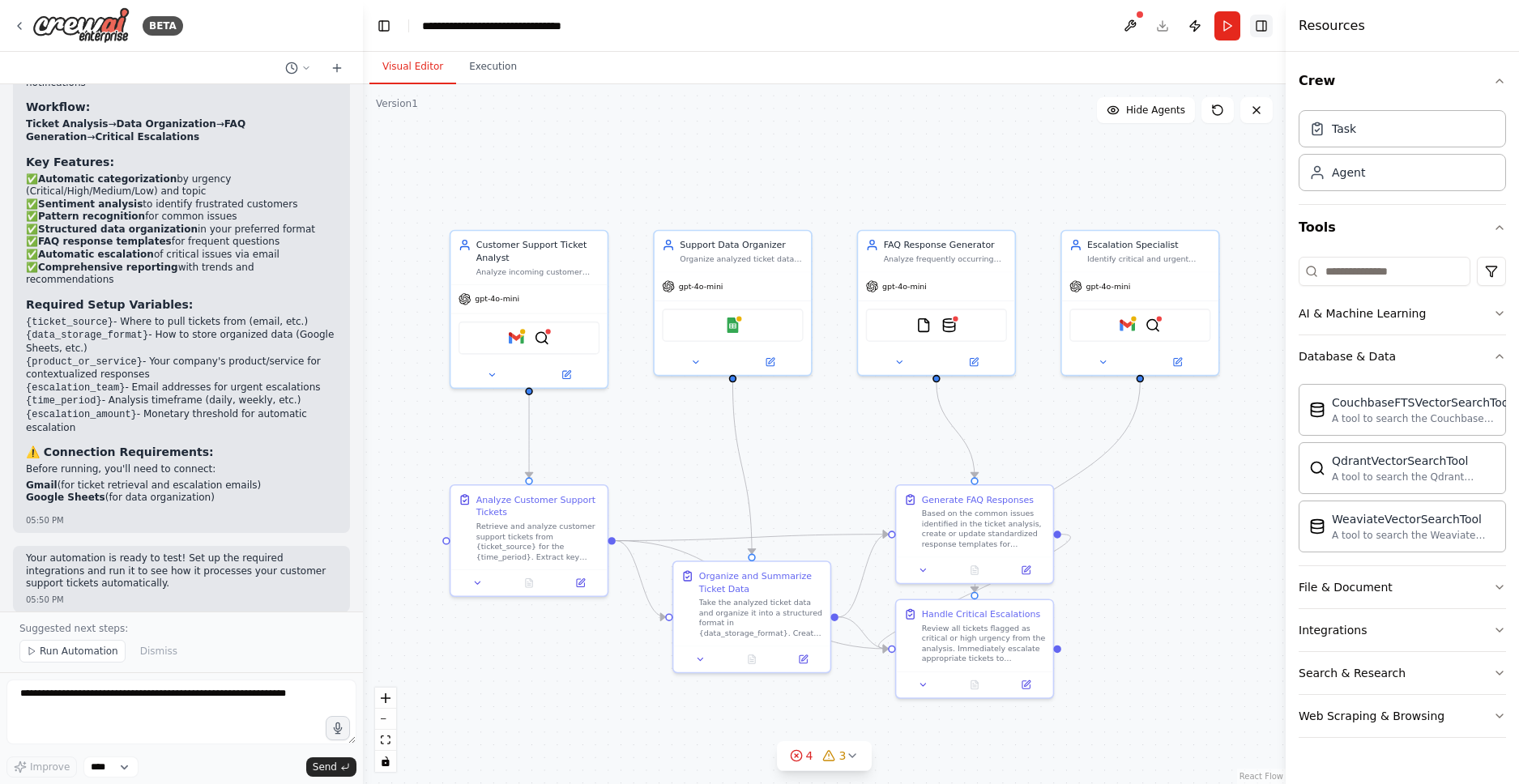
click at [1263, 32] on button "Toggle Right Sidebar" at bounding box center [1261, 26] width 23 height 23
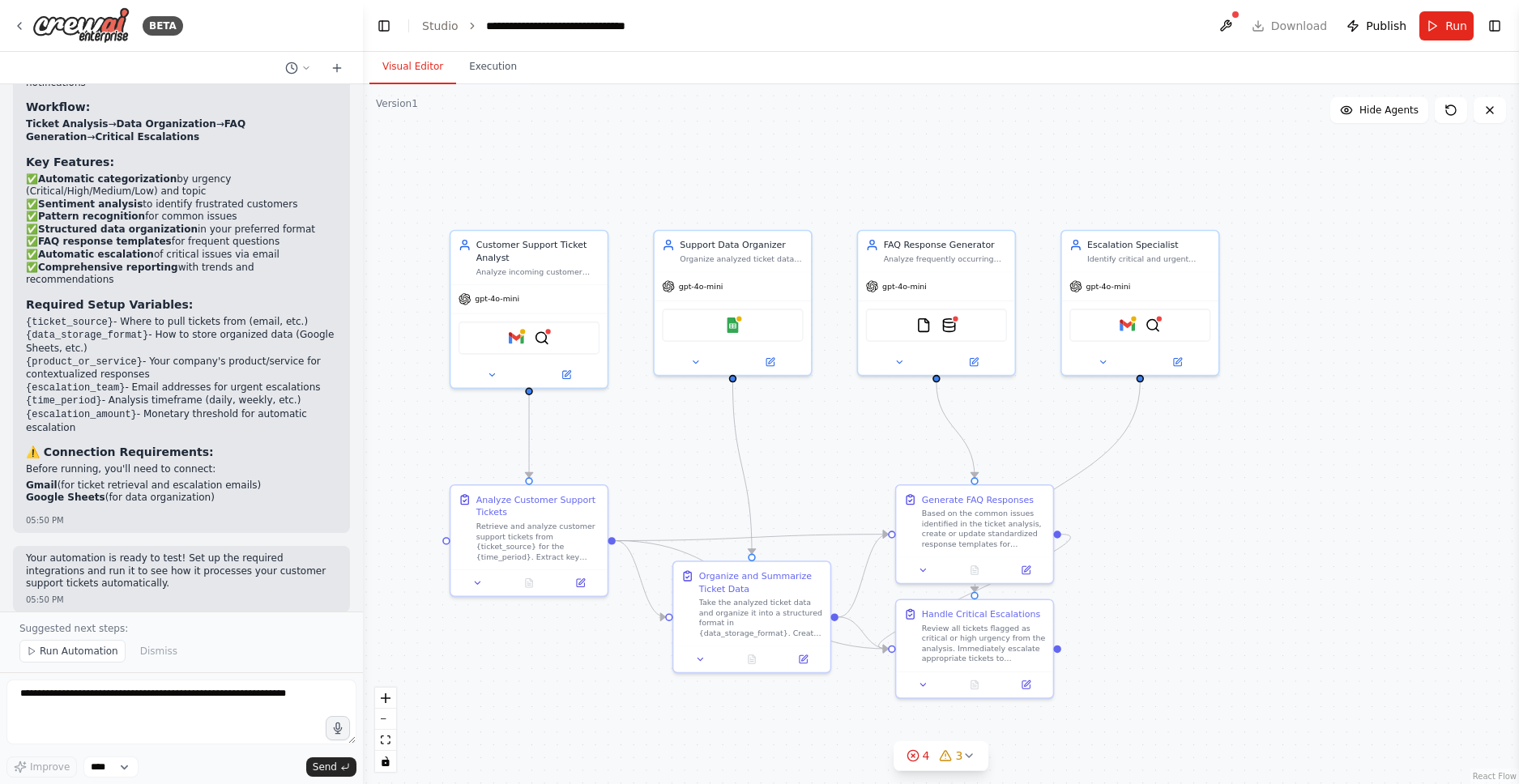
click at [445, 33] on header "**********" at bounding box center [940, 26] width 1155 height 52
click at [448, 25] on link "Studio" at bounding box center [440, 26] width 36 height 13
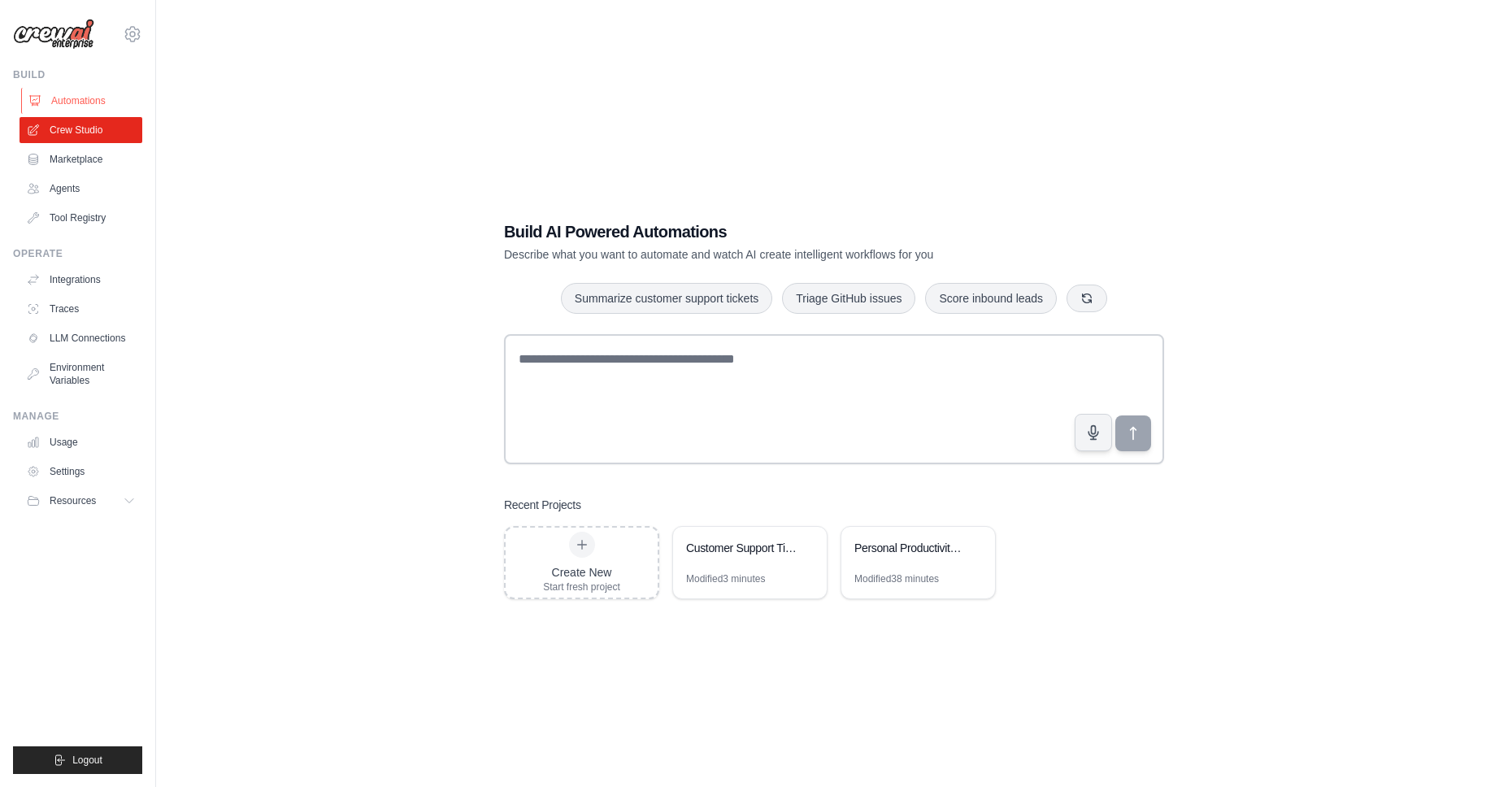
click at [70, 102] on link "Automations" at bounding box center [82, 100] width 123 height 26
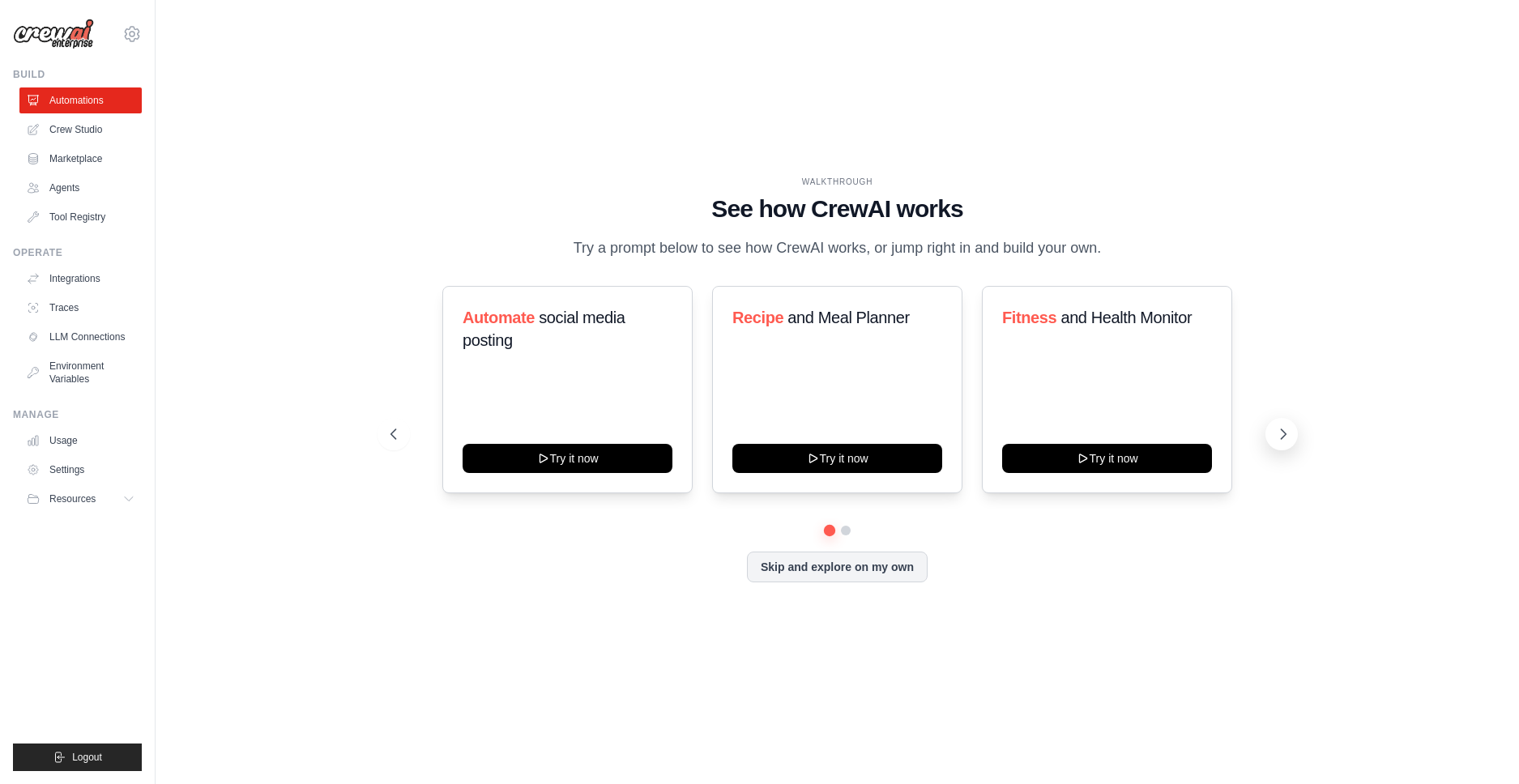
click at [1268, 435] on button at bounding box center [1282, 434] width 32 height 32
click at [1287, 428] on icon at bounding box center [1283, 434] width 16 height 16
click at [1287, 433] on icon at bounding box center [1283, 434] width 16 height 16
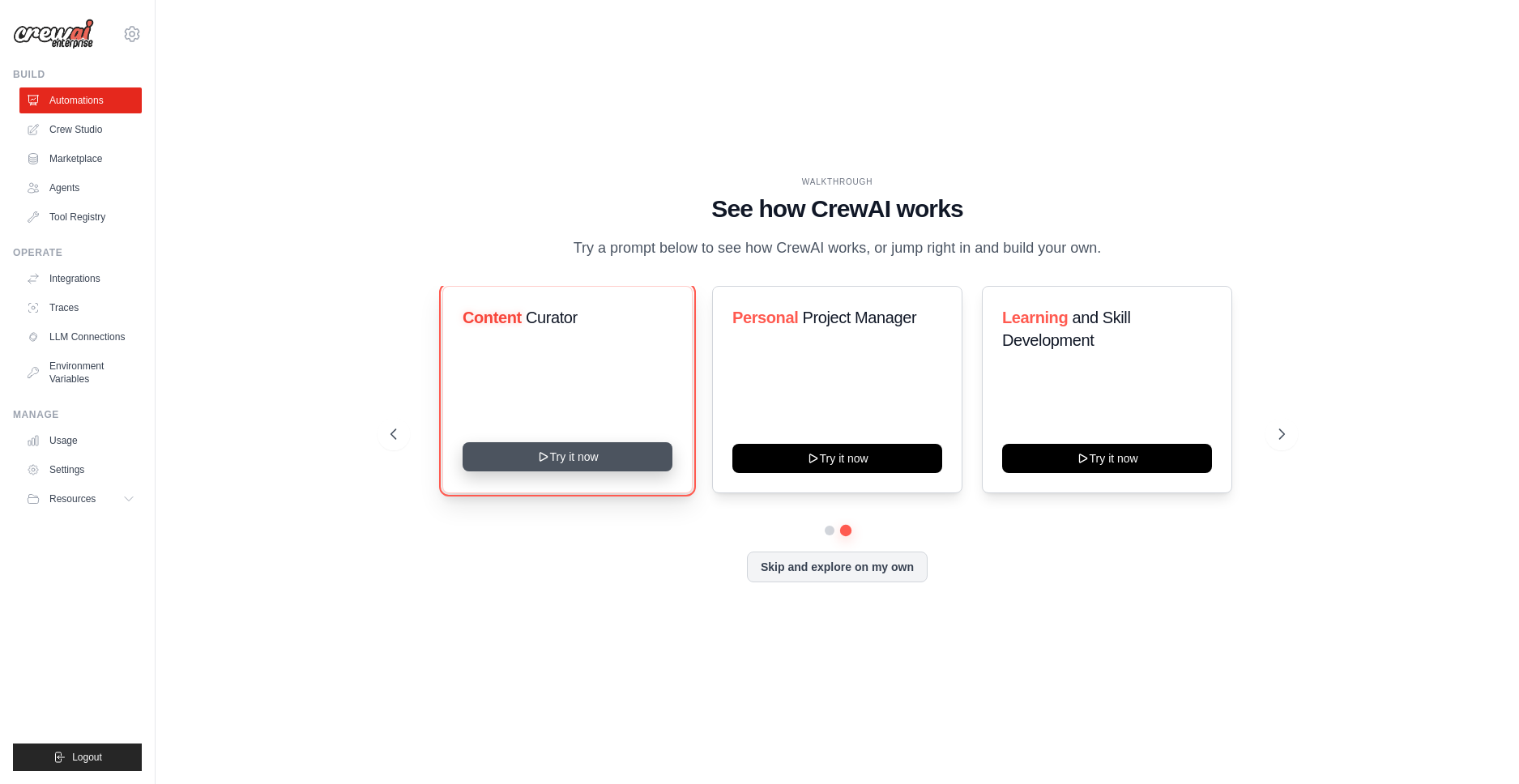
click at [570, 461] on button "Try it now" at bounding box center [567, 457] width 210 height 29
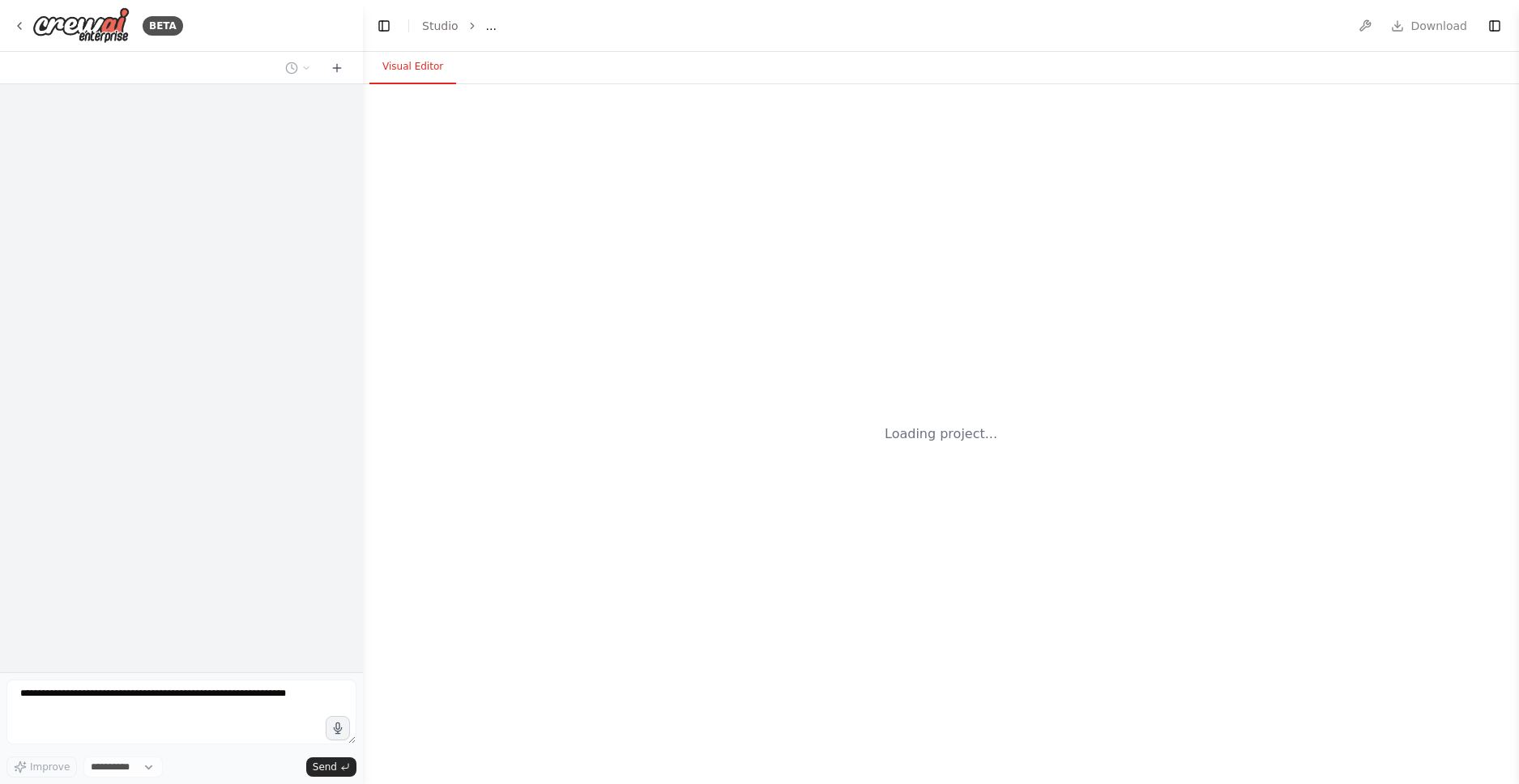
select select "****"
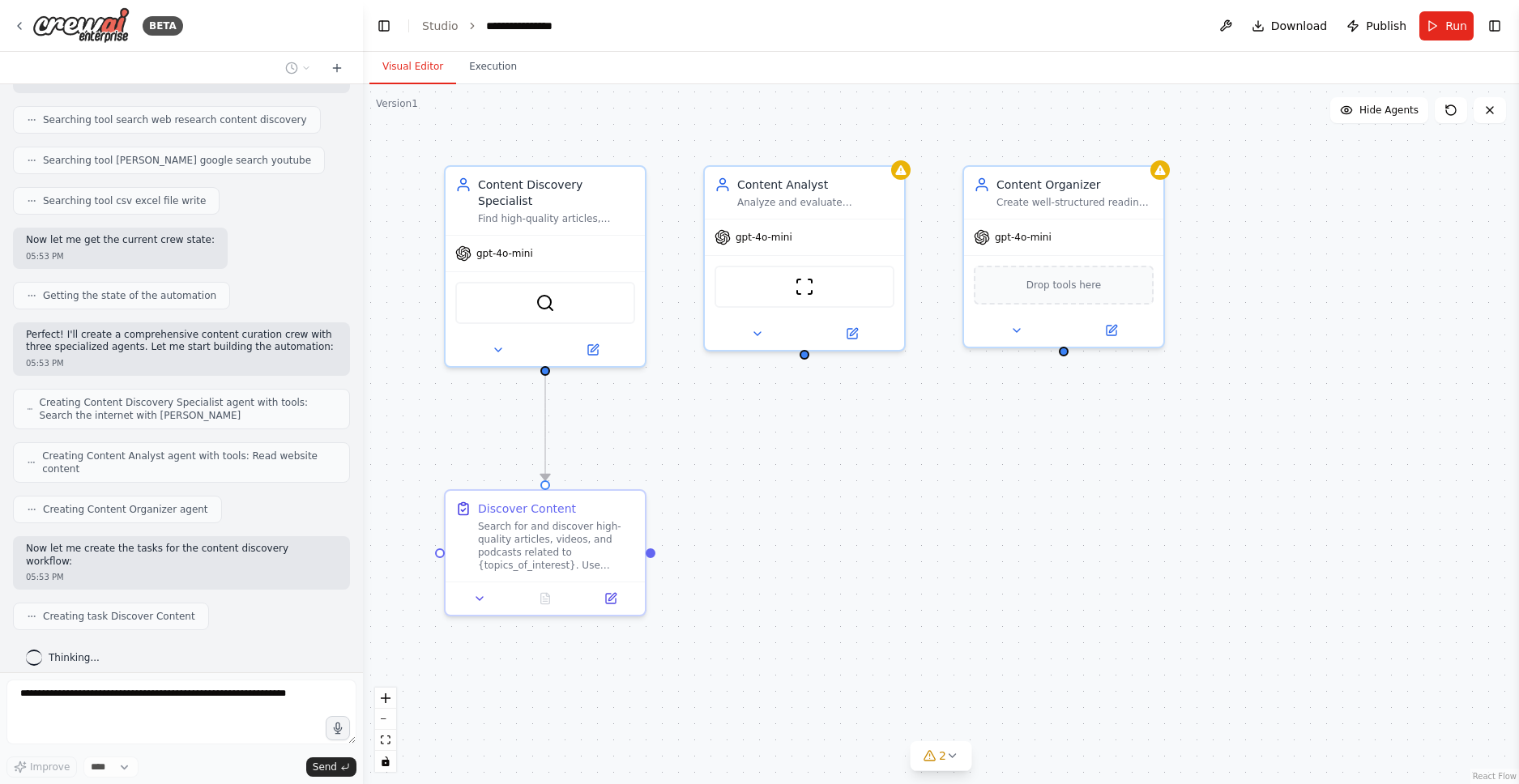
scroll to position [380, 0]
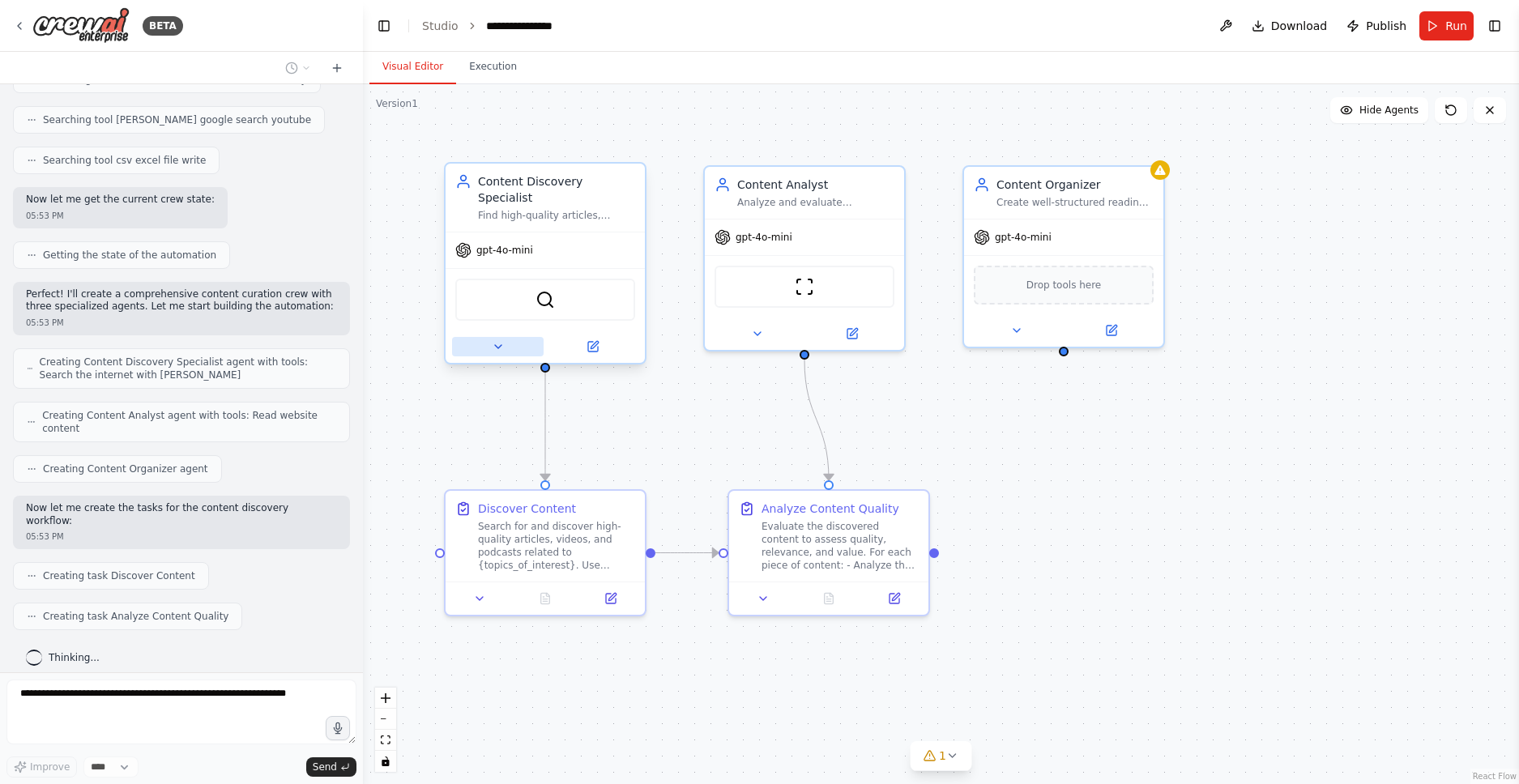
click at [494, 338] on button at bounding box center [497, 346] width 91 height 19
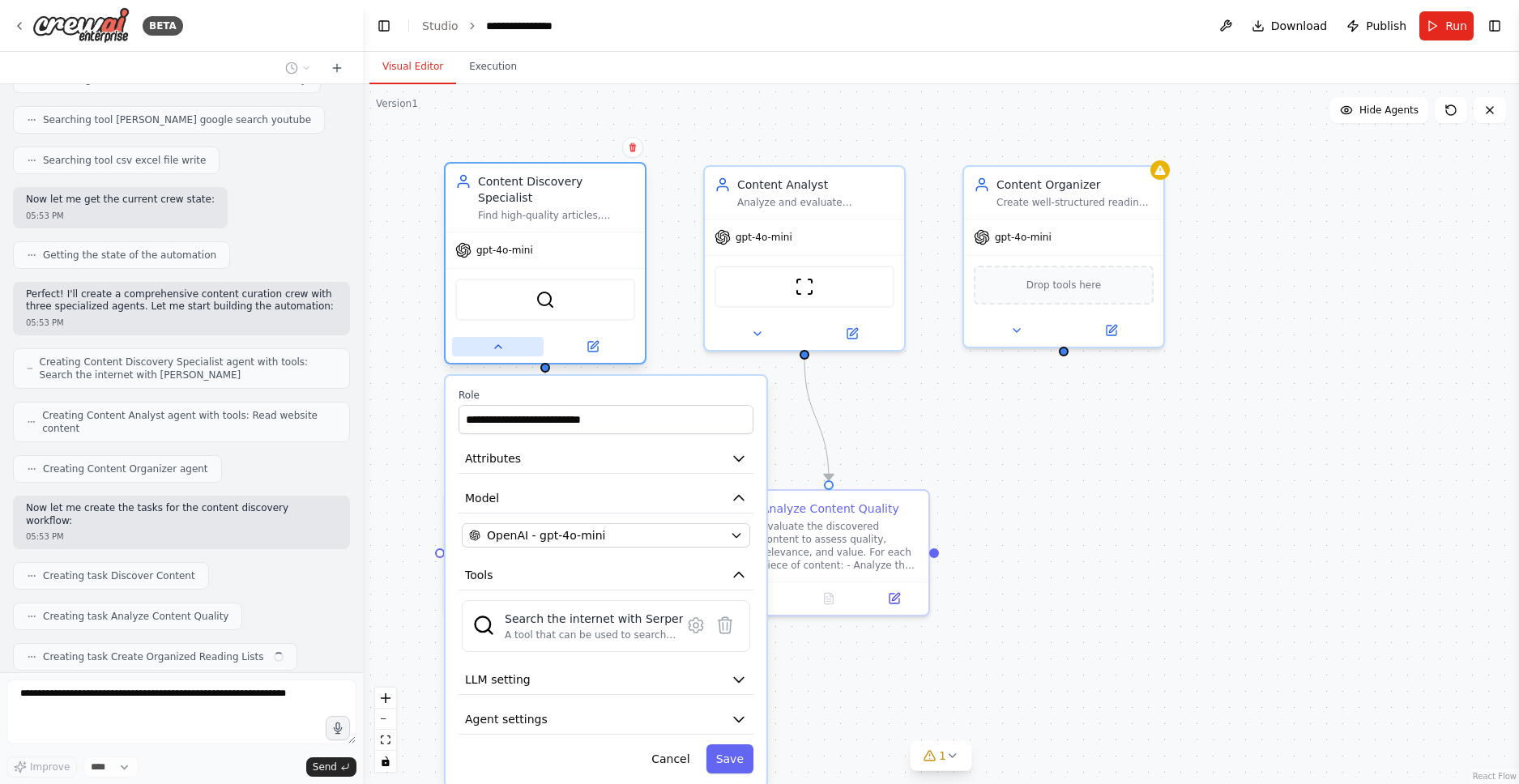
scroll to position [420, 0]
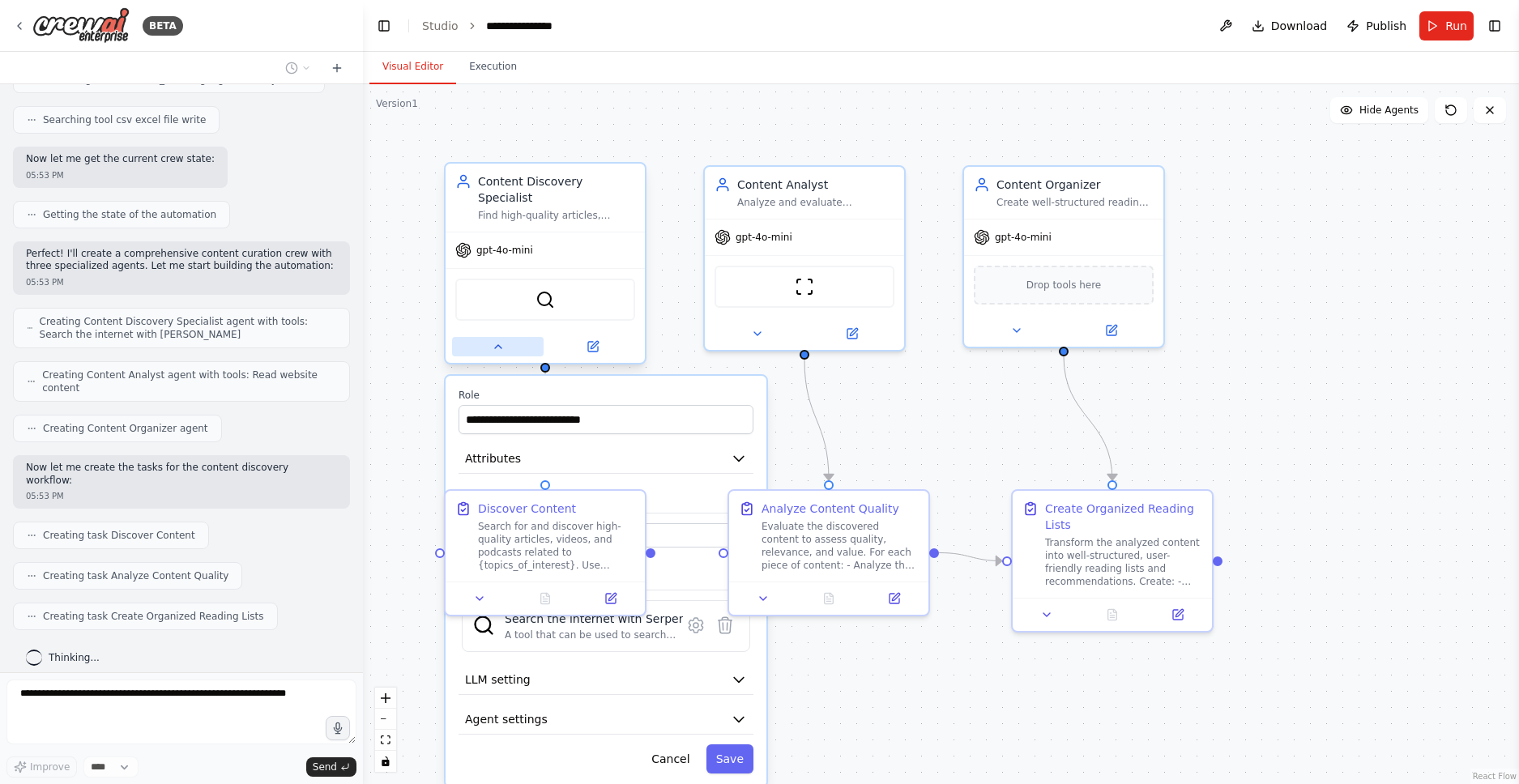
click at [494, 338] on button at bounding box center [497, 346] width 91 height 19
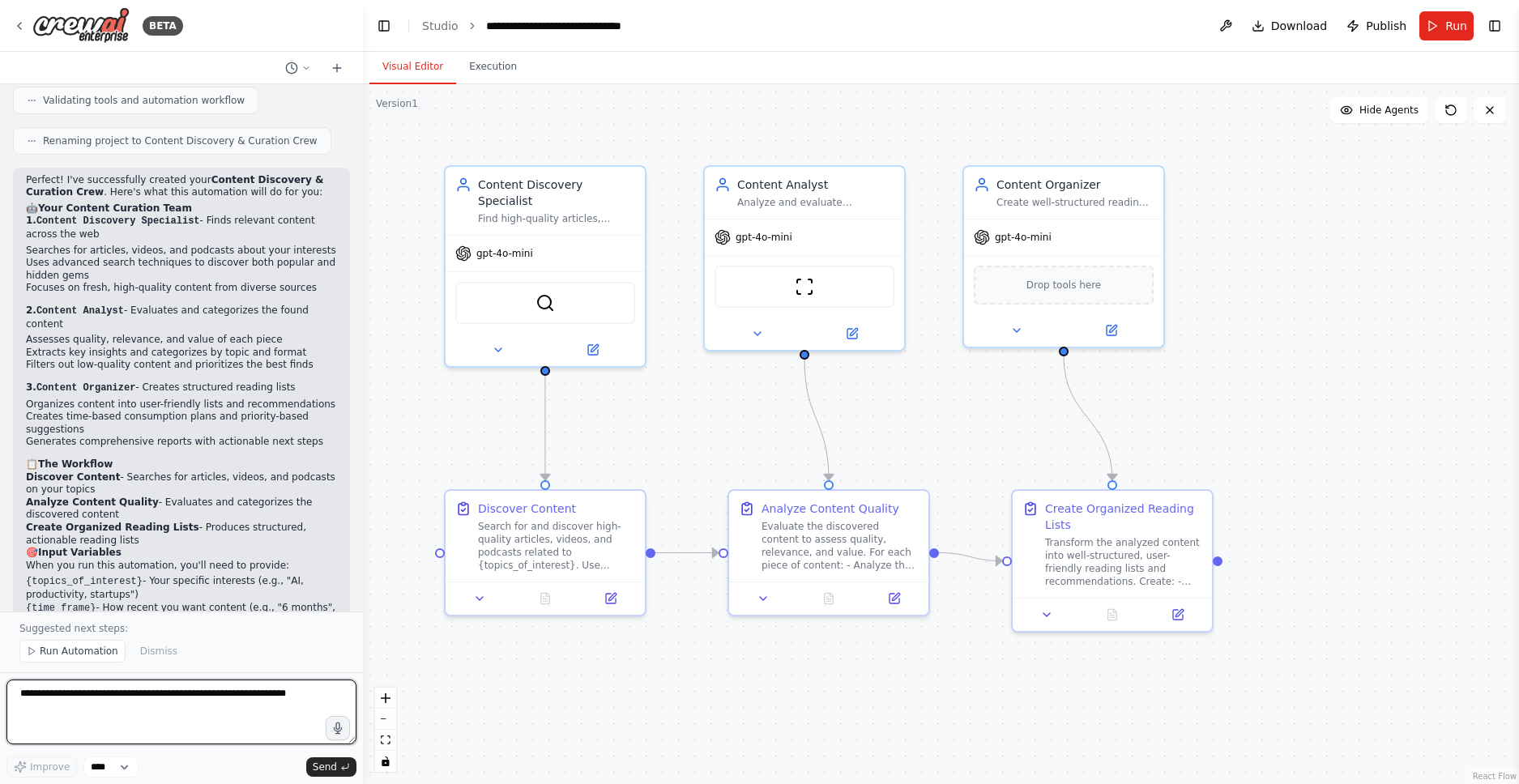
scroll to position [1041, 0]
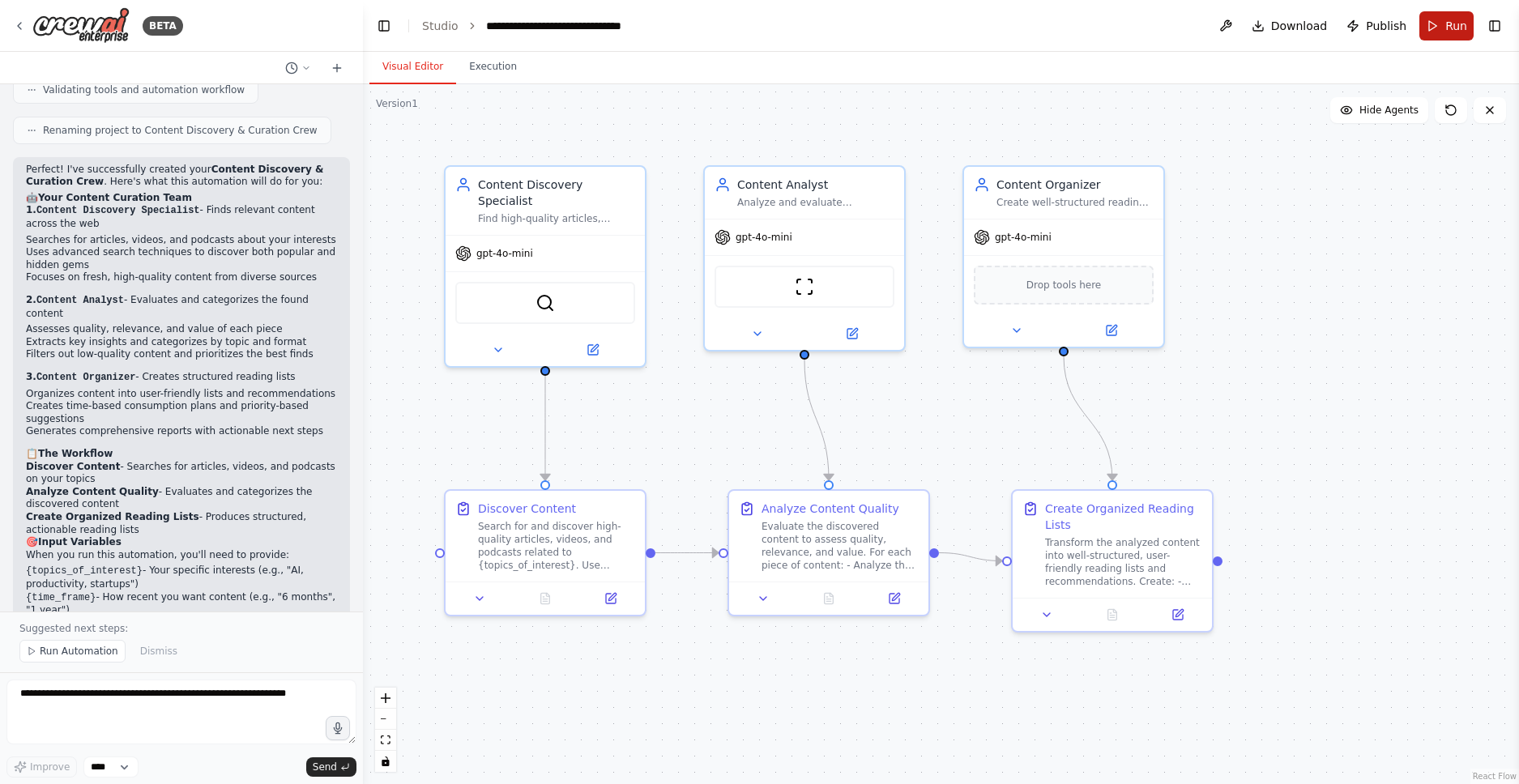
click at [1470, 16] on button "Run" at bounding box center [1446, 26] width 54 height 29
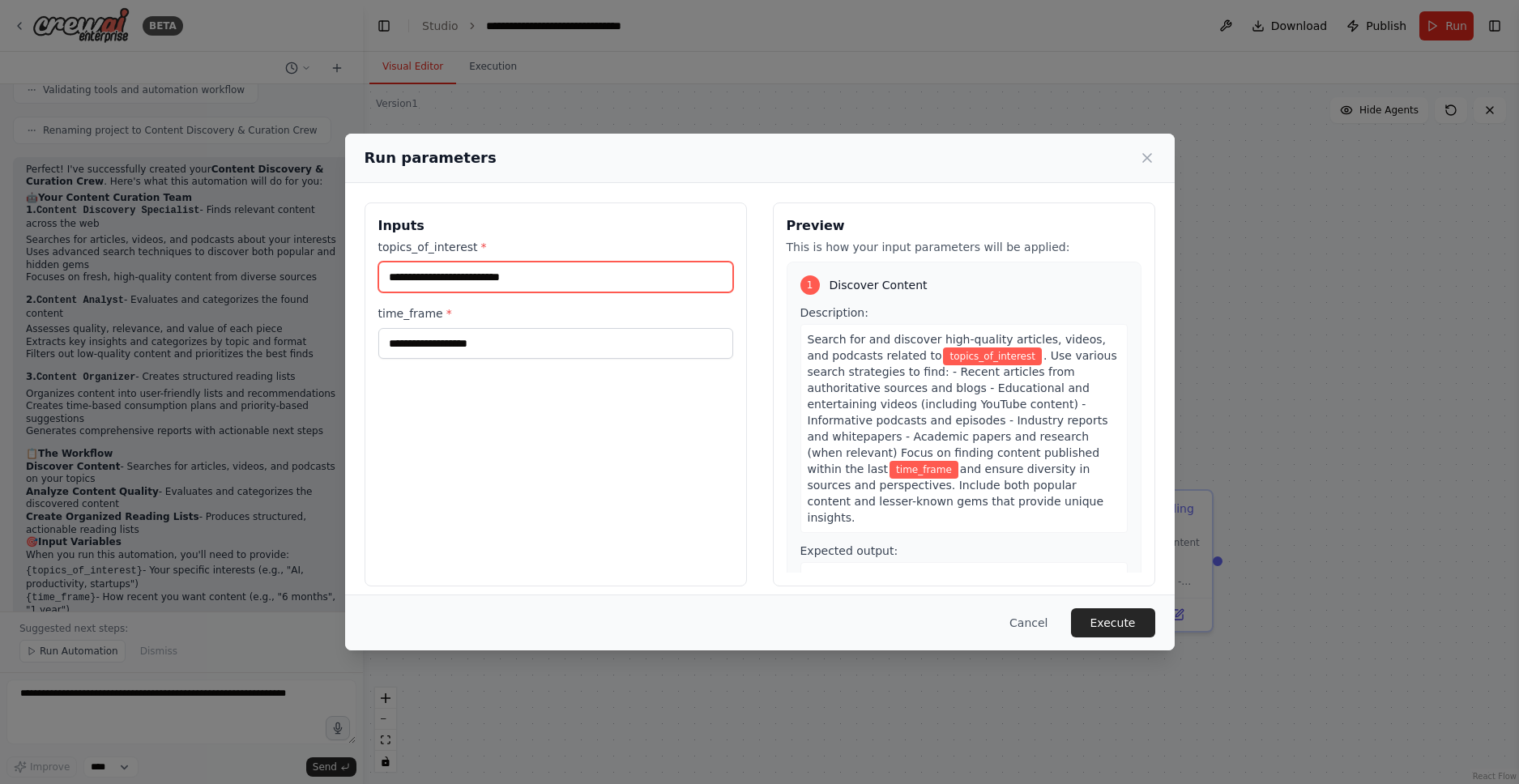
click at [527, 280] on input "topics_of_interest *" at bounding box center [555, 277] width 355 height 30
click at [408, 273] on input "**********" at bounding box center [555, 277] width 355 height 30
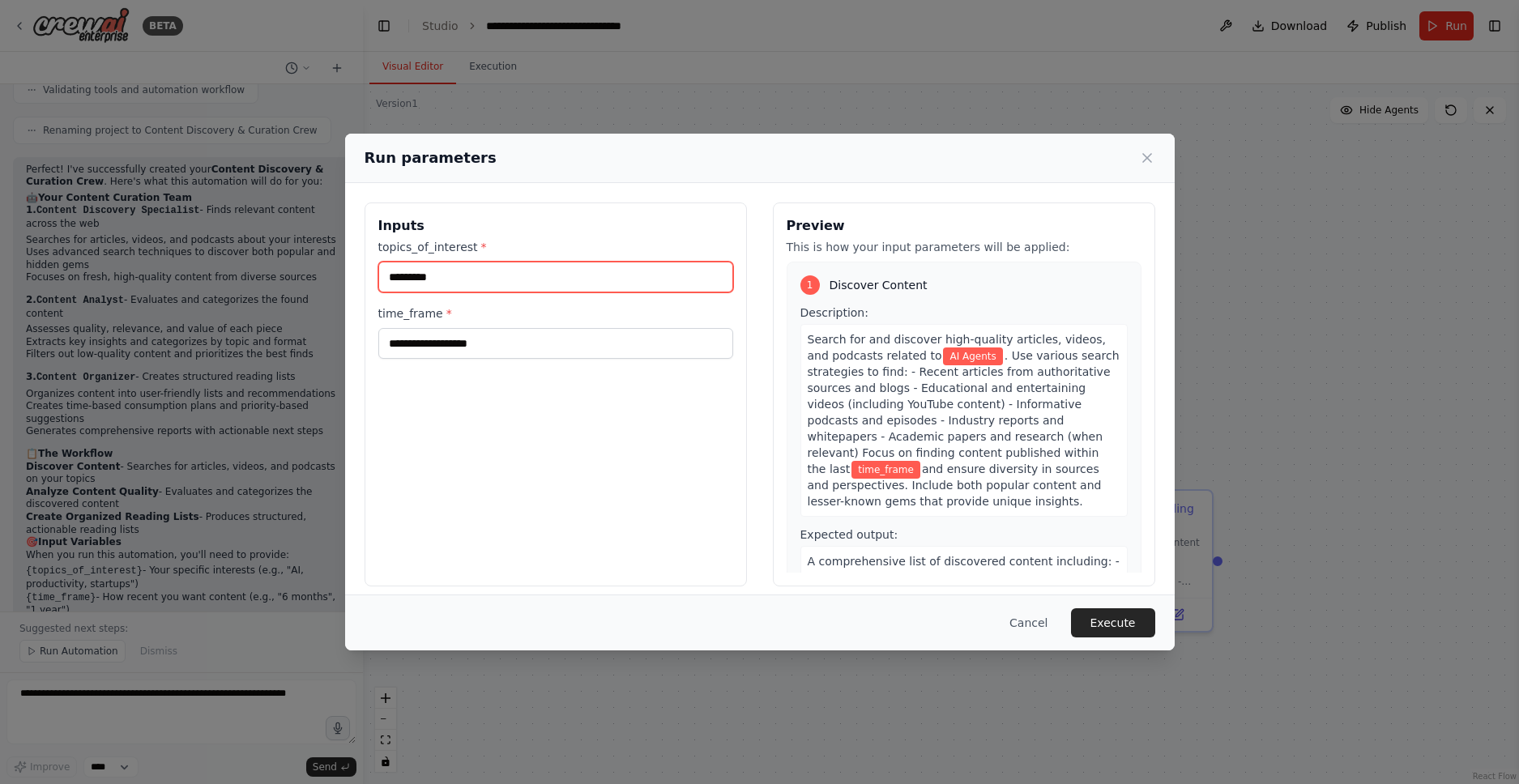
type input "*********"
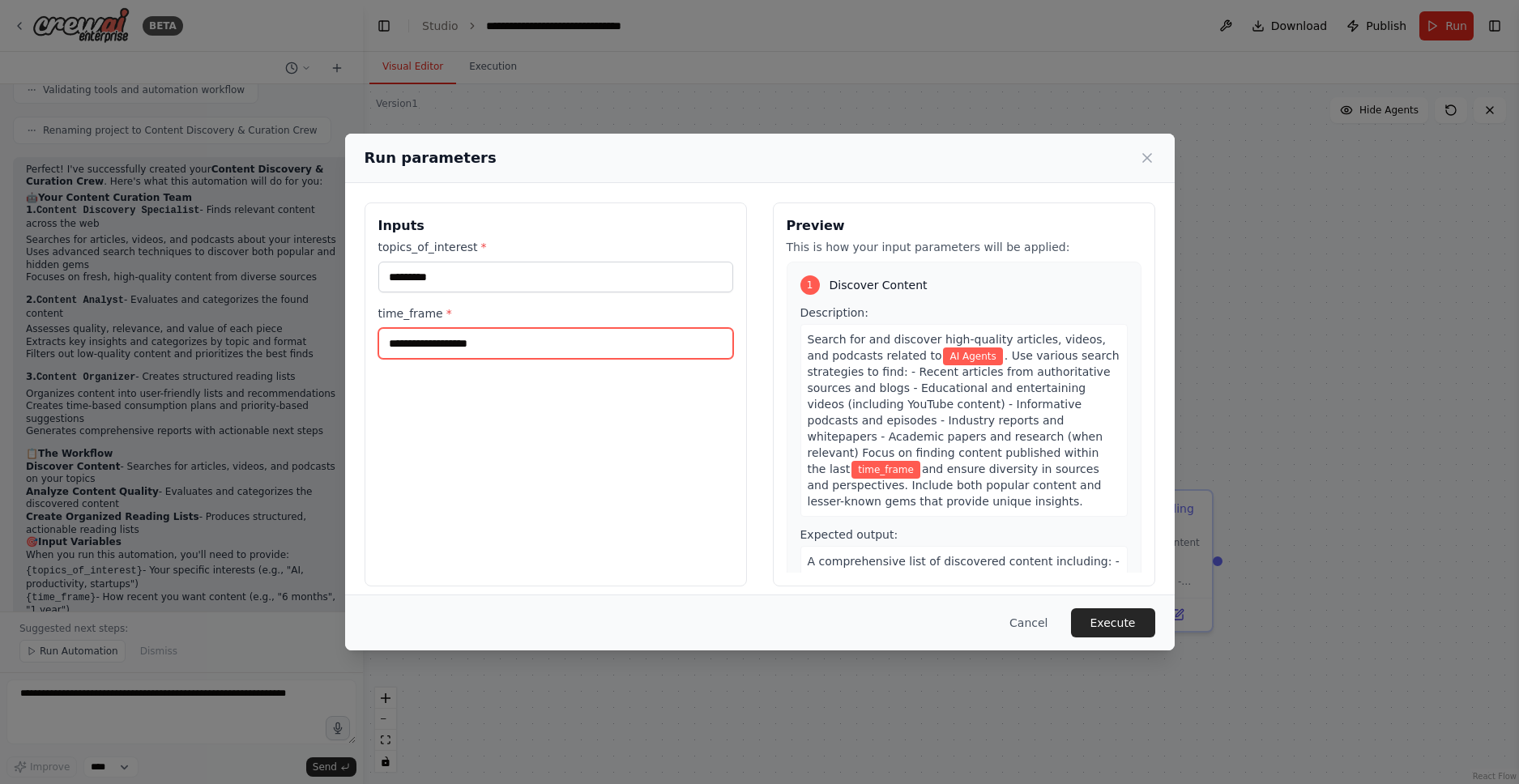
click at [434, 344] on input "time_frame *" at bounding box center [555, 344] width 355 height 30
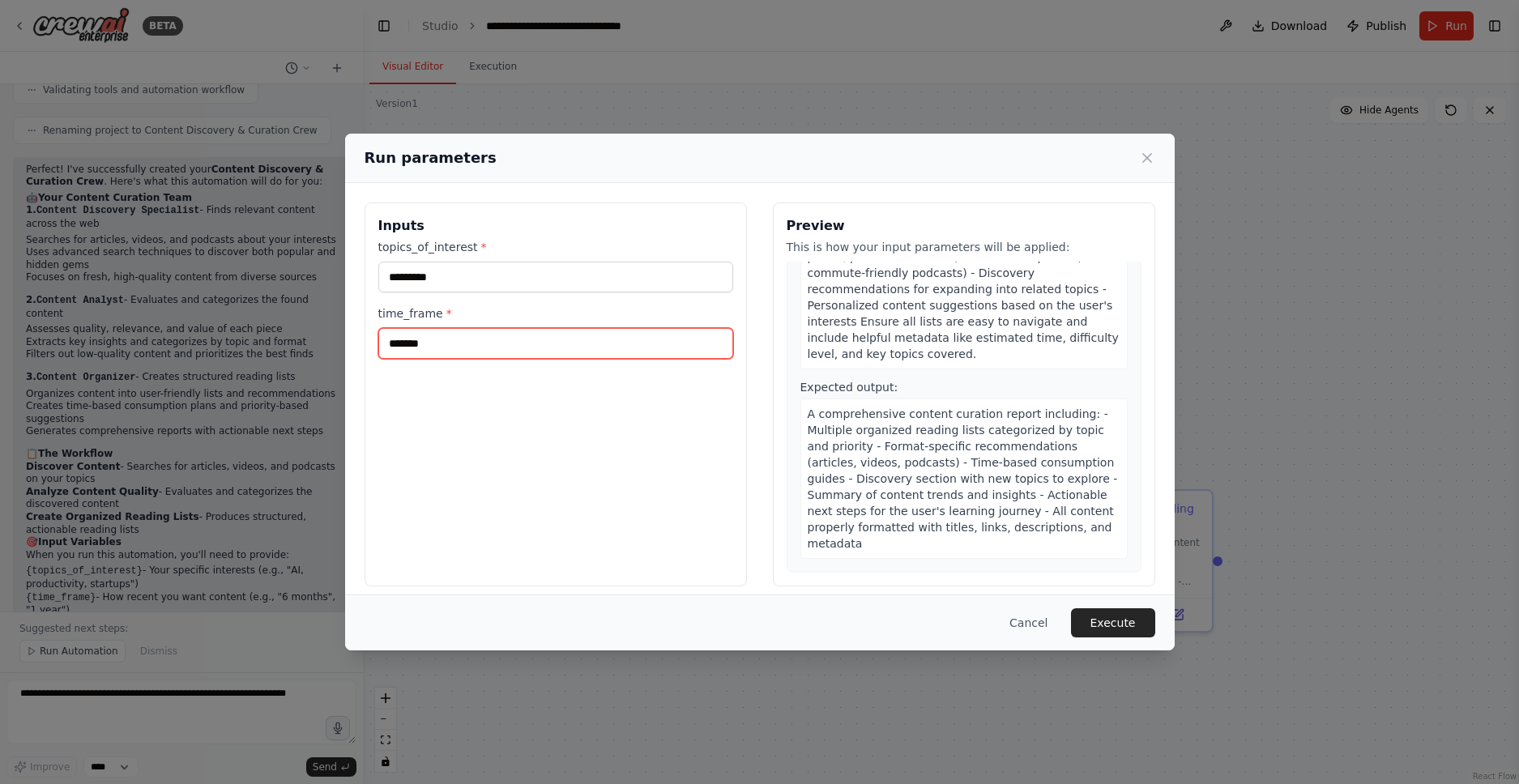
scroll to position [10, 0]
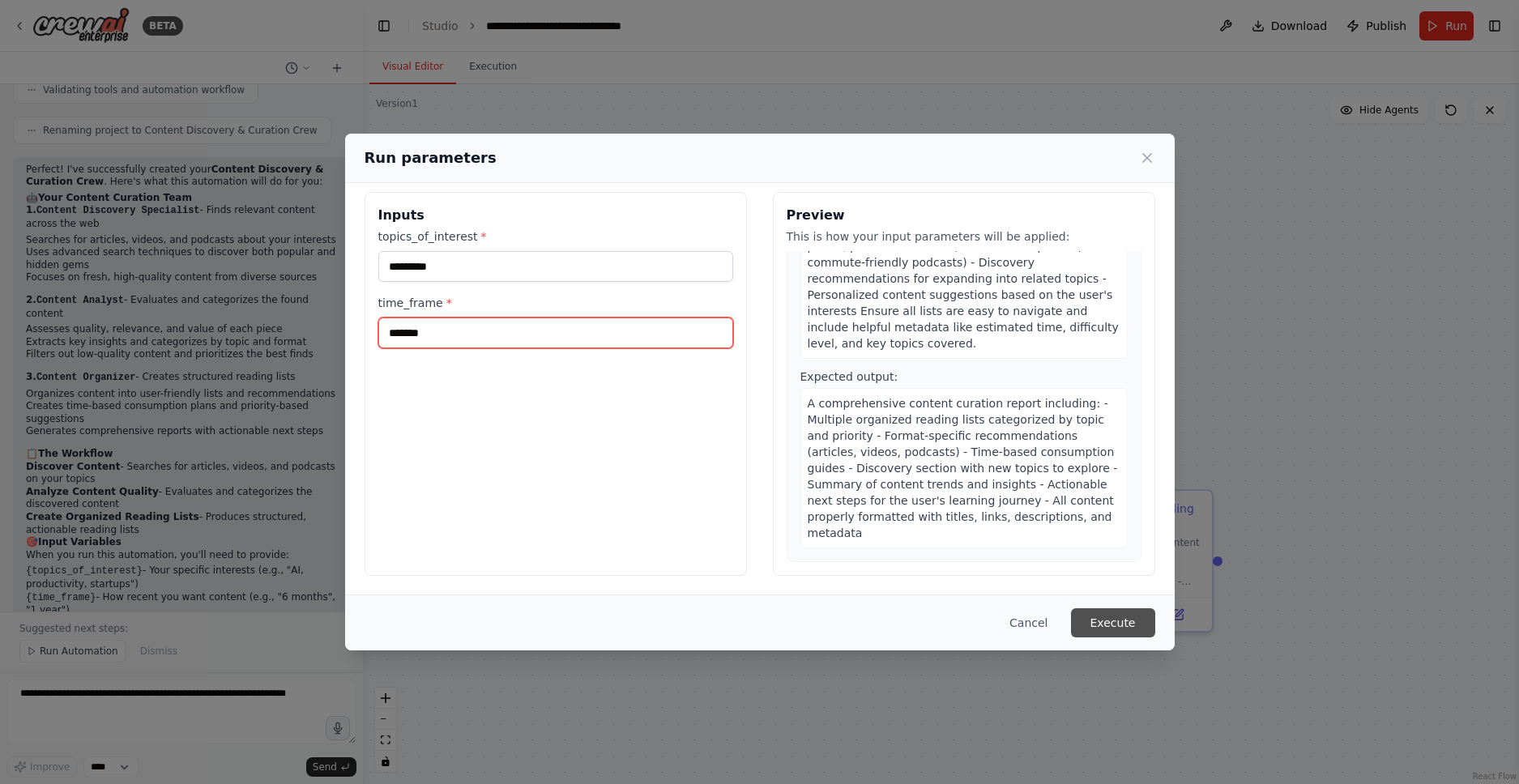
type input "*******"
click at [1125, 621] on button "Execute" at bounding box center [1113, 623] width 84 height 29
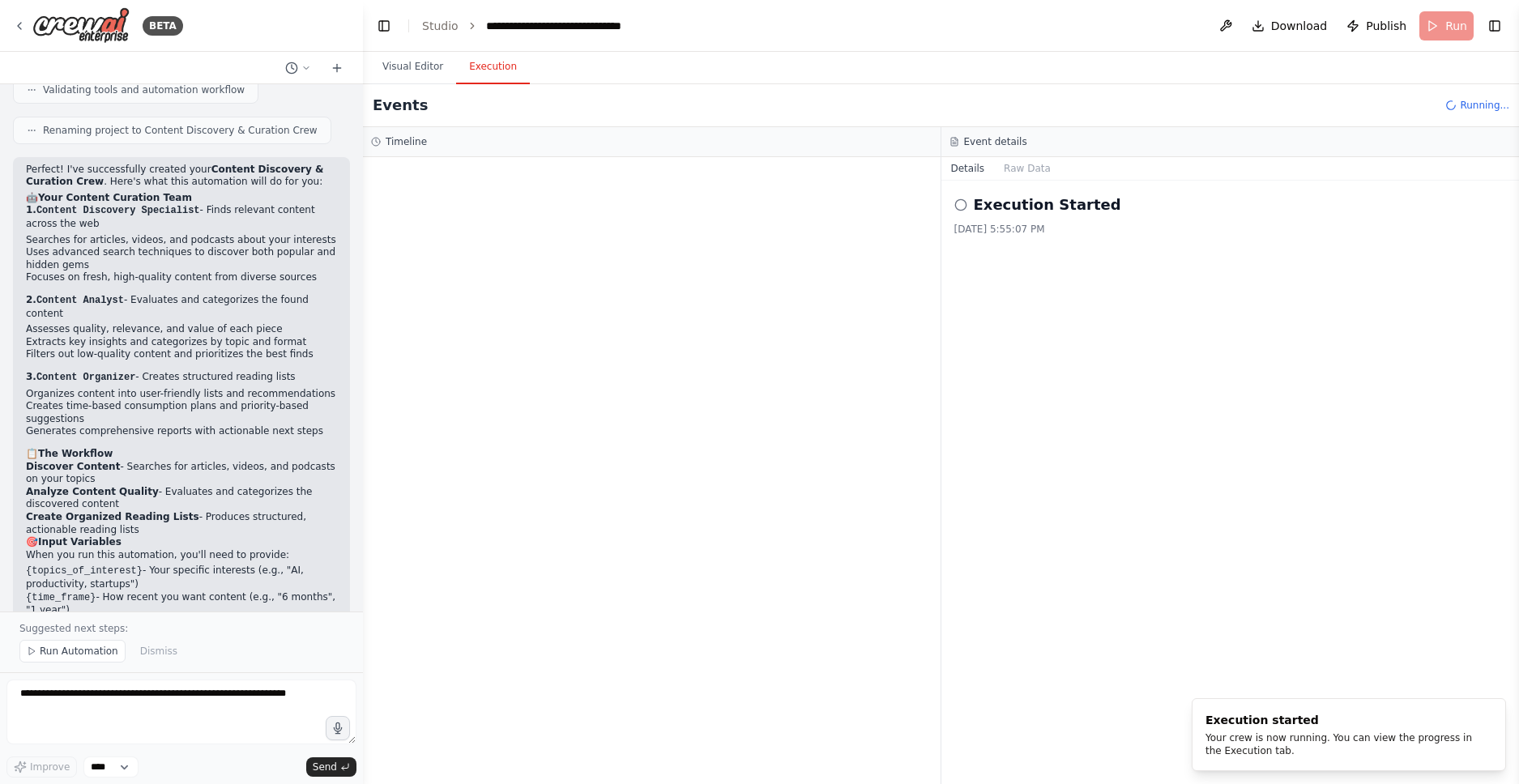
click at [467, 71] on button "Execution" at bounding box center [493, 67] width 74 height 34
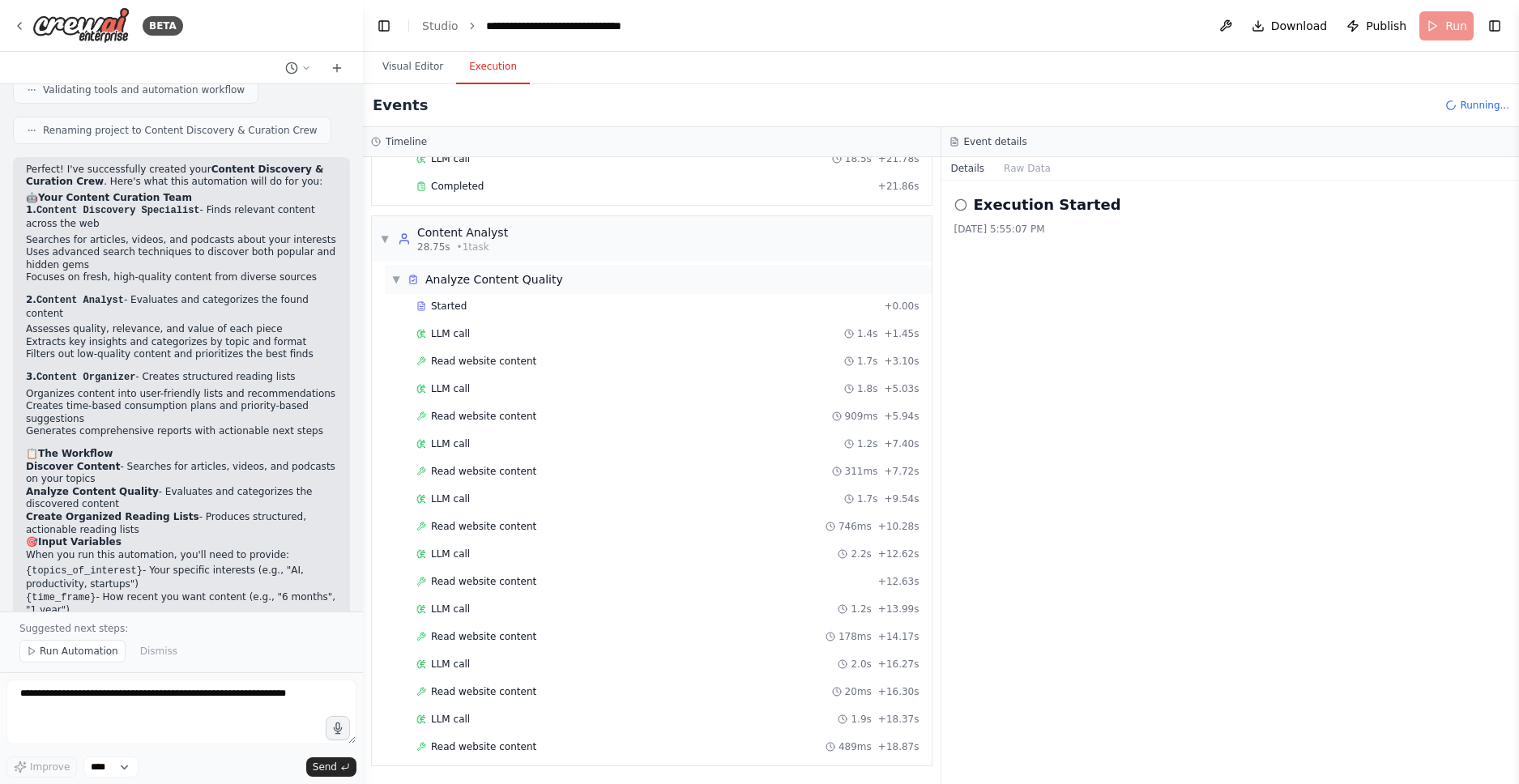
scroll to position [207, 0]
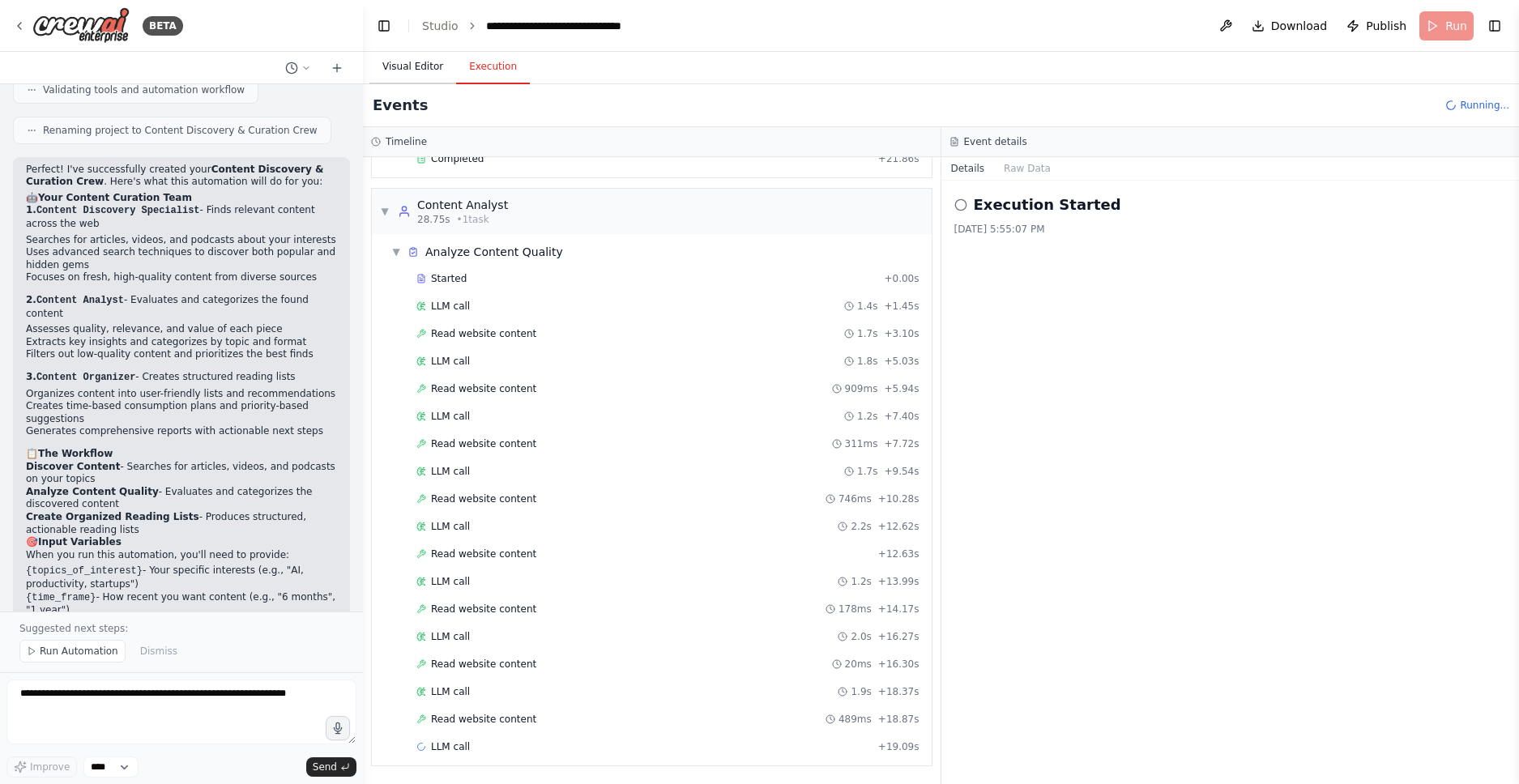
click at [407, 67] on button "Visual Editor" at bounding box center [412, 67] width 86 height 34
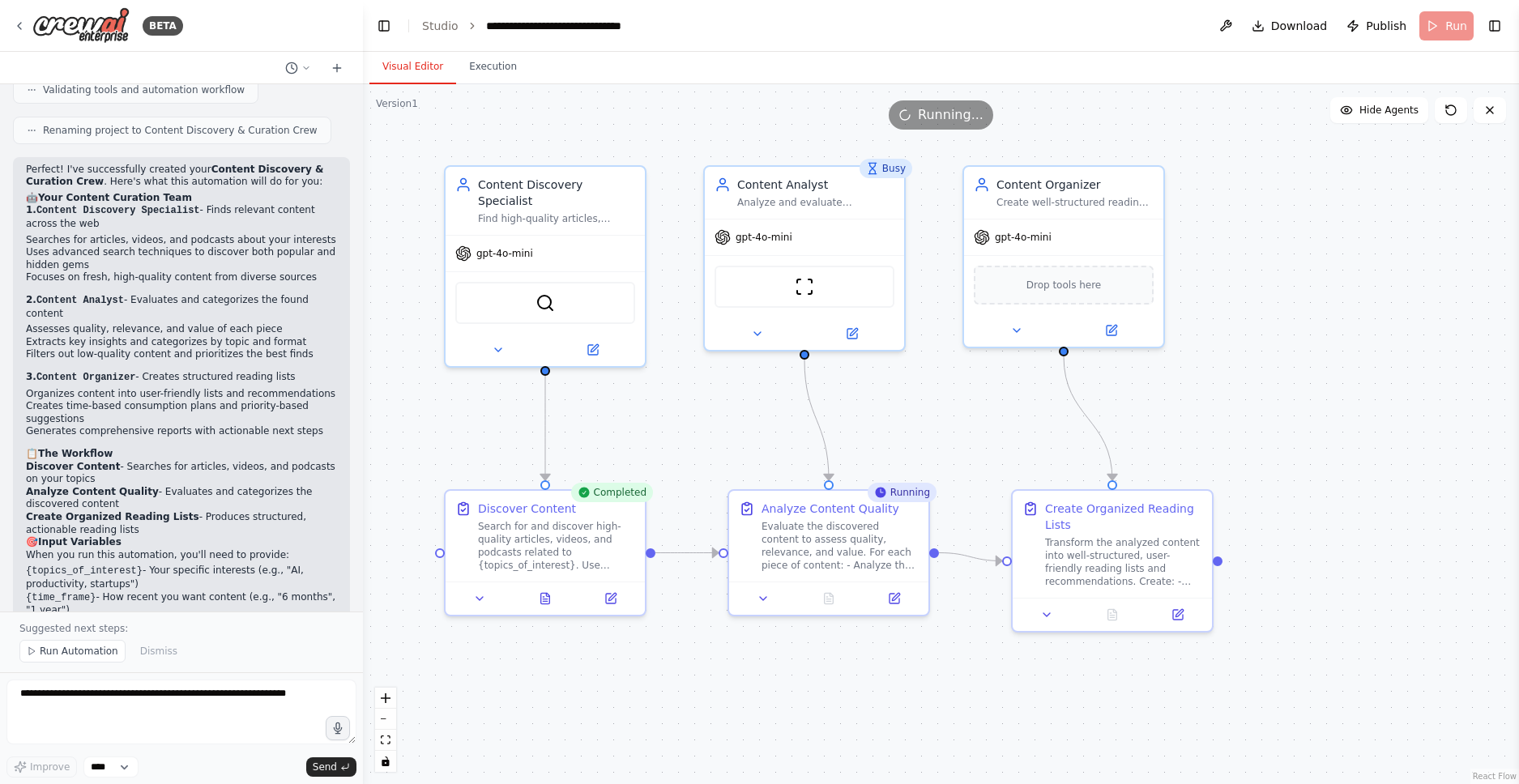
scroll to position [1195, 0]
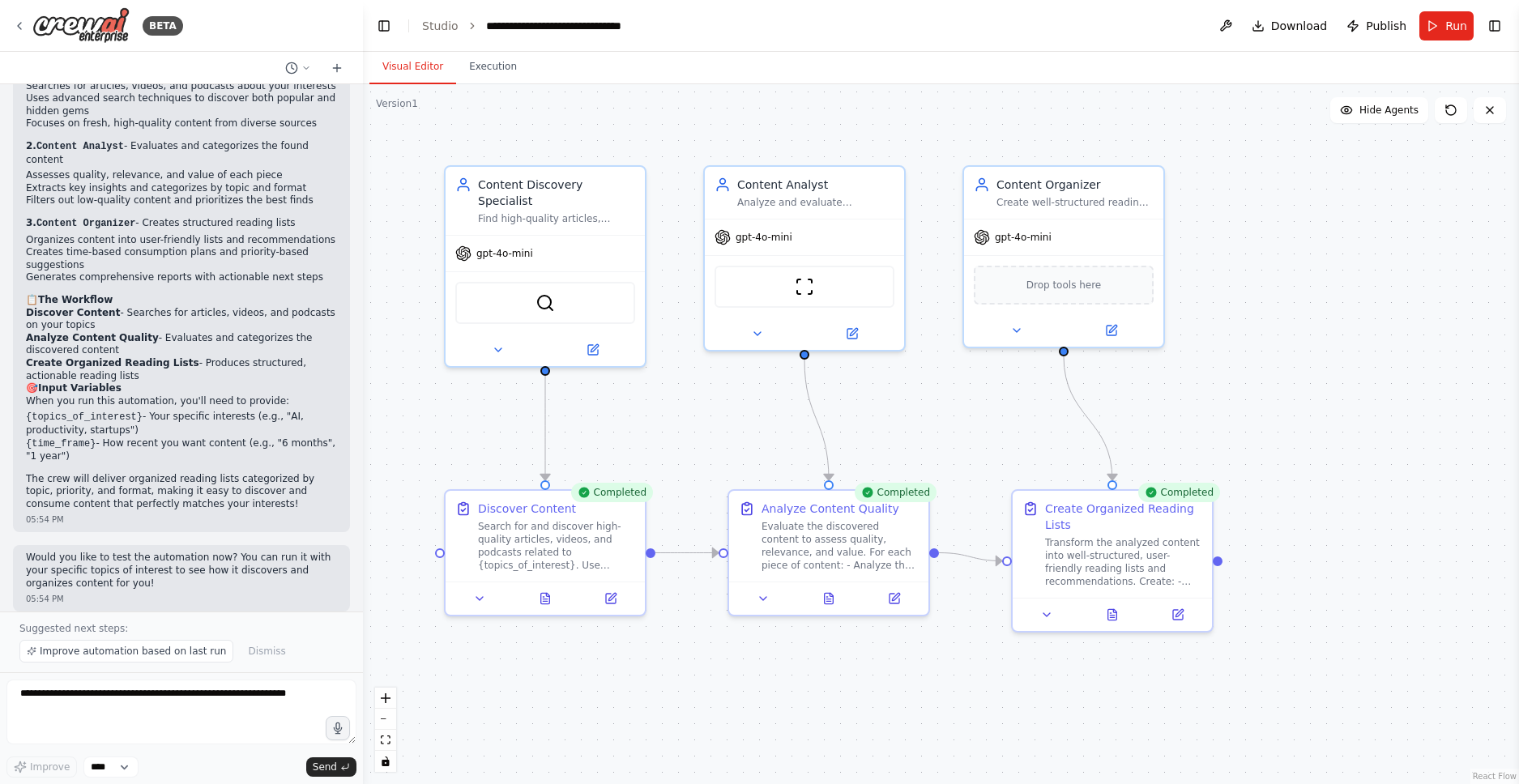
click at [1180, 497] on div "Completed" at bounding box center [1179, 492] width 82 height 19
click at [469, 68] on button "Execution" at bounding box center [493, 67] width 74 height 34
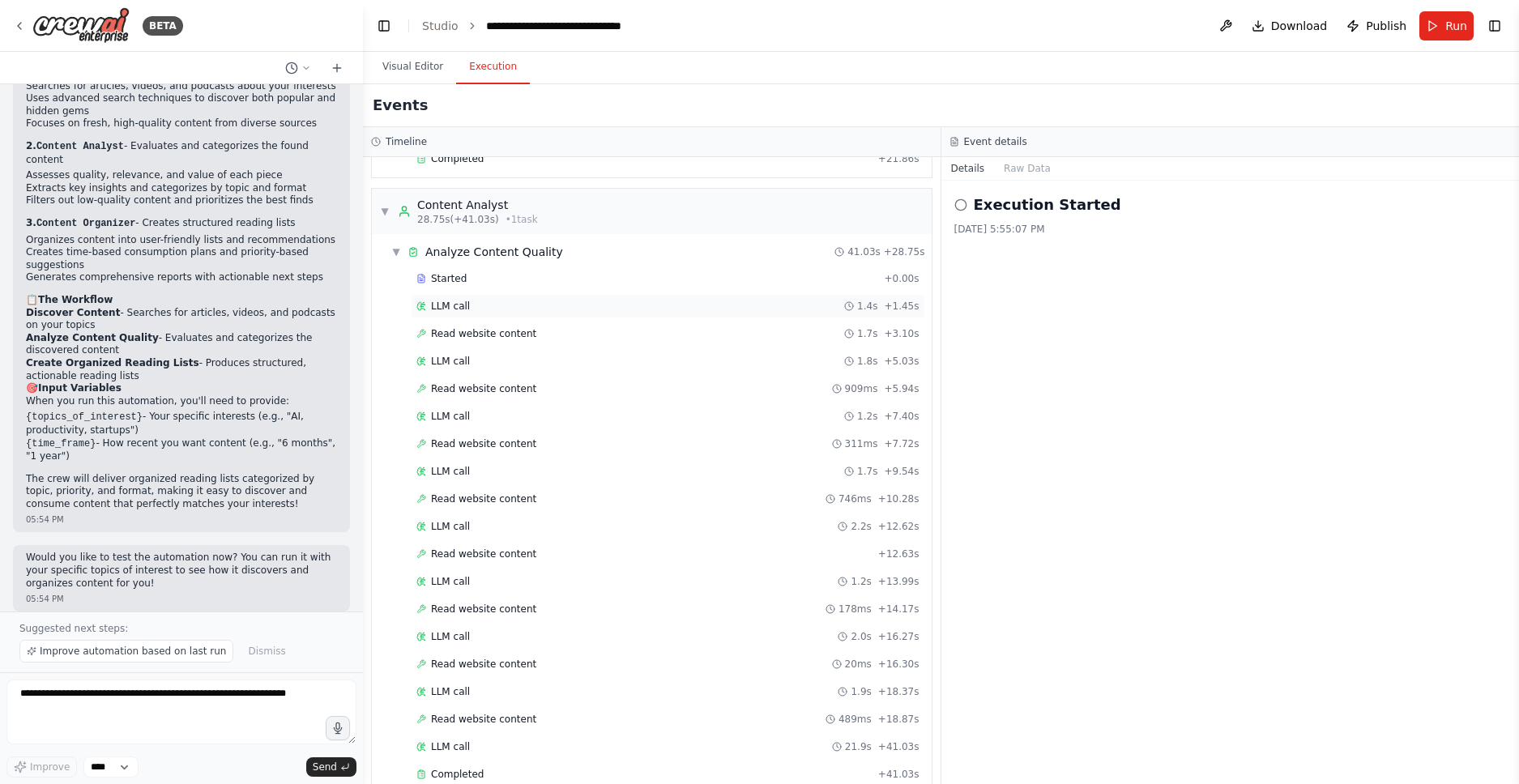
scroll to position [410, 0]
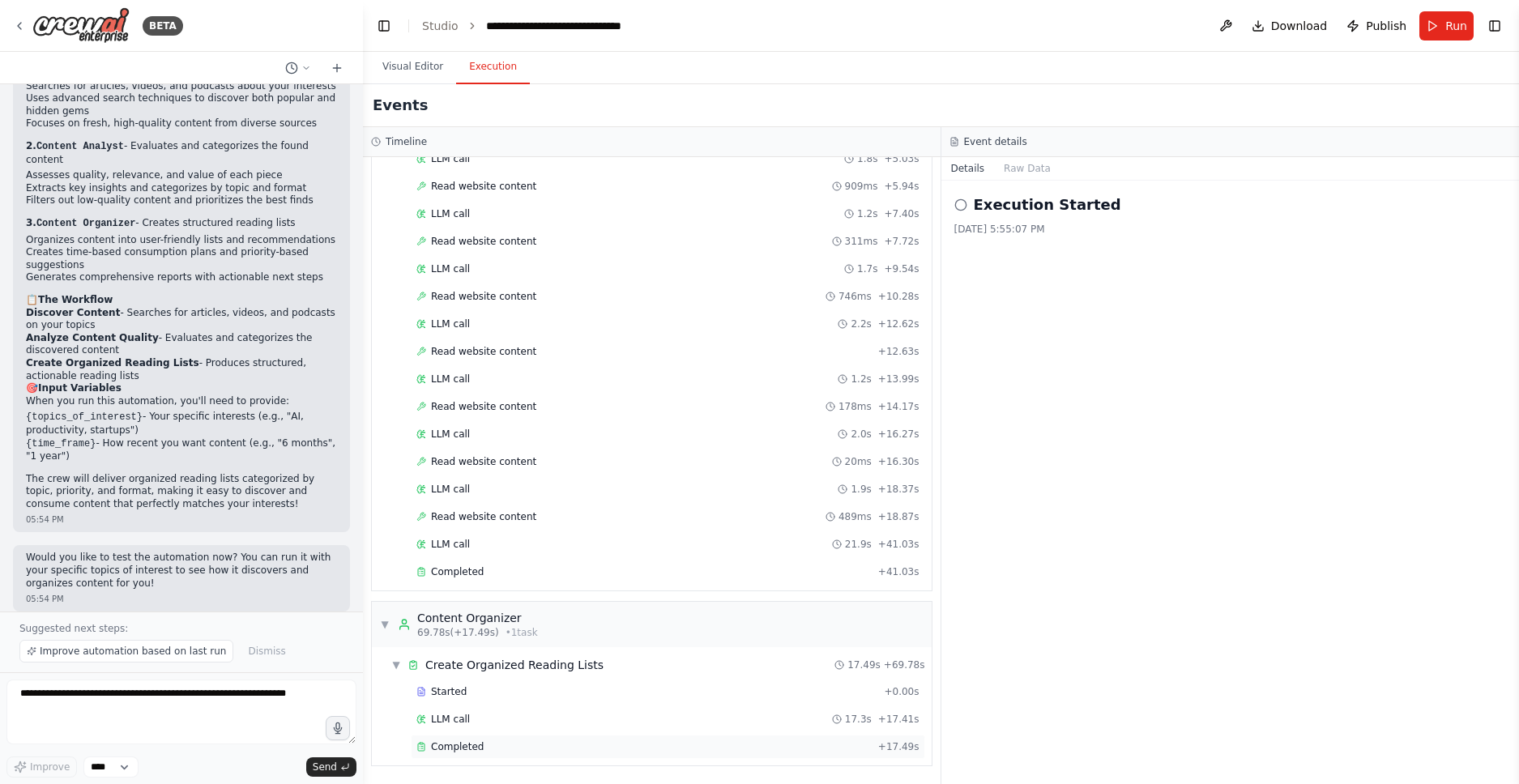
click at [481, 743] on div "Completed" at bounding box center [644, 747] width 455 height 13
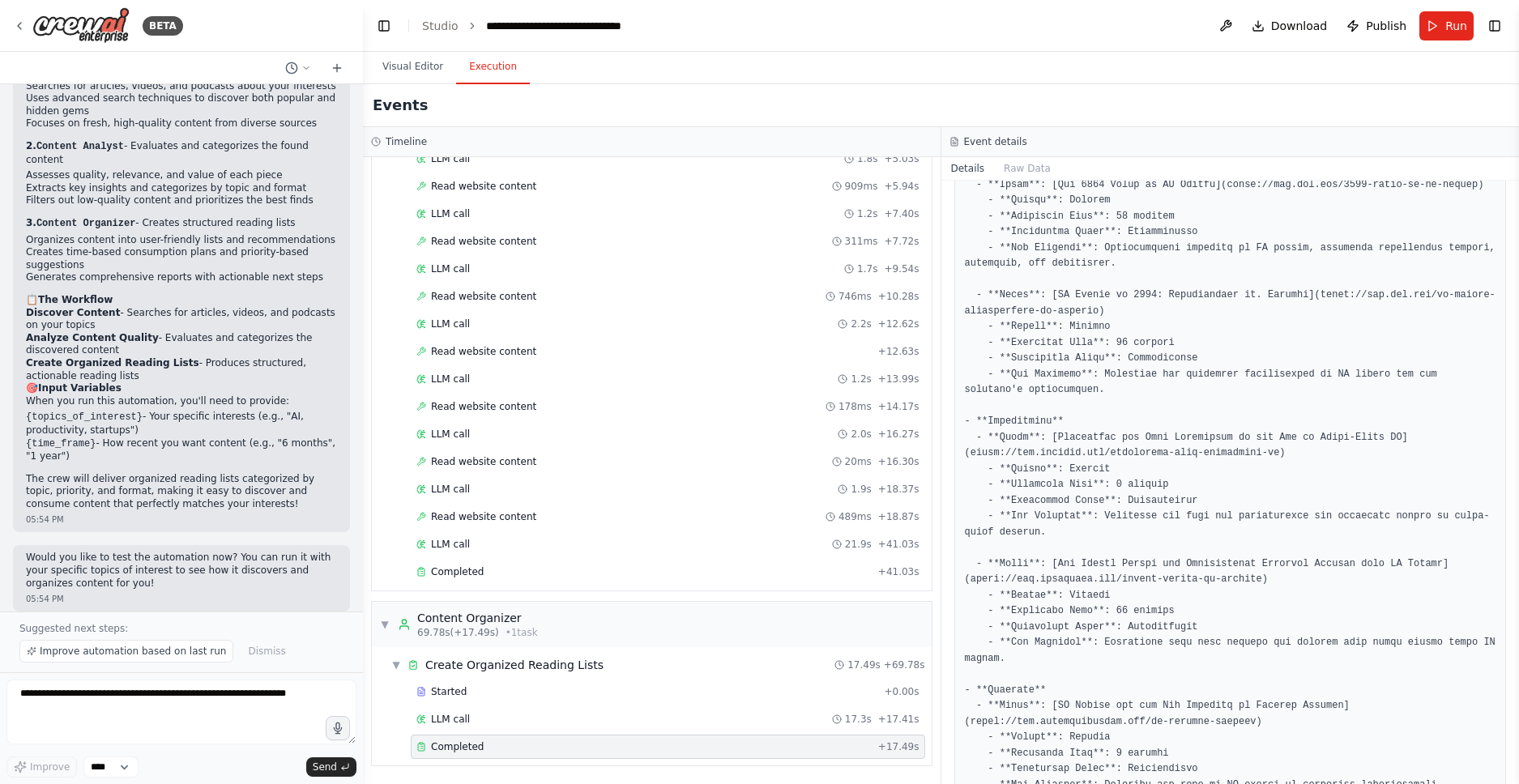
scroll to position [0, 0]
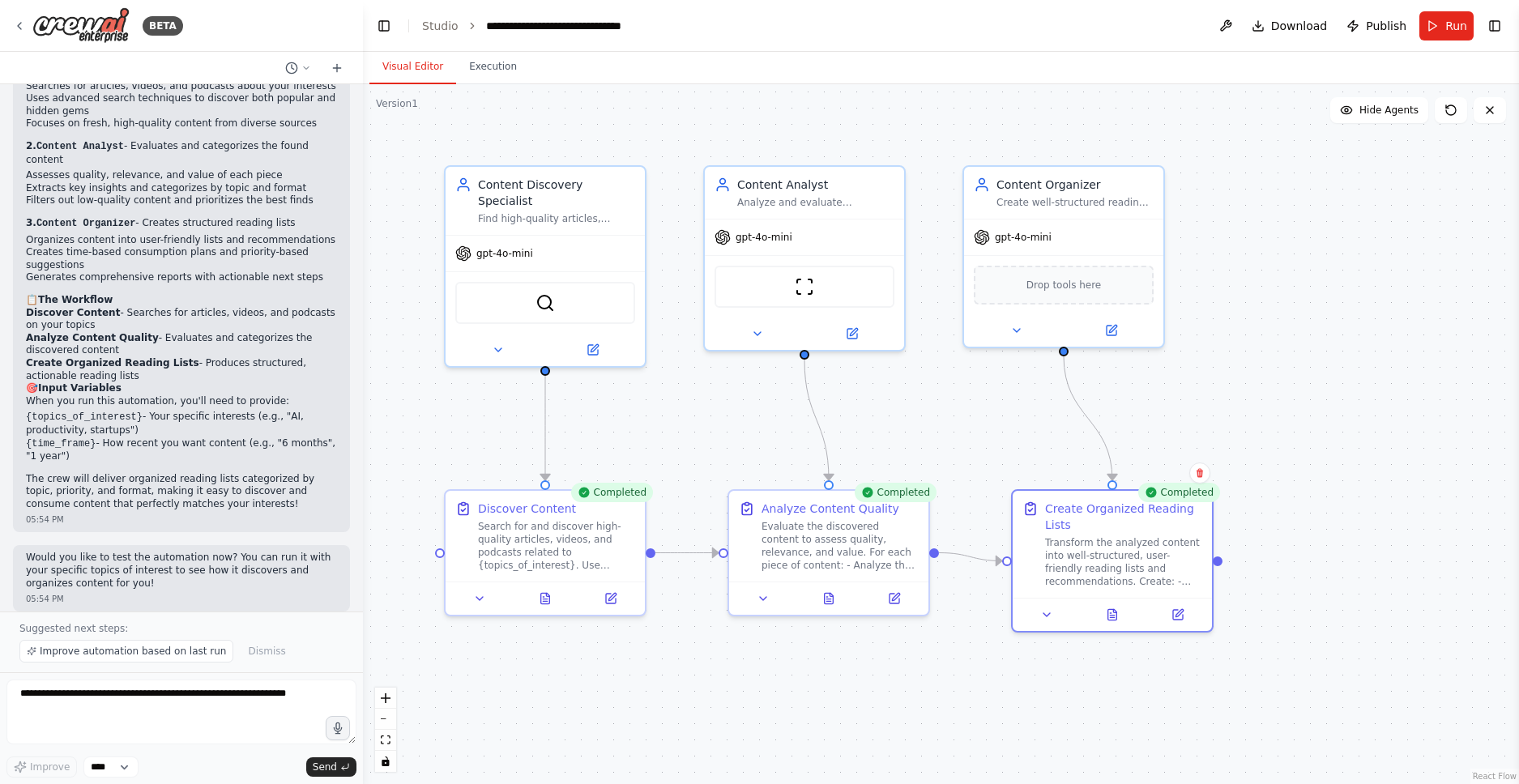
click at [421, 69] on button "Visual Editor" at bounding box center [412, 67] width 86 height 34
click at [1489, 25] on button "Toggle Right Sidebar" at bounding box center [1494, 26] width 23 height 23
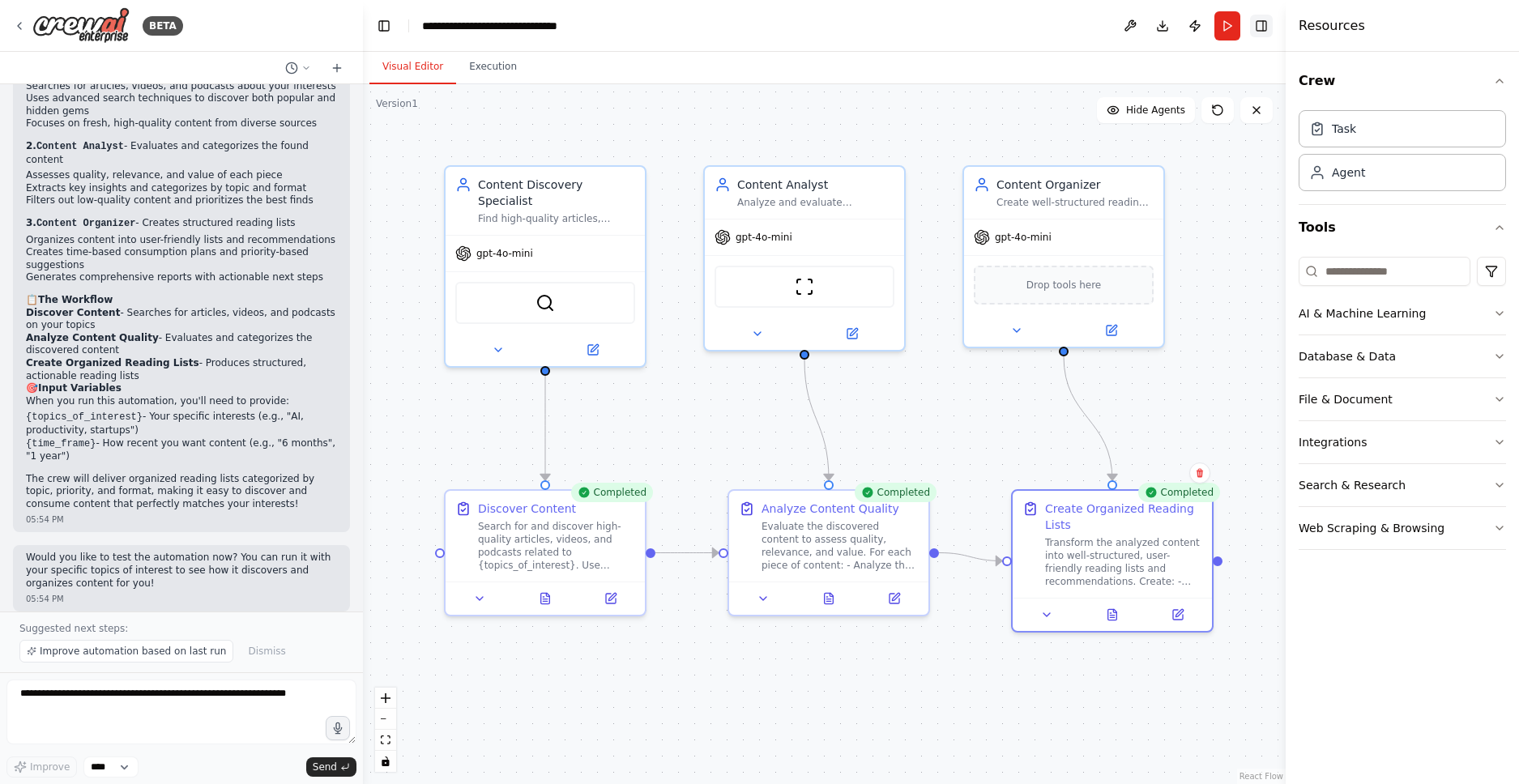
click at [1260, 30] on button "Toggle Right Sidebar" at bounding box center [1261, 26] width 23 height 23
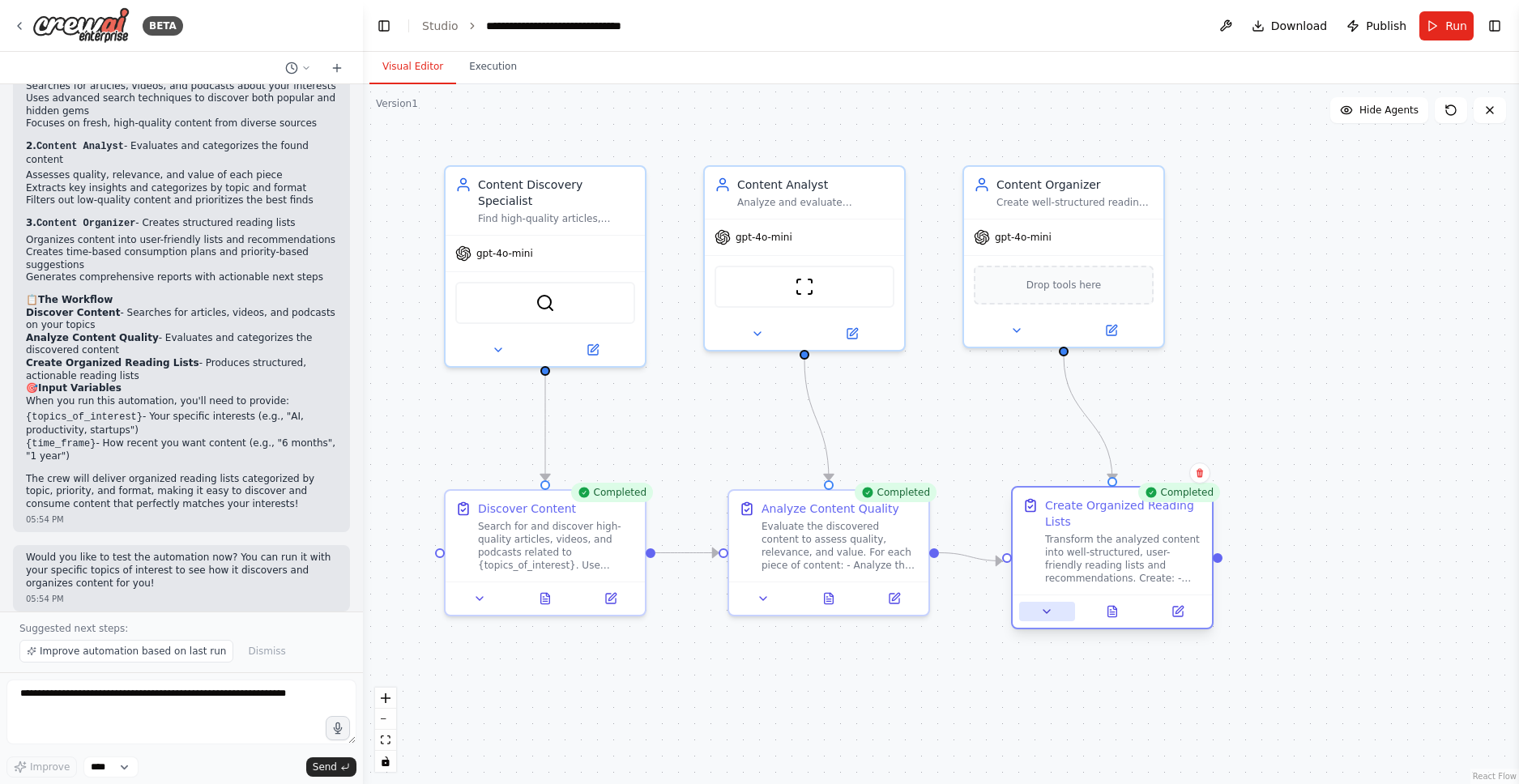
click at [1046, 615] on icon at bounding box center [1046, 611] width 13 height 13
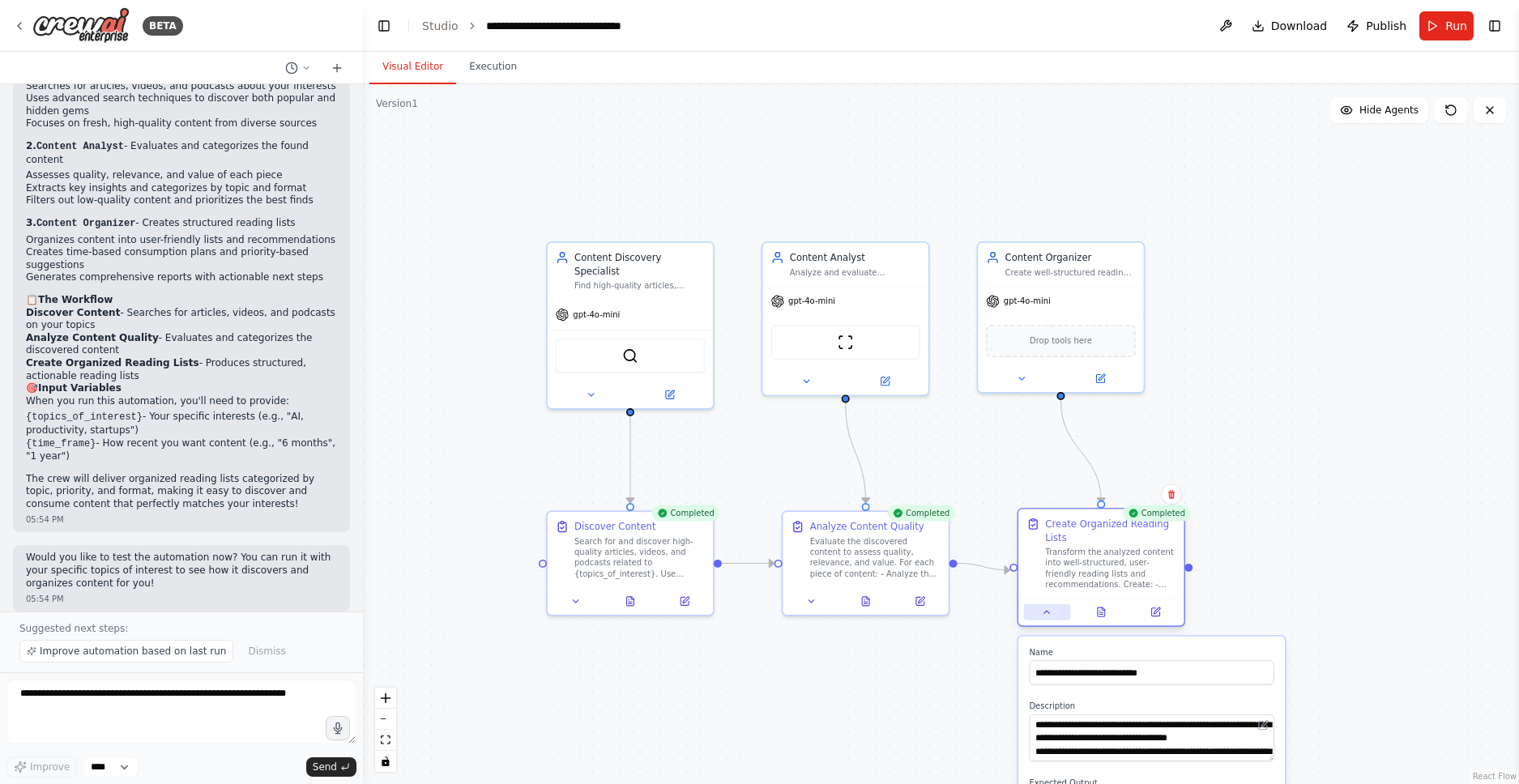
click at [1046, 615] on icon at bounding box center [1046, 611] width 10 height 10
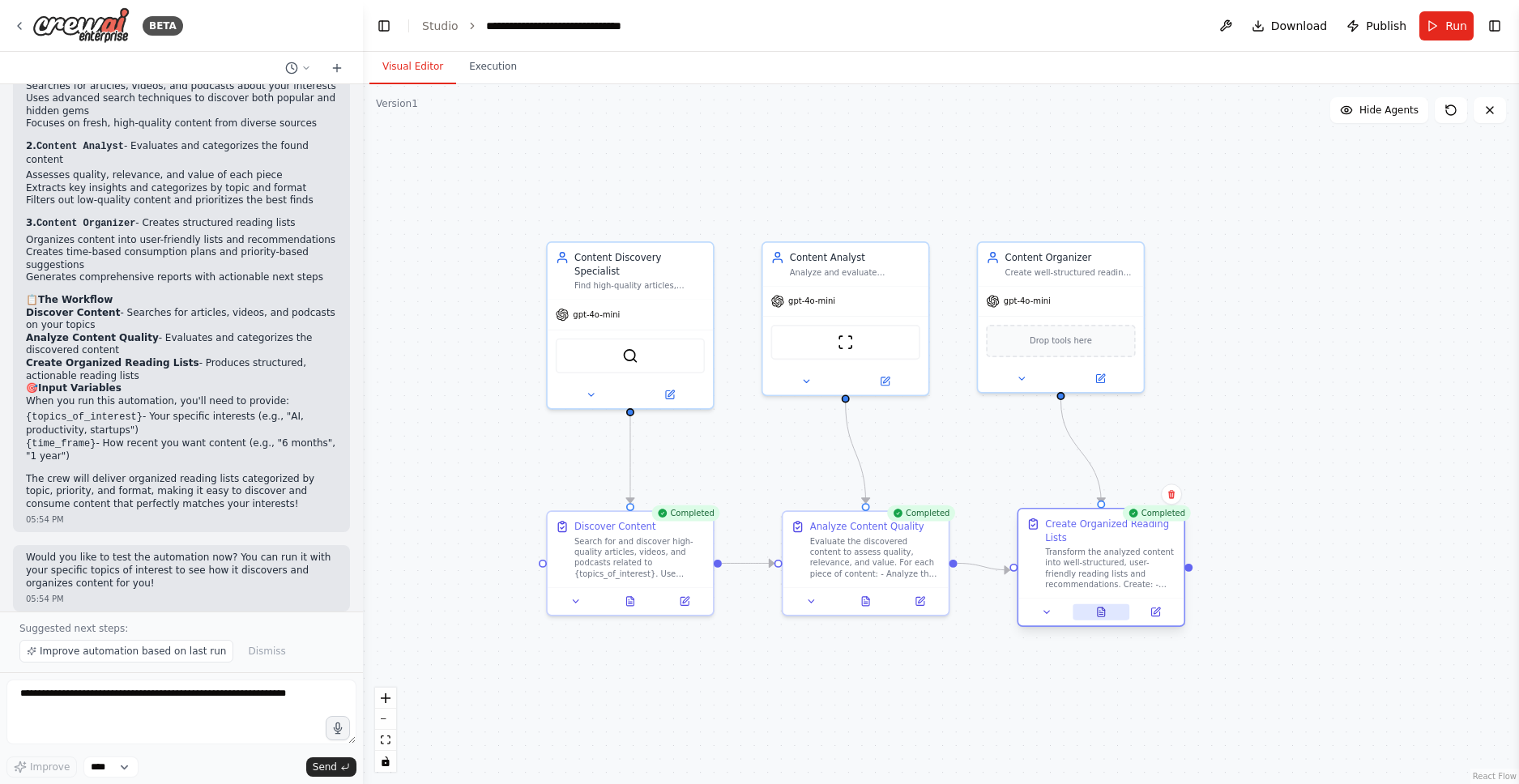
click at [1100, 614] on icon at bounding box center [1100, 614] width 3 height 0
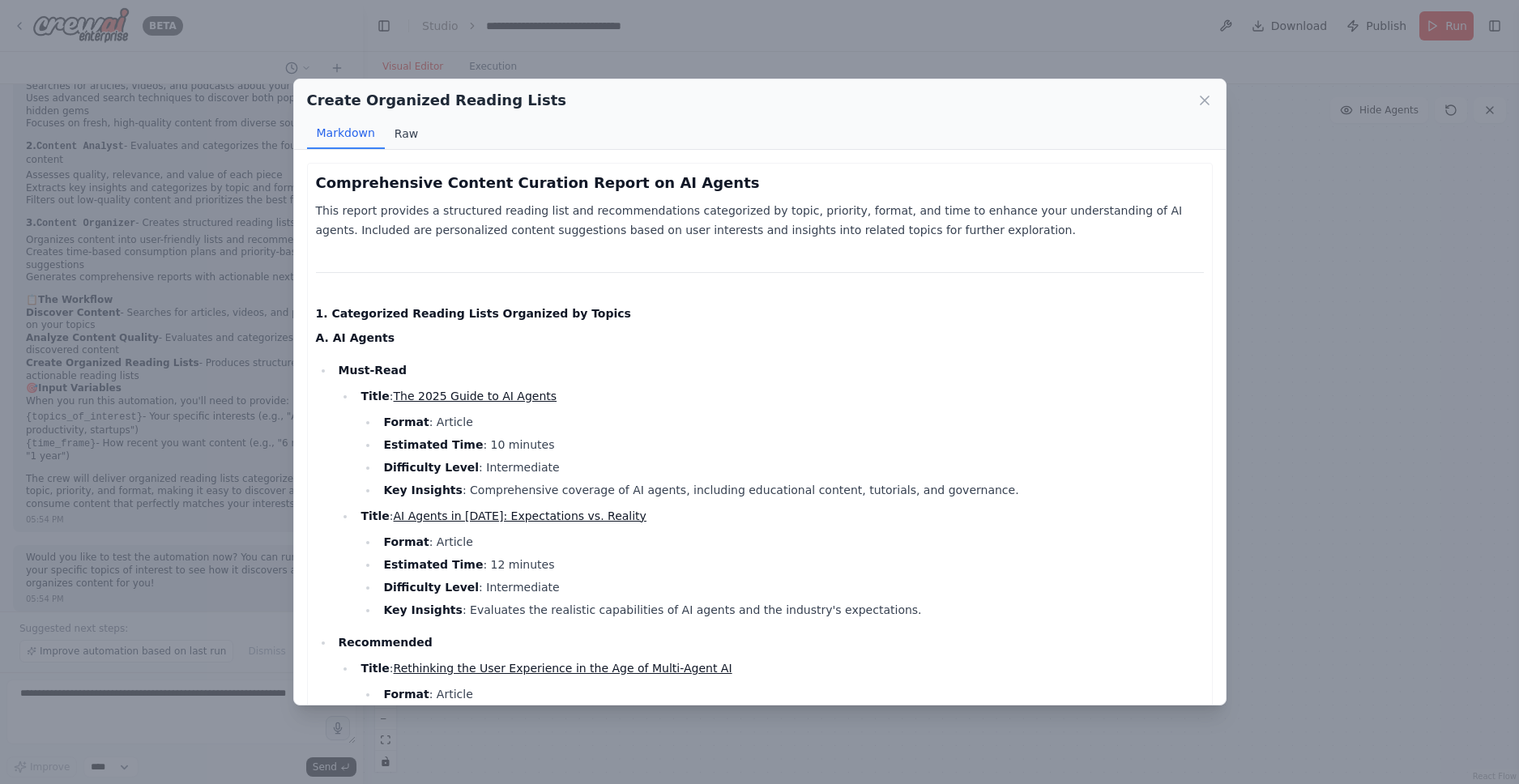
click at [403, 130] on button "Raw" at bounding box center [405, 134] width 43 height 30
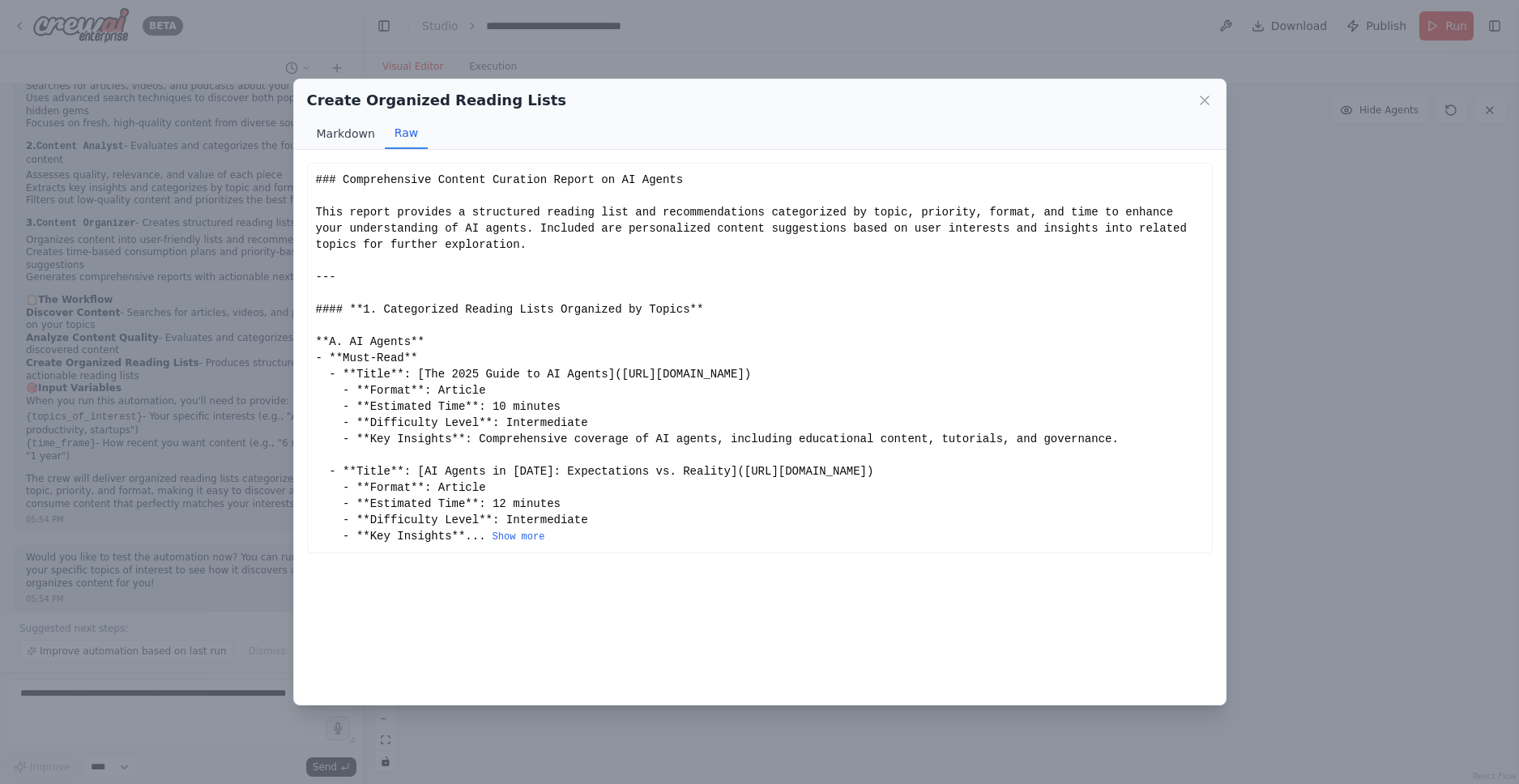
click at [342, 139] on button "Markdown" at bounding box center [346, 134] width 78 height 30
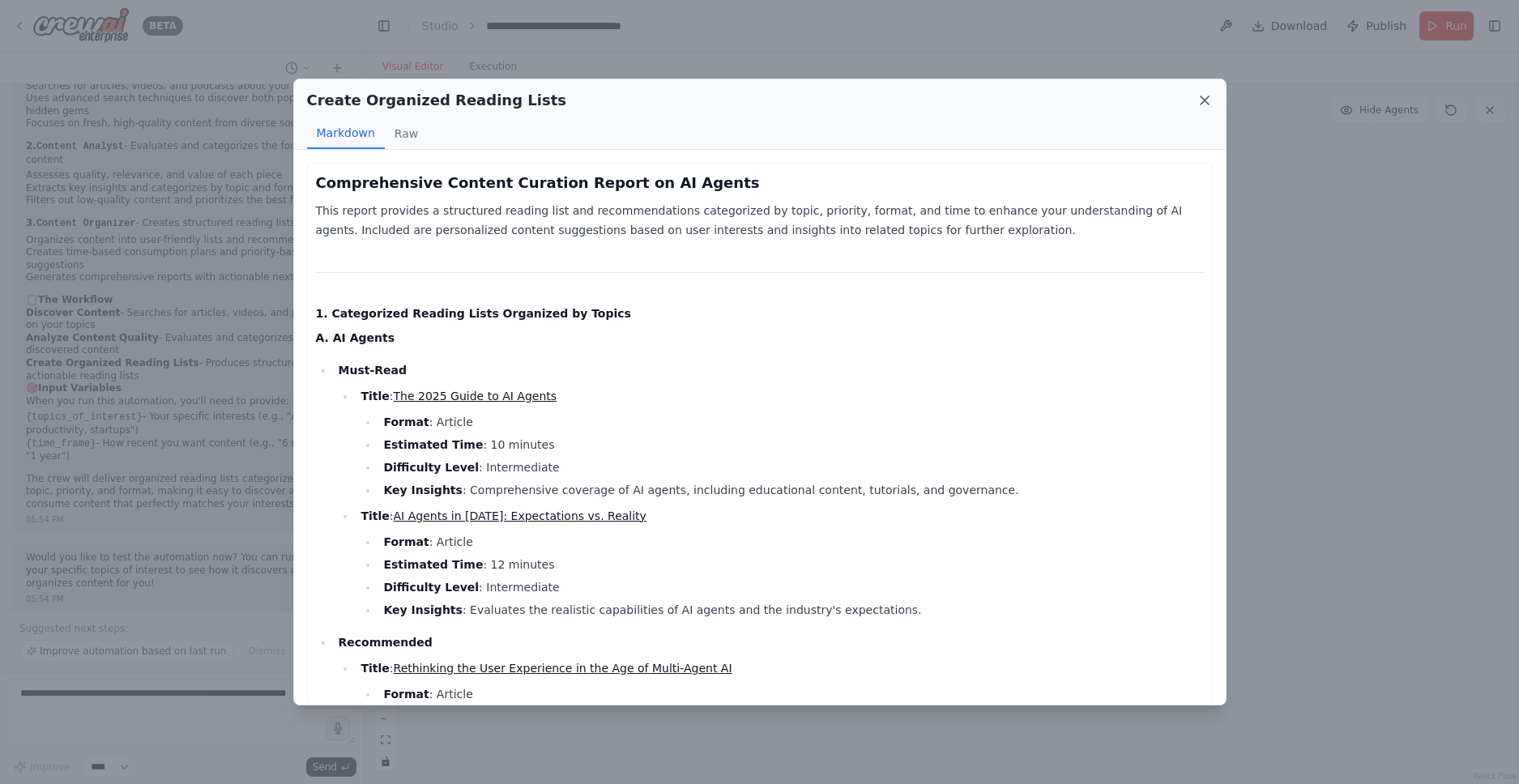
click at [1198, 100] on icon at bounding box center [1204, 100] width 16 height 16
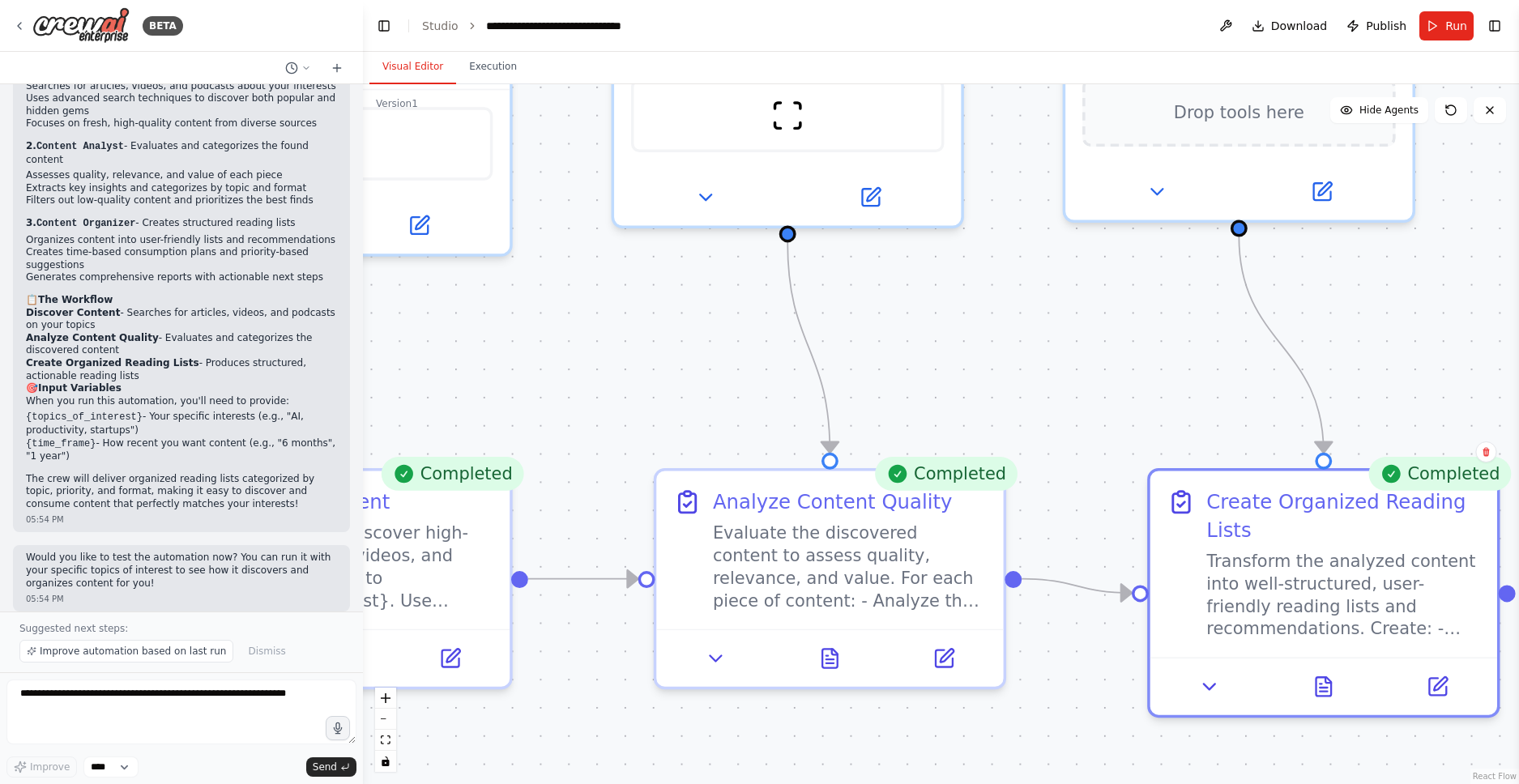
drag, startPoint x: 838, startPoint y: 473, endPoint x: 684, endPoint y: 300, distance: 231.6
click at [684, 300] on div ".deletable-edge-delete-btn { width: 20px; height: 20px; border: 0px solid #ffff…" at bounding box center [940, 434] width 1155 height 700
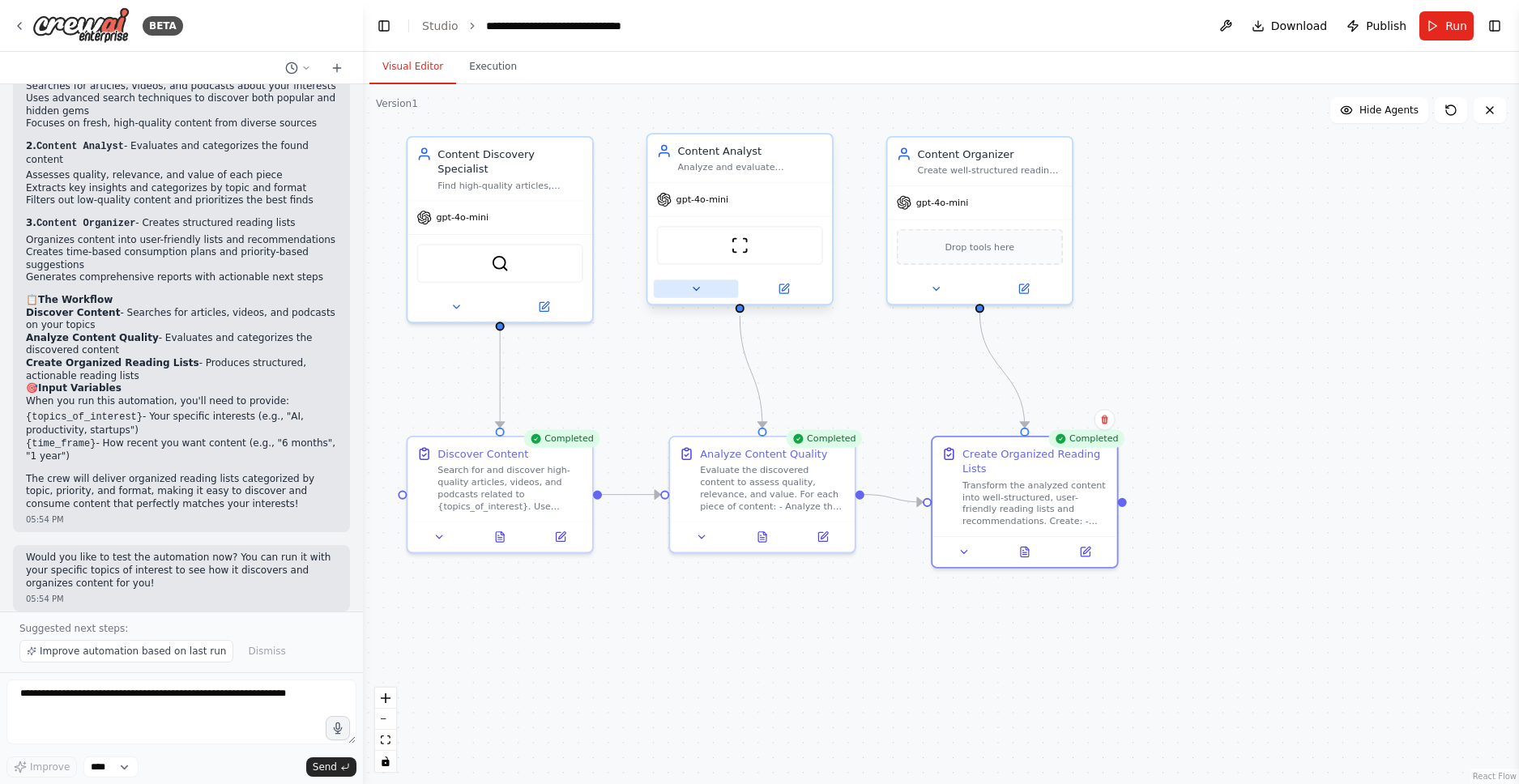
click at [690, 289] on icon at bounding box center [696, 289] width 12 height 12
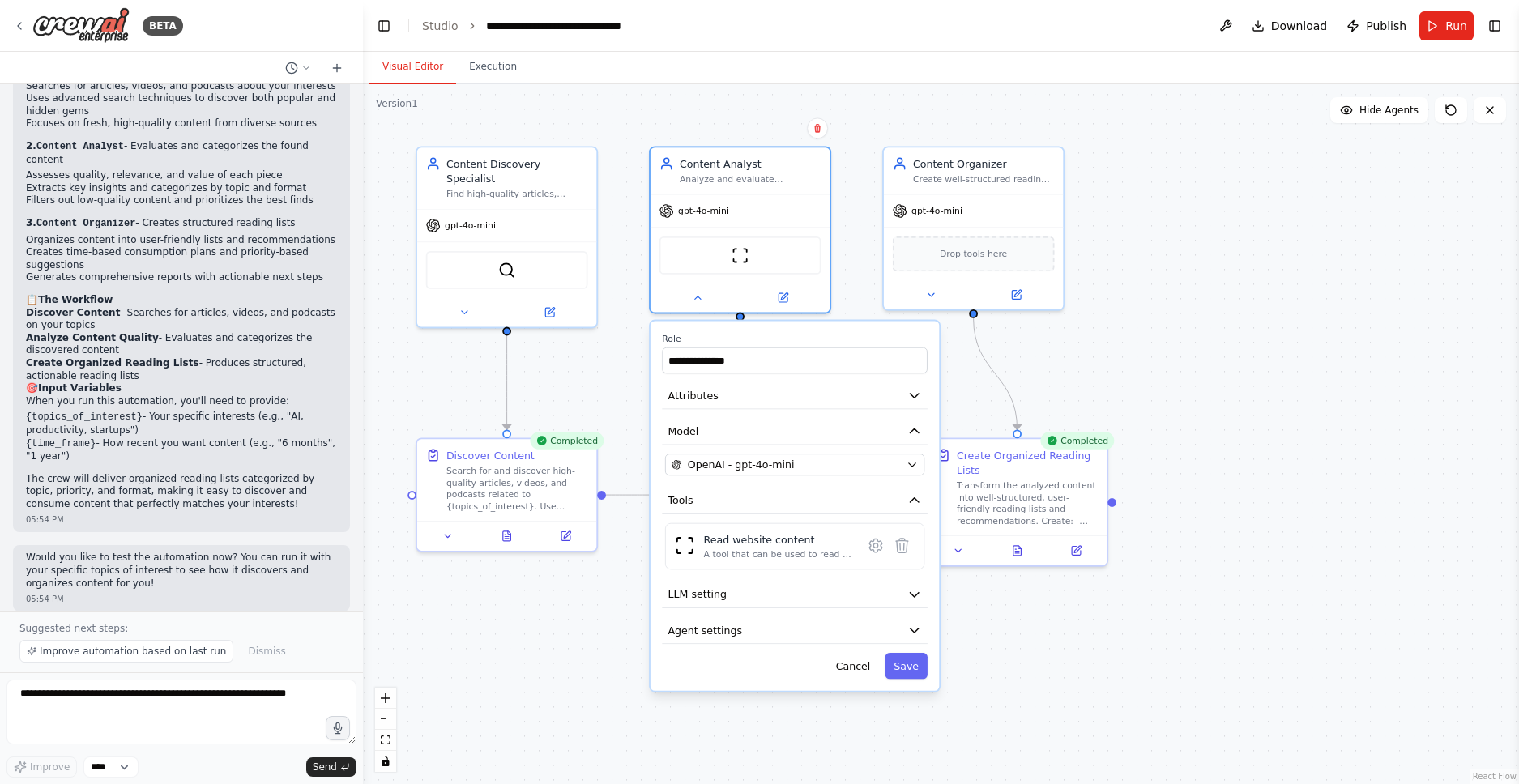
click at [631, 407] on div ".deletable-edge-delete-btn { width: 20px; height: 20px; border: 0px solid #ffff…" at bounding box center [940, 434] width 1155 height 700
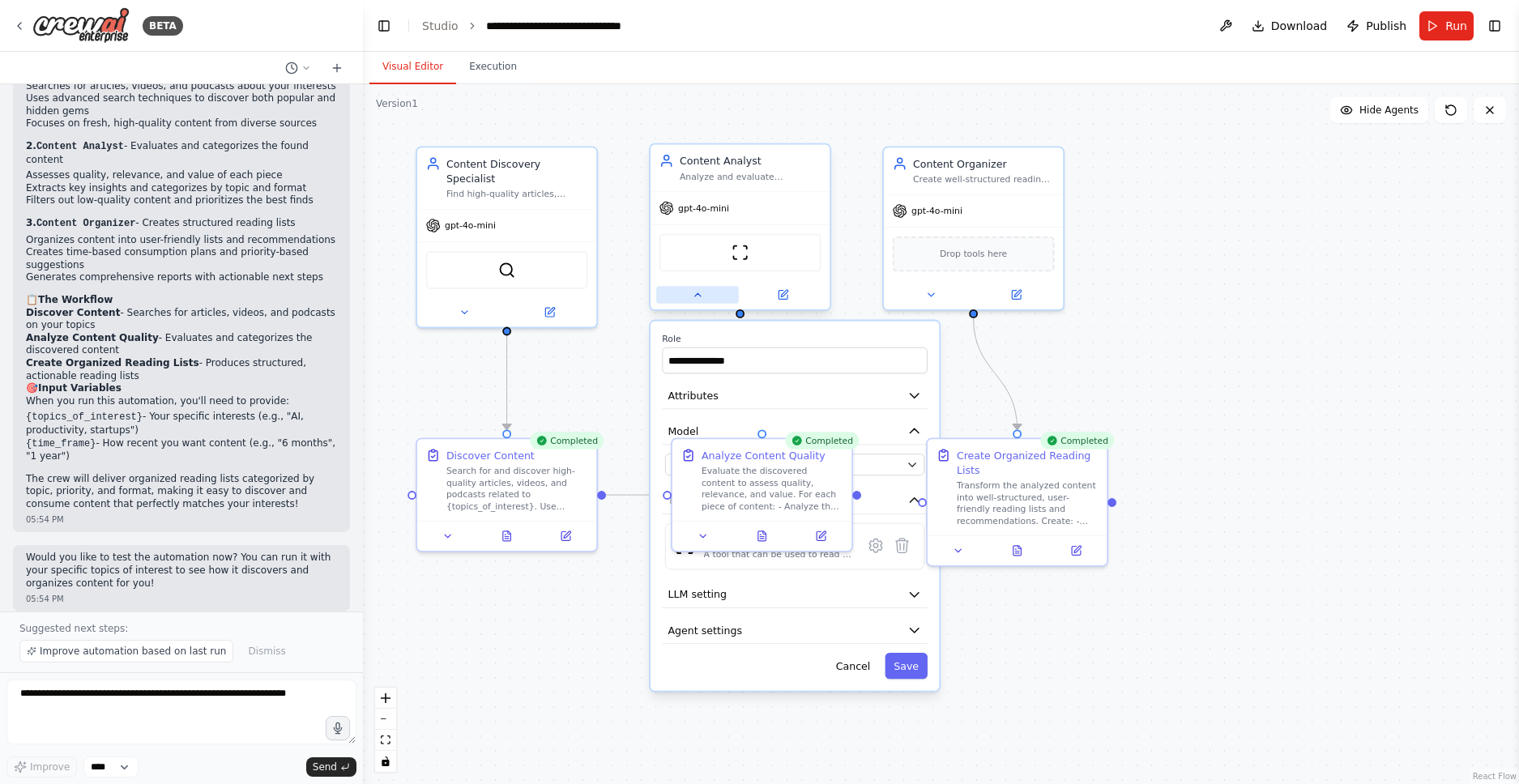
click at [693, 297] on icon at bounding box center [698, 295] width 11 height 11
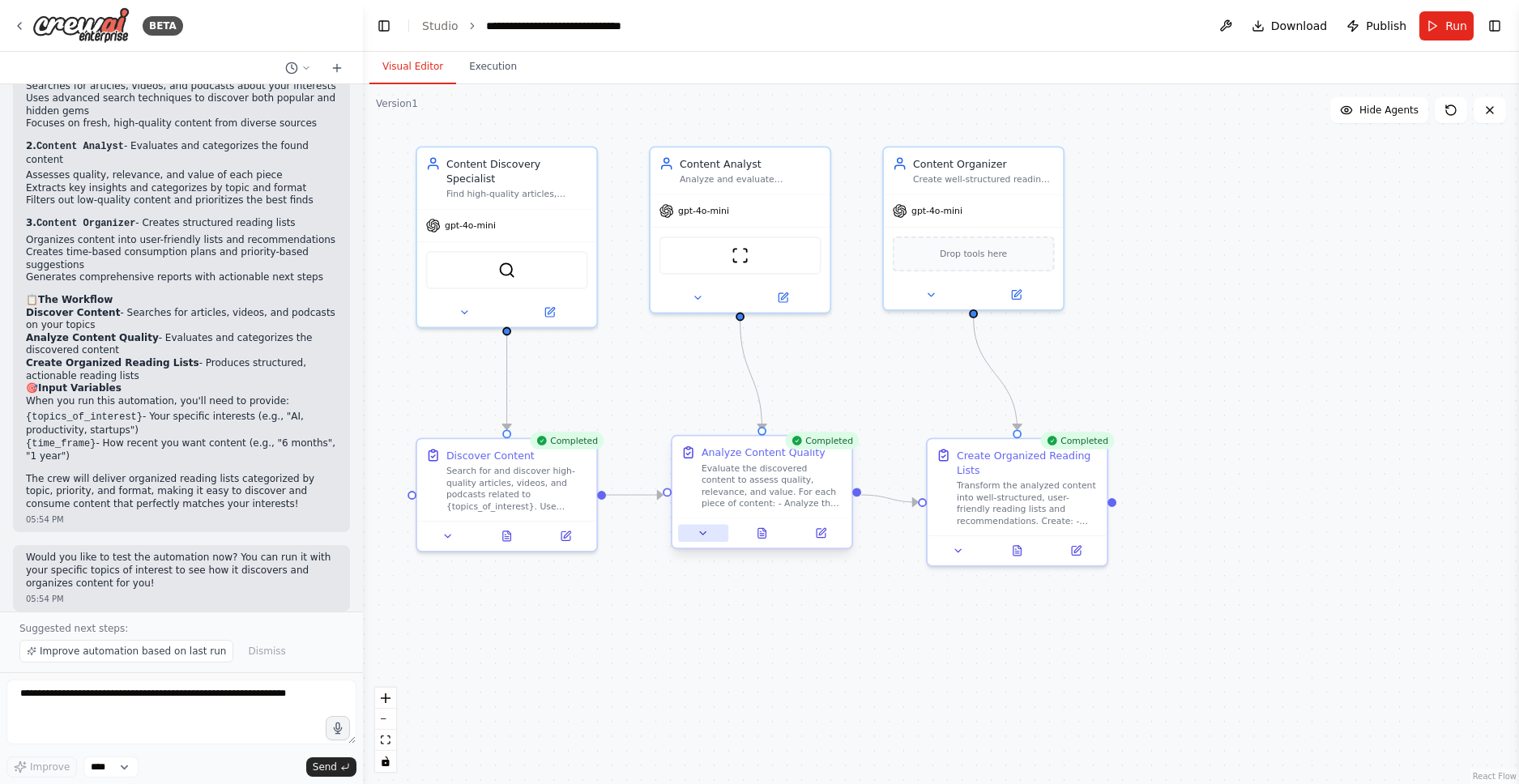
click at [697, 540] on button at bounding box center [703, 533] width 50 height 18
click at [708, 537] on icon at bounding box center [710, 532] width 11 height 11
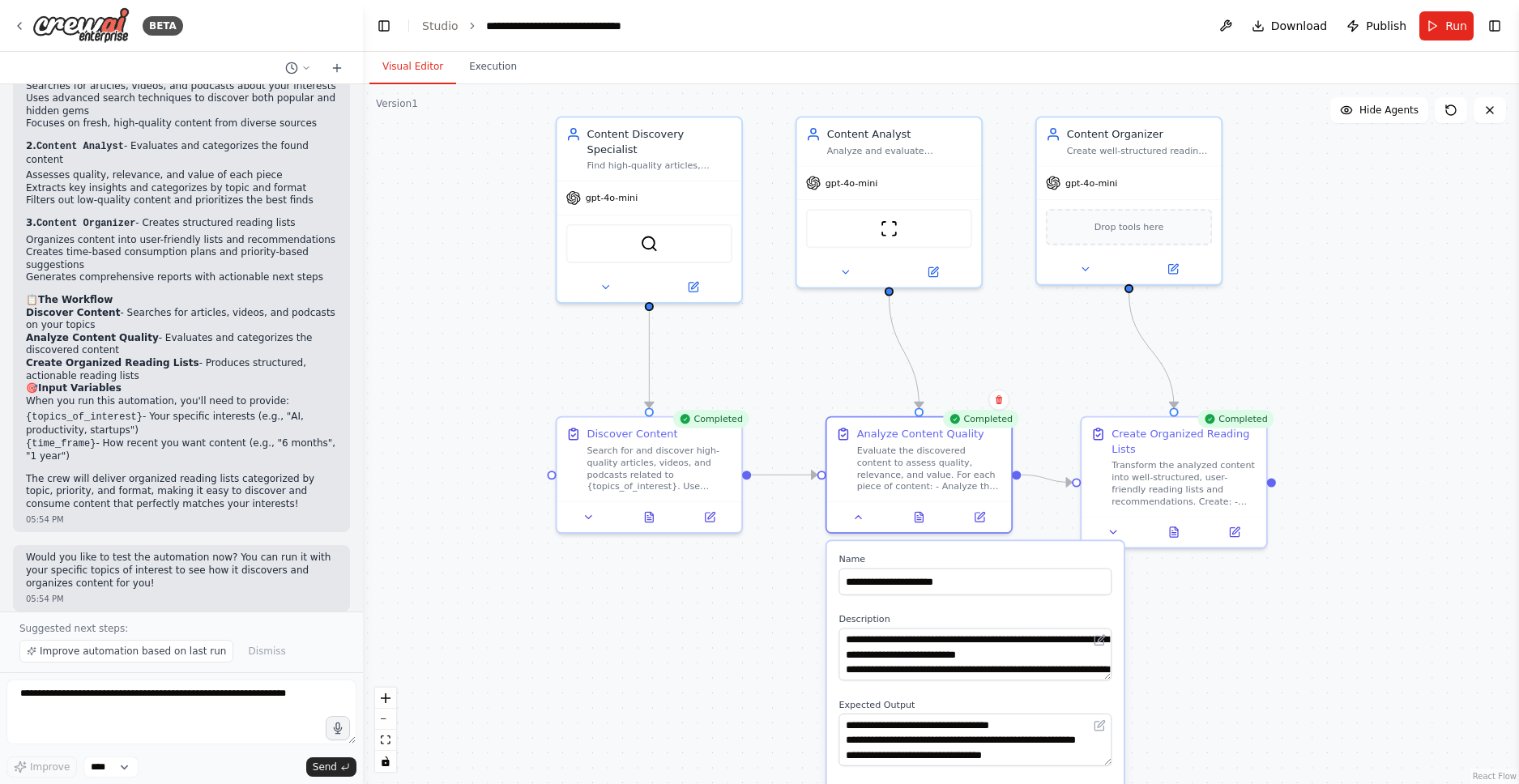
drag, startPoint x: 786, startPoint y: 384, endPoint x: 1072, endPoint y: 351, distance: 287.9
click at [1072, 351] on div ".deletable-edge-delete-btn { width: 20px; height: 20px; border: 0px solid #ffff…" at bounding box center [940, 434] width 1155 height 700
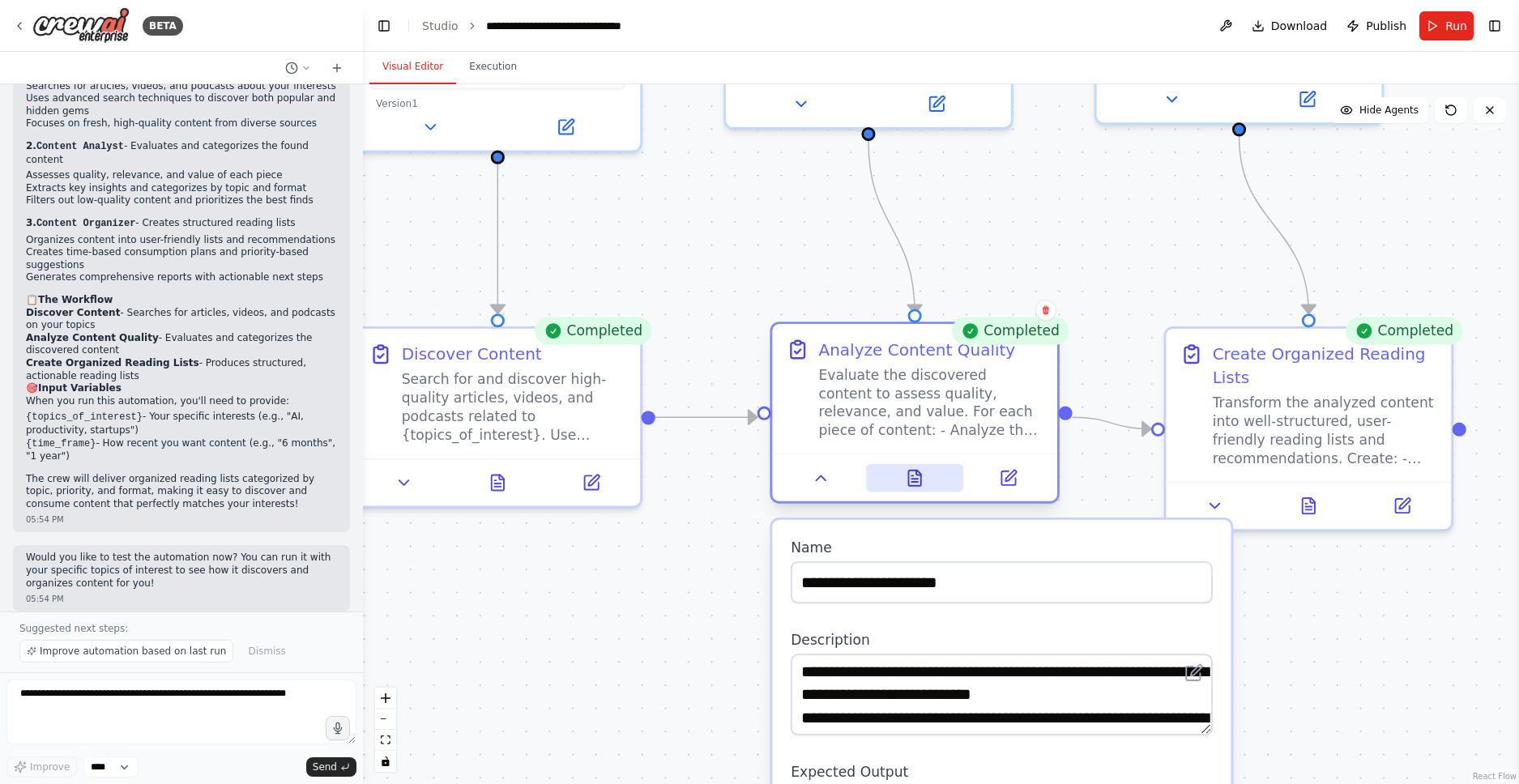
click at [908, 482] on icon at bounding box center [915, 478] width 19 height 19
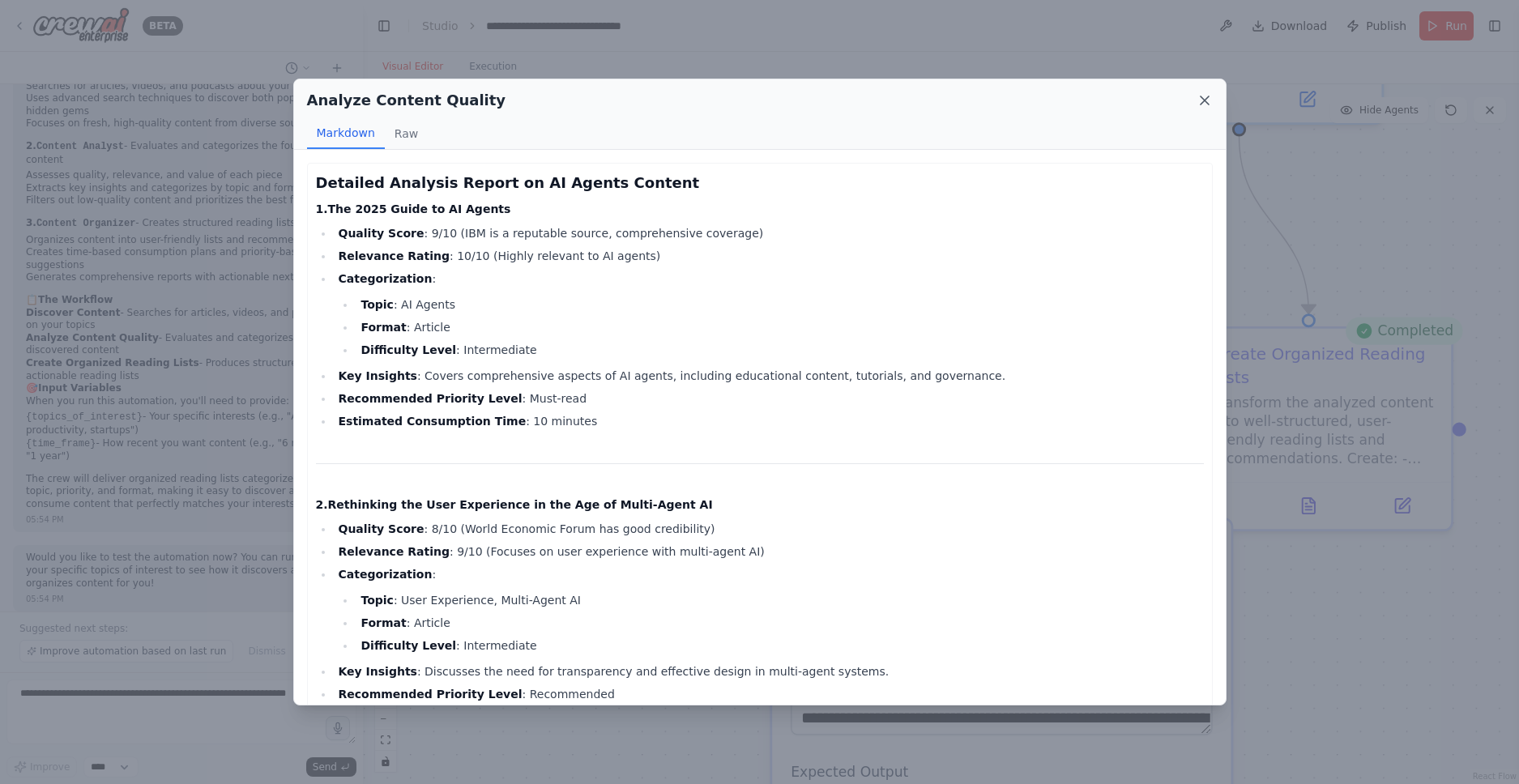
click at [1196, 103] on icon at bounding box center [1204, 100] width 16 height 16
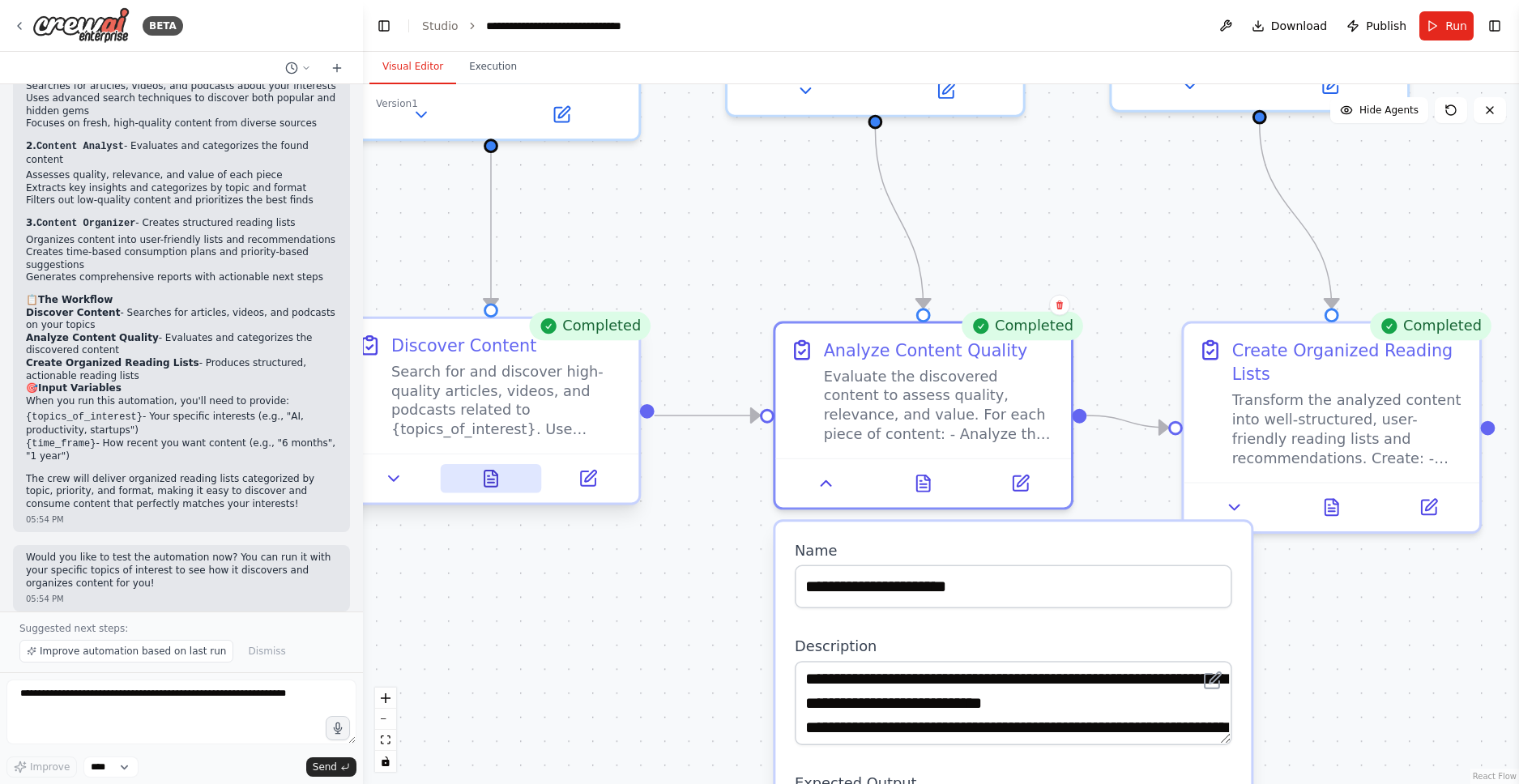
click at [496, 482] on icon at bounding box center [491, 478] width 13 height 16
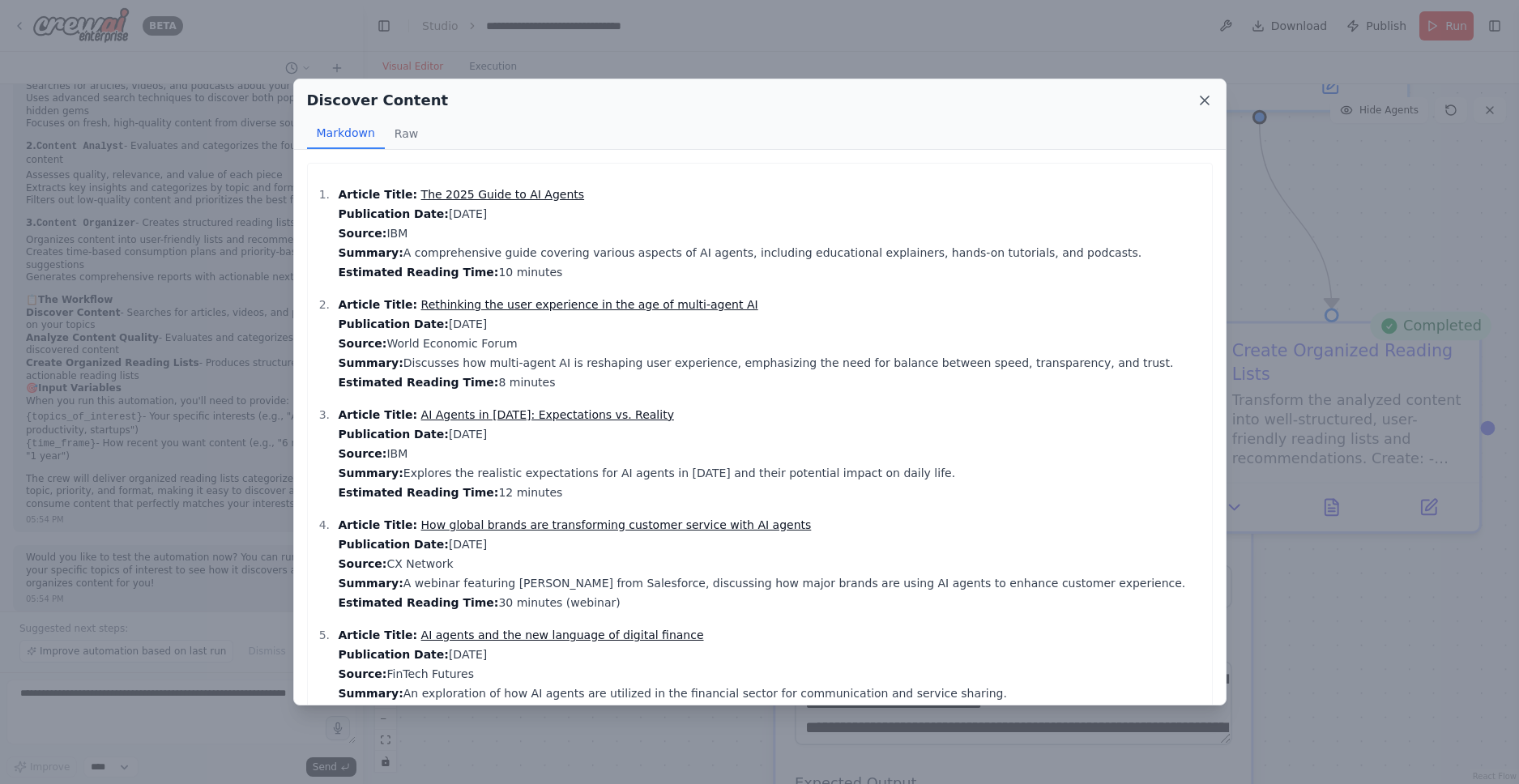
click at [1210, 99] on icon at bounding box center [1204, 100] width 16 height 16
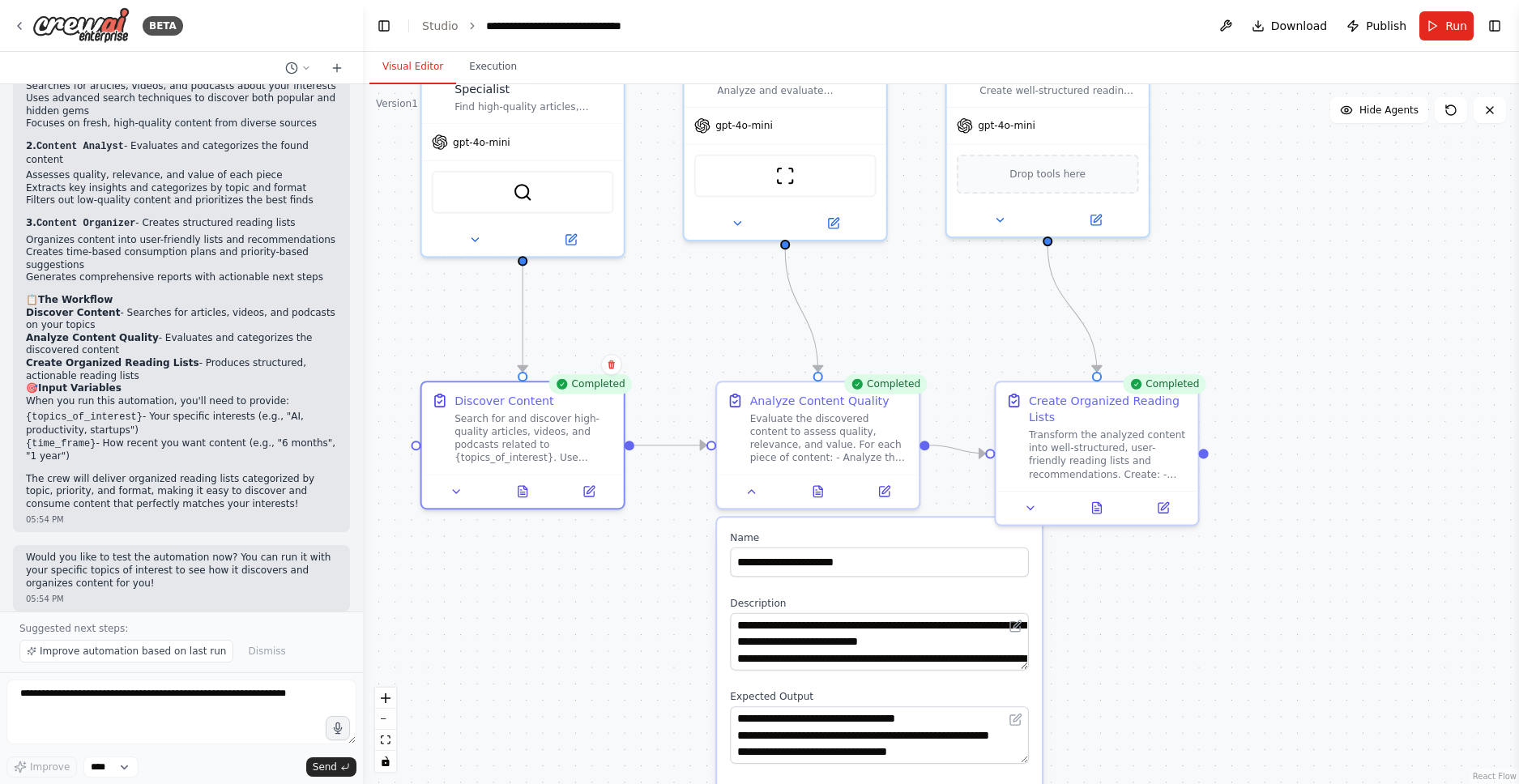
drag, startPoint x: 764, startPoint y: 621, endPoint x: 623, endPoint y: 603, distance: 142.1
click at [623, 603] on div ".deletable-edge-delete-btn { width: 20px; height: 20px; border: 0px solid #ffff…" at bounding box center [940, 434] width 1155 height 700
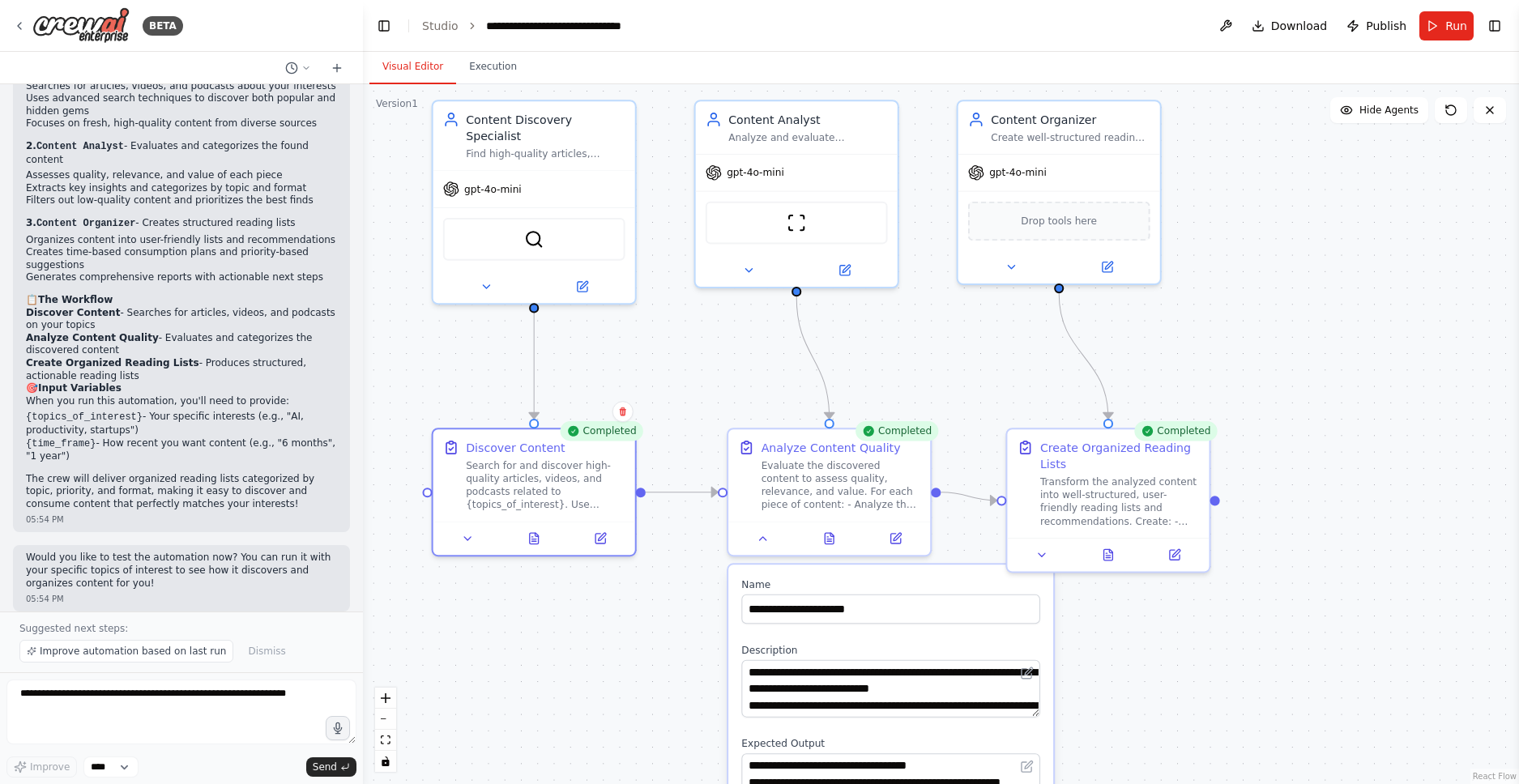
drag, startPoint x: 694, startPoint y: 349, endPoint x: 727, endPoint y: 477, distance: 132.2
click at [727, 480] on div ".deletable-edge-delete-btn { width: 20px; height: 20px; border: 0px solid #ffff…" at bounding box center [940, 434] width 1155 height 700
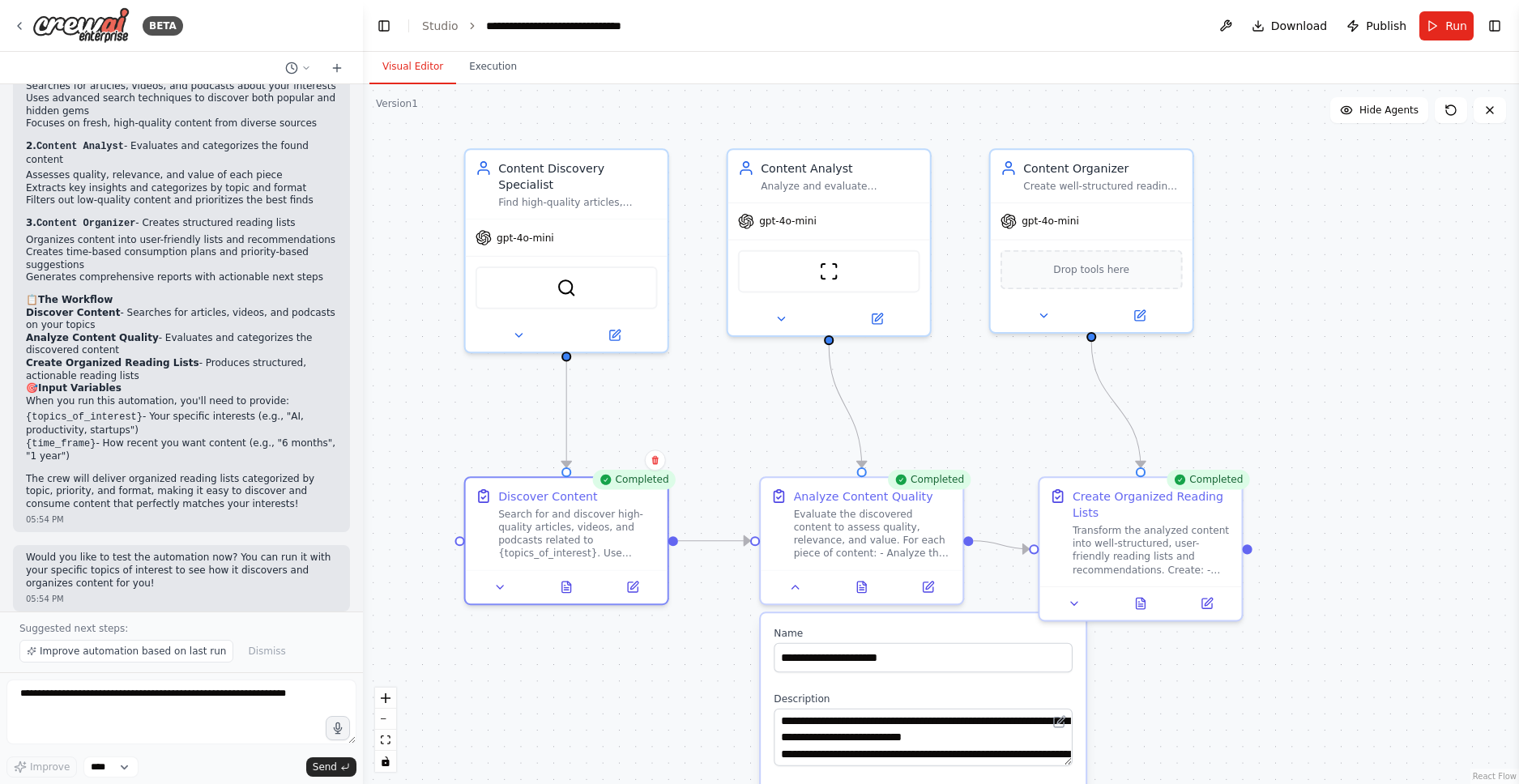
drag, startPoint x: 706, startPoint y: 475, endPoint x: 718, endPoint y: 395, distance: 80.9
click at [718, 395] on div ".deletable-edge-delete-btn { width: 20px; height: 20px; border: 0px solid #ffff…" at bounding box center [940, 434] width 1155 height 700
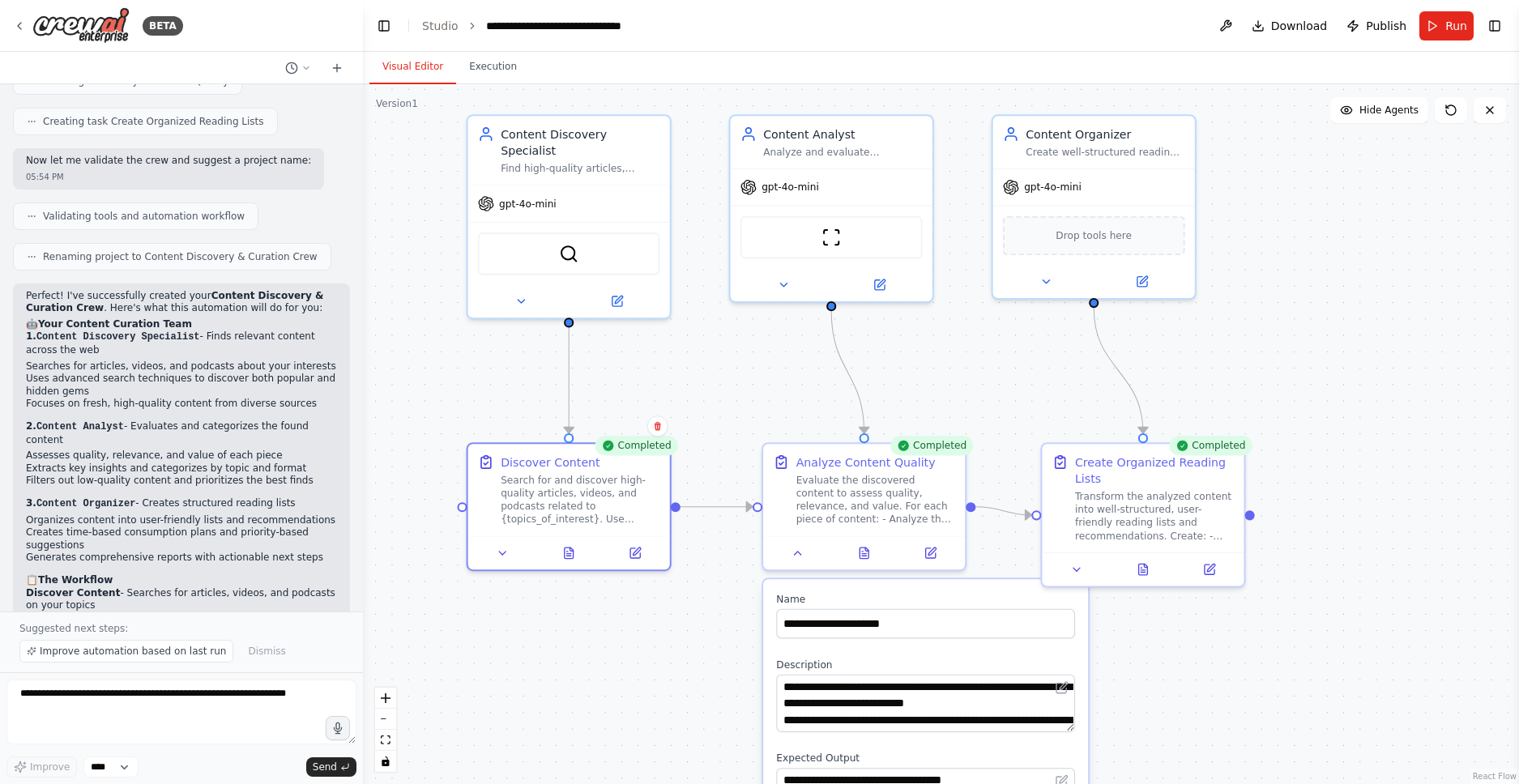
scroll to position [1195, 0]
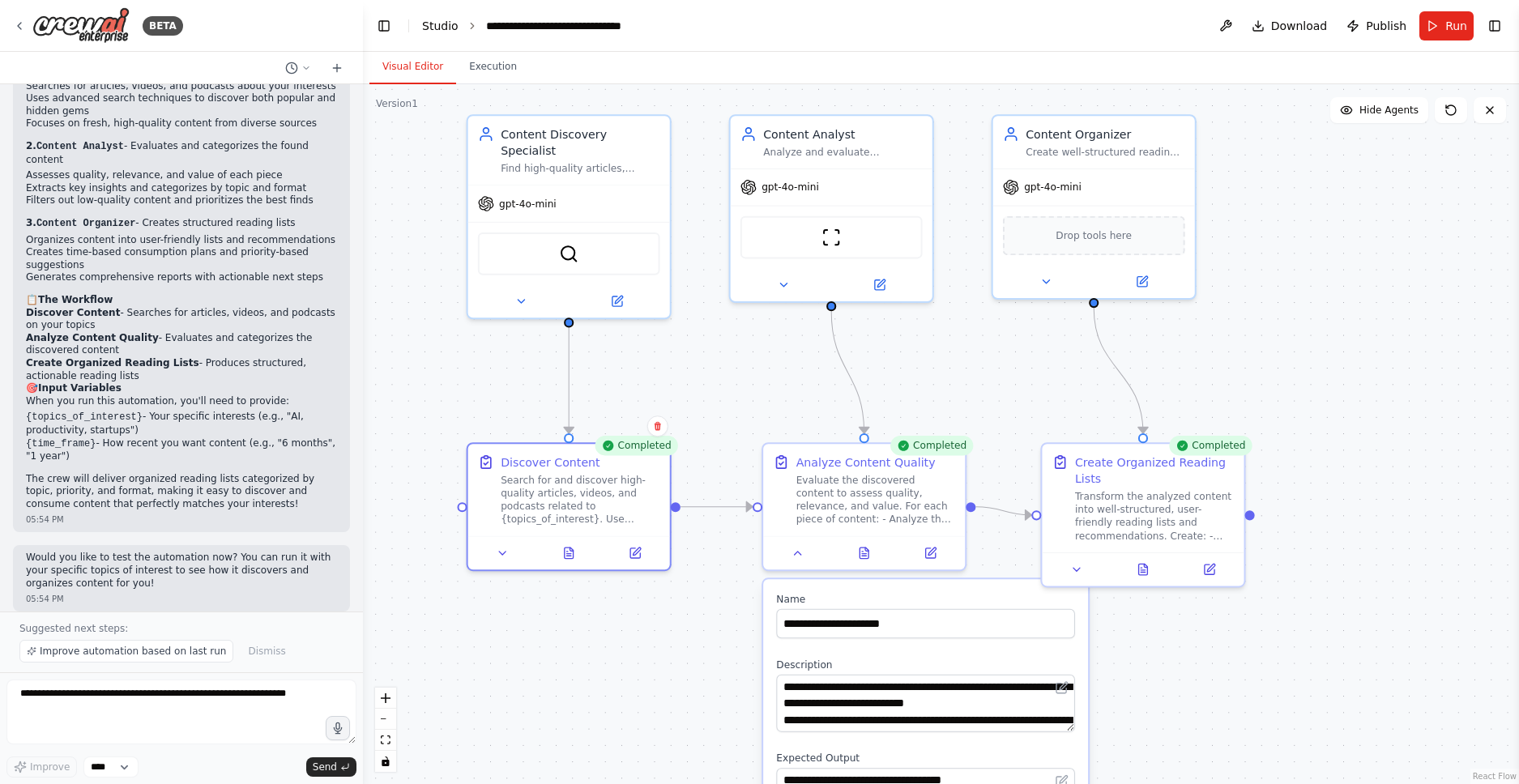
click at [441, 26] on link "Studio" at bounding box center [440, 26] width 36 height 13
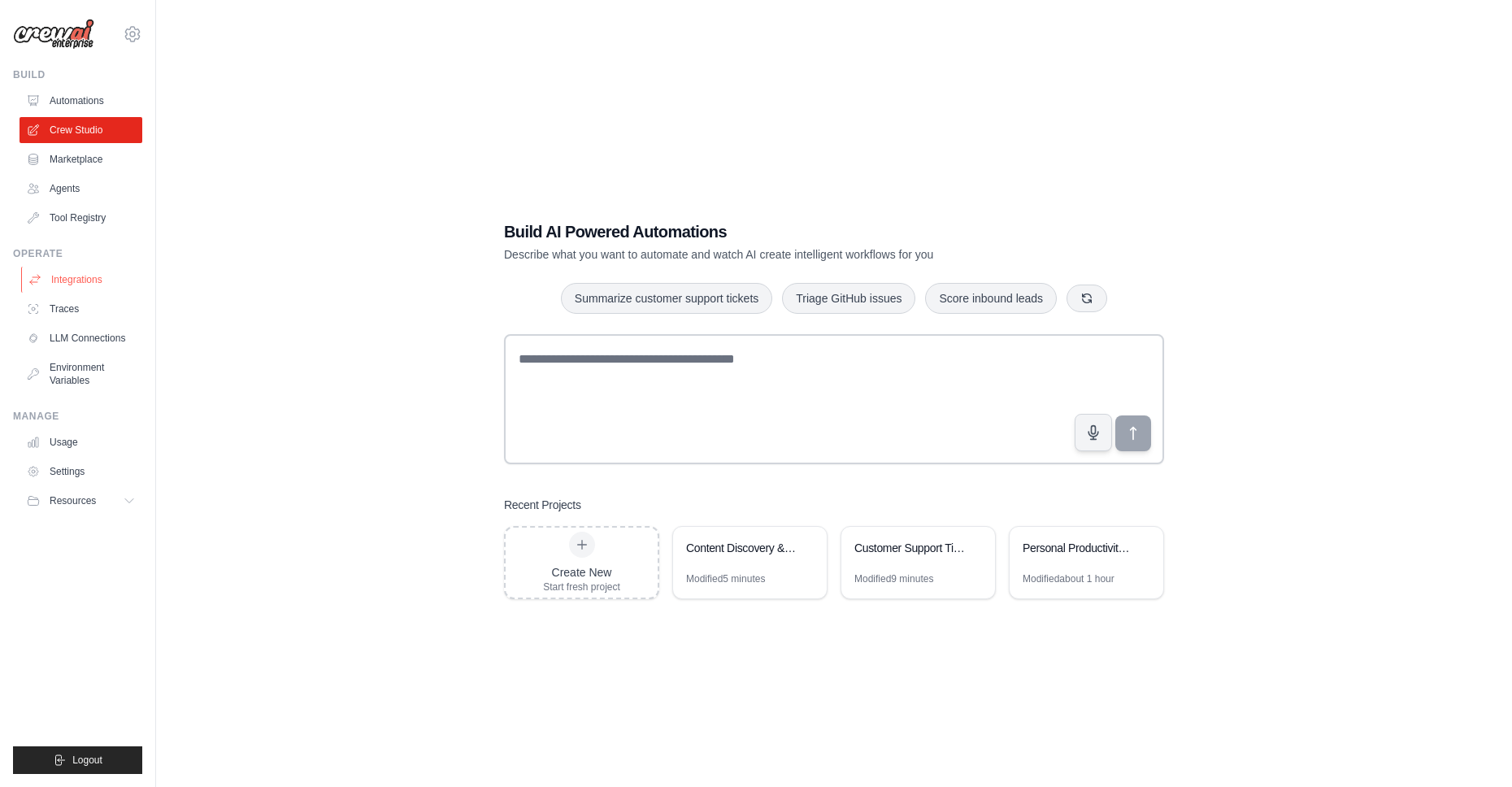
click at [70, 285] on link "Integrations" at bounding box center [82, 279] width 123 height 26
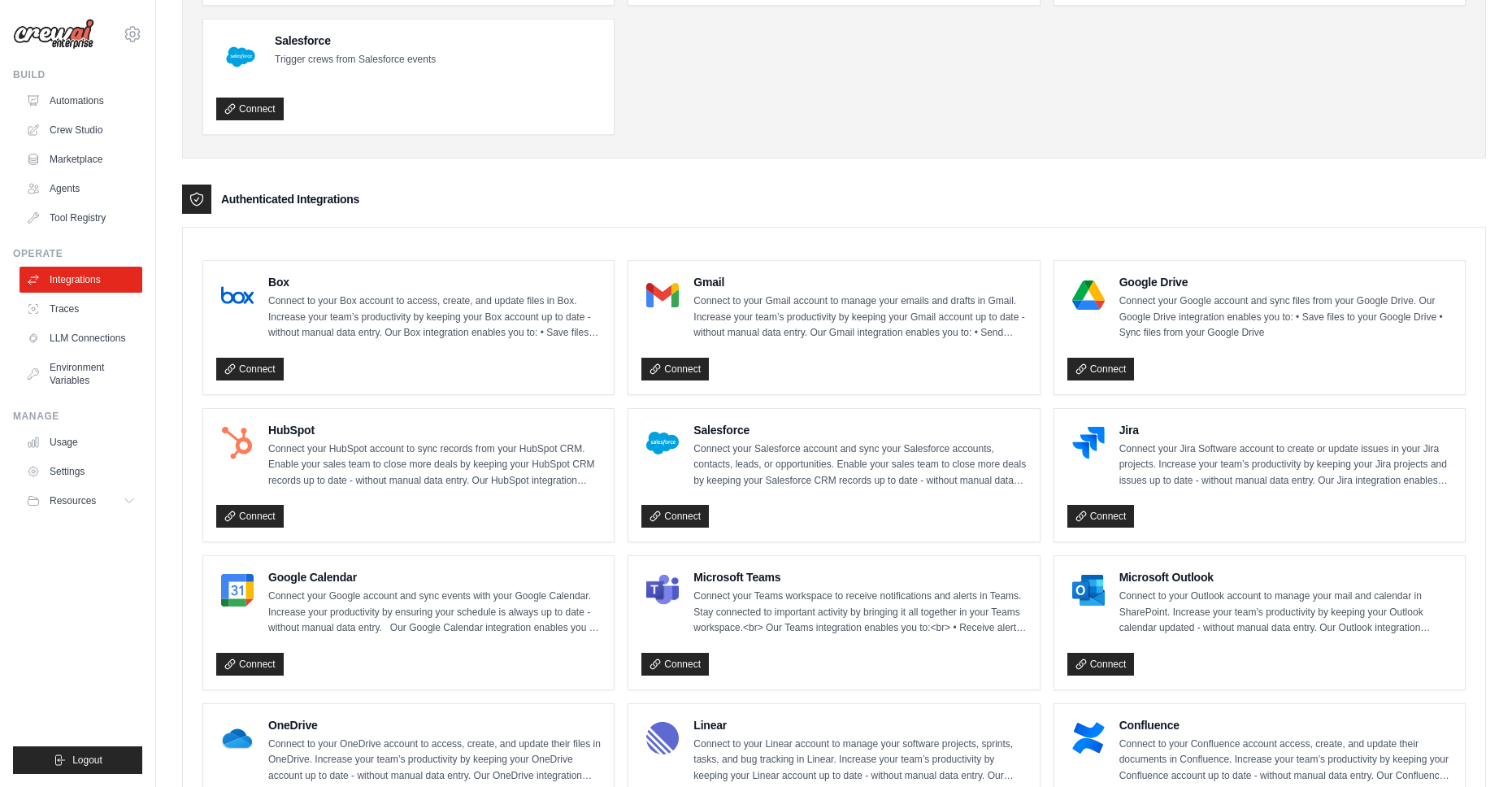
scroll to position [314, 0]
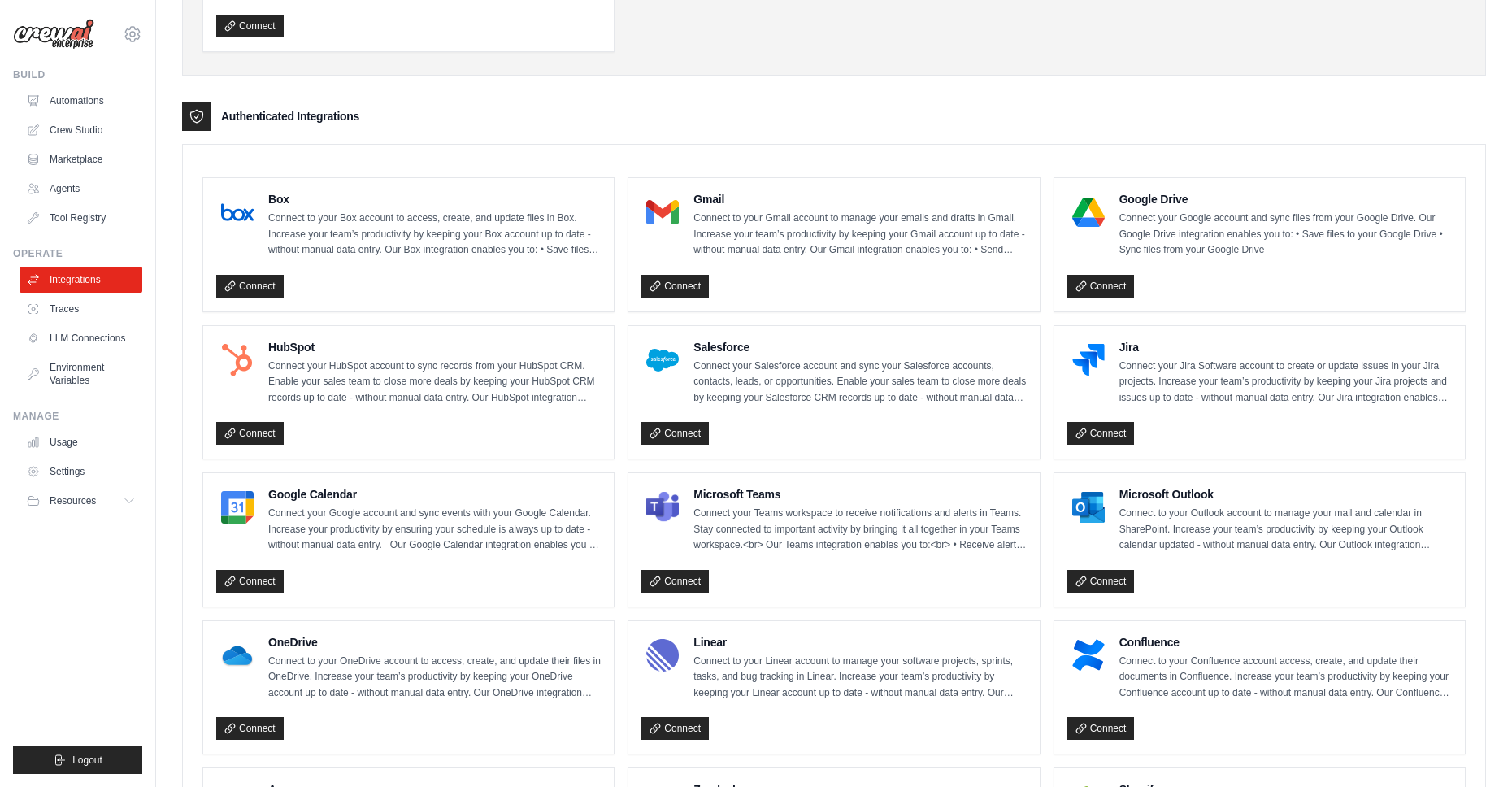
click at [1162, 386] on p "Connect your Jira Software account to create or update issues in your Jira proj…" at bounding box center [1285, 382] width 333 height 48
click at [1150, 254] on p "Connect your Google account and sync files from your Google Drive. Our Google D…" at bounding box center [1285, 234] width 333 height 48
click at [1122, 279] on link "Connect" at bounding box center [1100, 286] width 68 height 23
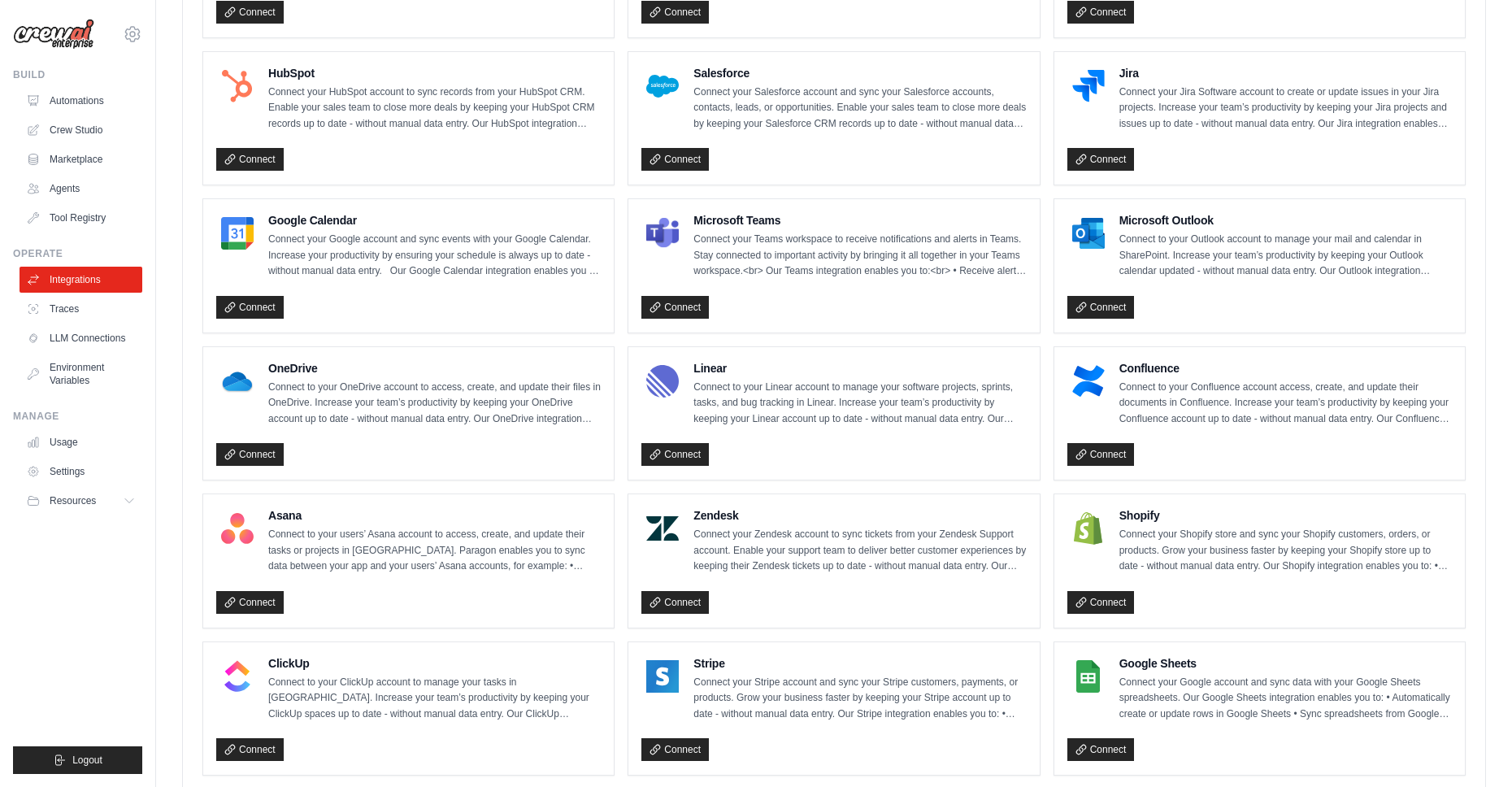
scroll to position [920, 0]
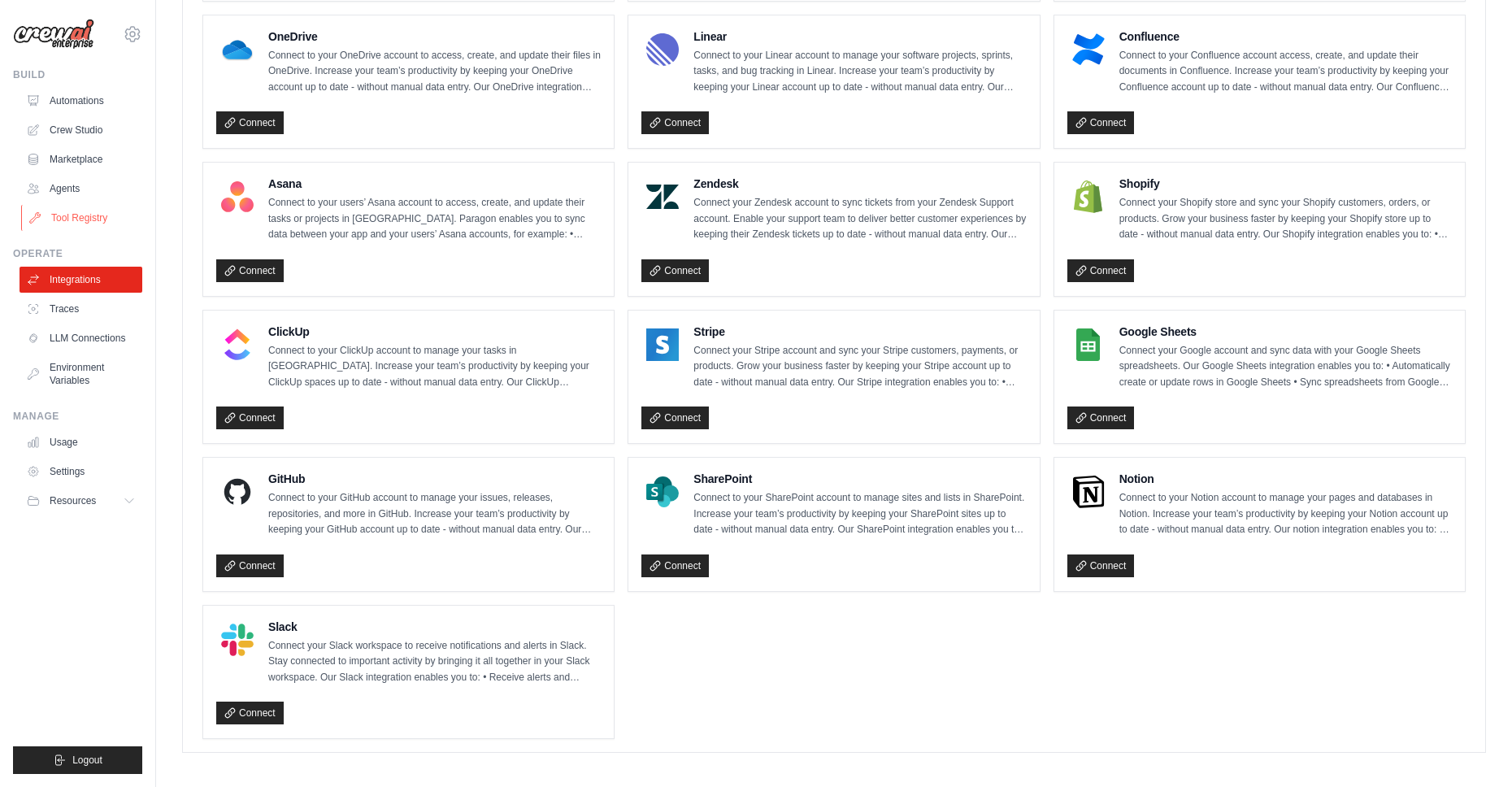
click at [77, 218] on link "Tool Registry" at bounding box center [82, 217] width 123 height 26
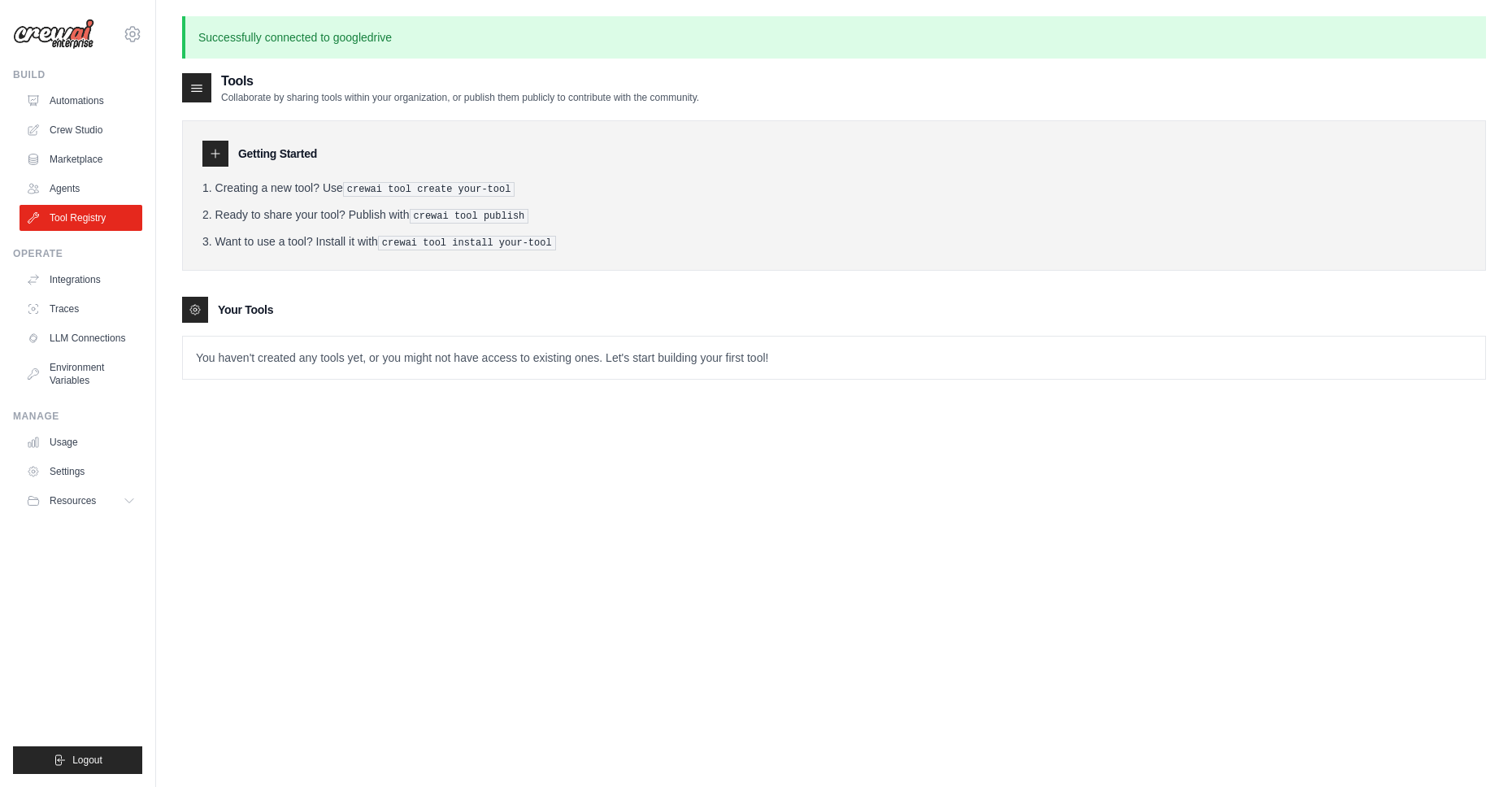
click at [264, 370] on p "You haven't created any tools yet, or you might not have access to existing one…" at bounding box center [834, 357] width 1302 height 42
click at [282, 186] on li "Creating a new tool? Use crewai tool create your-tool" at bounding box center [834, 189] width 1263 height 17
click at [214, 154] on icon at bounding box center [215, 153] width 13 height 13
click at [373, 192] on pre "crewai tool create your-tool" at bounding box center [429, 189] width 172 height 14
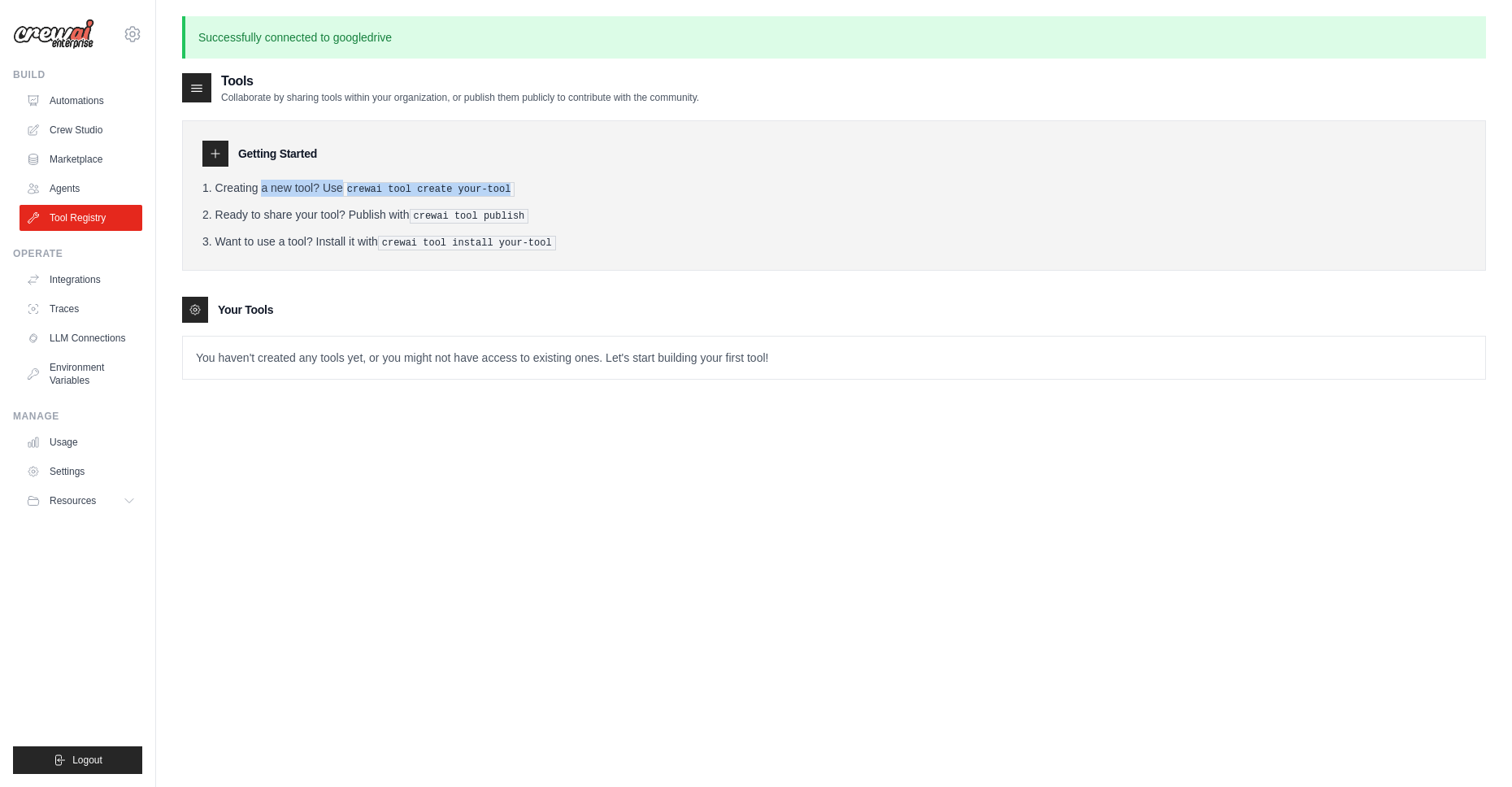
click at [373, 192] on pre "crewai tool create your-tool" at bounding box center [429, 189] width 172 height 14
click at [373, 191] on pre "crewai tool create your-tool" at bounding box center [429, 189] width 172 height 14
drag, startPoint x: 606, startPoint y: 247, endPoint x: 551, endPoint y: 162, distance: 101.2
click at [551, 162] on div "Getting Started Creating a new tool? Use crewai tool create your-tool Ready to …" at bounding box center [834, 195] width 1303 height 151
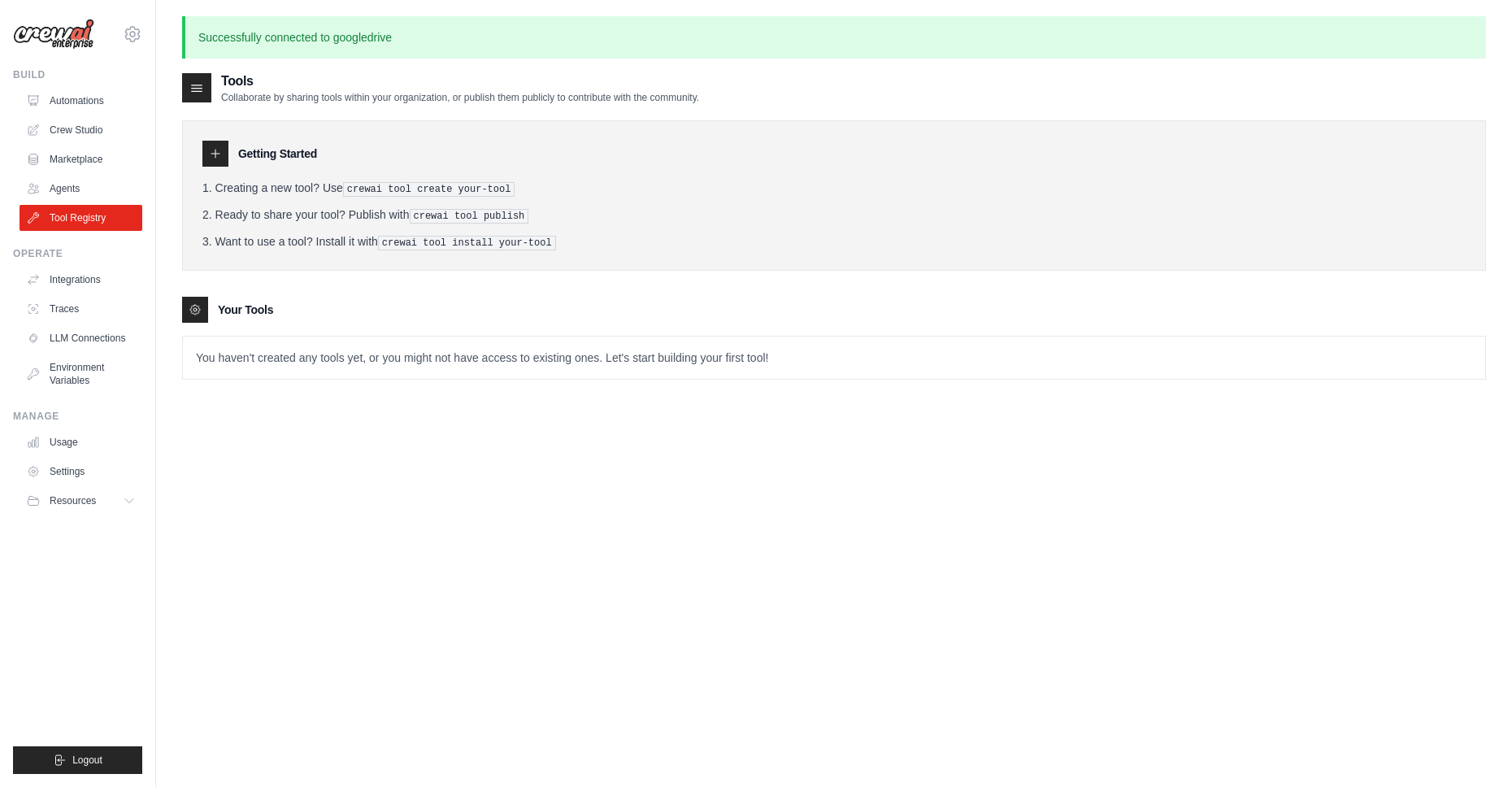
click at [550, 162] on div "Getting Started" at bounding box center [834, 153] width 1263 height 26
drag, startPoint x: 266, startPoint y: 37, endPoint x: 367, endPoint y: 68, distance: 105.7
click at [352, 64] on div "Successfully connected to googledrive Tools Collaborate by sharing tools within…" at bounding box center [834, 437] width 1356 height 842
click at [371, 69] on div "Successfully connected to googledrive Tools Collaborate by sharing tools within…" at bounding box center [834, 437] width 1356 height 842
drag, startPoint x: 343, startPoint y: 80, endPoint x: 252, endPoint y: 21, distance: 108.5
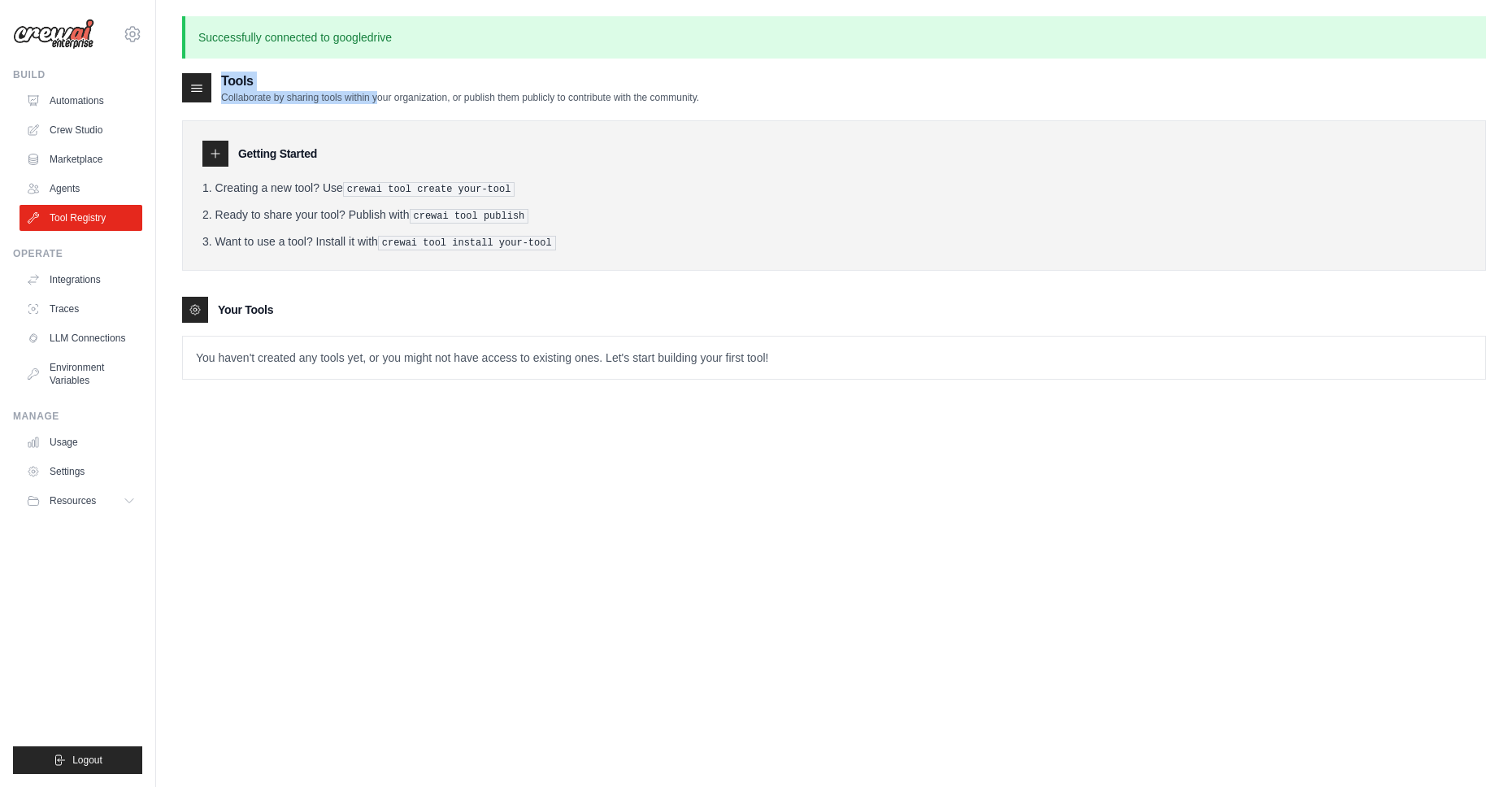
click at [256, 25] on div "Successfully connected to googledrive Tools Collaborate by sharing tools within…" at bounding box center [834, 437] width 1356 height 842
click at [252, 21] on p "Successfully connected to googledrive" at bounding box center [834, 37] width 1303 height 42
click at [90, 98] on link "Automations" at bounding box center [82, 100] width 123 height 26
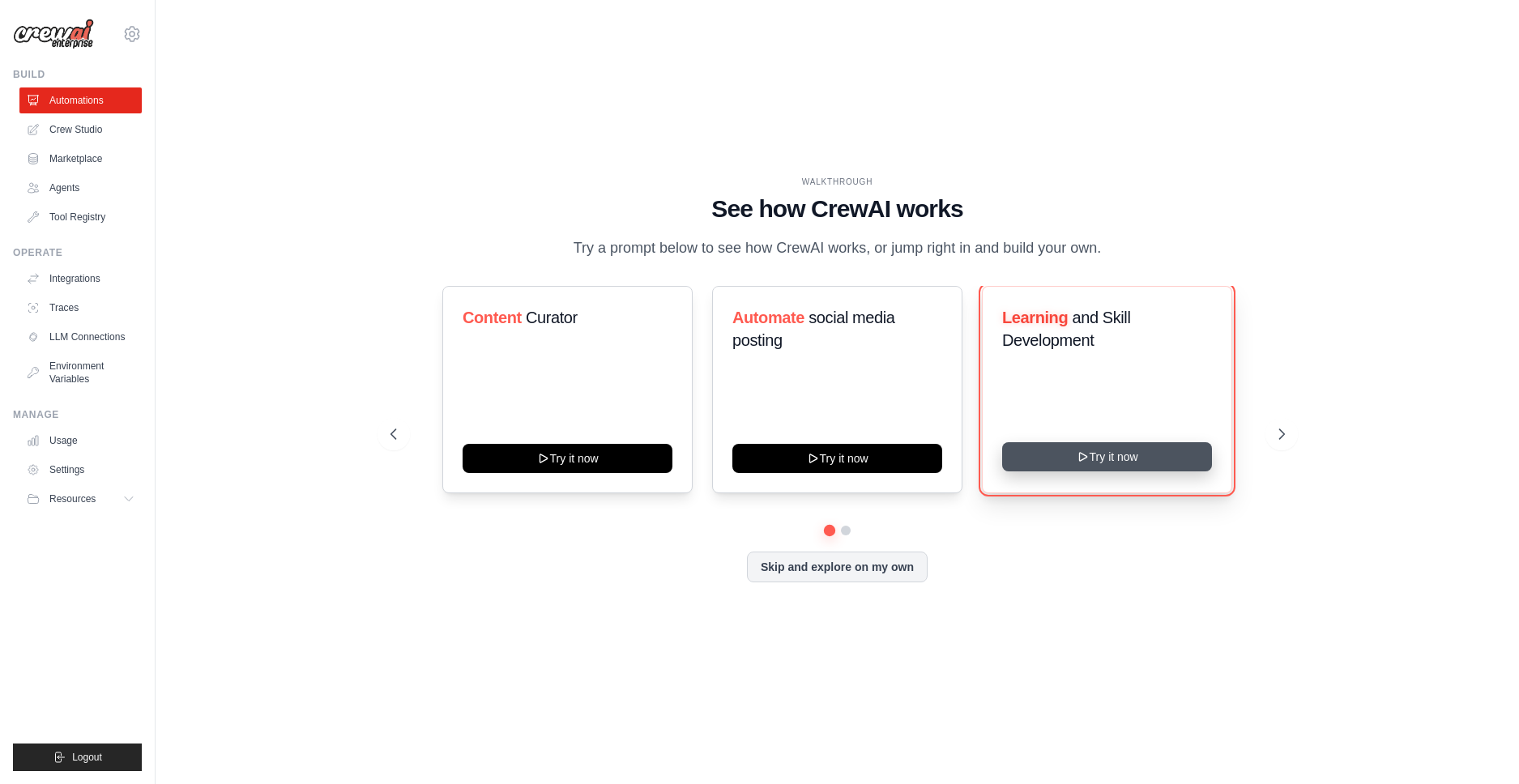
click at [1090, 457] on button "Try it now" at bounding box center [1106, 457] width 210 height 29
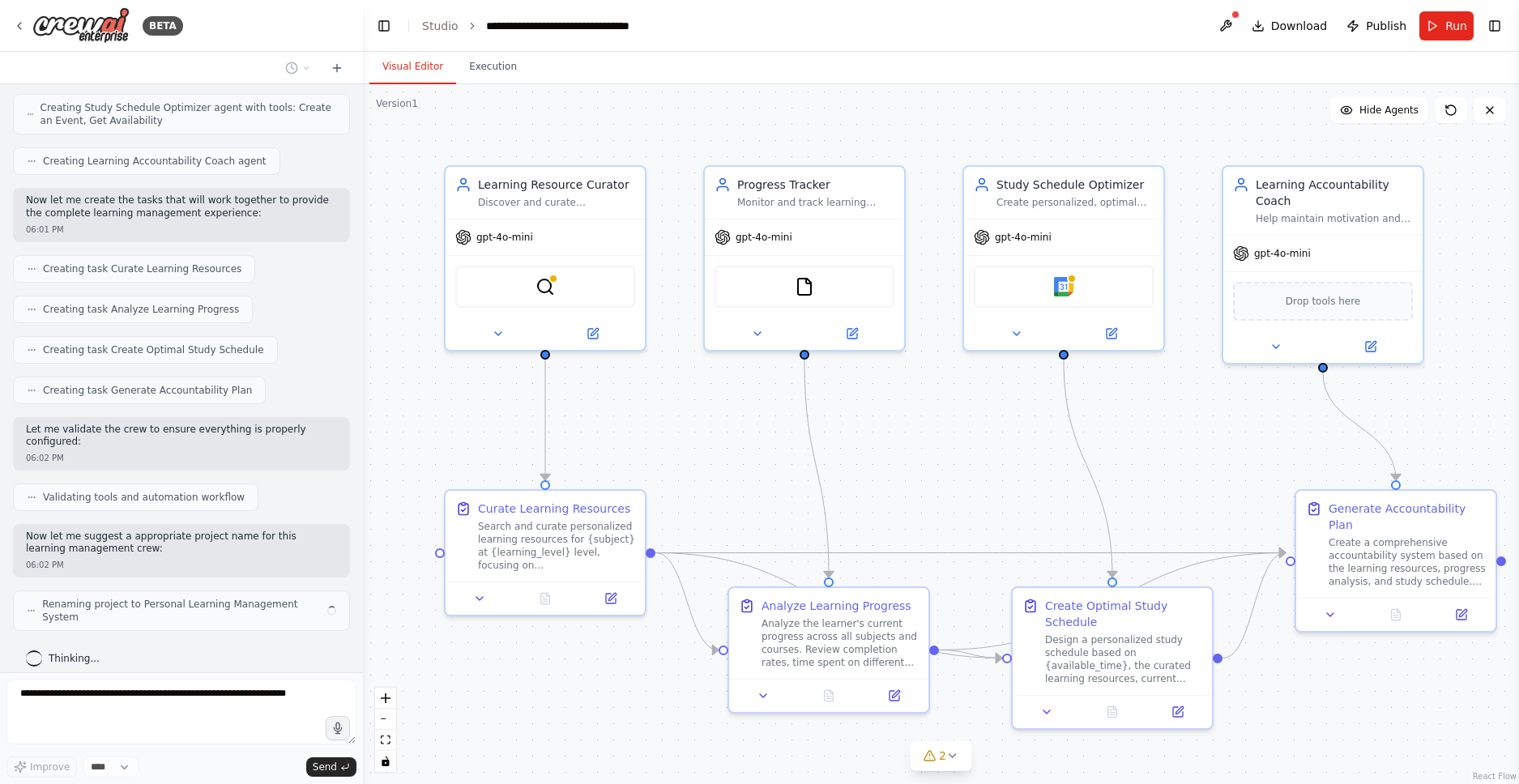
scroll to position [670, 0]
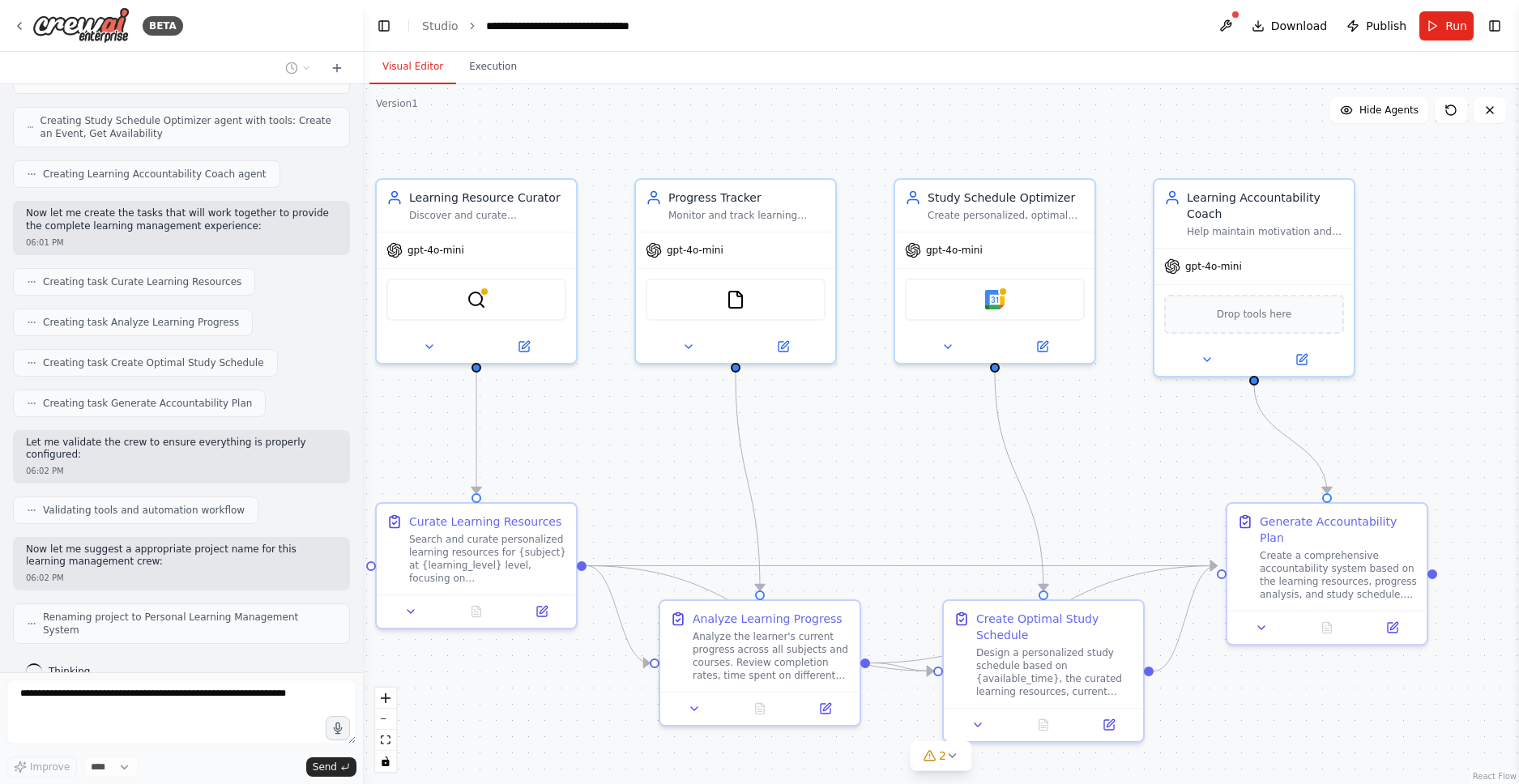
drag, startPoint x: 919, startPoint y: 447, endPoint x: 872, endPoint y: 460, distance: 48.8
click at [872, 460] on div ".deletable-edge-delete-btn { width: 20px; height: 20px; border: 0px solid #ffff…" at bounding box center [940, 434] width 1155 height 700
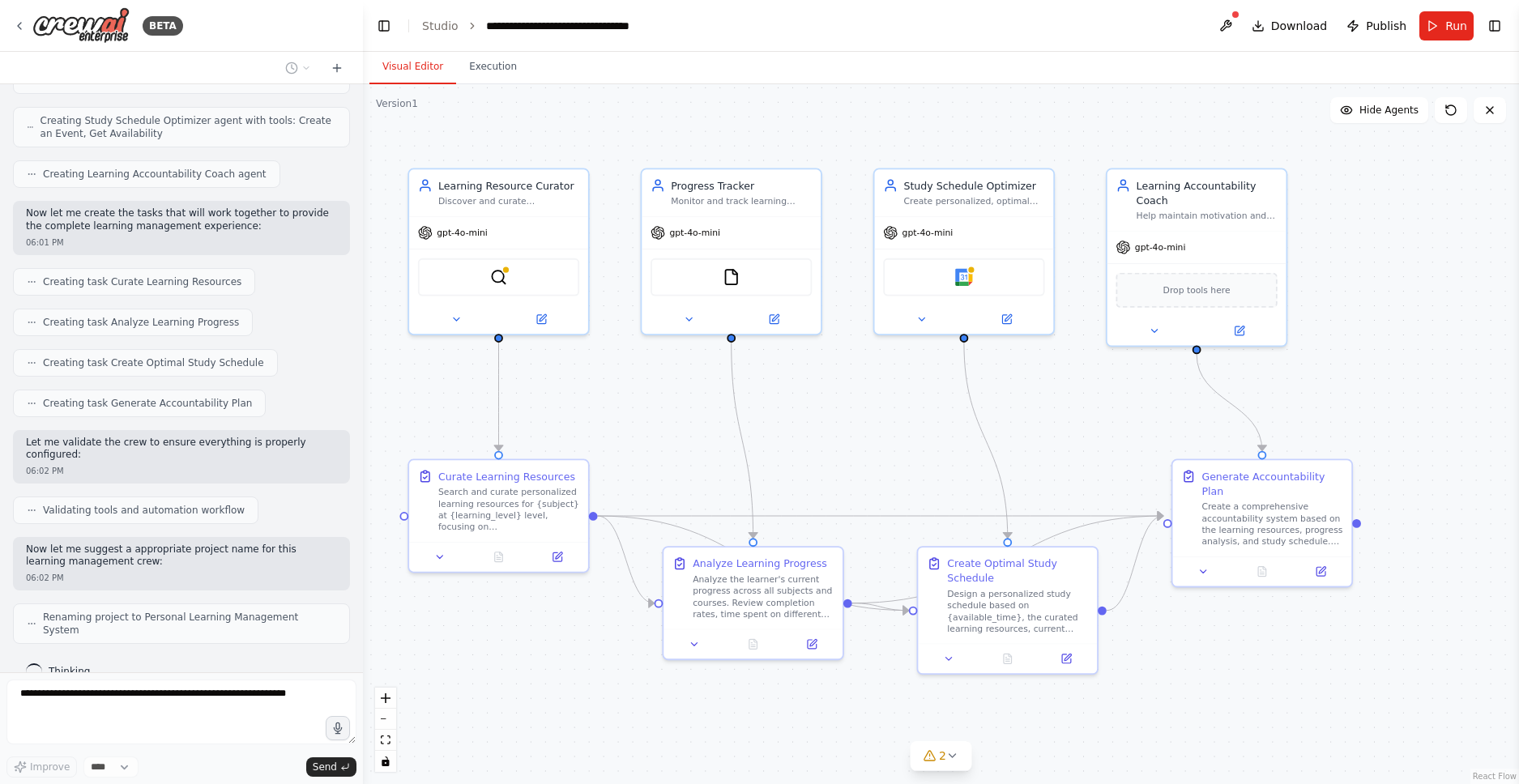
drag, startPoint x: 864, startPoint y: 452, endPoint x: 847, endPoint y: 414, distance: 41.6
click at [847, 414] on div ".deletable-edge-delete-btn { width: 20px; height: 20px; border: 0px solid #ffff…" at bounding box center [940, 434] width 1155 height 700
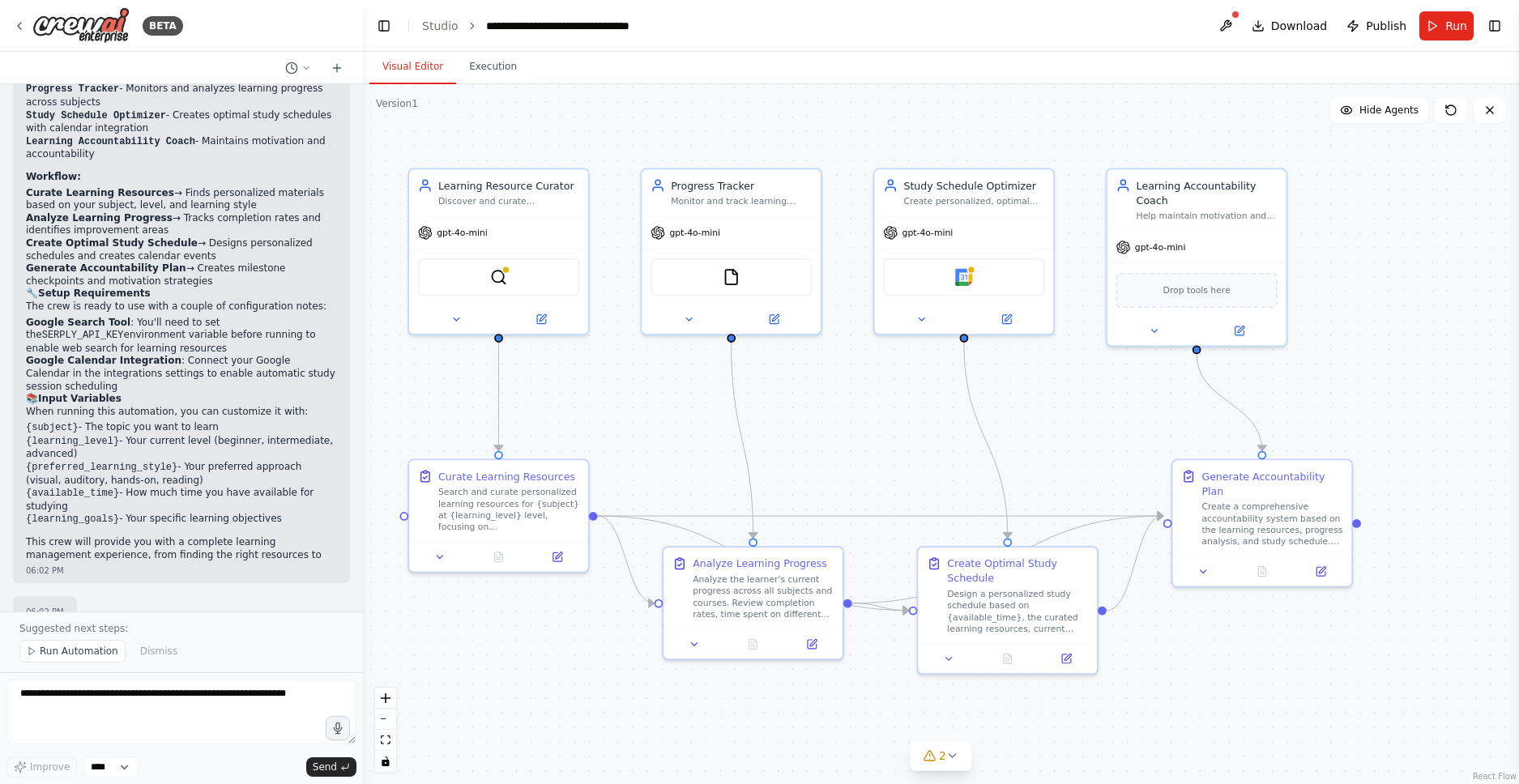
scroll to position [1346, 0]
